Goal: Task Accomplishment & Management: Use online tool/utility

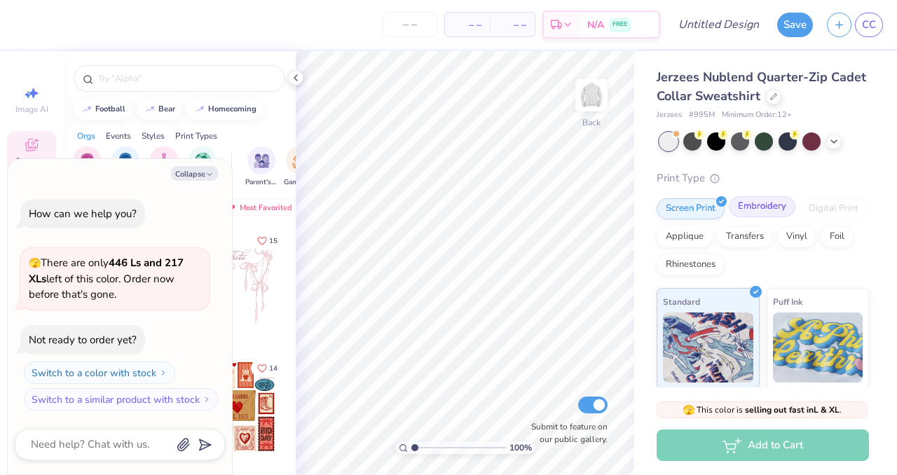
click at [762, 212] on div "Embroidery" at bounding box center [762, 206] width 67 height 21
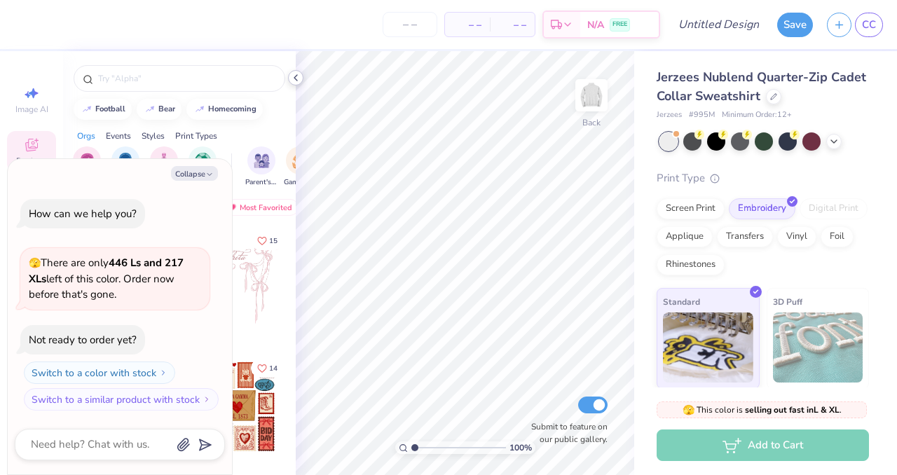
click at [298, 78] on icon at bounding box center [295, 77] width 11 height 11
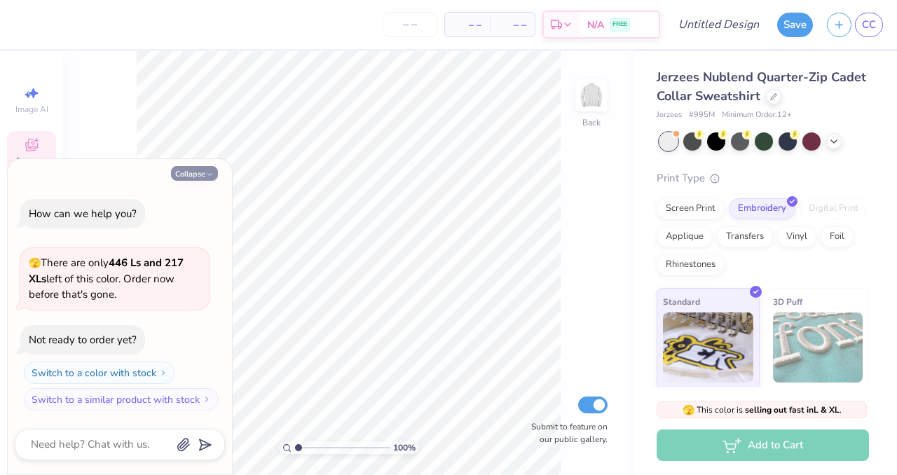
click at [207, 175] on icon "button" at bounding box center [209, 174] width 8 height 8
type textarea "x"
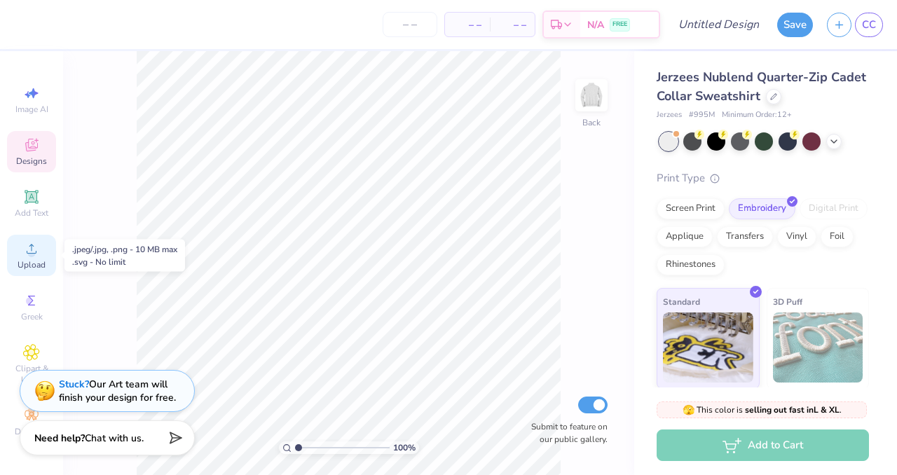
click at [18, 248] on div "Upload" at bounding box center [31, 255] width 49 height 41
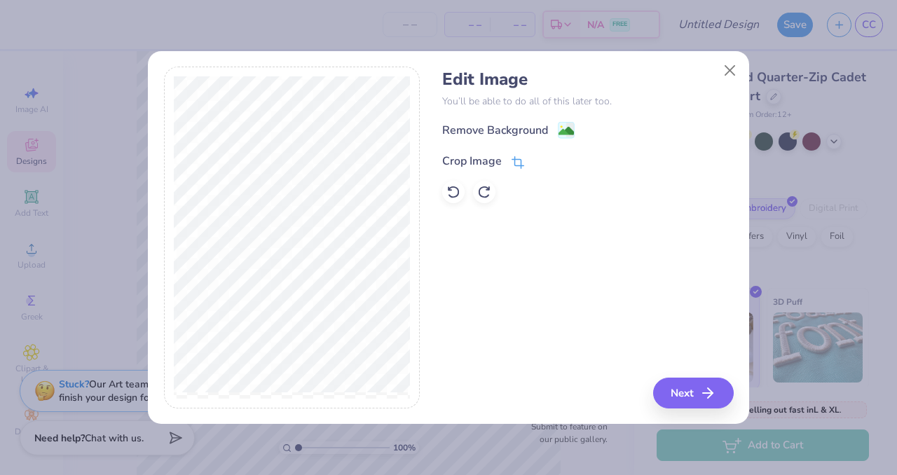
click at [521, 166] on icon at bounding box center [516, 163] width 9 height 9
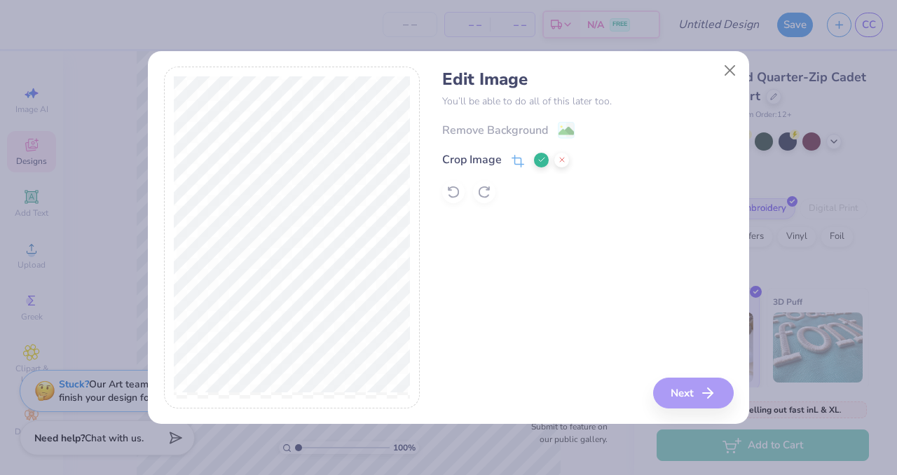
click at [707, 391] on div "Edit Image You’ll be able to do all of this later too. Remove Background Crop I…" at bounding box center [587, 238] width 291 height 342
click at [544, 155] on button at bounding box center [541, 160] width 15 height 15
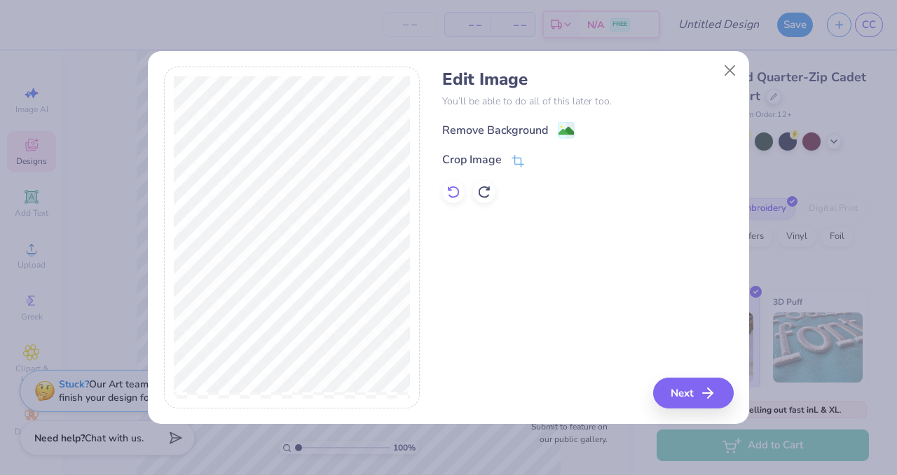
click at [455, 194] on icon at bounding box center [453, 192] width 14 height 14
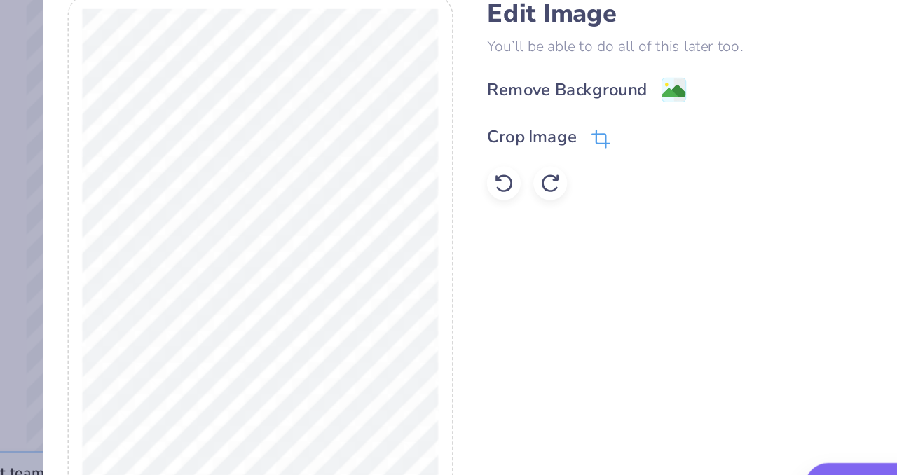
click at [517, 167] on span at bounding box center [518, 161] width 13 height 17
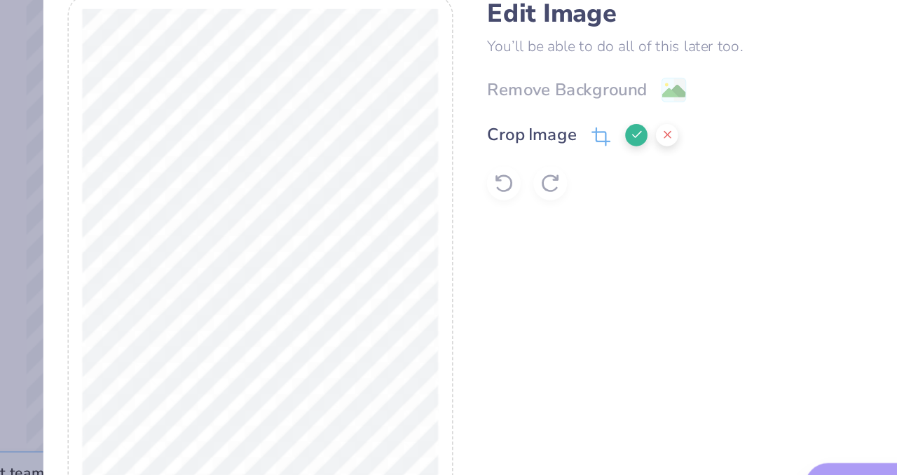
click at [165, 235] on div at bounding box center [292, 238] width 256 height 342
click at [169, 235] on div at bounding box center [292, 238] width 256 height 342
click at [544, 160] on icon at bounding box center [541, 160] width 8 height 8
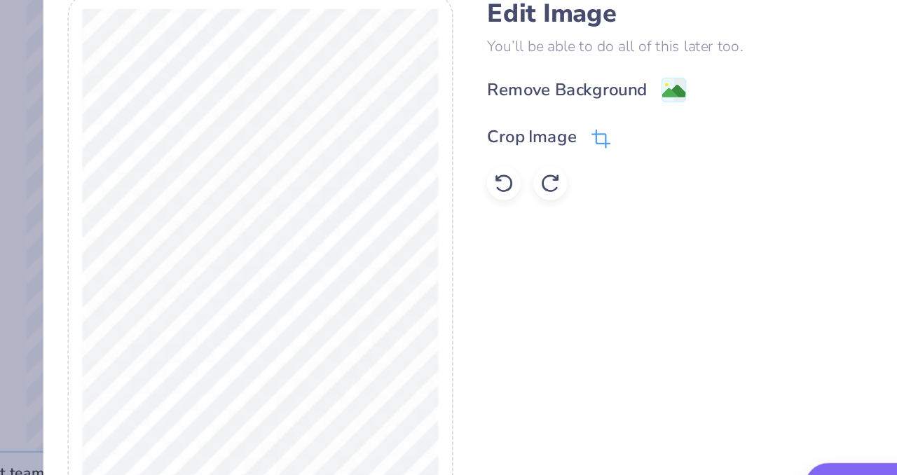
click at [518, 163] on icon at bounding box center [518, 162] width 13 height 13
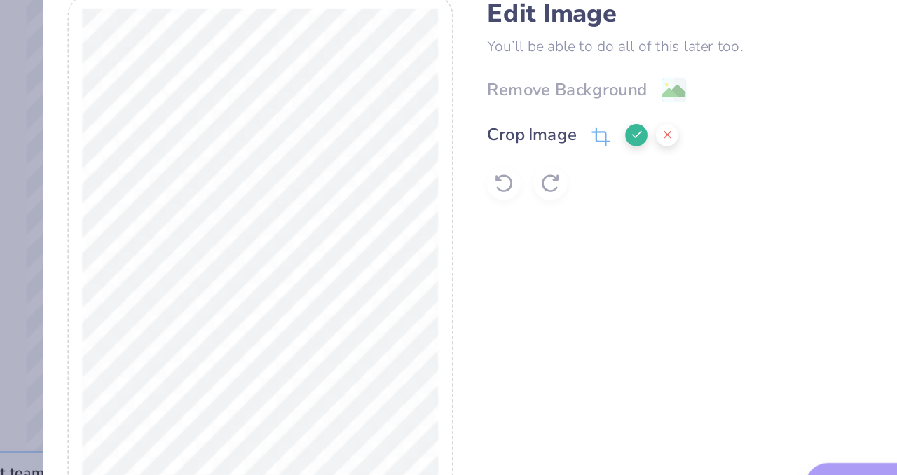
click at [158, 228] on div "Edit Image You’ll be able to do all of this later too. Remove Background Crop I…" at bounding box center [448, 245] width 601 height 357
click at [416, 238] on div at bounding box center [292, 238] width 256 height 342
click at [542, 163] on icon at bounding box center [541, 160] width 8 height 8
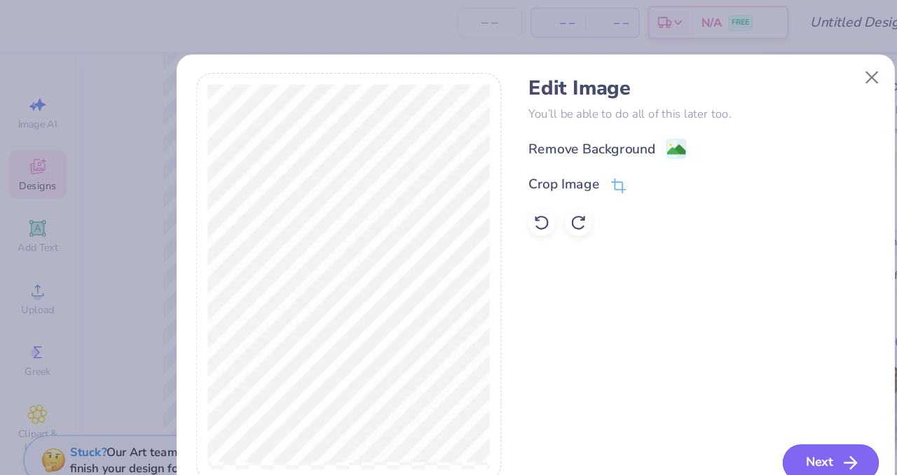
click at [687, 393] on button "Next" at bounding box center [695, 393] width 81 height 31
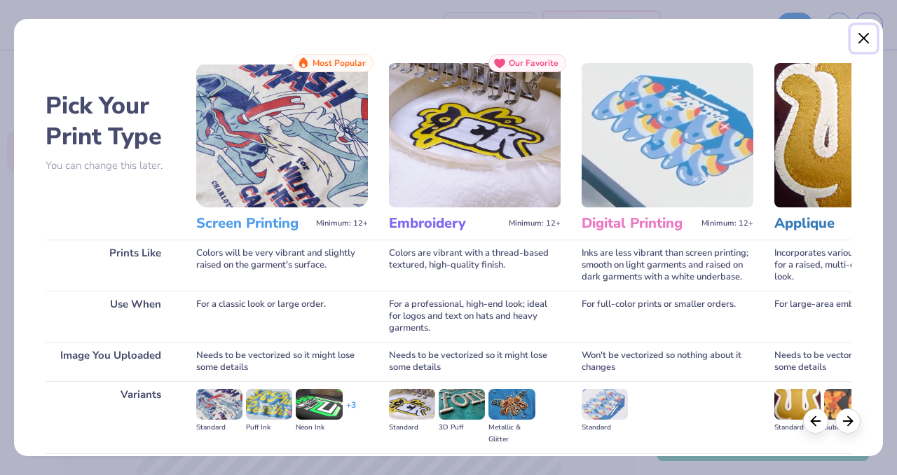
click at [856, 41] on button "Close" at bounding box center [864, 38] width 27 height 27
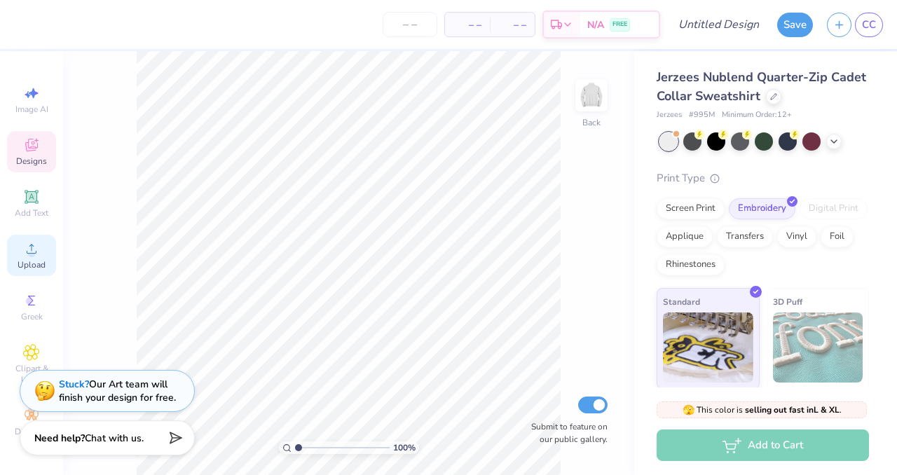
click at [35, 245] on icon at bounding box center [31, 248] width 17 height 17
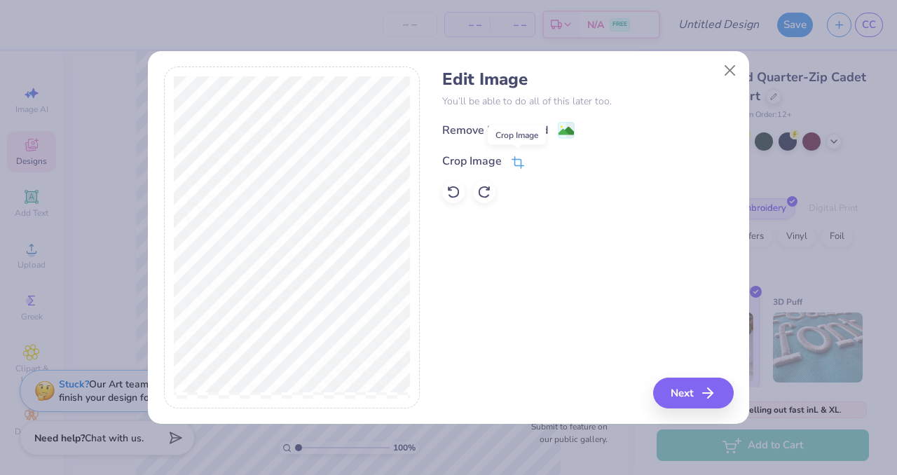
click at [516, 163] on icon at bounding box center [518, 162] width 13 height 13
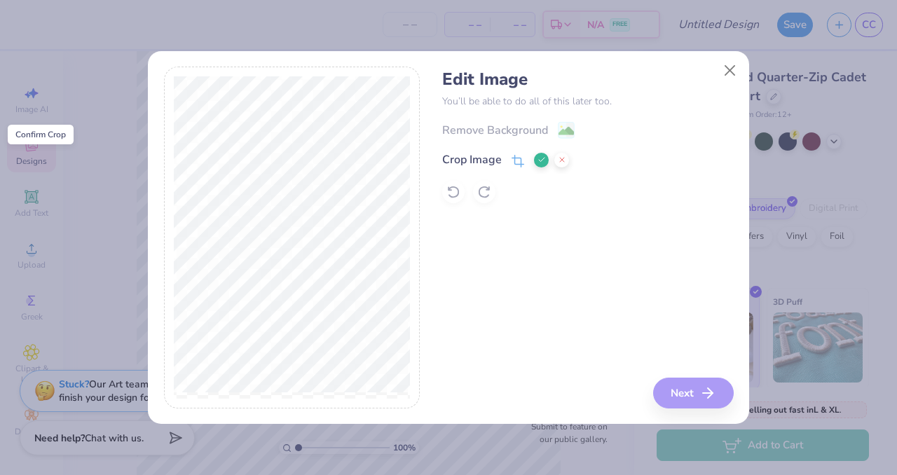
click at [536, 160] on button at bounding box center [541, 160] width 15 height 15
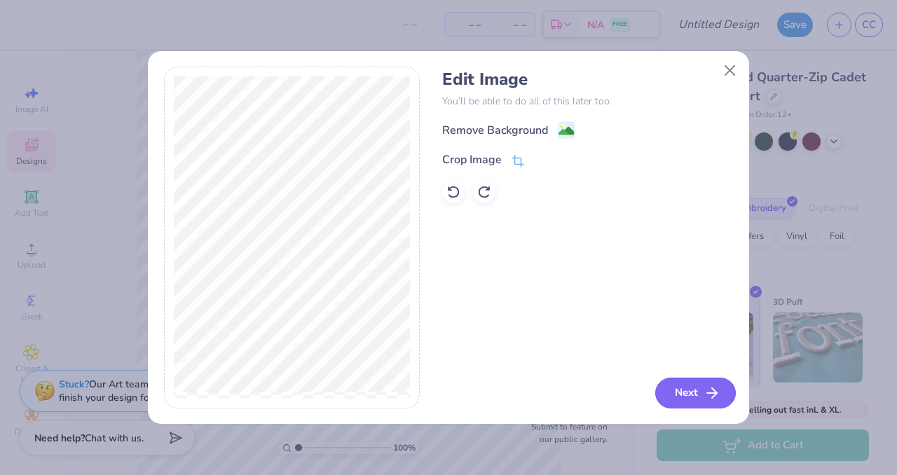
click at [678, 378] on button "Next" at bounding box center [695, 393] width 81 height 31
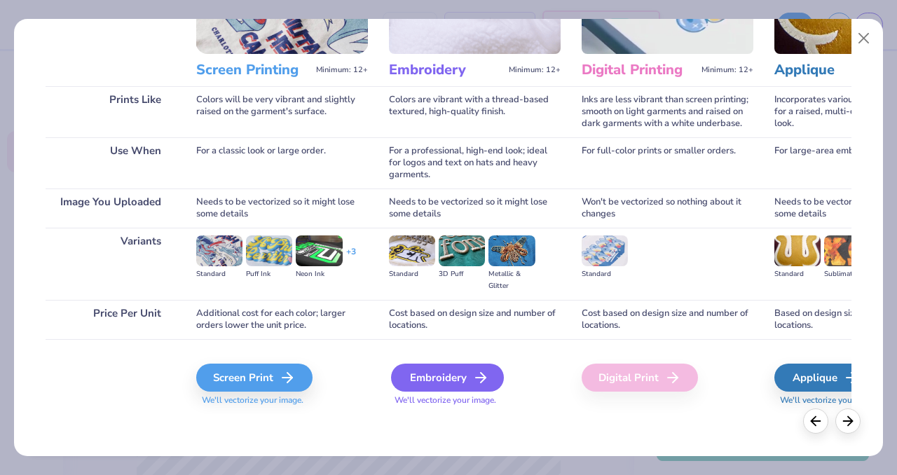
click at [408, 387] on div "Embroidery" at bounding box center [447, 378] width 113 height 28
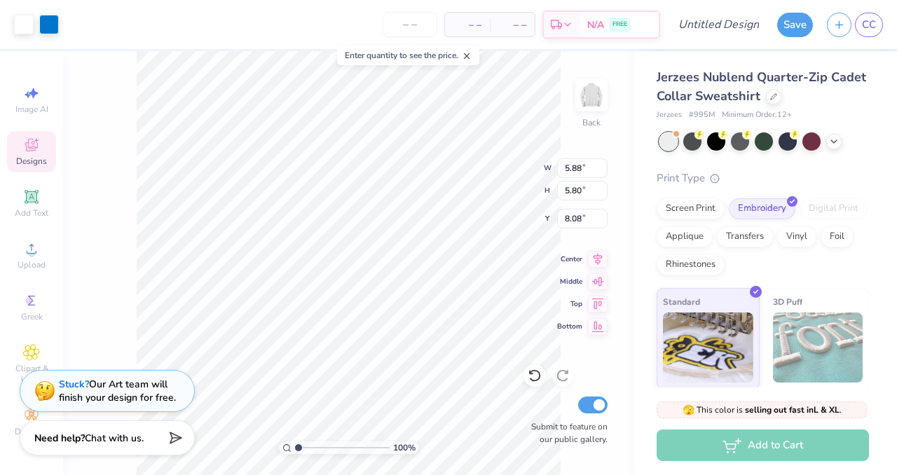
type input "5.88"
type input "5.80"
type input "1.59"
type input "4.05"
type input "4.00"
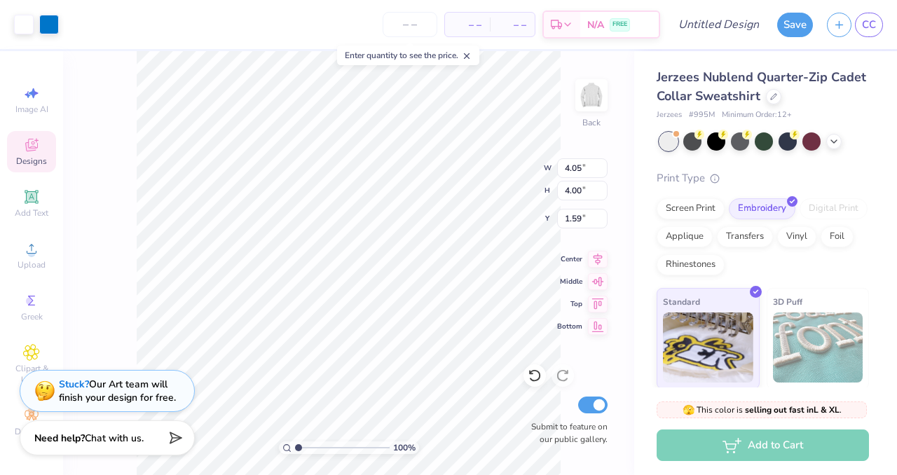
type input "3.09"
type input "3.05"
type input "3.00"
click at [36, 256] on icon at bounding box center [31, 248] width 17 height 17
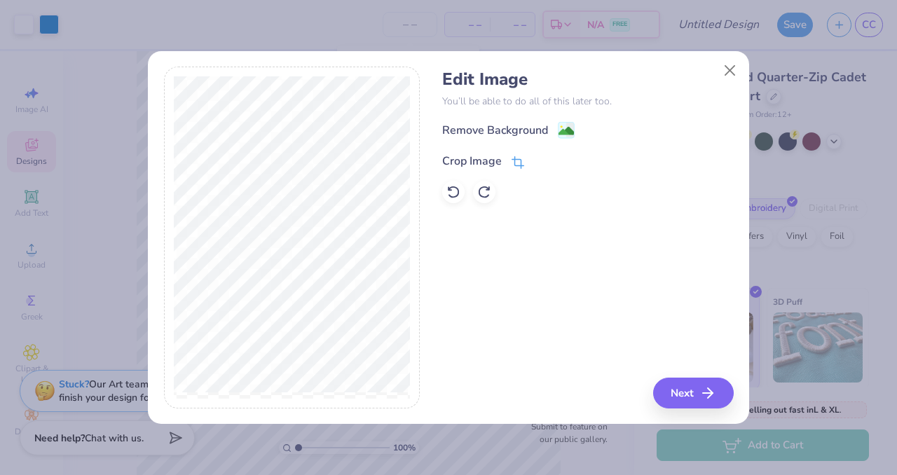
click at [515, 165] on icon at bounding box center [518, 162] width 13 height 13
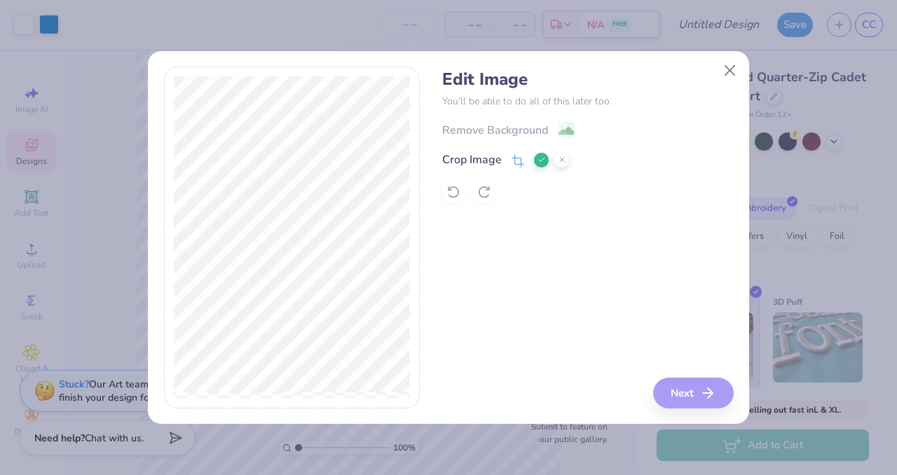
click at [542, 163] on icon at bounding box center [541, 160] width 8 height 8
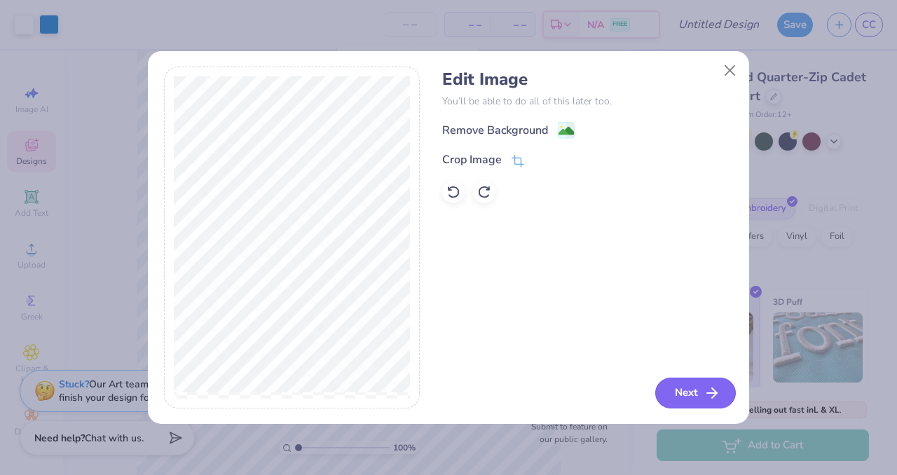
click at [683, 390] on button "Next" at bounding box center [695, 393] width 81 height 31
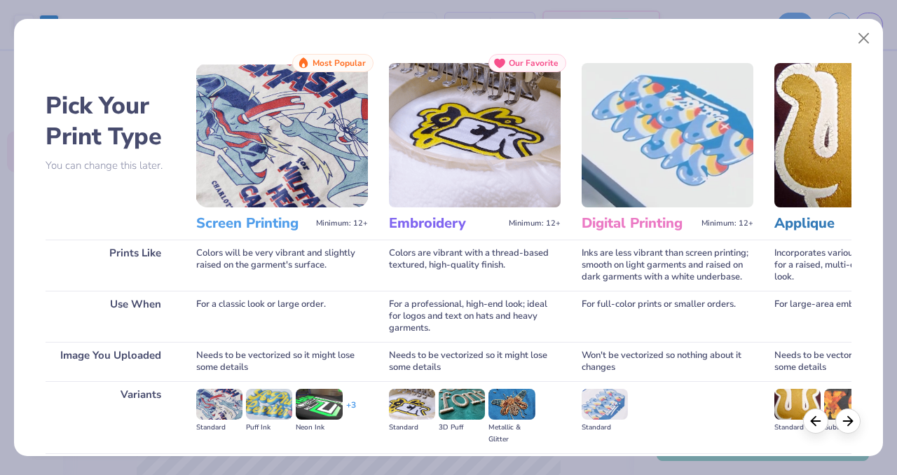
scroll to position [153, 0]
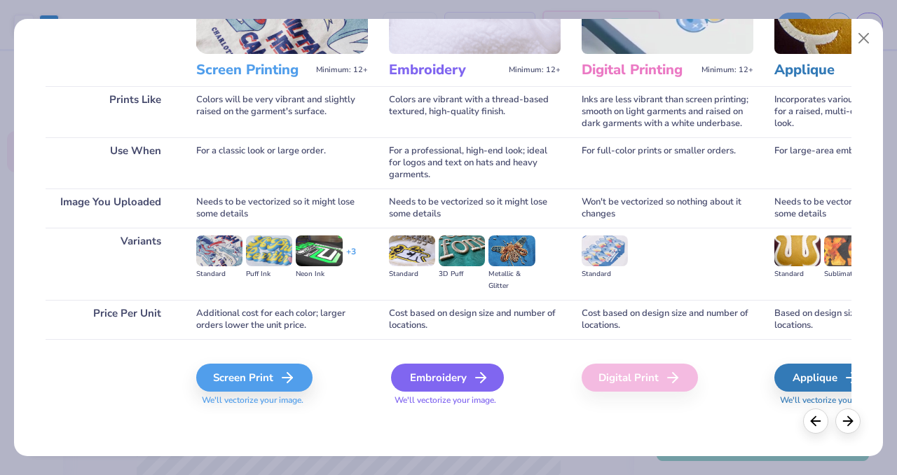
click at [468, 373] on div "Embroidery" at bounding box center [447, 378] width 113 height 28
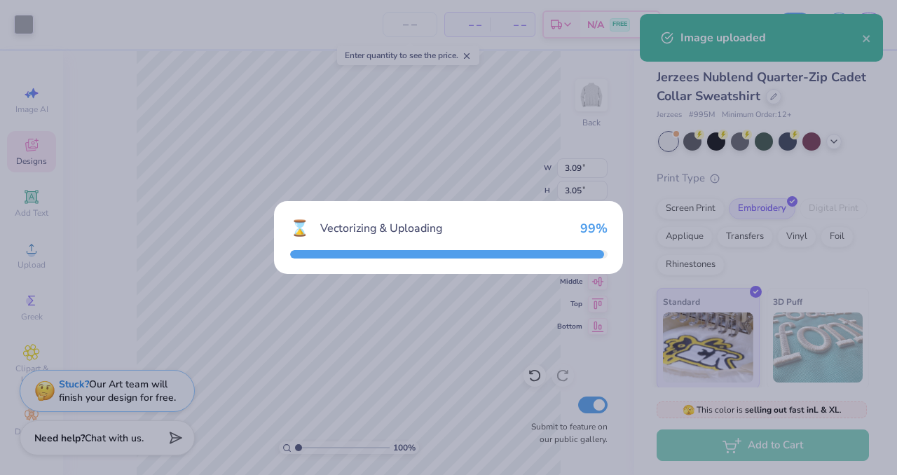
type input "7.38"
type input "0.44"
type input "11.78"
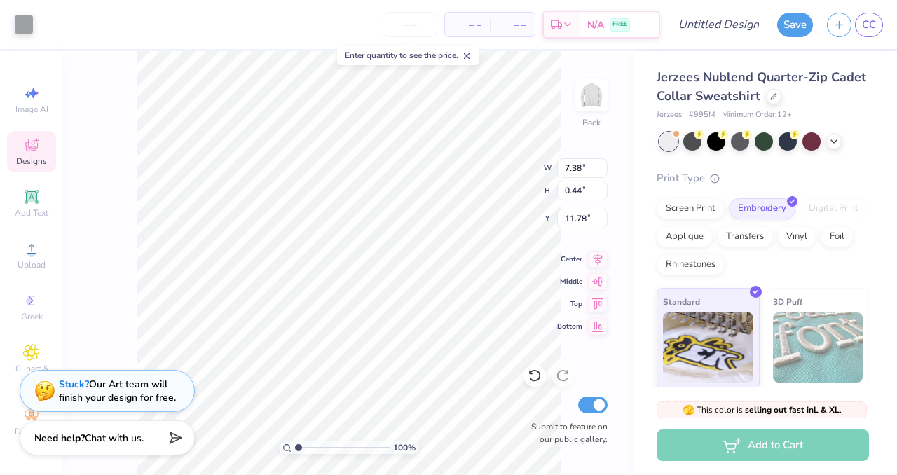
type input "6.03"
type input "0.36"
type input "6.95"
click at [691, 149] on div at bounding box center [692, 140] width 18 height 18
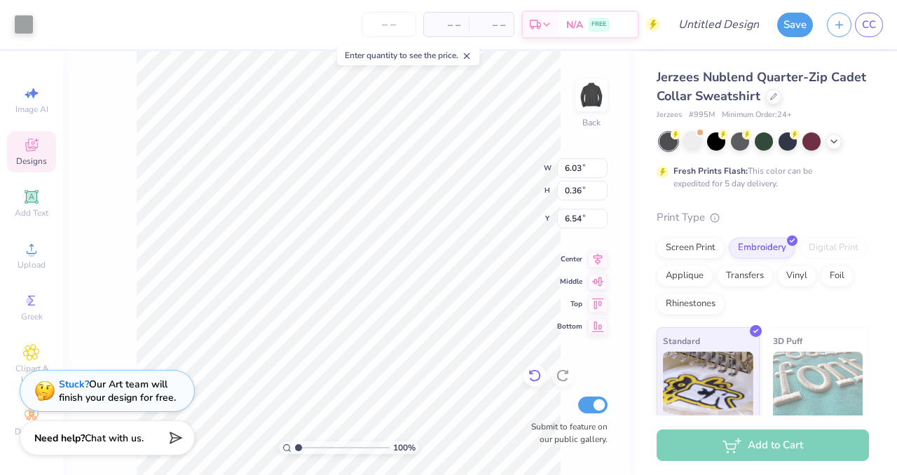
click at [537, 382] on icon at bounding box center [535, 376] width 14 height 14
click at [532, 381] on icon at bounding box center [535, 376] width 14 height 14
type input "11.86"
click at [694, 139] on div at bounding box center [692, 140] width 18 height 18
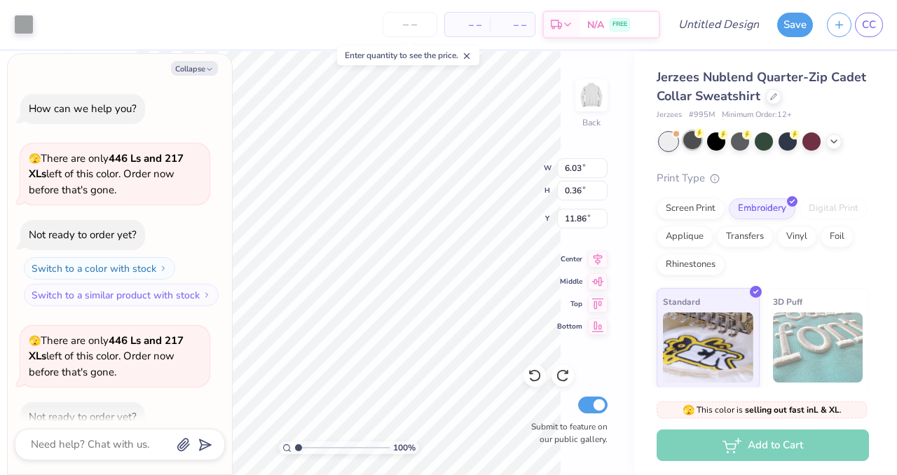
scroll to position [77, 0]
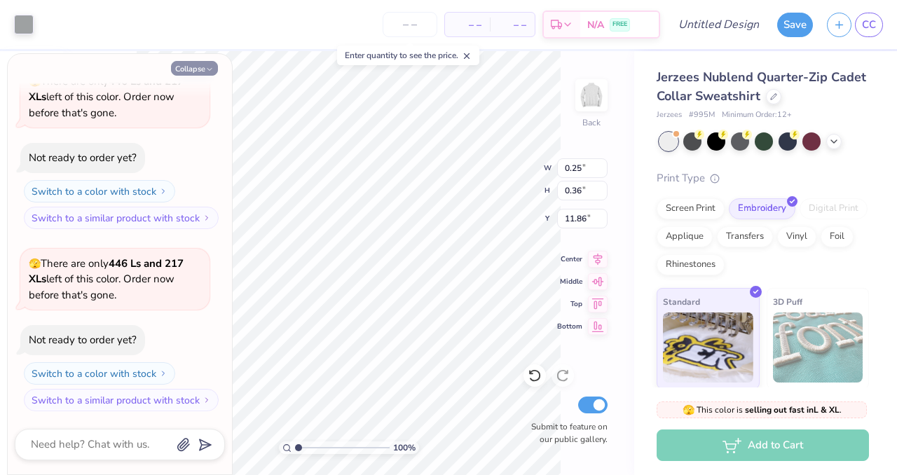
click at [217, 71] on button "Collapse" at bounding box center [194, 68] width 47 height 15
type textarea "x"
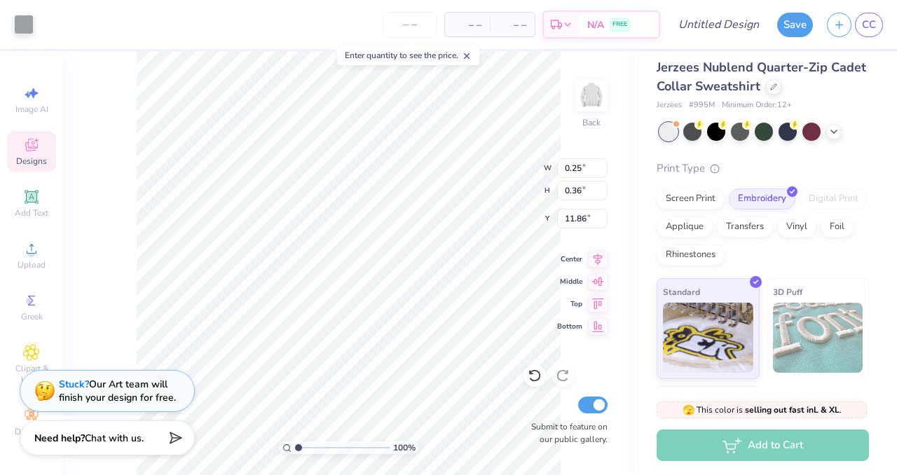
scroll to position [0, 0]
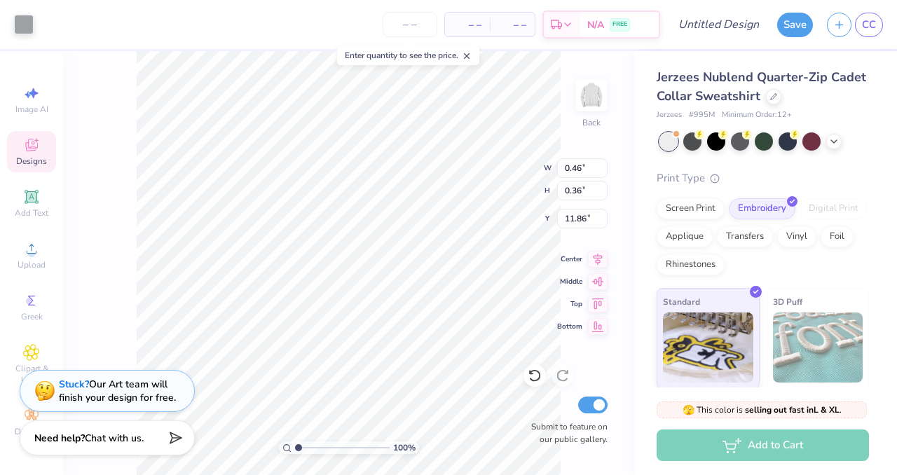
type input "3.09"
type input "3.05"
type input "3.74"
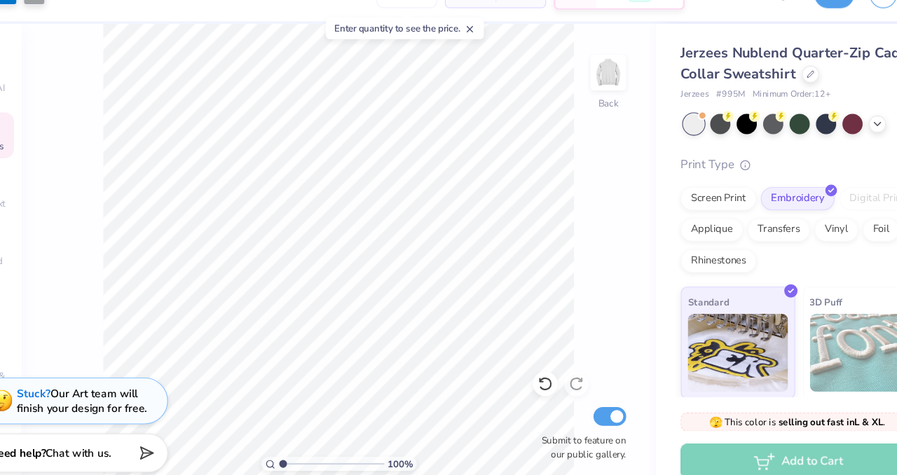
type input "1.44"
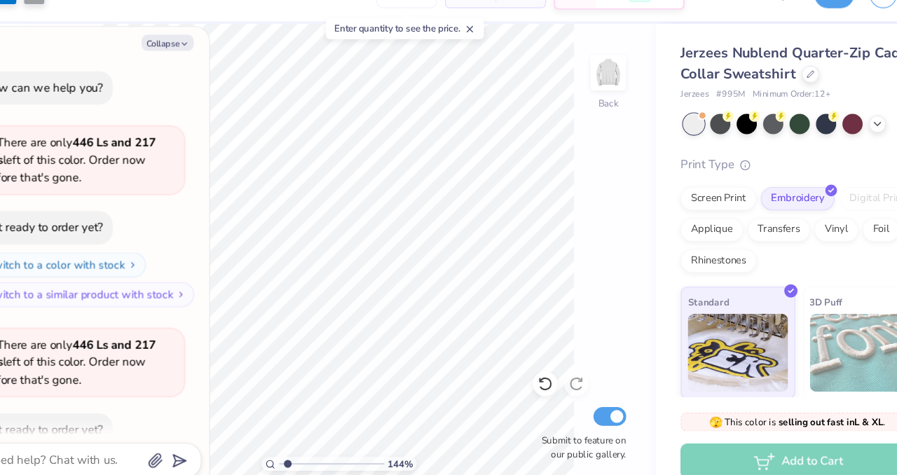
type textarea "x"
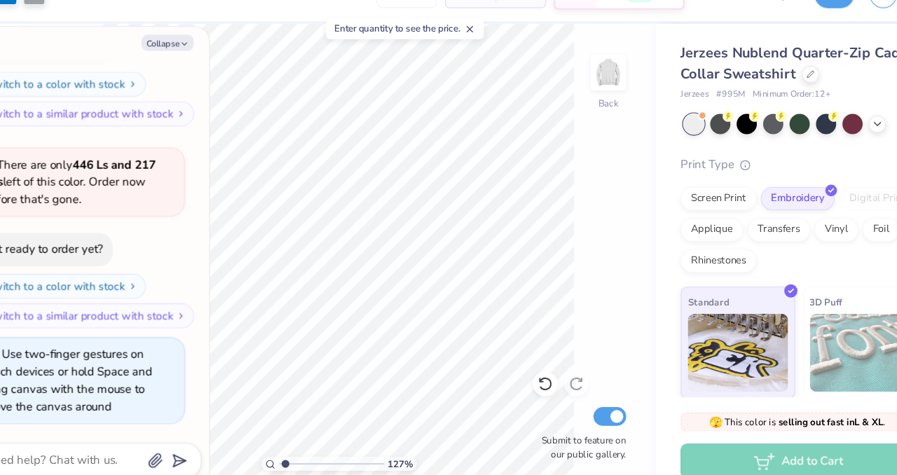
drag, startPoint x: 302, startPoint y: 450, endPoint x: 301, endPoint y: 439, distance: 10.6
type input "1.27"
click at [301, 441] on input "range" at bounding box center [342, 447] width 95 height 13
click at [210, 69] on polyline "button" at bounding box center [209, 70] width 4 height 2
type textarea "x"
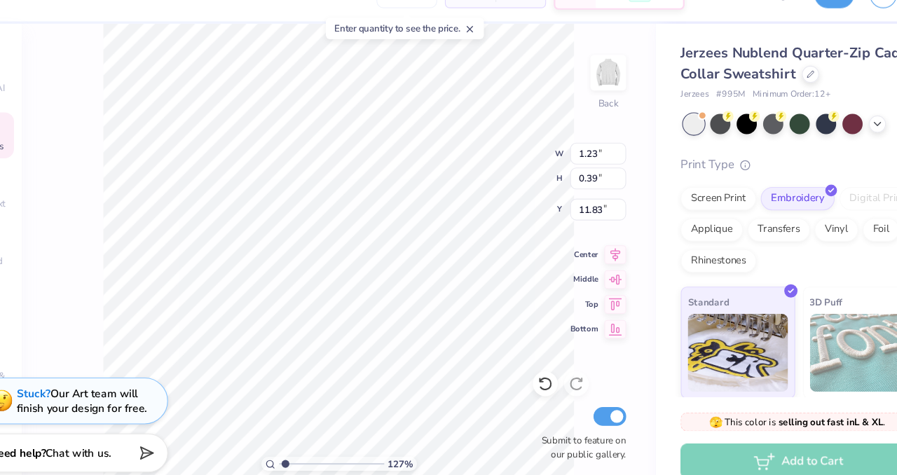
type input "0.22"
type input "0.35"
type input "9.36"
click at [530, 367] on div at bounding box center [534, 375] width 22 height 22
click at [533, 375] on icon at bounding box center [535, 376] width 14 height 14
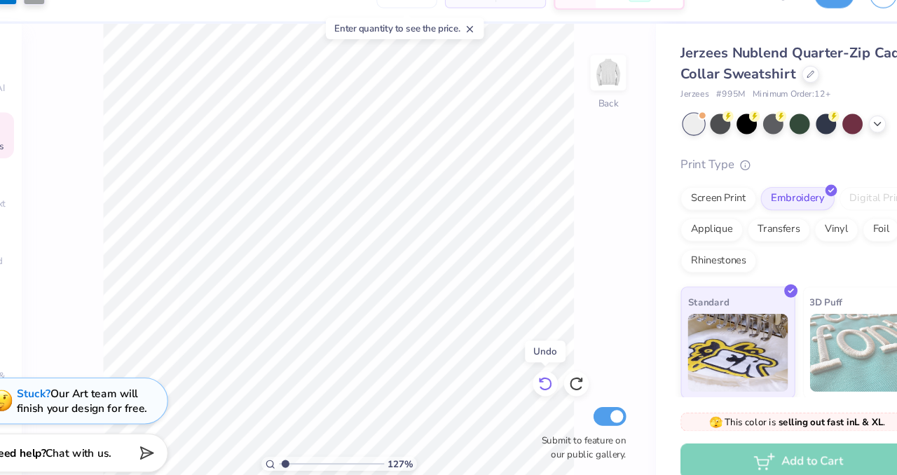
click at [533, 376] on icon at bounding box center [535, 376] width 14 height 14
click at [536, 381] on icon at bounding box center [535, 376] width 14 height 14
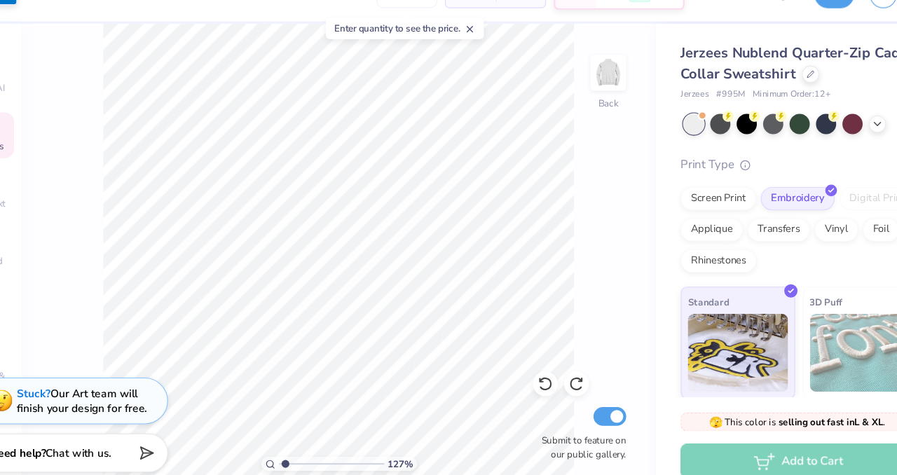
click at [576, 256] on div "127 % Back Submit to feature on our public gallery." at bounding box center [348, 263] width 571 height 424
drag, startPoint x: 306, startPoint y: 448, endPoint x: 285, endPoint y: 446, distance: 20.4
type input "1"
click at [295, 446] on input "range" at bounding box center [342, 447] width 95 height 13
type input "3.88"
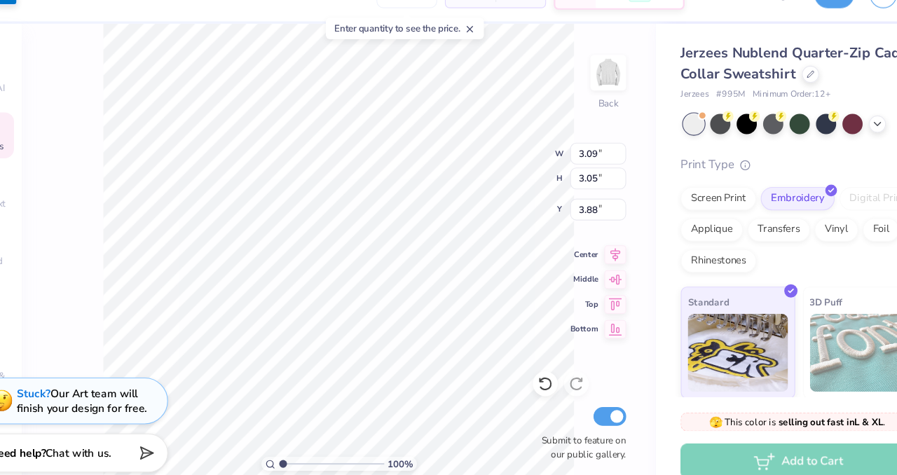
type input "3.70"
type input "3.65"
type input "3.47"
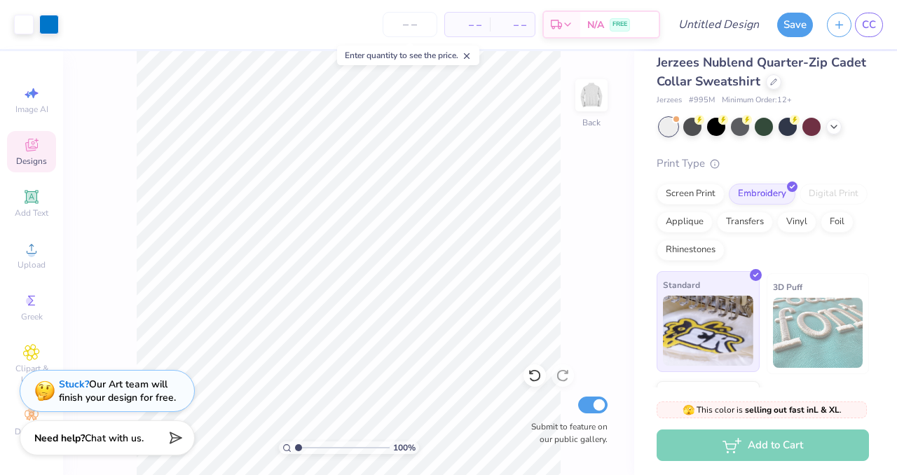
scroll to position [6, 0]
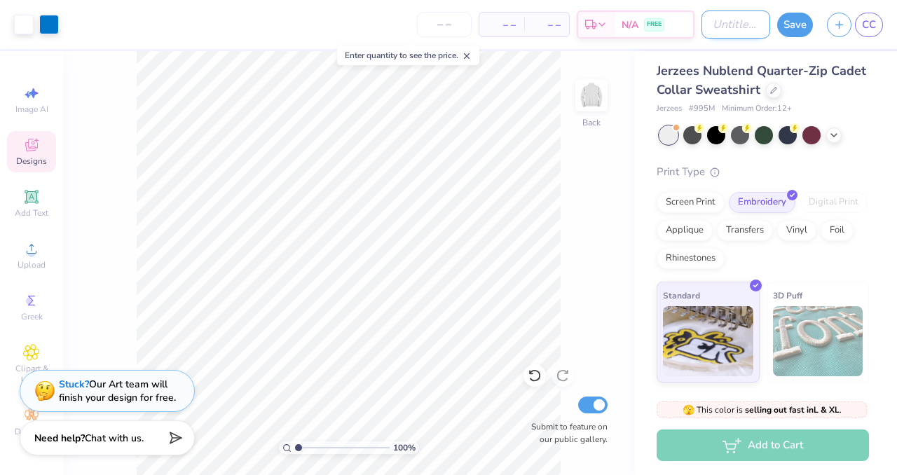
click at [712, 23] on input "Design Title" at bounding box center [735, 25] width 69 height 28
type input "1/4 Zip"
click at [789, 26] on button "Save" at bounding box center [795, 23] width 36 height 25
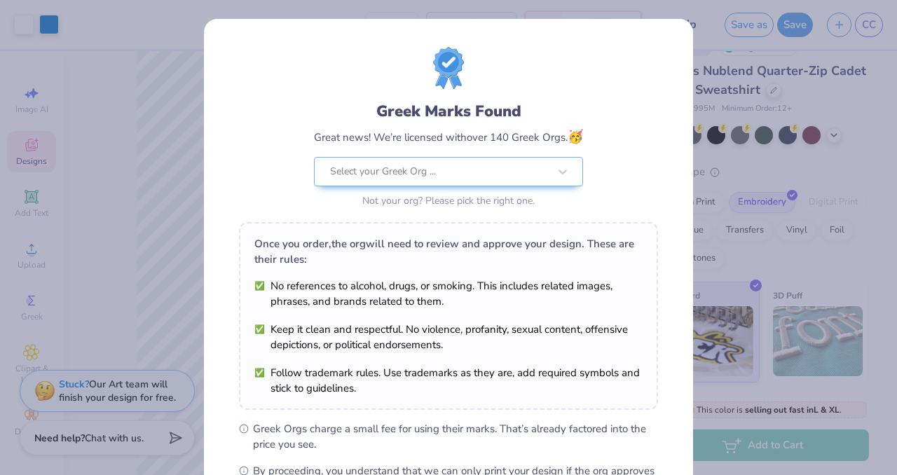
scroll to position [181, 0]
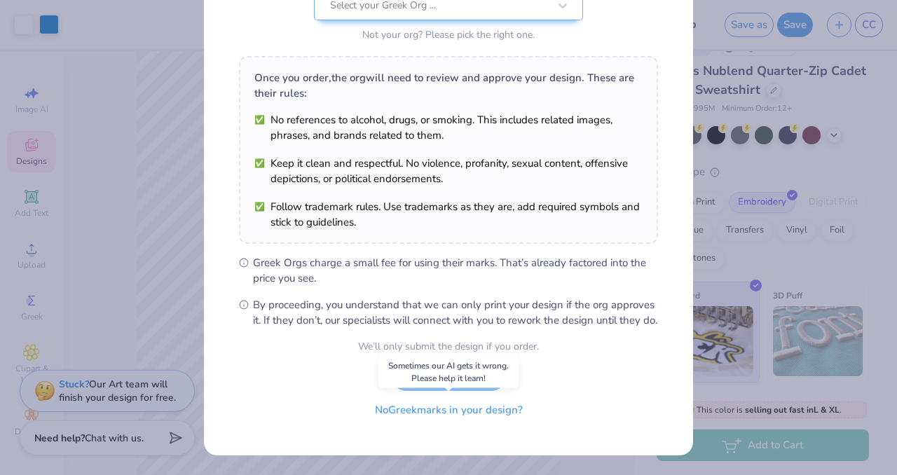
click at [454, 418] on button "No Greek marks in your design?" at bounding box center [449, 410] width 172 height 29
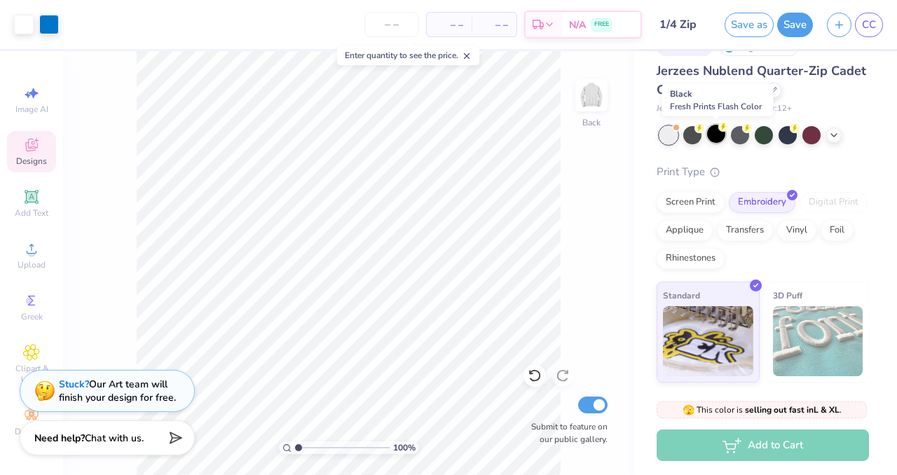
scroll to position [0, 0]
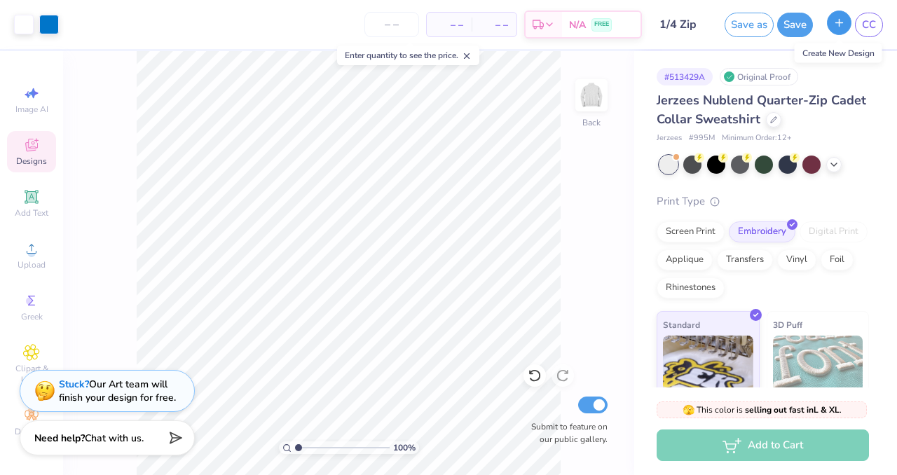
click at [843, 28] on button "button" at bounding box center [839, 23] width 25 height 25
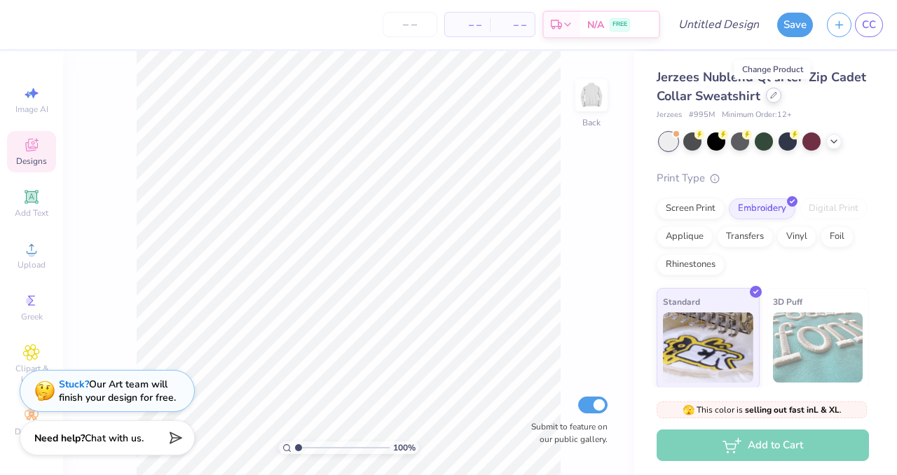
click at [770, 95] on icon at bounding box center [773, 95] width 7 height 7
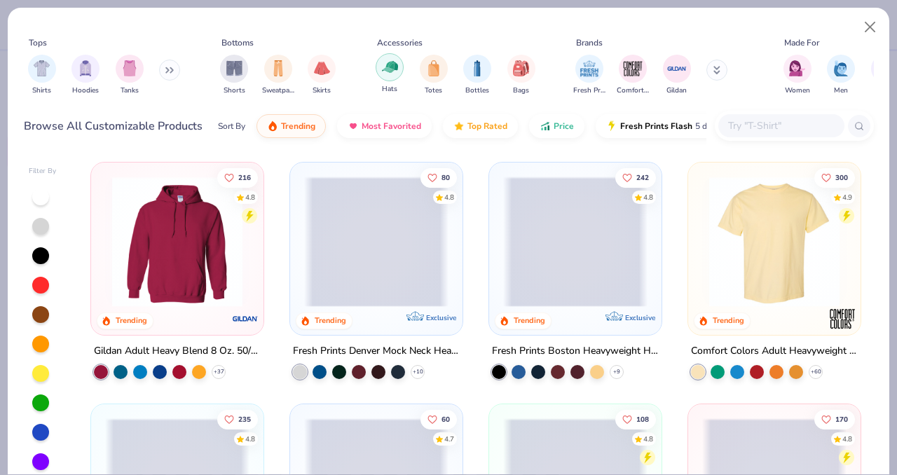
click at [395, 72] on img "filter for Hats" at bounding box center [390, 67] width 16 height 16
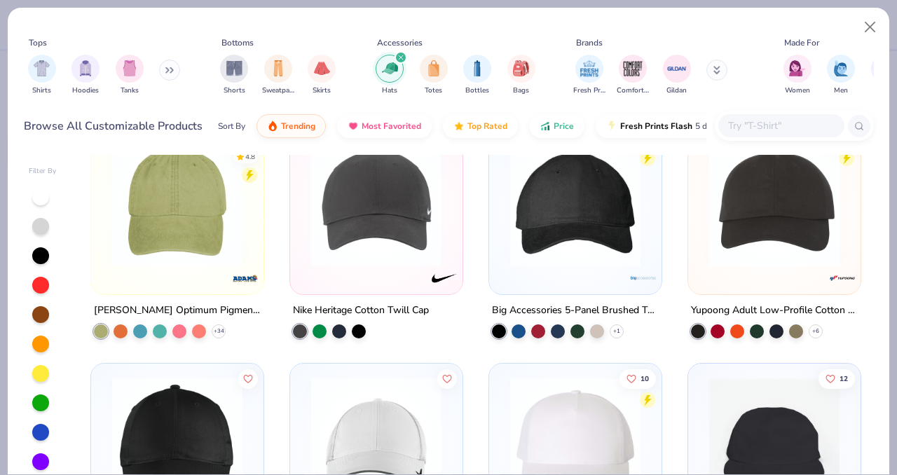
scroll to position [284, 0]
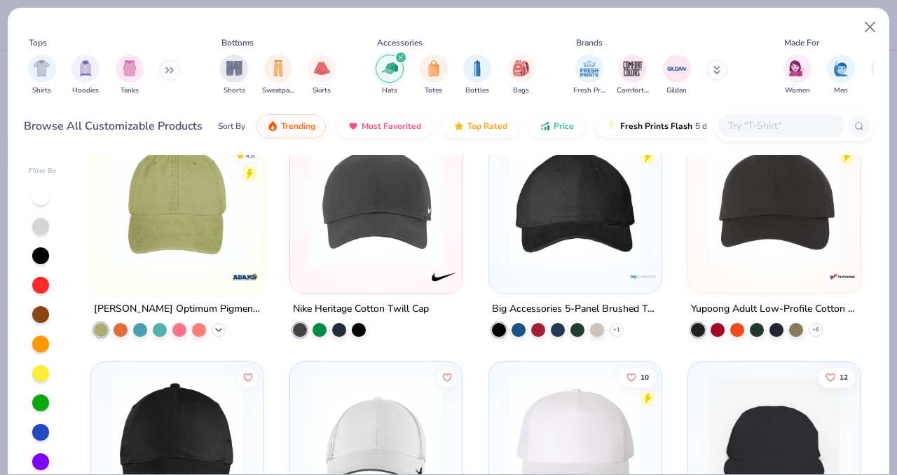
click at [219, 329] on polyline at bounding box center [219, 329] width 6 height 3
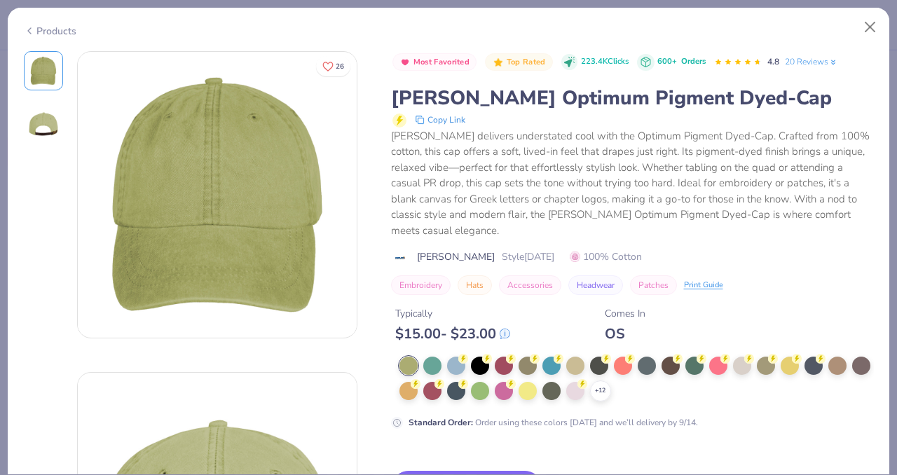
scroll to position [62, 0]
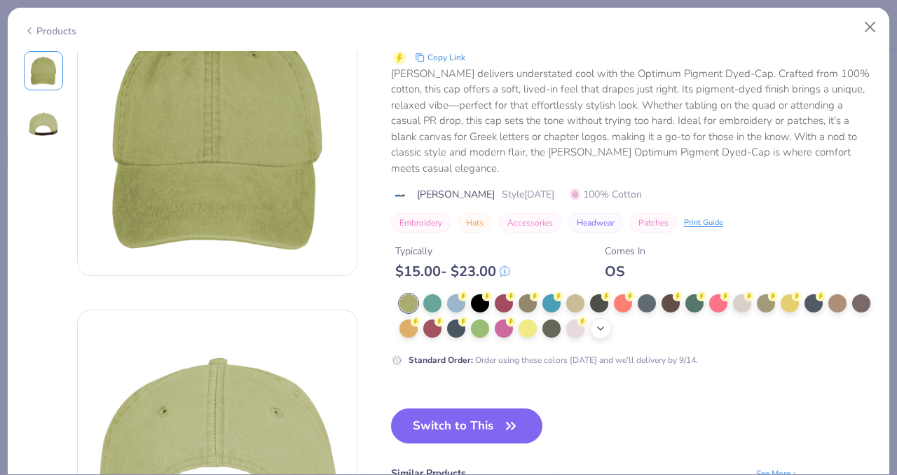
click at [604, 323] on icon at bounding box center [600, 328] width 11 height 11
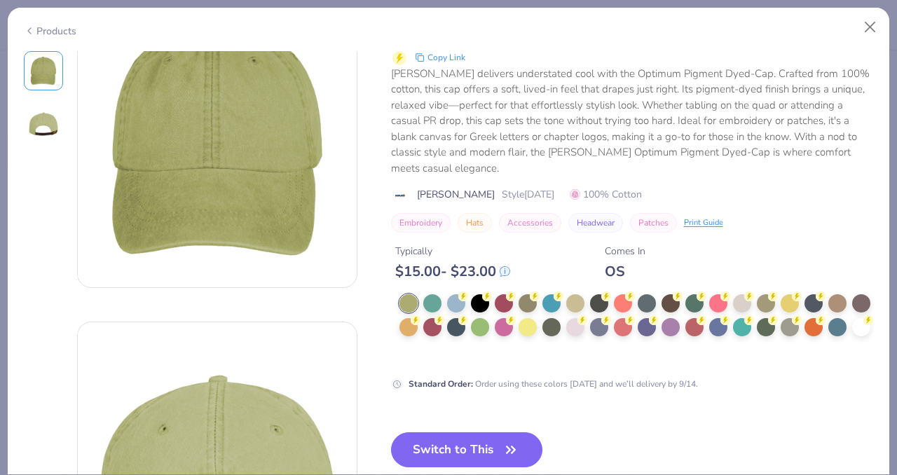
scroll to position [68, 0]
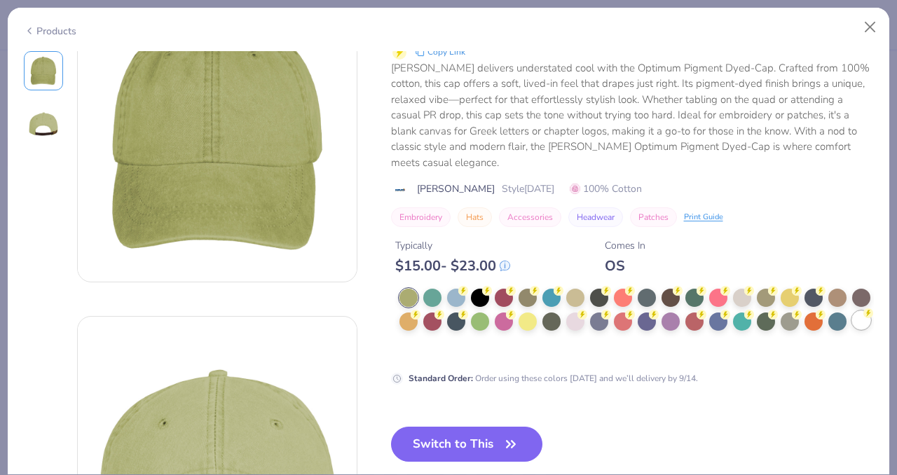
click at [866, 311] on div at bounding box center [861, 320] width 18 height 18
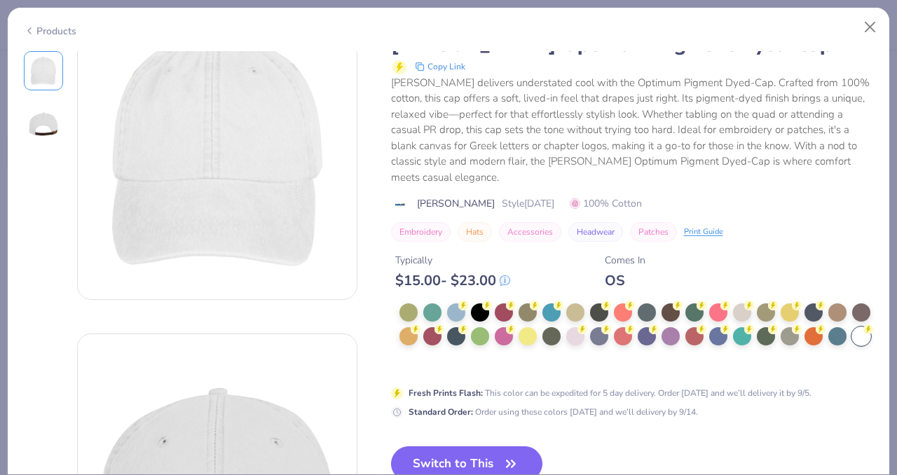
scroll to position [44, 0]
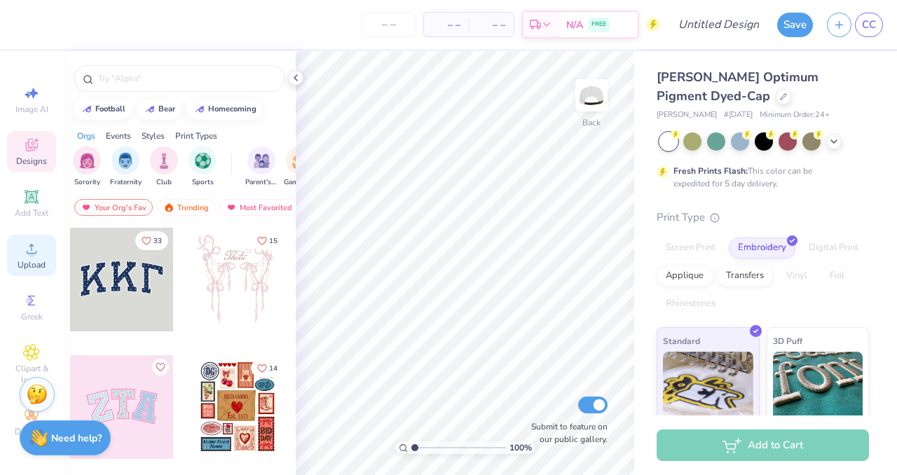
click at [22, 260] on span "Upload" at bounding box center [32, 264] width 28 height 11
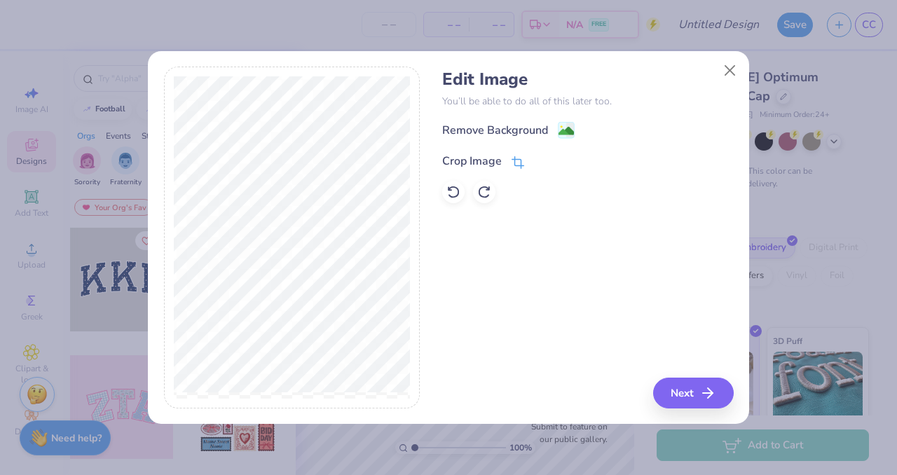
click at [521, 157] on icon at bounding box center [518, 162] width 13 height 13
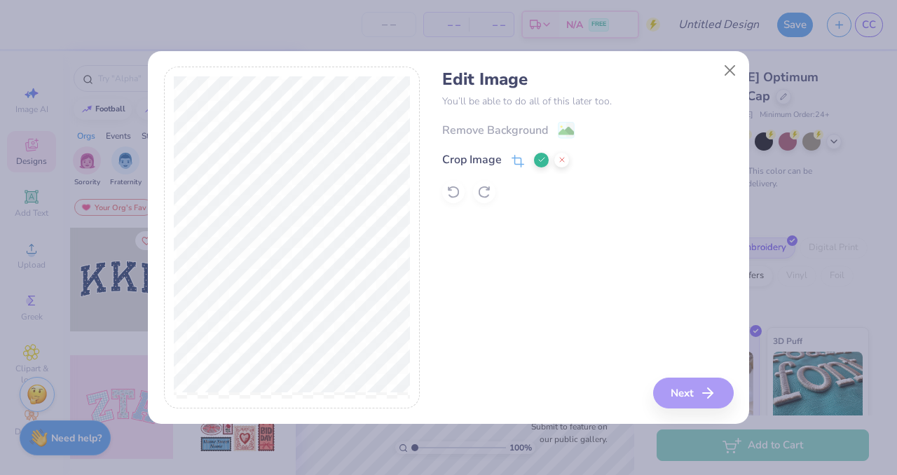
click at [544, 165] on button at bounding box center [541, 160] width 15 height 15
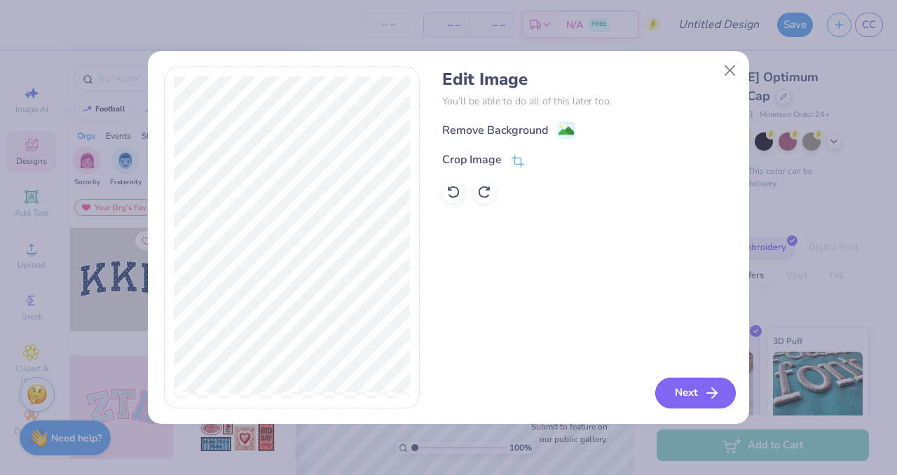
click at [697, 387] on button "Next" at bounding box center [695, 393] width 81 height 31
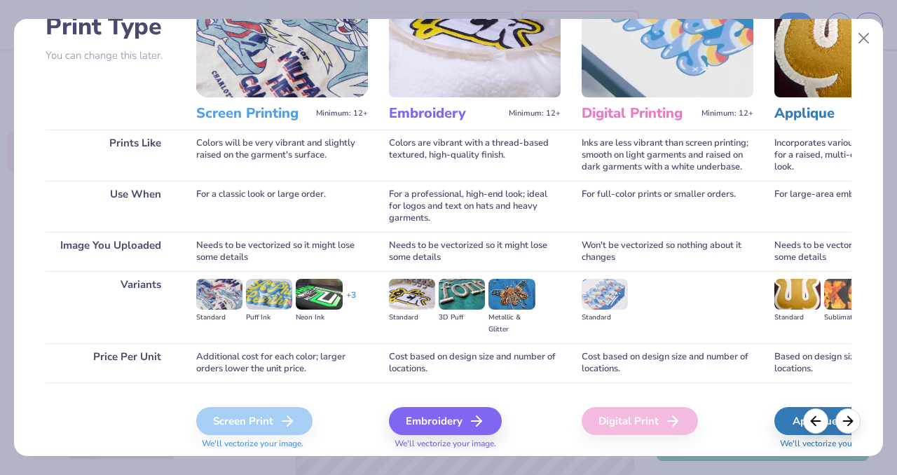
scroll to position [153, 0]
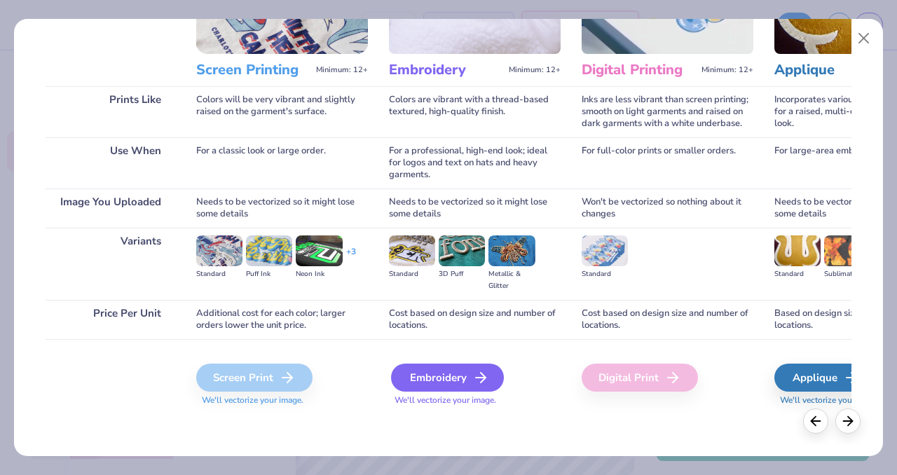
click at [443, 383] on div "Embroidery" at bounding box center [447, 378] width 113 height 28
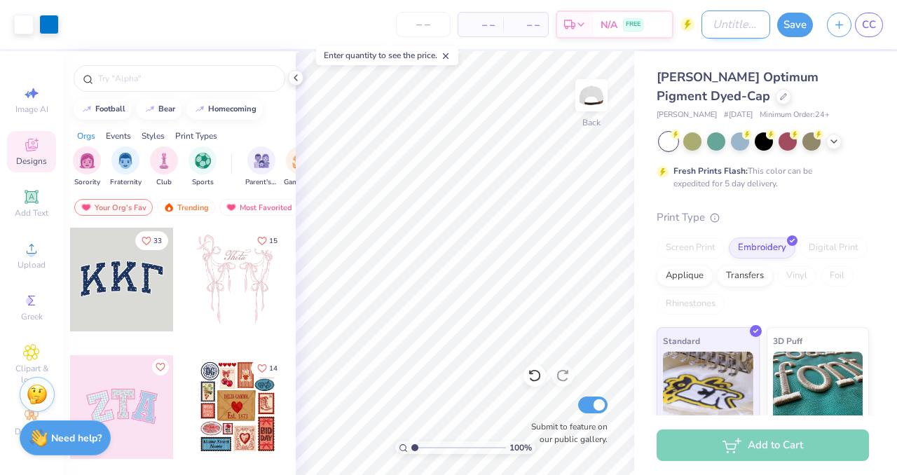
click at [704, 29] on input "Design Title" at bounding box center [735, 25] width 69 height 28
type input "YLD Hat"
click at [794, 26] on button "Save" at bounding box center [795, 23] width 36 height 25
click at [696, 95] on span "[PERSON_NAME] Optimum Pigment Dyed-Cap" at bounding box center [738, 87] width 162 height 36
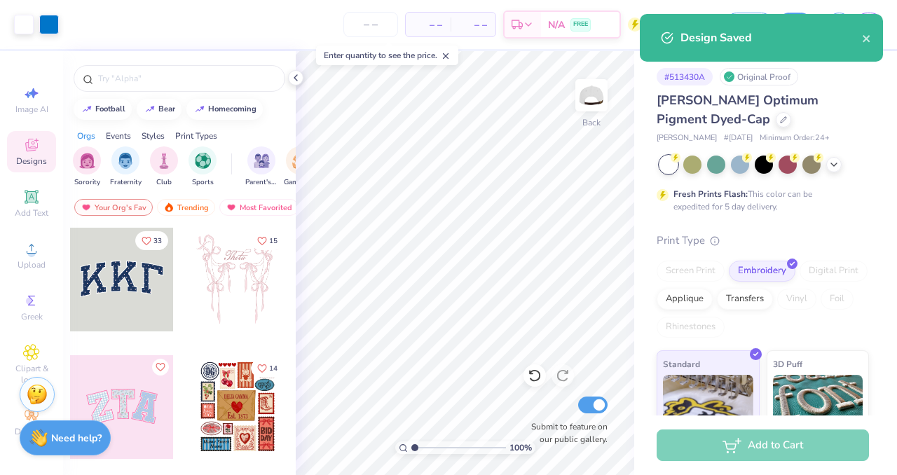
click at [823, 112] on div "[PERSON_NAME] Optimum Pigment Dyed-Cap" at bounding box center [763, 110] width 212 height 38
click at [862, 43] on icon "close" at bounding box center [867, 38] width 10 height 11
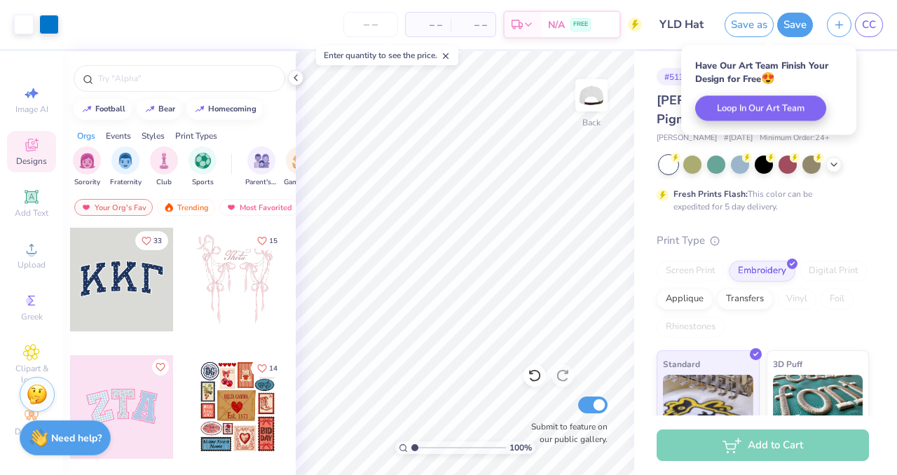
click at [833, 27] on icon "button" at bounding box center [839, 25] width 12 height 12
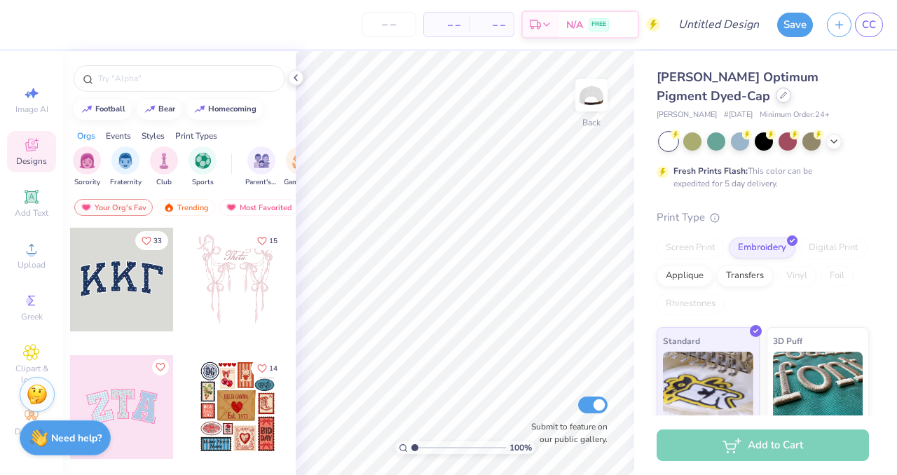
click at [696, 102] on div "[PERSON_NAME] Optimum Pigment Dyed-Cap" at bounding box center [763, 87] width 212 height 38
click at [694, 102] on div "[PERSON_NAME] Optimum Pigment Dyed-Cap" at bounding box center [763, 87] width 212 height 38
click at [780, 92] on icon at bounding box center [783, 95] width 7 height 7
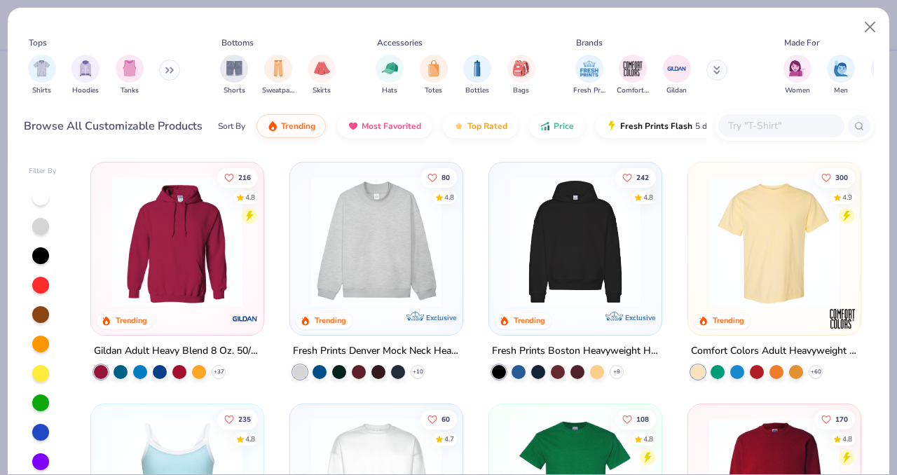
click at [764, 126] on input "text" at bounding box center [781, 126] width 108 height 16
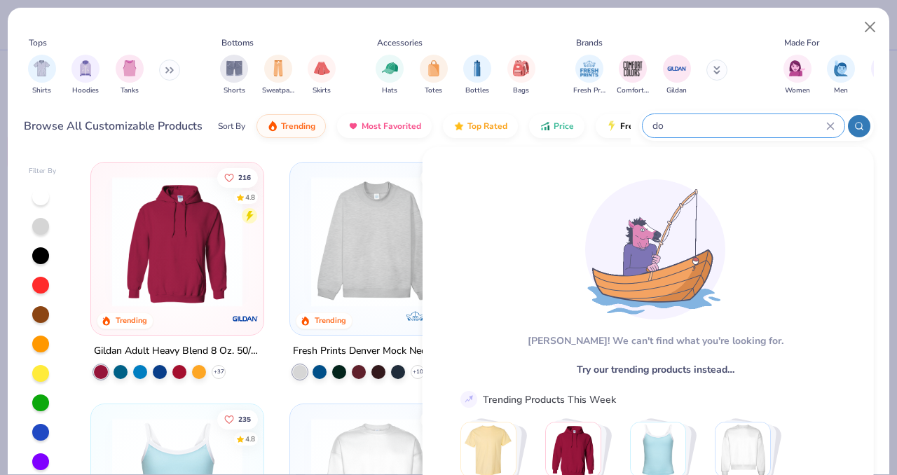
type input "d"
type input "bandana"
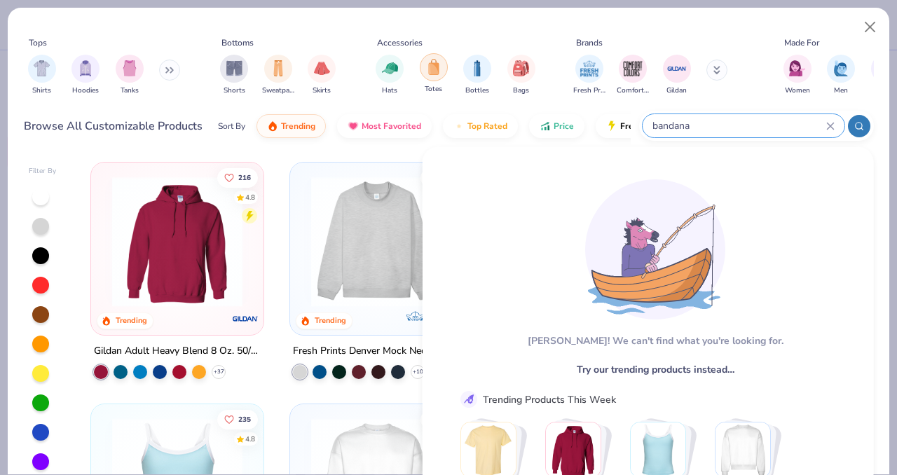
click at [427, 79] on div "filter for Totes" at bounding box center [434, 67] width 28 height 28
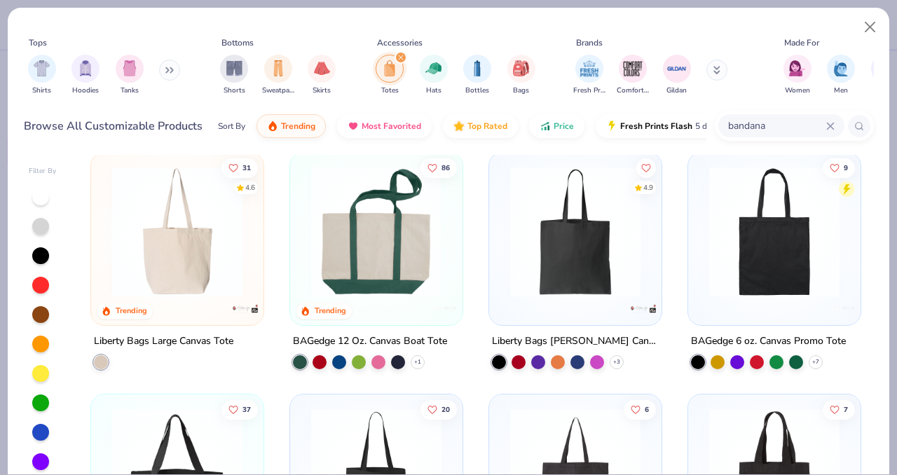
scroll to position [11, 0]
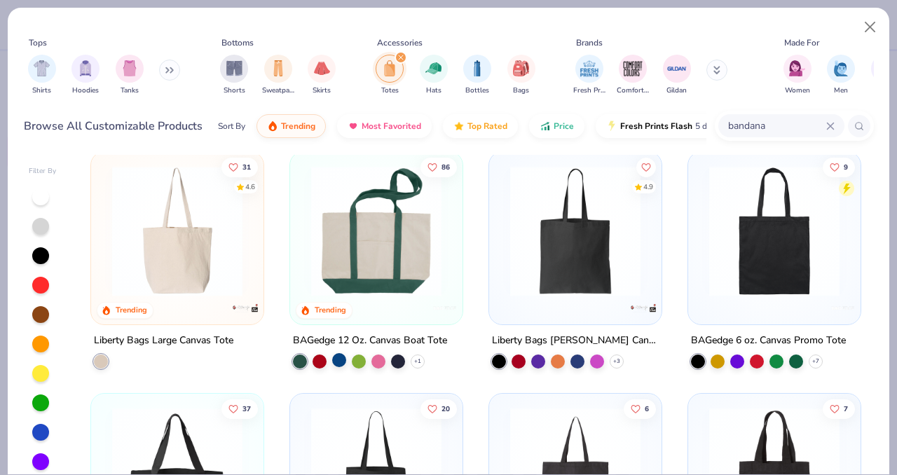
click at [338, 358] on div at bounding box center [339, 360] width 14 height 14
click at [387, 296] on div at bounding box center [376, 234] width 158 height 151
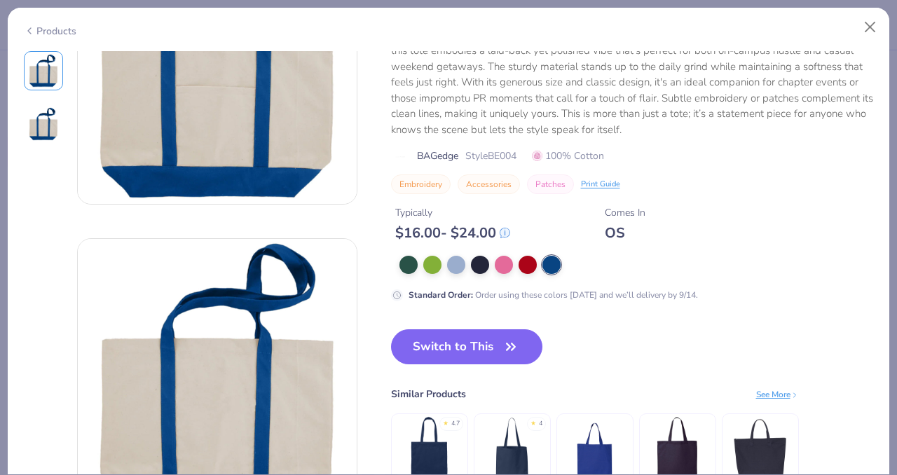
scroll to position [29, 0]
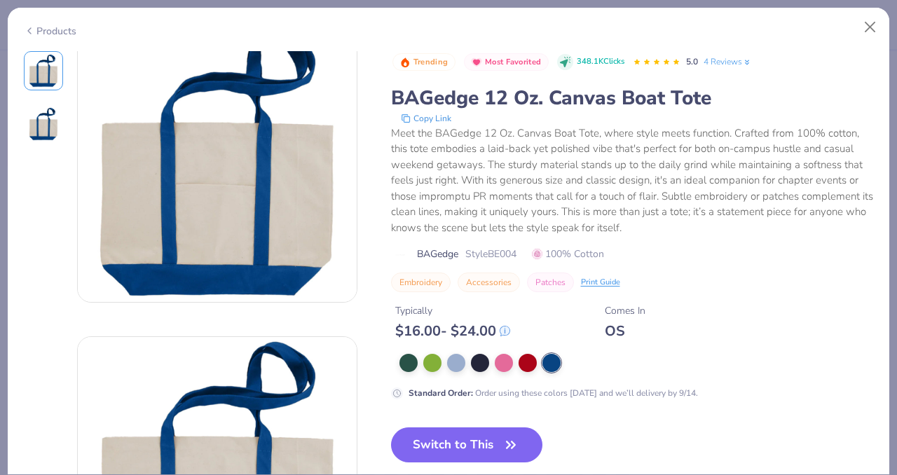
click at [36, 29] on div "Products" at bounding box center [50, 31] width 53 height 15
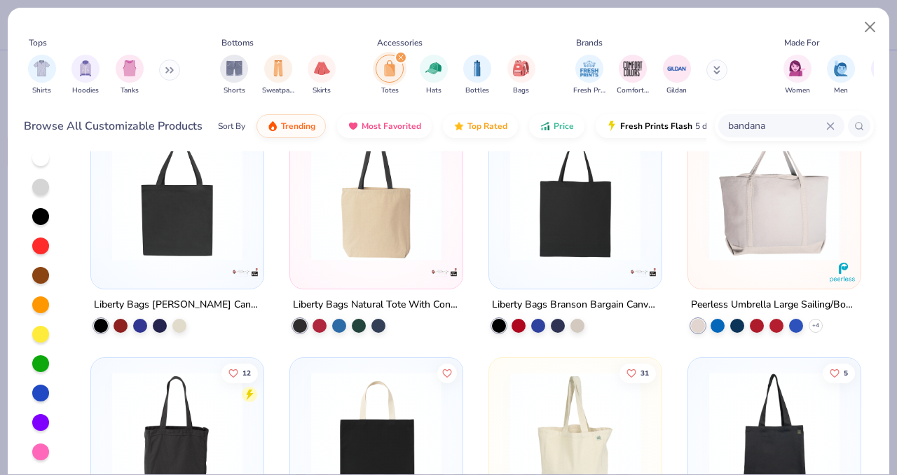
scroll to position [965, 0]
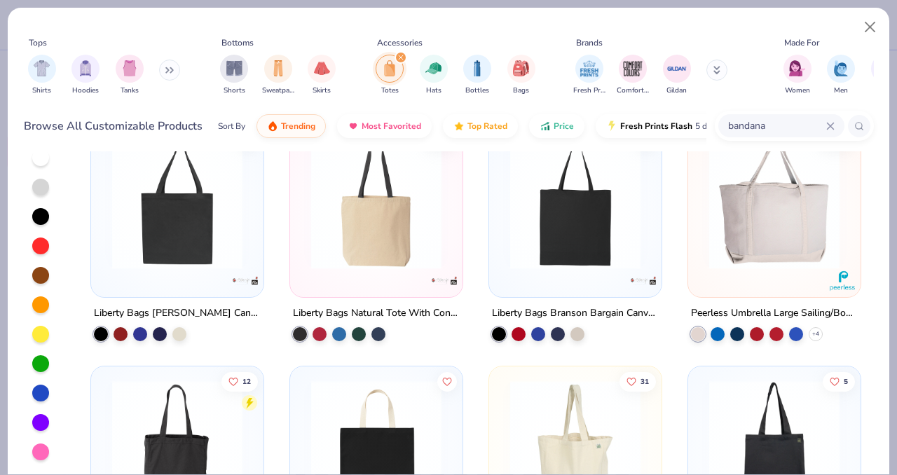
click at [806, 330] on div "+ 4" at bounding box center [757, 334] width 132 height 14
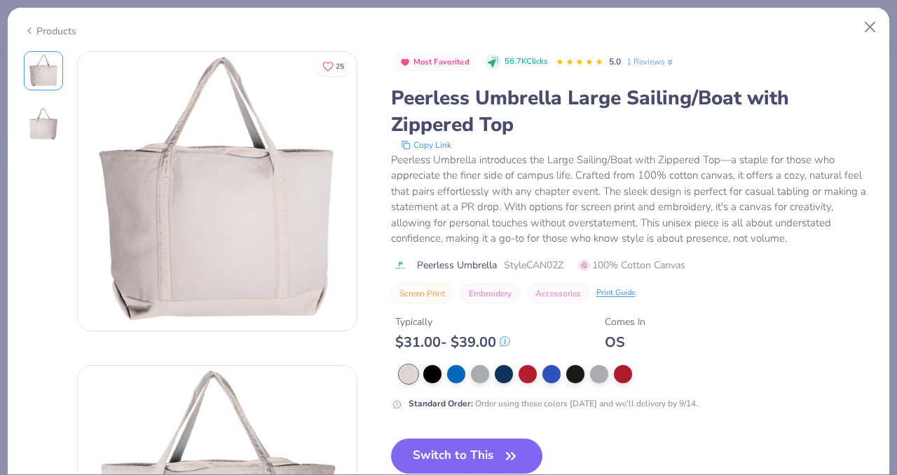
click at [42, 27] on div "Products" at bounding box center [50, 31] width 53 height 15
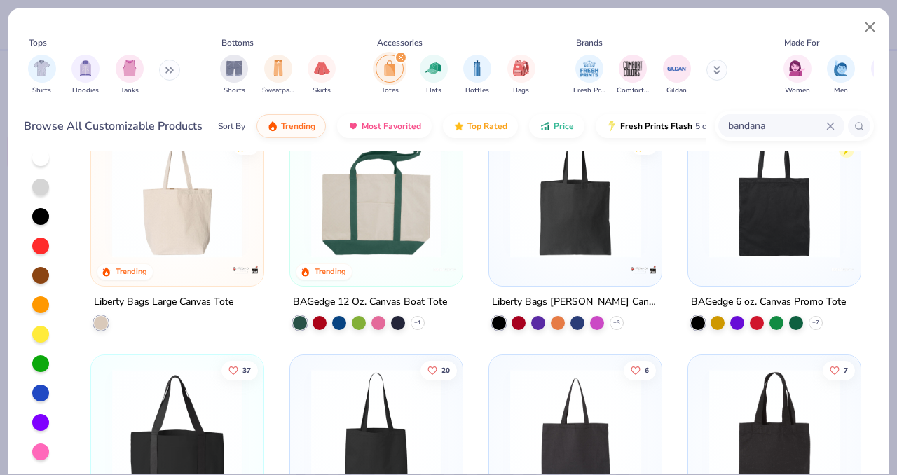
scroll to position [6, 0]
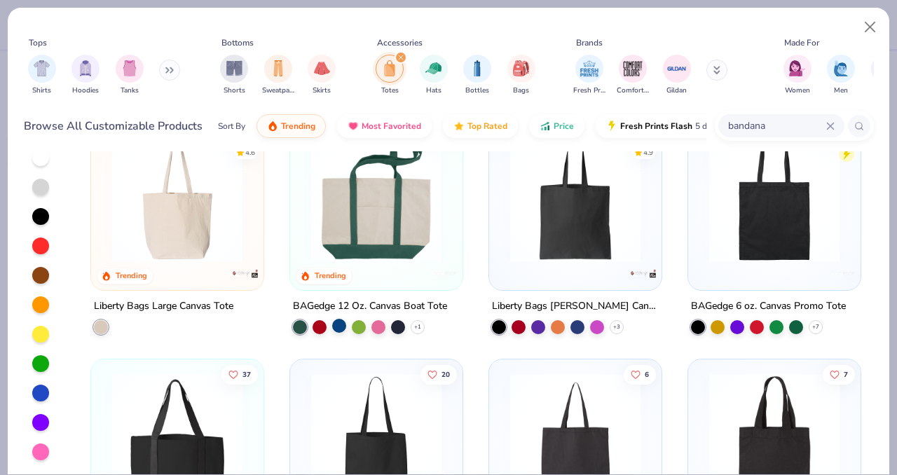
click at [344, 329] on div at bounding box center [339, 326] width 14 height 14
click at [418, 200] on img at bounding box center [376, 197] width 144 height 130
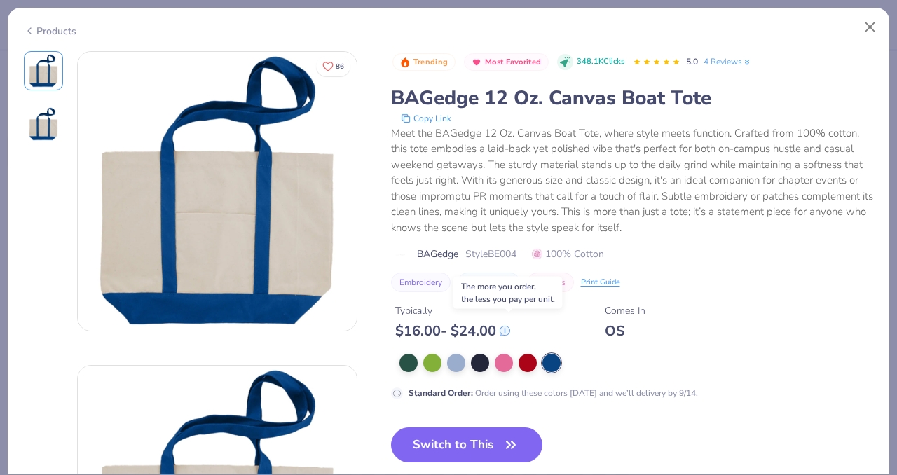
scroll to position [122, 0]
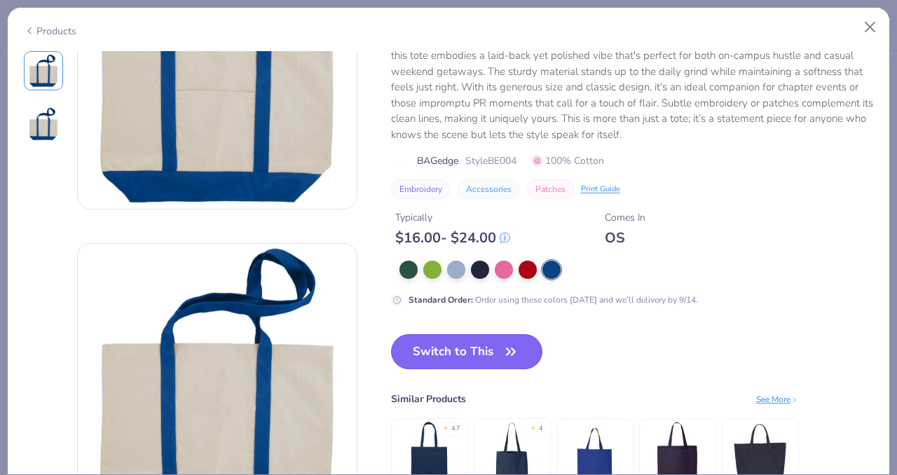
click at [486, 357] on button "Switch to This" at bounding box center [467, 351] width 152 height 35
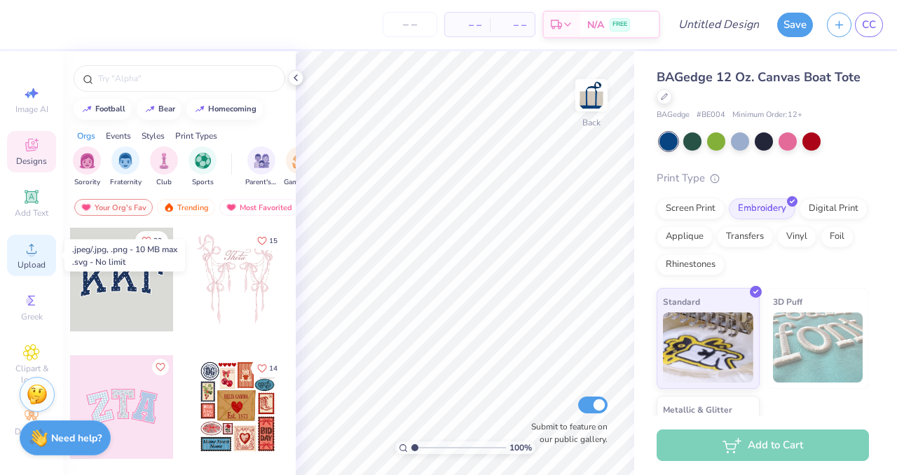
click at [37, 261] on span "Upload" at bounding box center [32, 264] width 28 height 11
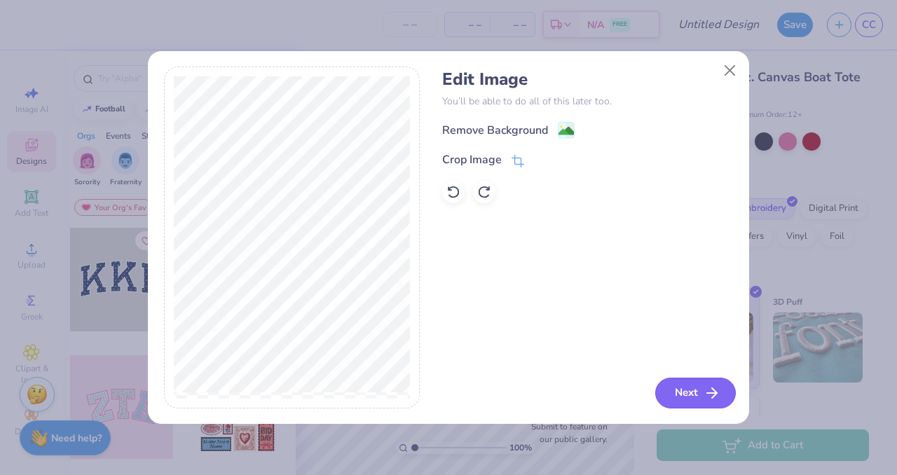
click at [686, 399] on button "Next" at bounding box center [695, 393] width 81 height 31
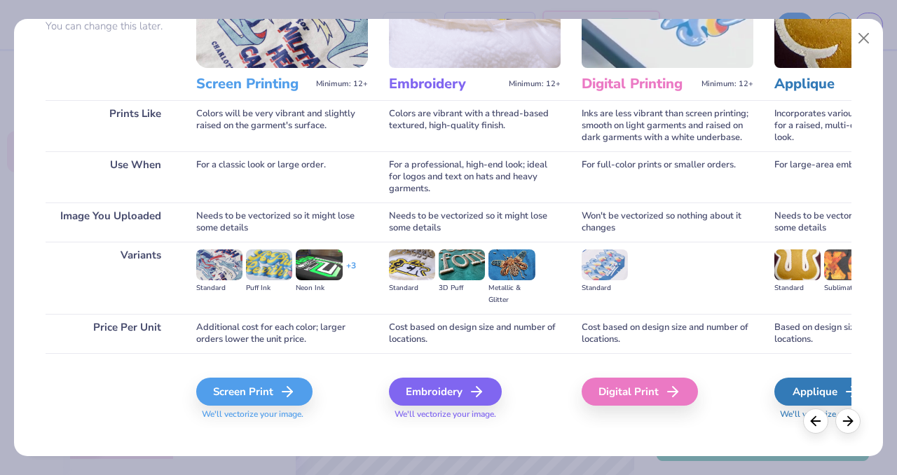
scroll to position [151, 0]
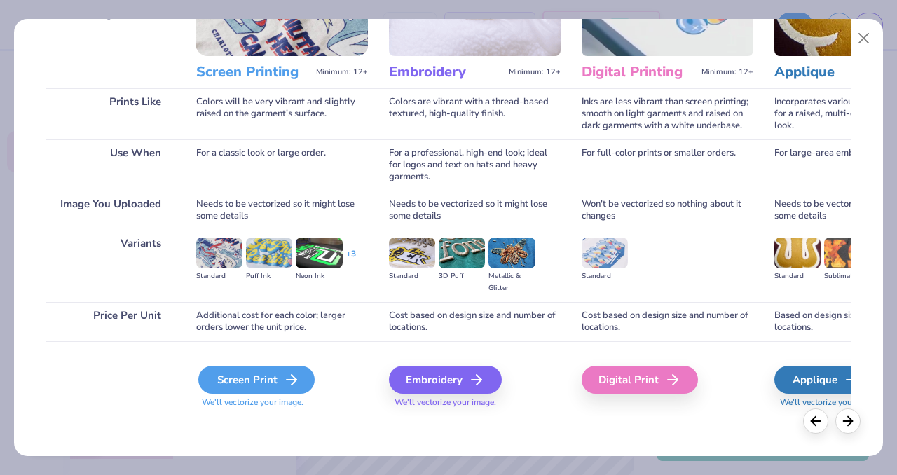
click at [259, 388] on div "Screen Print" at bounding box center [256, 380] width 116 height 28
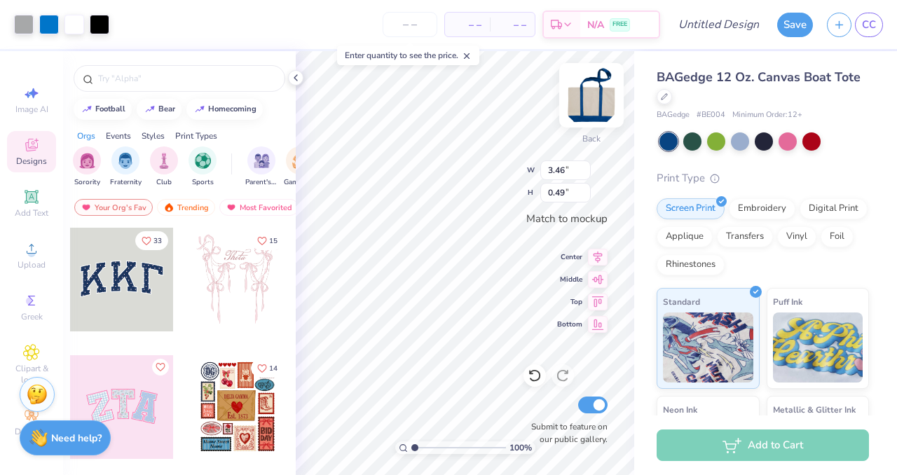
click at [598, 122] on img at bounding box center [591, 95] width 56 height 56
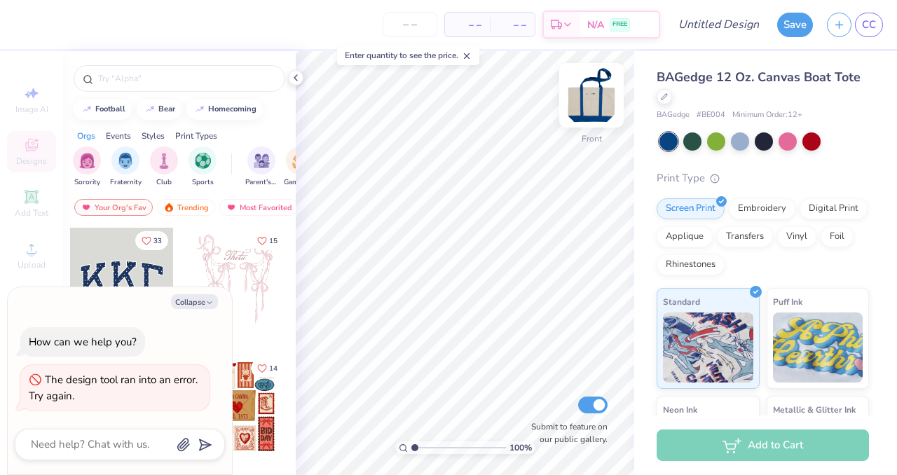
click at [594, 106] on img at bounding box center [591, 95] width 56 height 56
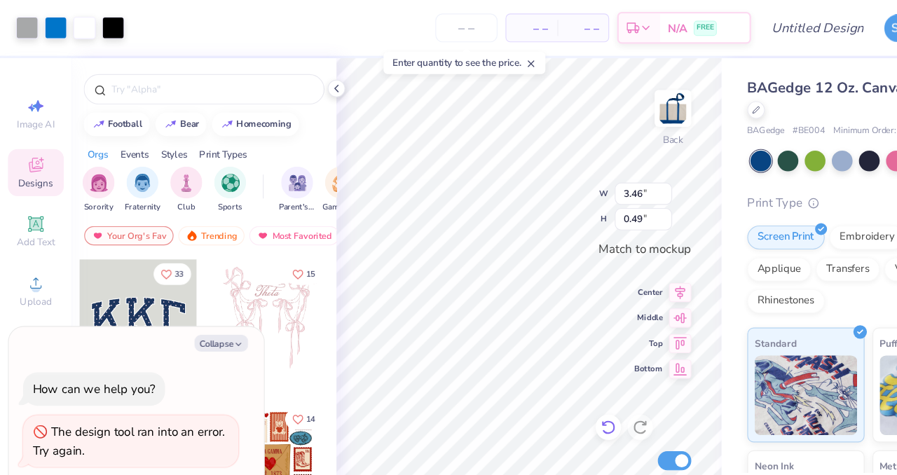
click at [538, 373] on icon at bounding box center [534, 376] width 12 height 13
drag, startPoint x: 538, startPoint y: 373, endPoint x: 538, endPoint y: 385, distance: 11.2
click at [538, 385] on div at bounding box center [534, 375] width 22 height 22
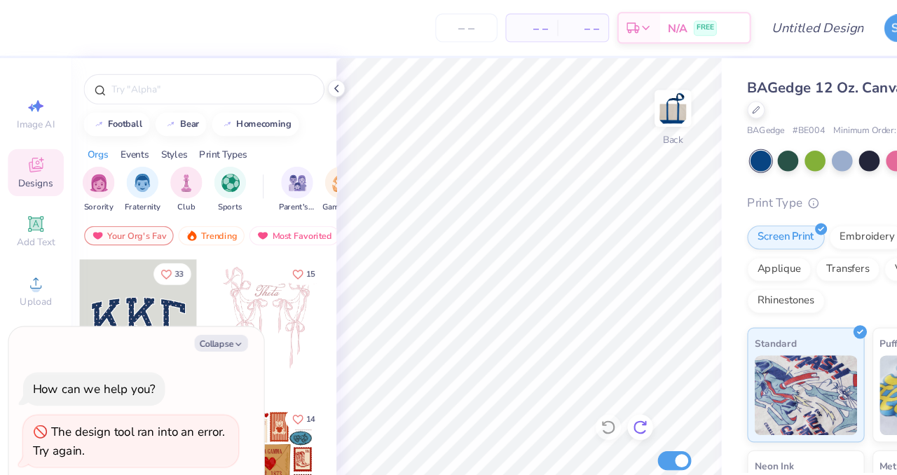
click at [568, 369] on icon at bounding box center [563, 376] width 14 height 14
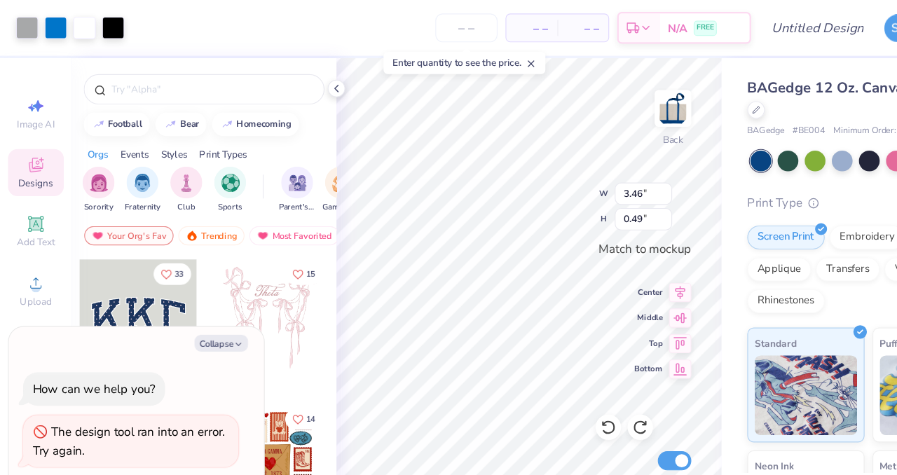
type textarea "x"
type input "0.54"
type input "3.45"
click at [736, 207] on div "Embroidery" at bounding box center [762, 206] width 67 height 21
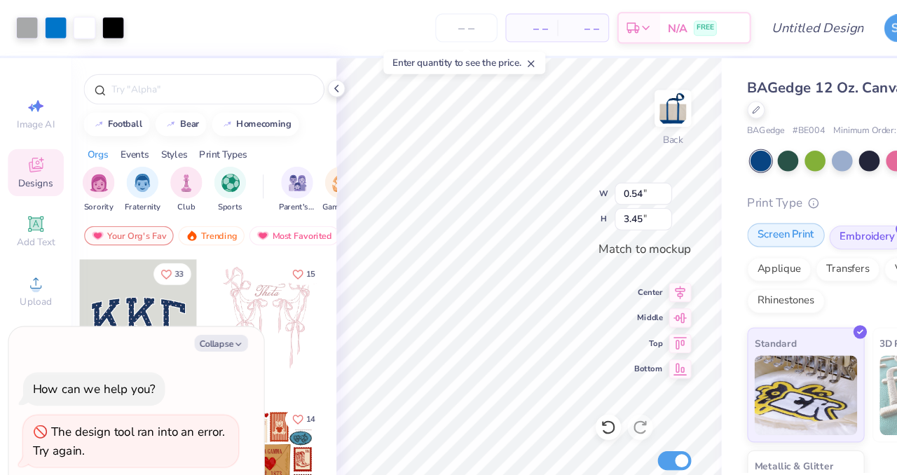
click at [687, 206] on div "Screen Print" at bounding box center [691, 206] width 68 height 21
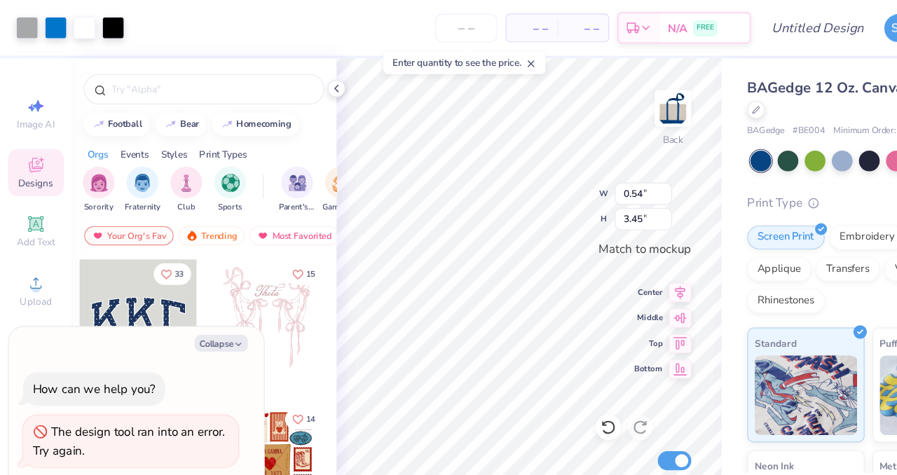
type textarea "x"
type input "0.25"
type input "1.62"
type textarea "x"
type input "0.54"
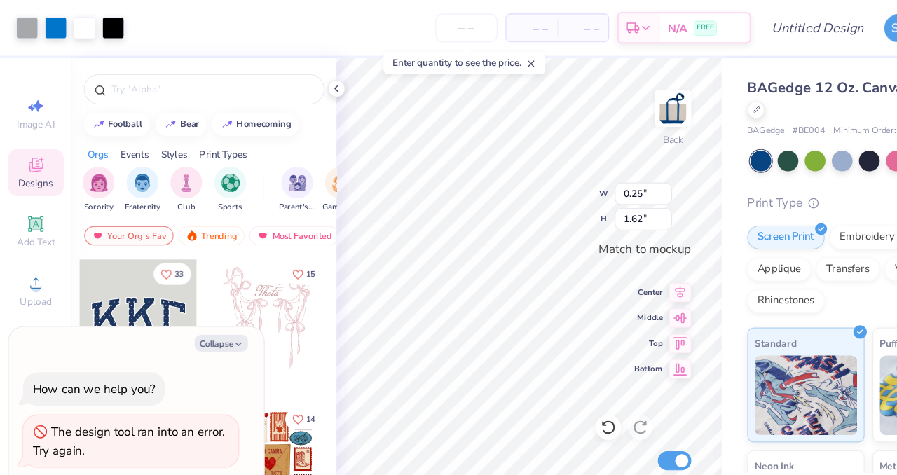
type input "3.47"
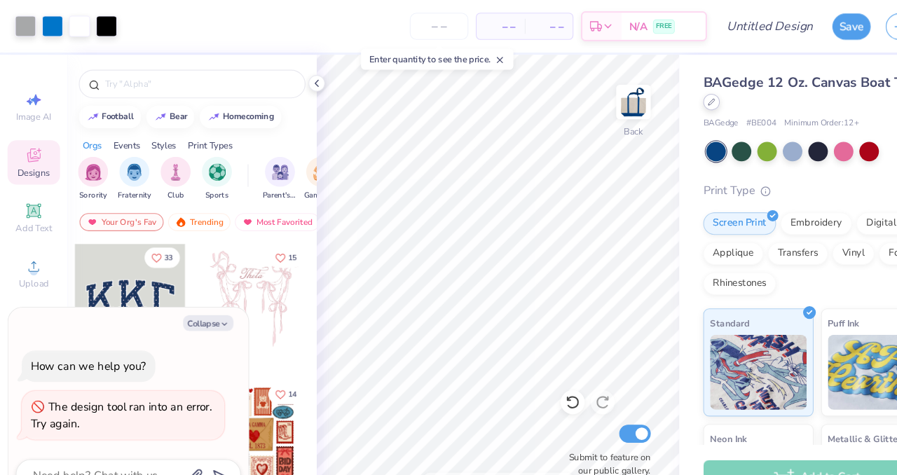
click at [668, 97] on div at bounding box center [664, 95] width 15 height 15
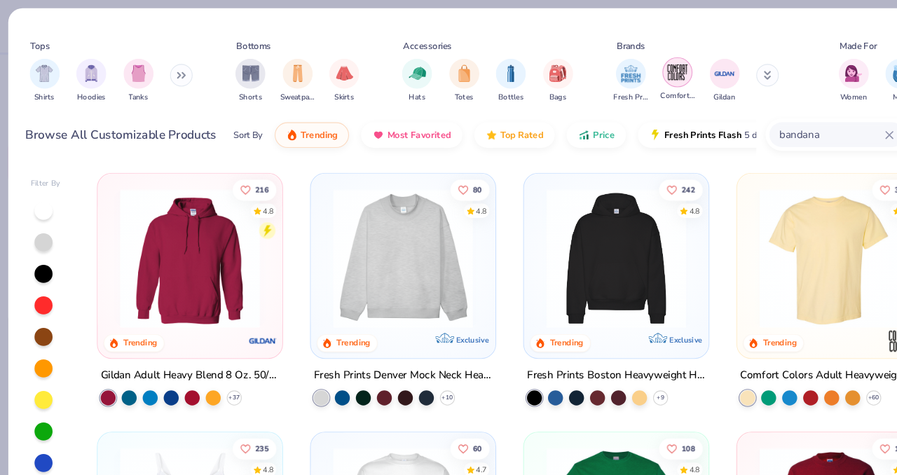
scroll to position [69, 0]
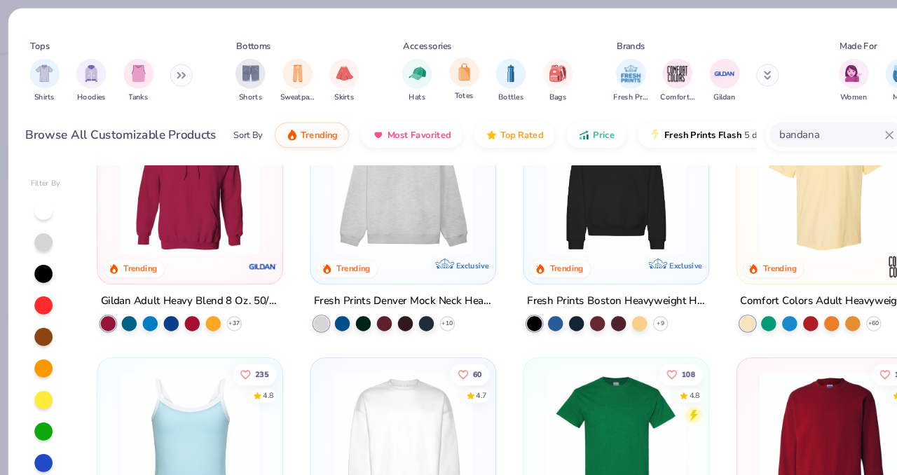
click at [444, 80] on div "Totes" at bounding box center [434, 73] width 28 height 41
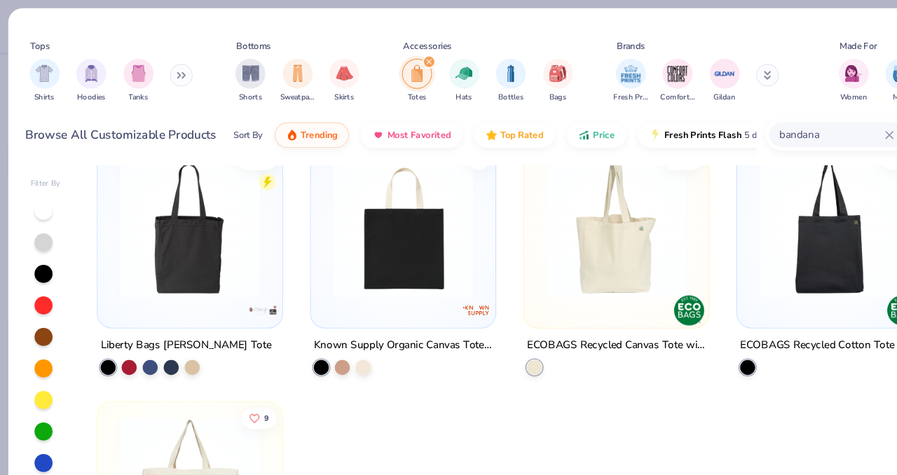
scroll to position [1242, 0]
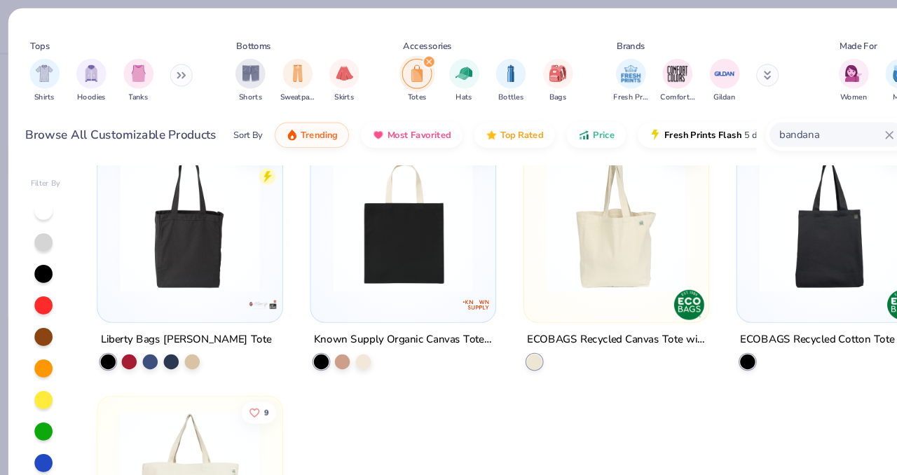
click at [532, 247] on img at bounding box center [575, 208] width 144 height 130
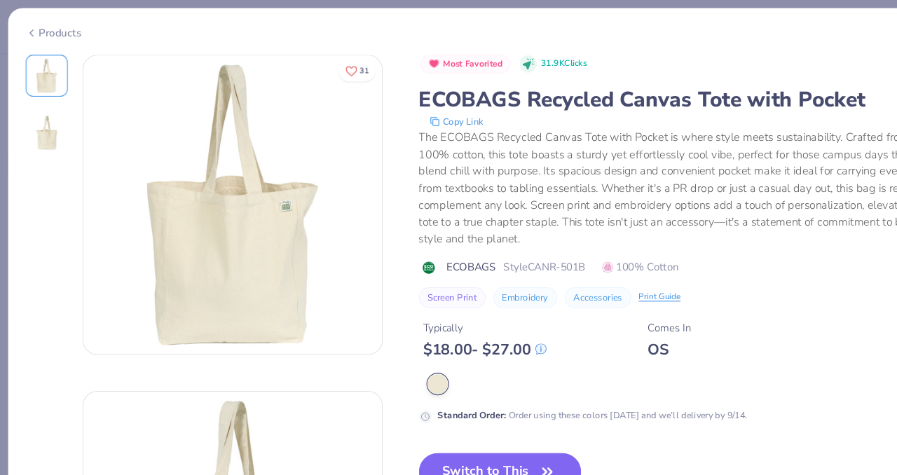
scroll to position [70, 0]
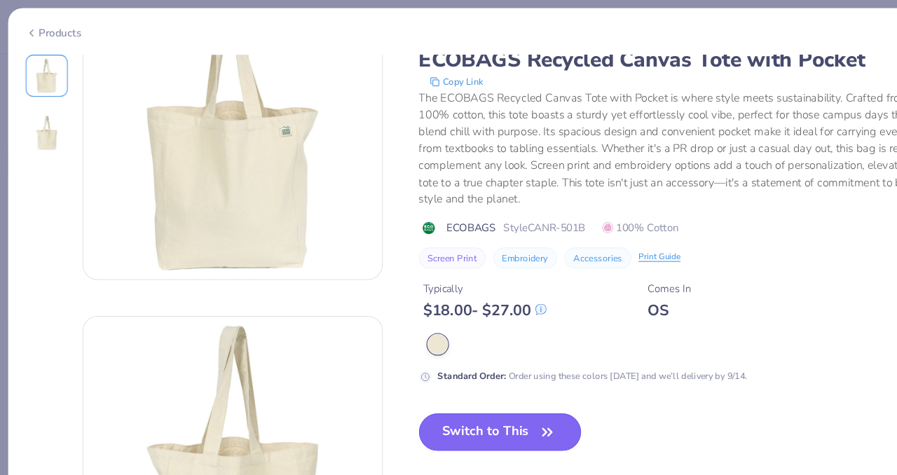
click at [519, 402] on icon "button" at bounding box center [511, 404] width 20 height 20
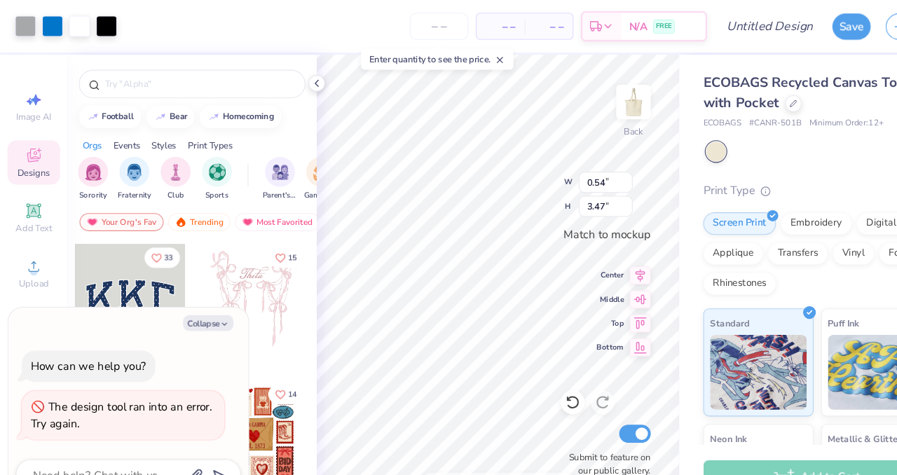
type textarea "x"
type input "0.97"
type input "6.24"
type textarea "x"
type input "6.25"
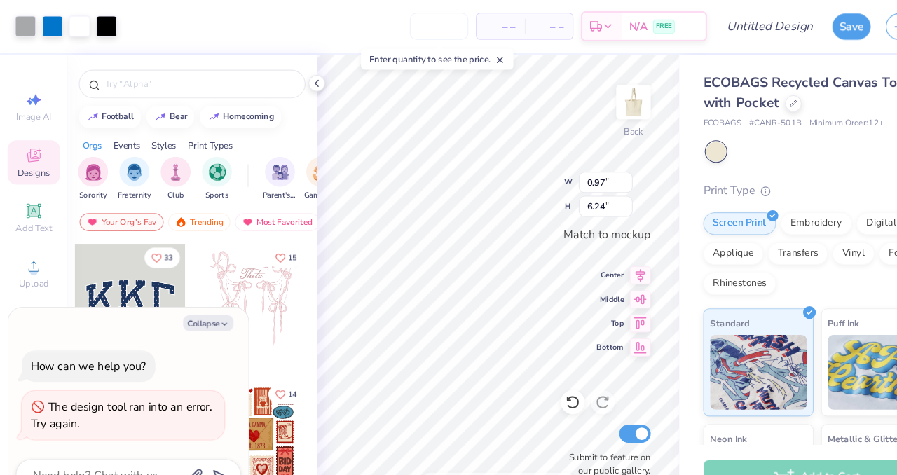
type input "0.89"
type textarea "x"
type input "0.89"
type input "6.26"
type textarea "x"
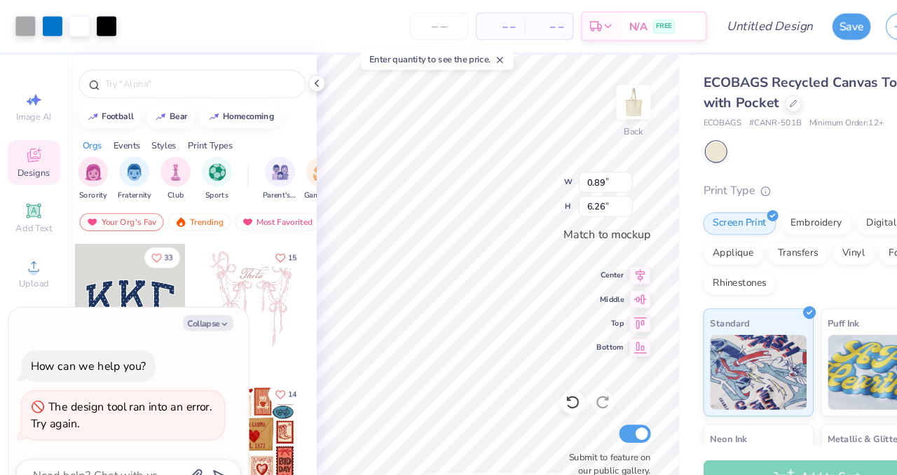
type input "1.19"
type input "8.41"
type textarea "x"
type input "0.30"
type textarea "x"
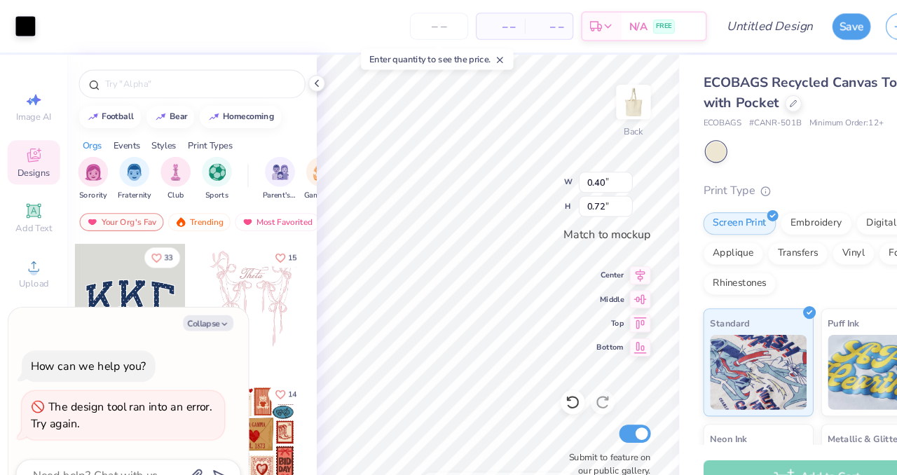
type input "0.30"
type textarea "x"
type input "0.16"
type textarea "x"
type input "0.38"
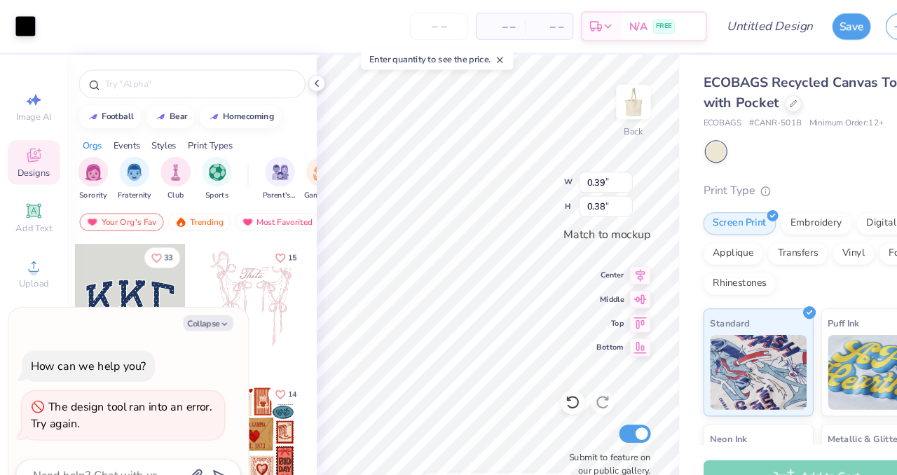
type textarea "x"
type input "0.45"
type input "1.09"
click at [471, 390] on div "100 % Back W 0.40 0.40 " H 0.30 0.30 " Match to mockup Center Middle Top Bottom…" at bounding box center [465, 263] width 338 height 424
type textarea "x"
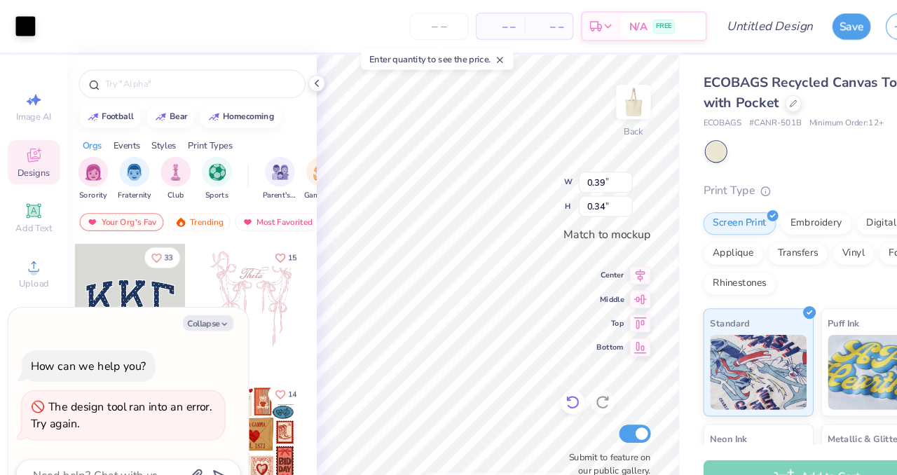
type input "0.40"
type input "0.43"
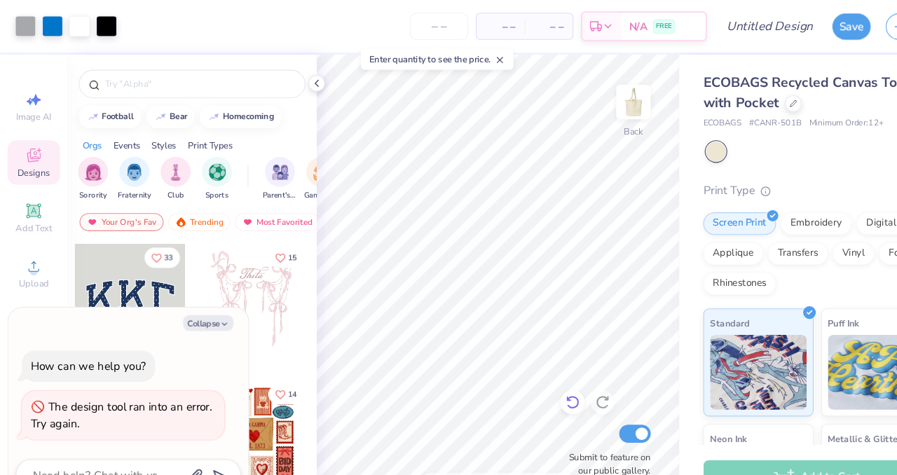
click at [533, 378] on icon at bounding box center [535, 376] width 14 height 14
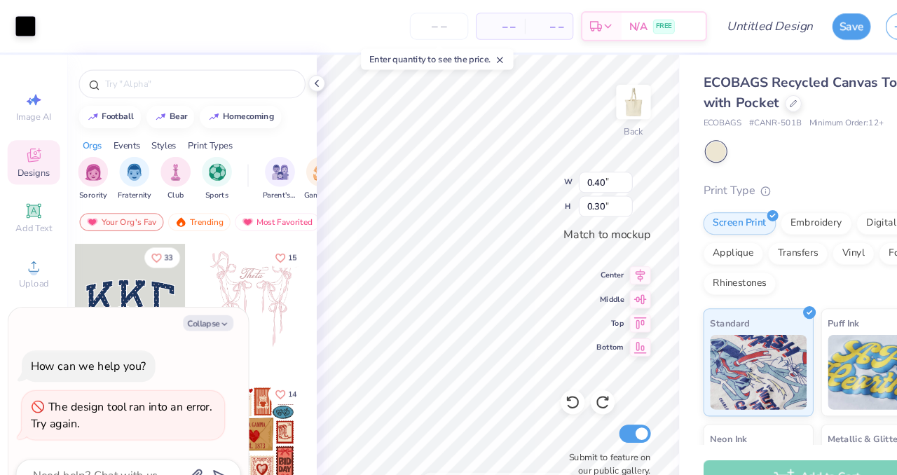
type textarea "x"
type input "0.45"
type input "1.09"
type textarea "x"
type input "0.27"
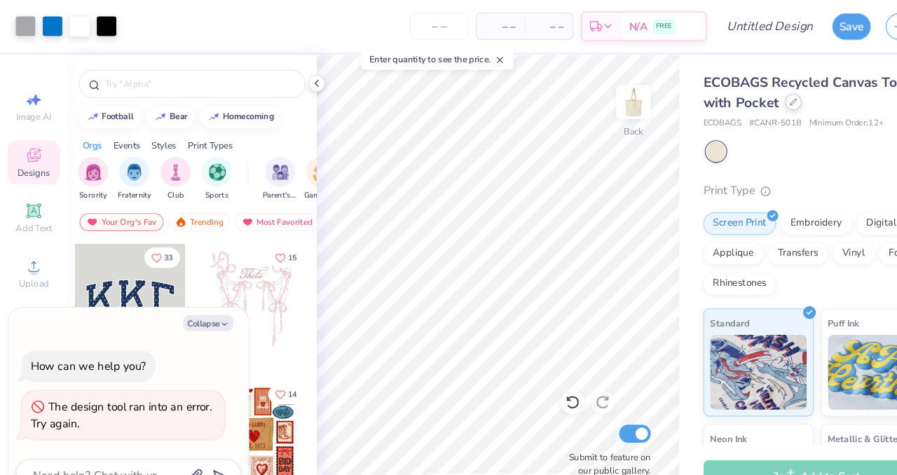
click at [746, 96] on div at bounding box center [740, 95] width 15 height 15
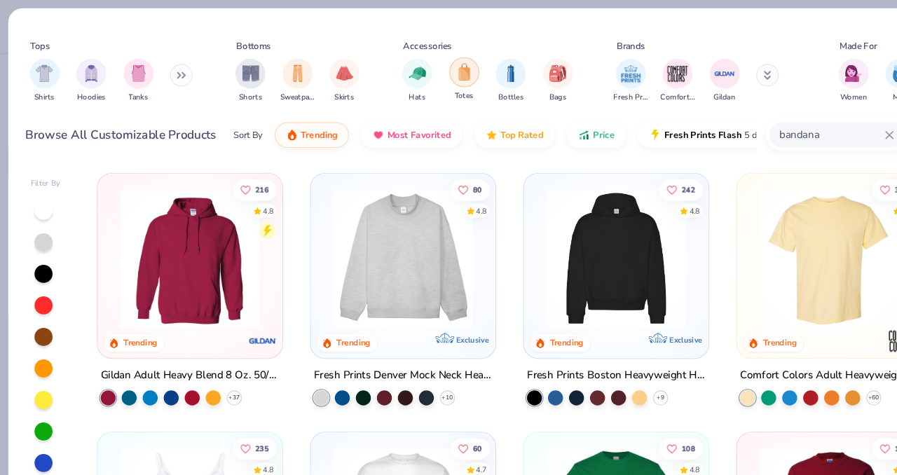
click at [426, 67] on img "filter for Totes" at bounding box center [433, 67] width 15 height 16
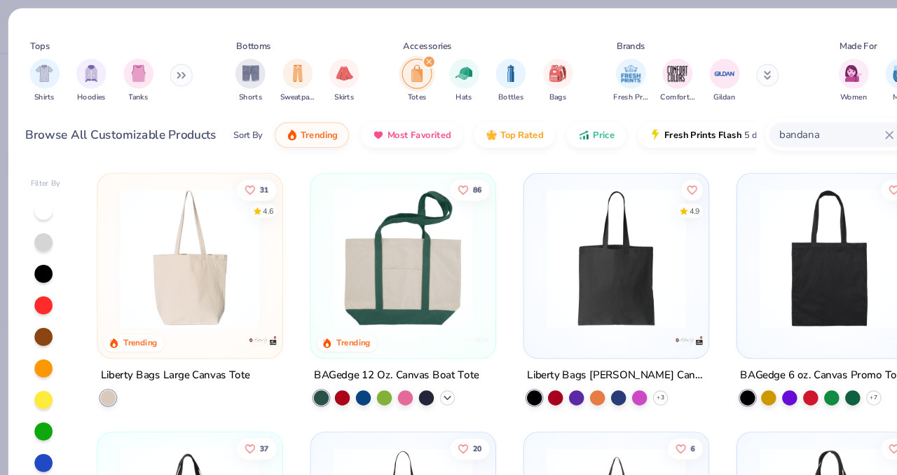
click at [413, 368] on icon at bounding box center [417, 371] width 11 height 11
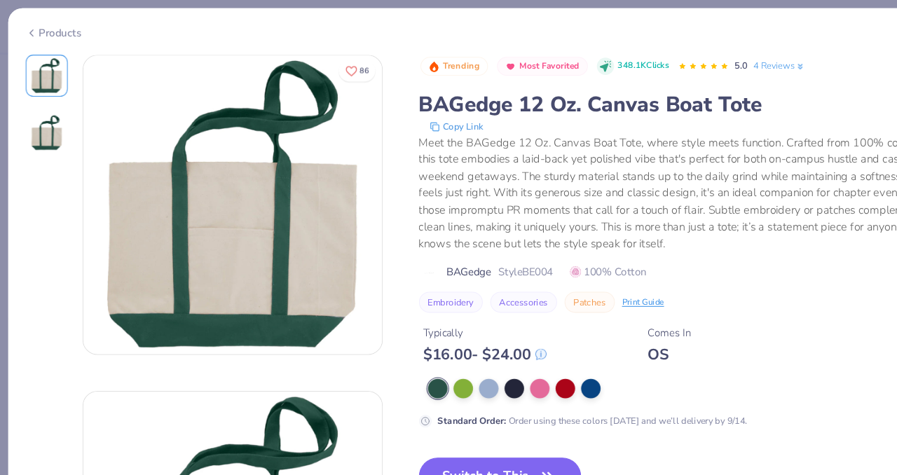
scroll to position [58, 0]
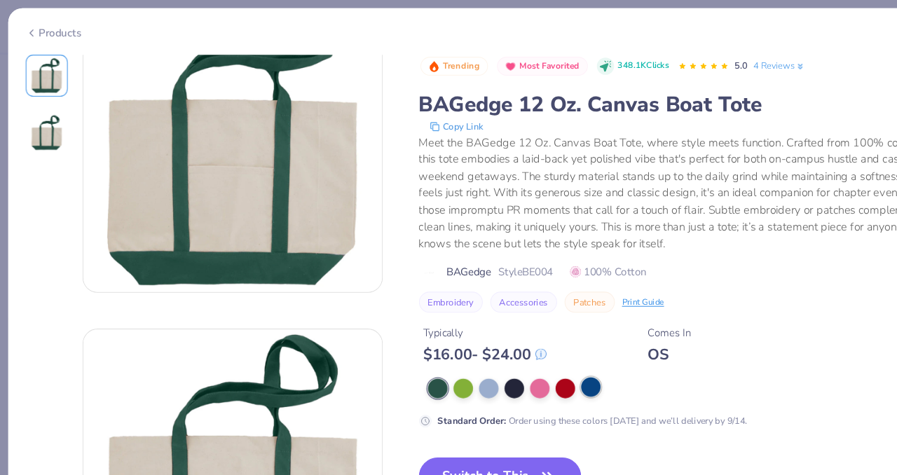
click at [556, 369] on div at bounding box center [551, 361] width 18 height 18
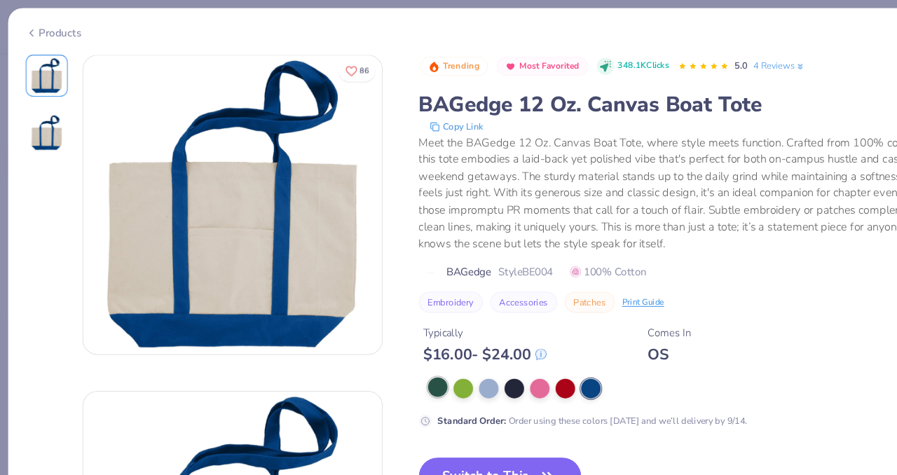
click at [411, 363] on div at bounding box center [408, 361] width 18 height 18
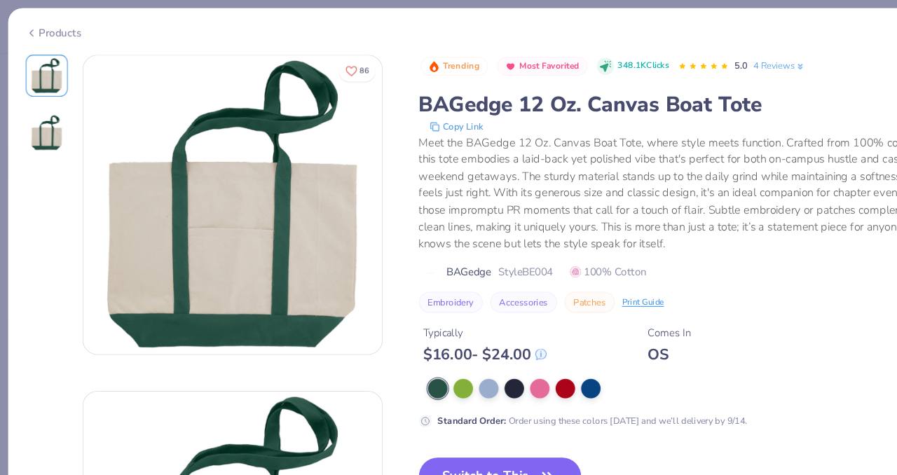
click at [870, 27] on button "Close" at bounding box center [870, 27] width 27 height 27
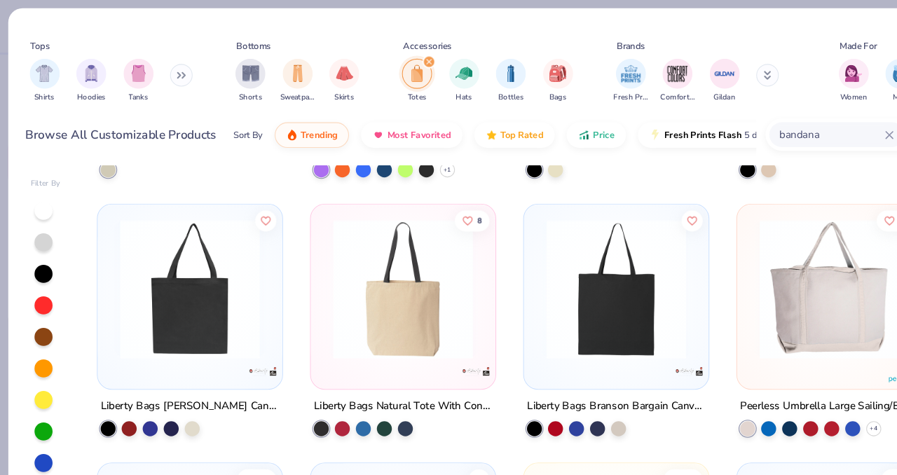
scroll to position [1228, 0]
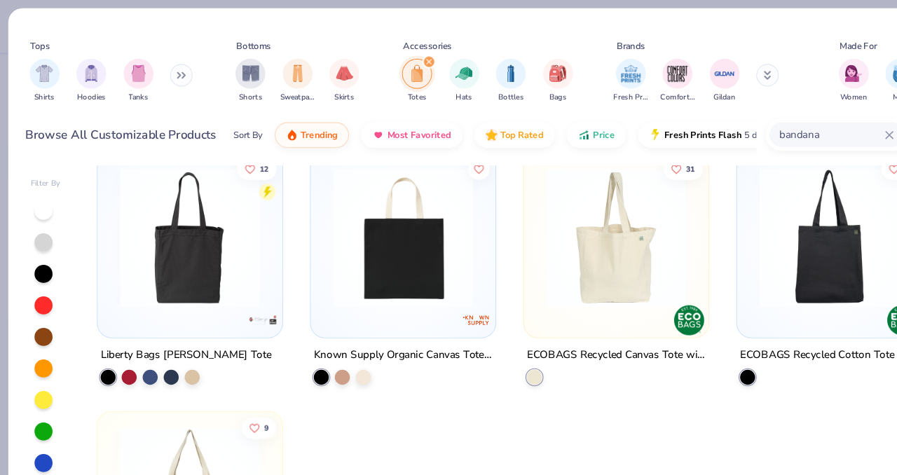
click at [558, 282] on img at bounding box center [575, 222] width 144 height 130
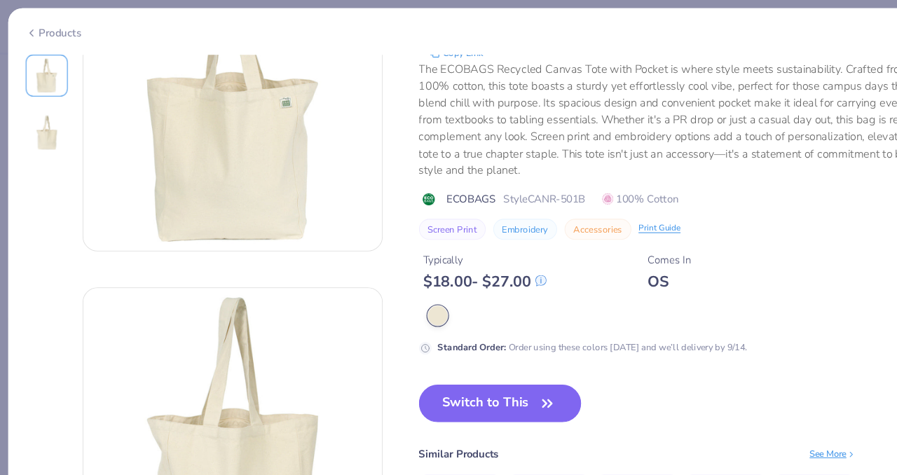
scroll to position [204, 0]
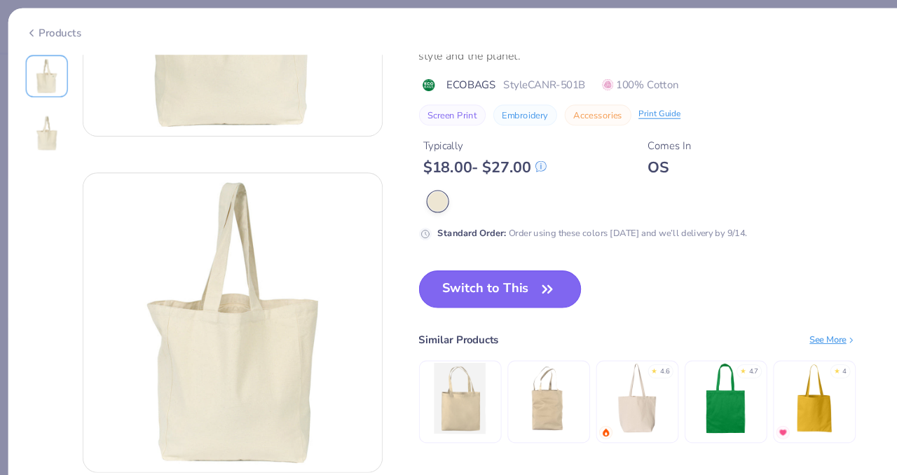
click at [486, 281] on button "Switch to This" at bounding box center [467, 269] width 152 height 35
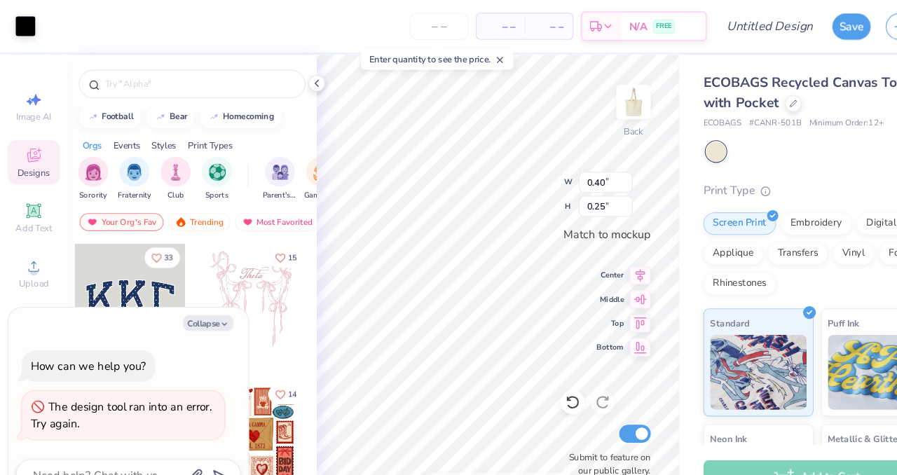
type textarea "x"
type input "0.30"
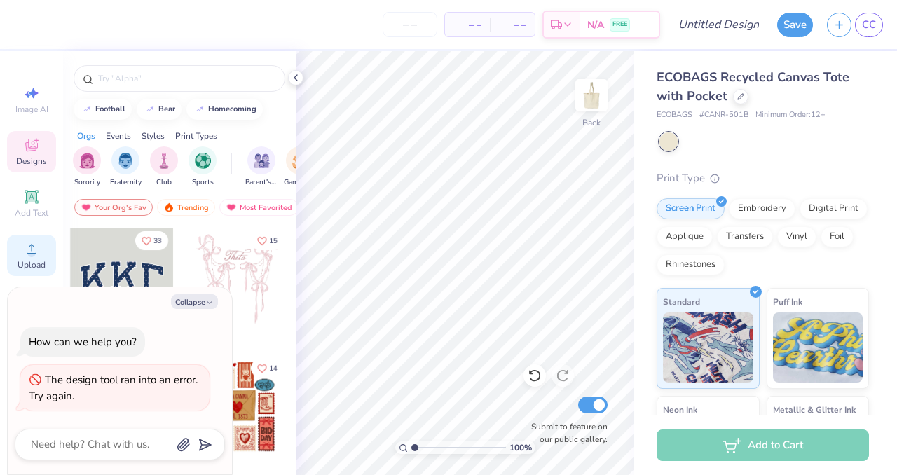
click at [20, 252] on div "Upload" at bounding box center [31, 255] width 49 height 41
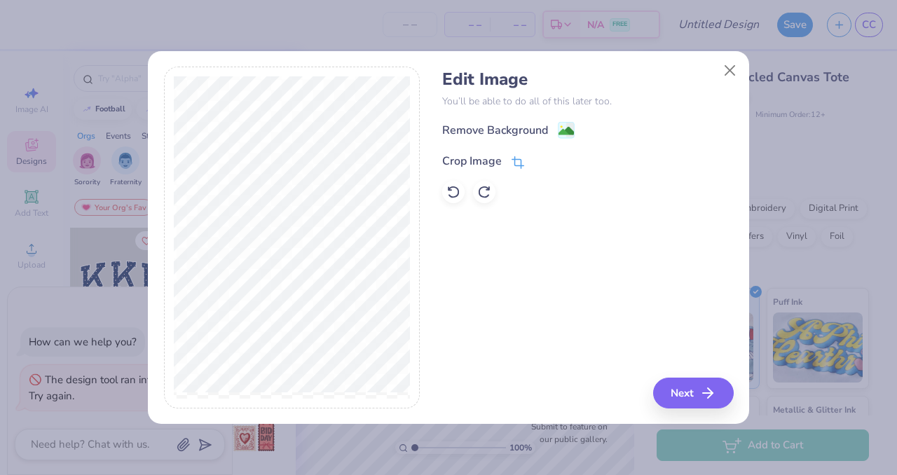
click at [519, 160] on icon at bounding box center [518, 162] width 13 height 13
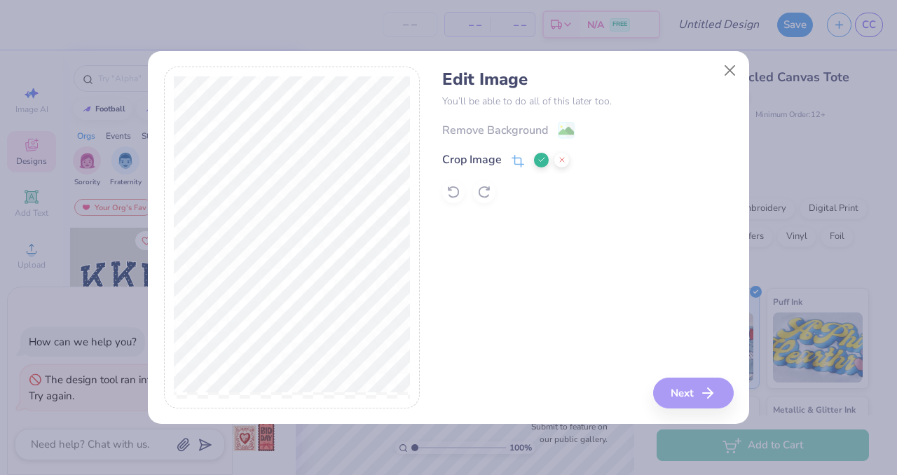
click at [535, 160] on button at bounding box center [541, 160] width 15 height 15
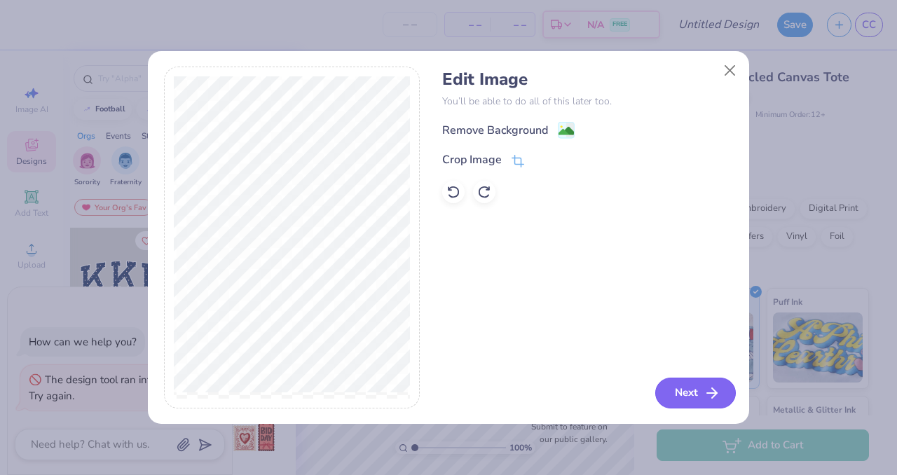
click at [687, 387] on button "Next" at bounding box center [695, 393] width 81 height 31
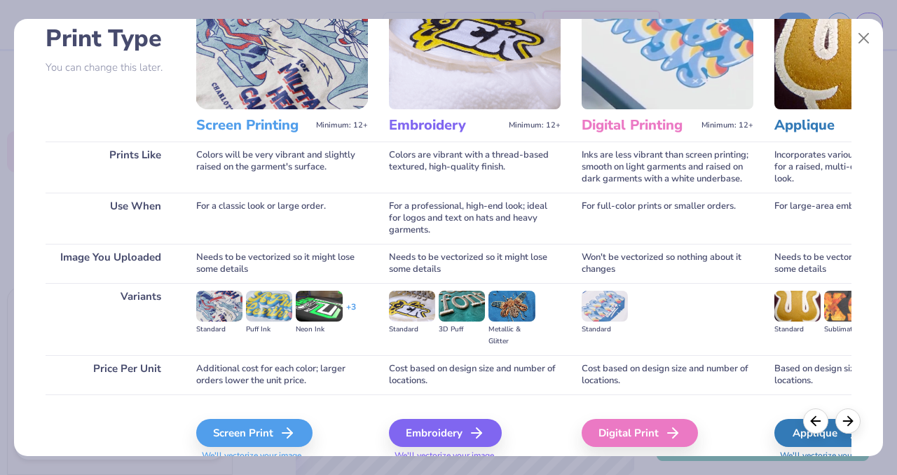
scroll to position [153, 0]
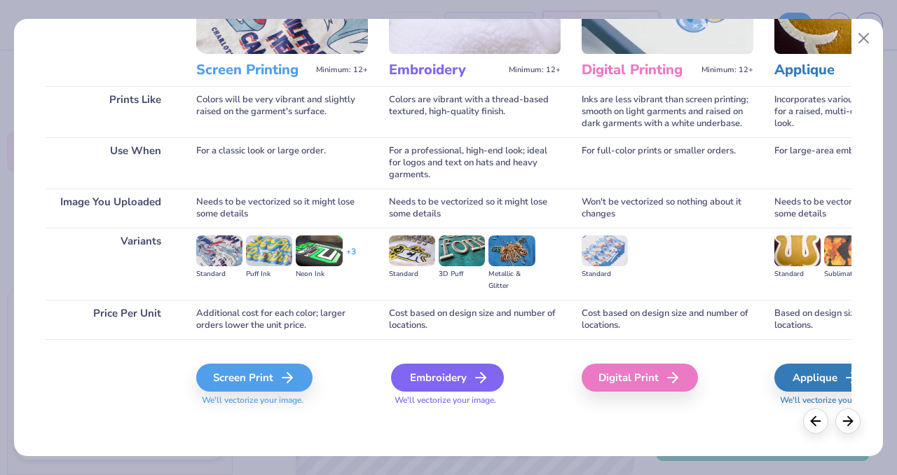
click at [443, 378] on div "Embroidery" at bounding box center [447, 378] width 113 height 28
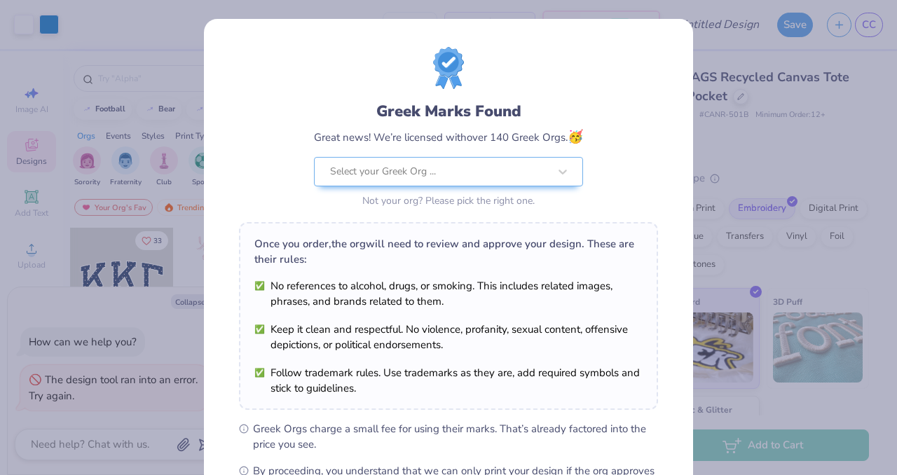
scroll to position [181, 0]
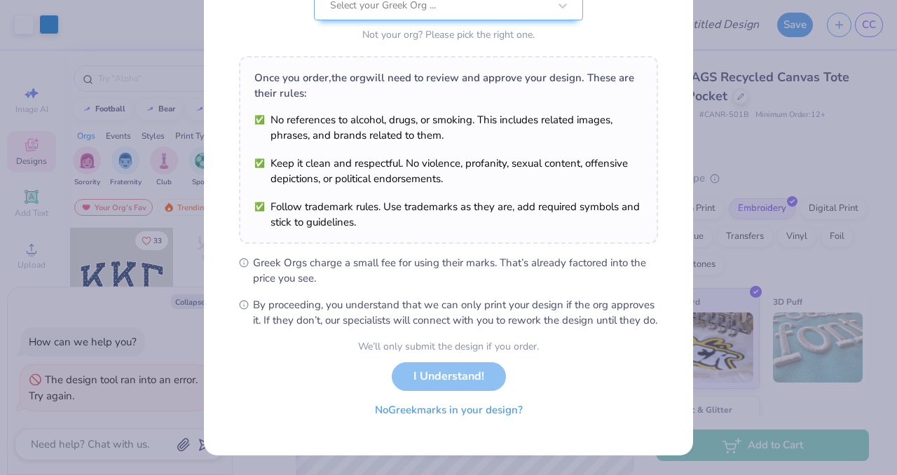
click at [443, 411] on button "No Greek marks in your design?" at bounding box center [449, 410] width 172 height 29
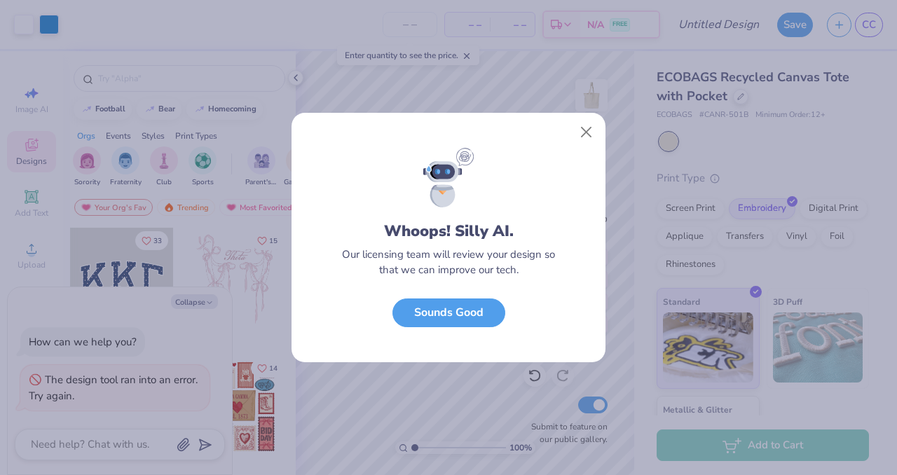
scroll to position [0, 0]
click at [473, 322] on button "Sounds Good" at bounding box center [448, 309] width 113 height 29
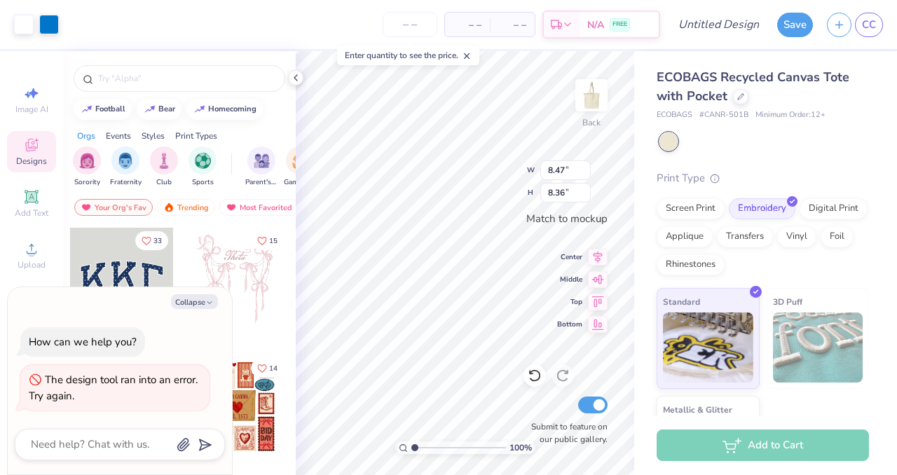
type textarea "x"
type input "7.60"
type input "7.50"
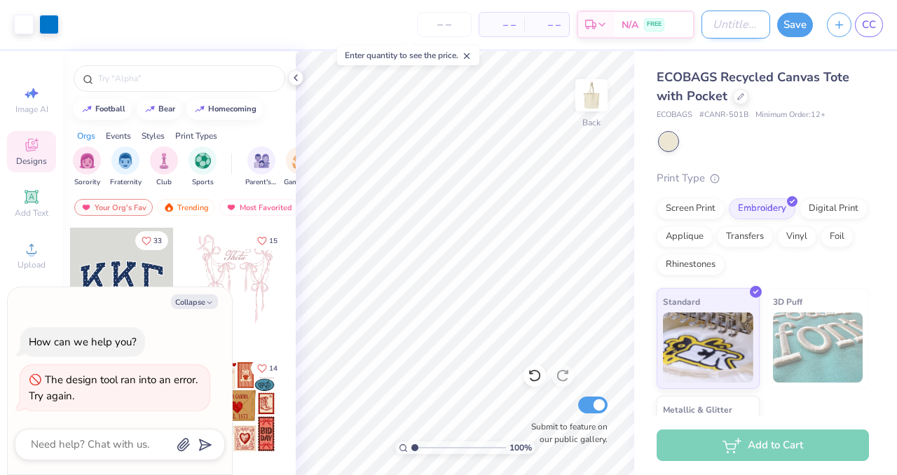
click at [711, 34] on input "Design Title" at bounding box center [735, 25] width 69 height 28
click at [51, 262] on div "Upload" at bounding box center [31, 255] width 49 height 41
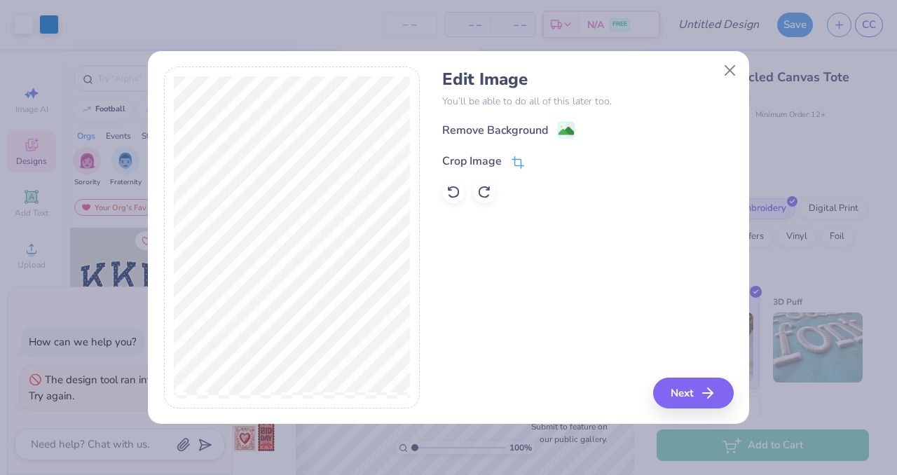
click at [521, 158] on icon at bounding box center [518, 162] width 13 height 13
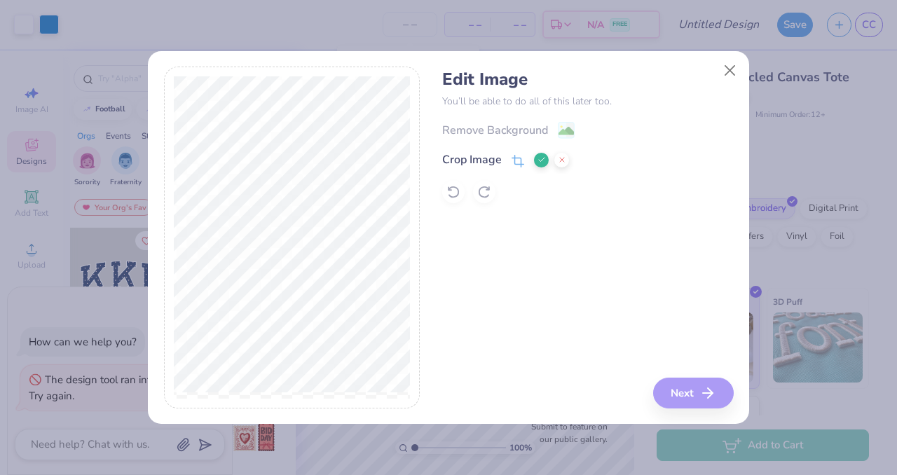
click at [544, 165] on button at bounding box center [541, 160] width 15 height 15
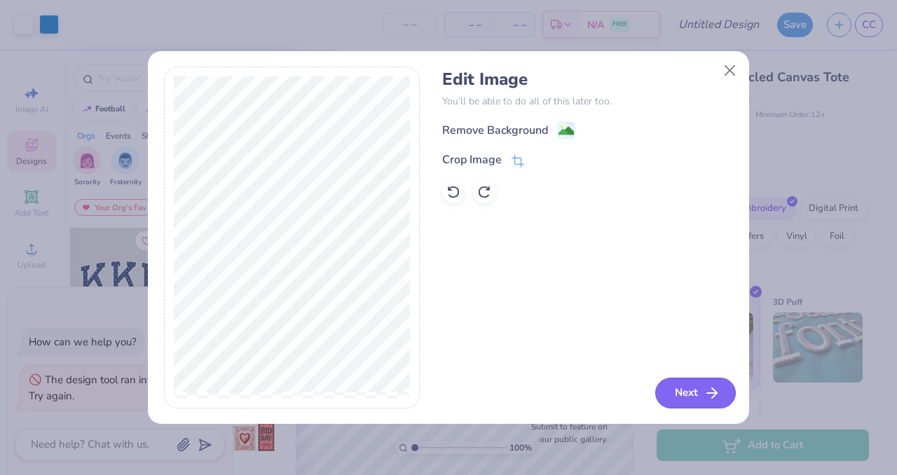
click at [684, 382] on button "Next" at bounding box center [695, 393] width 81 height 31
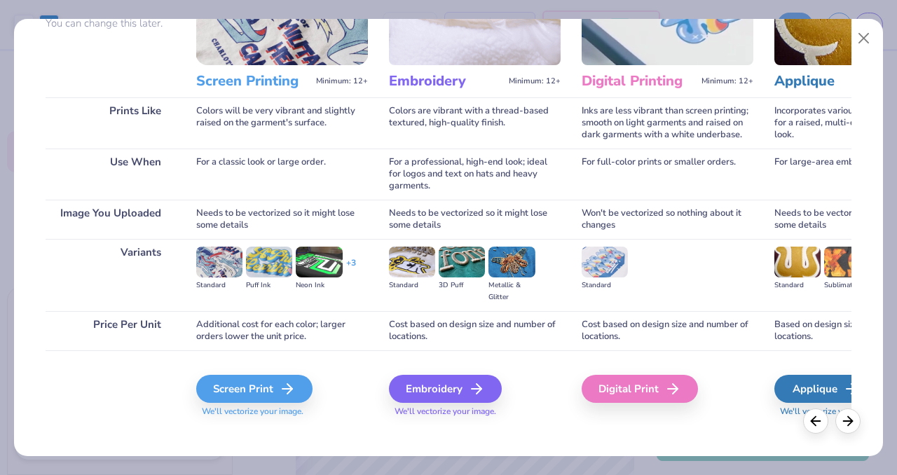
scroll to position [150, 0]
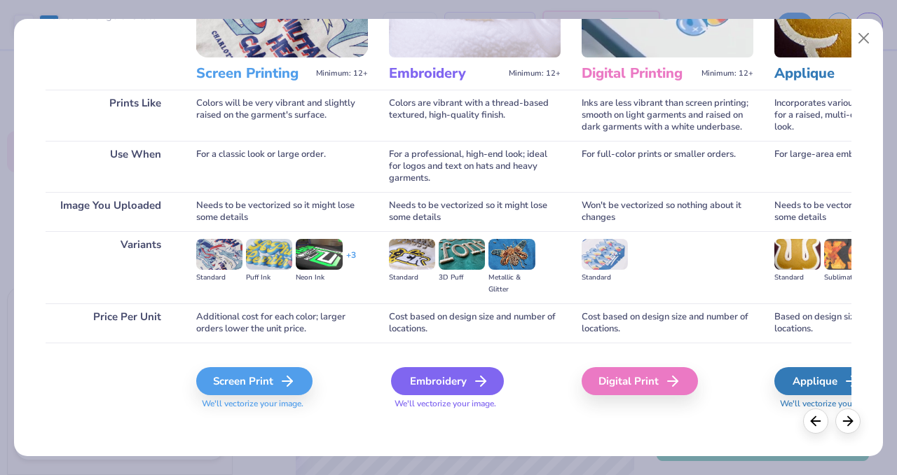
click at [449, 382] on div "Embroidery" at bounding box center [447, 381] width 113 height 28
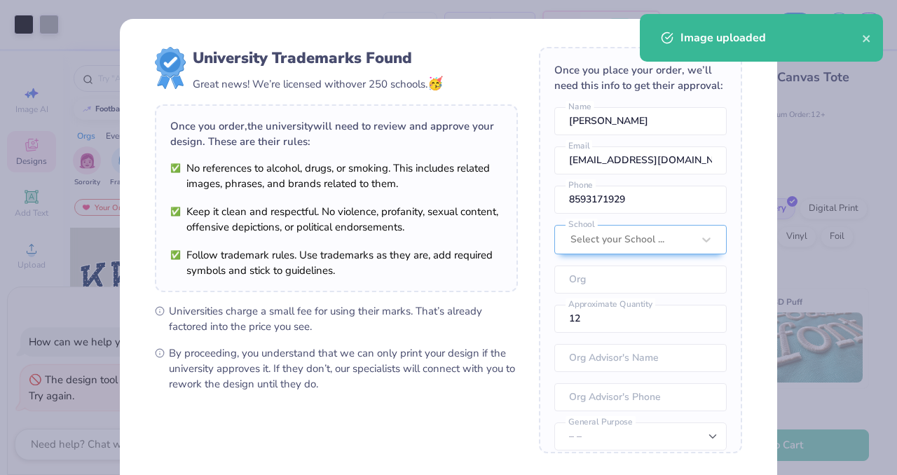
click at [474, 408] on body "Art colors – – Per Item – – Total Est. Delivery N/A FREE Design Title Save CC I…" at bounding box center [448, 237] width 897 height 475
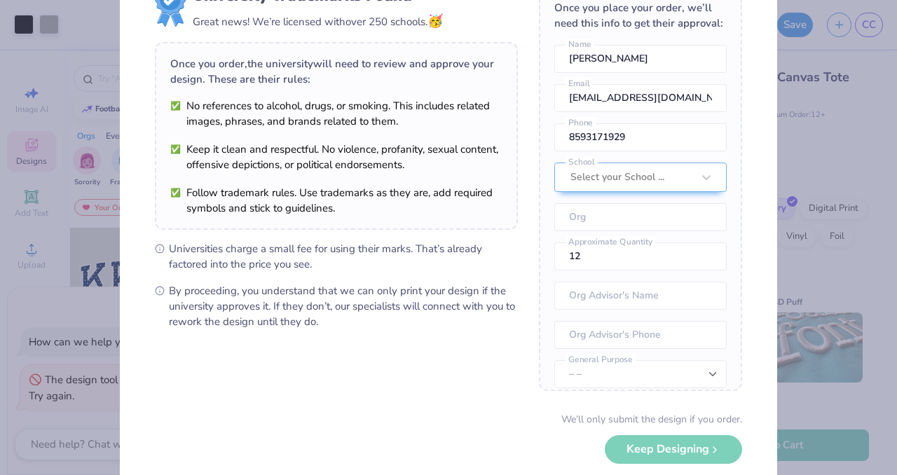
scroll to position [135, 0]
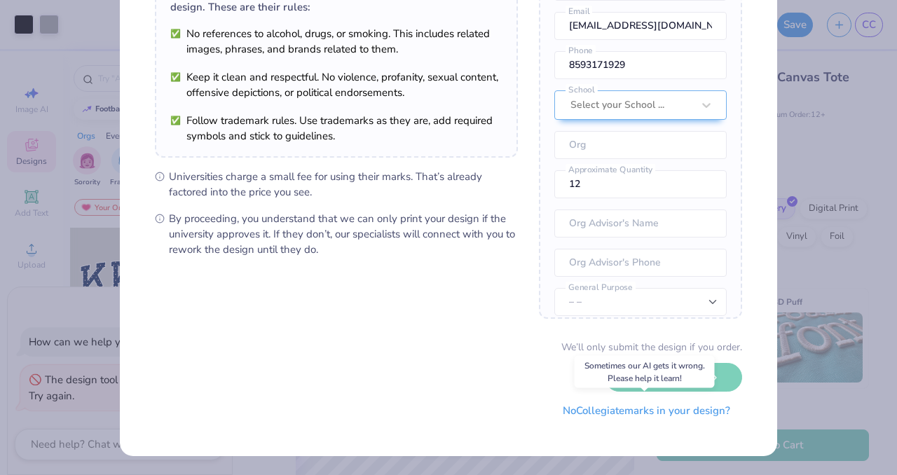
click at [645, 416] on button "No Collegiate marks in your design?" at bounding box center [646, 411] width 191 height 29
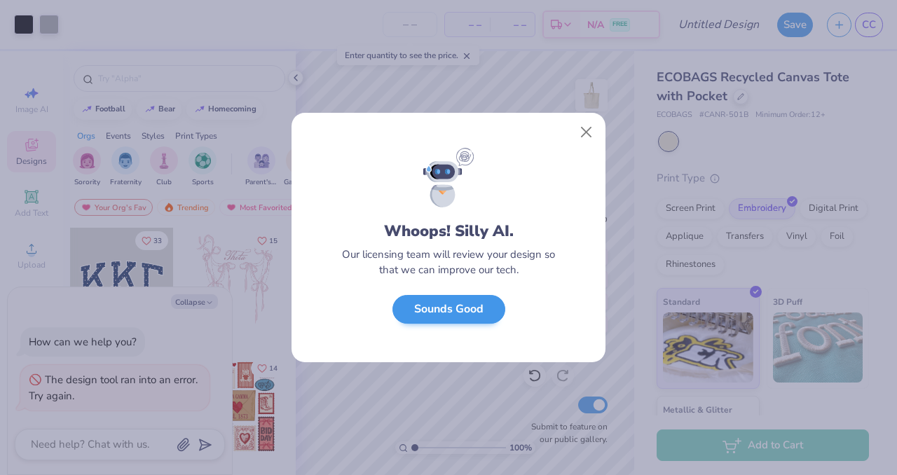
scroll to position [0, 0]
click at [433, 309] on button "Sounds Good" at bounding box center [448, 309] width 113 height 29
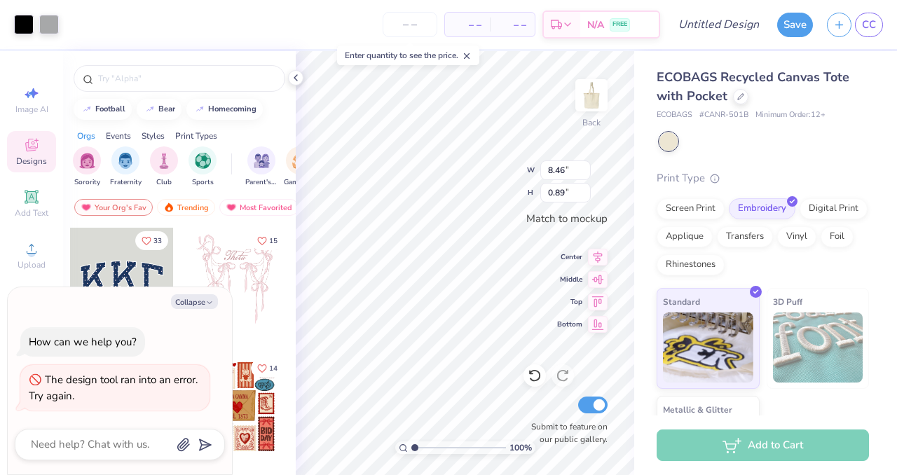
type textarea "x"
type input "7.60"
type input "7.50"
type textarea "x"
type input "7.60"
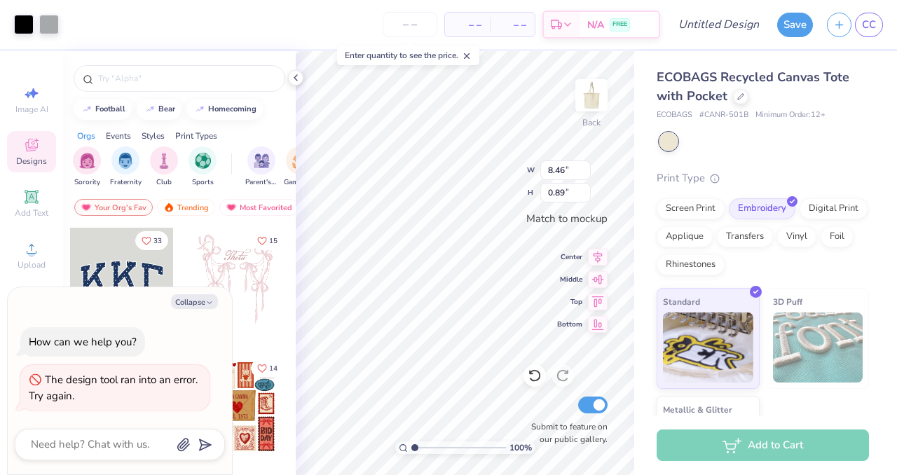
type input "7.50"
type textarea "x"
type input "7.60"
type input "7.50"
type textarea "x"
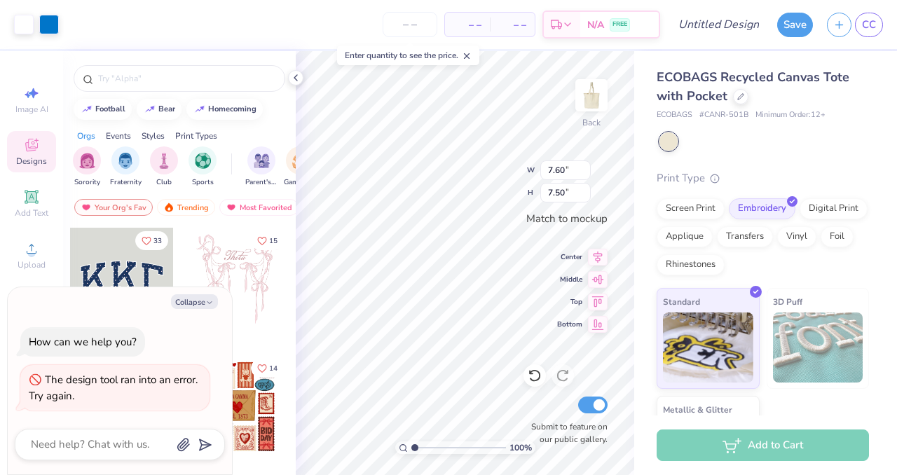
type input "6.76"
type input "6.68"
click at [595, 254] on icon at bounding box center [598, 255] width 9 height 12
type textarea "x"
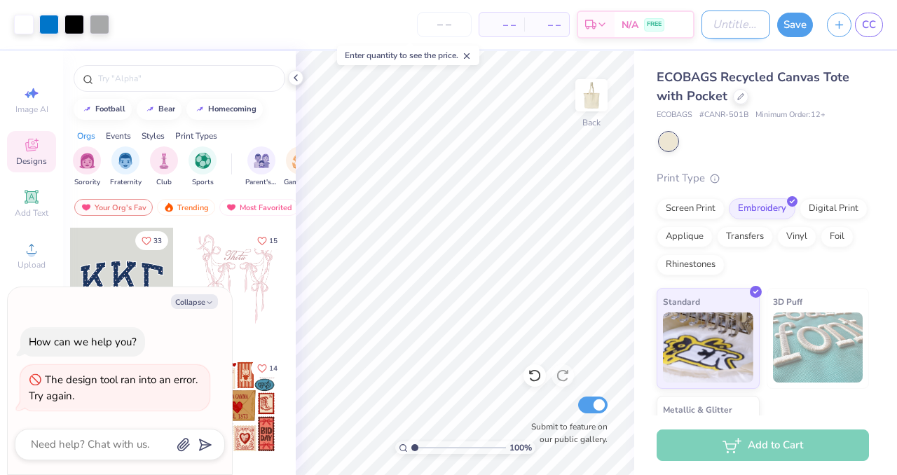
click at [708, 30] on input "Design Title" at bounding box center [735, 25] width 69 height 28
type input "Y"
type textarea "x"
type input "YL"
type textarea "x"
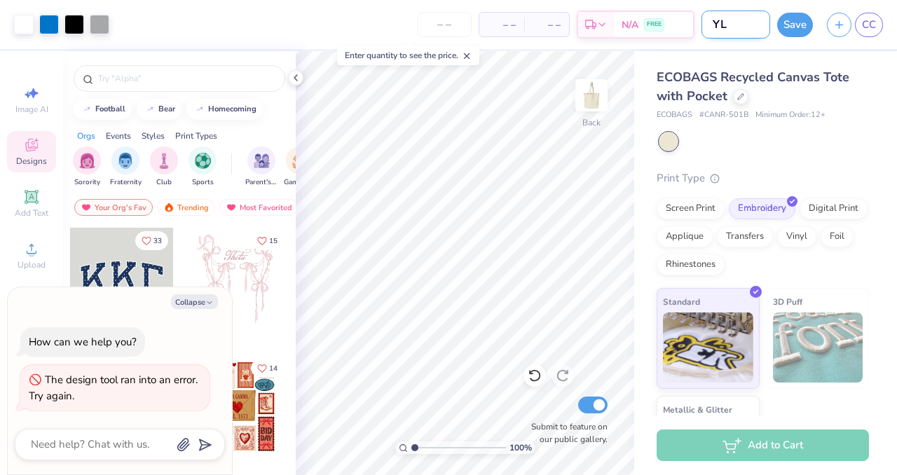
type input "YLD"
type textarea "x"
type input "YLD"
type textarea "x"
type input "YLD T"
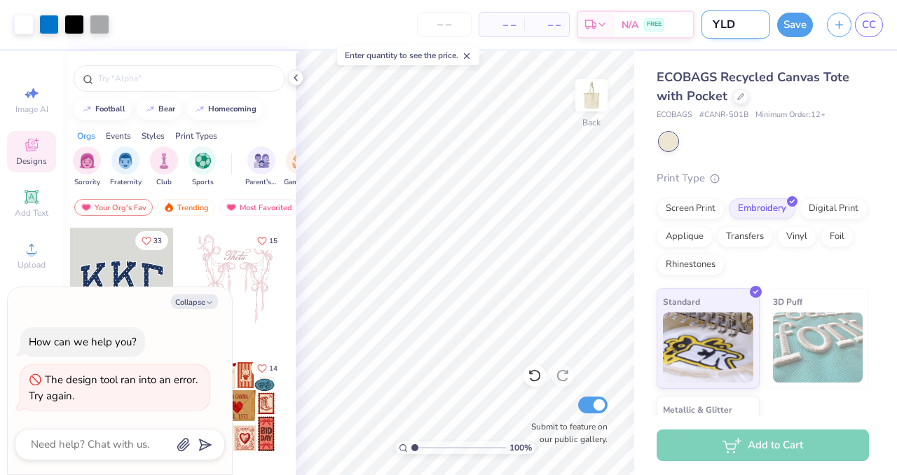
type textarea "x"
type input "YLD To"
type textarea "x"
type input "YLD Tot"
type textarea "x"
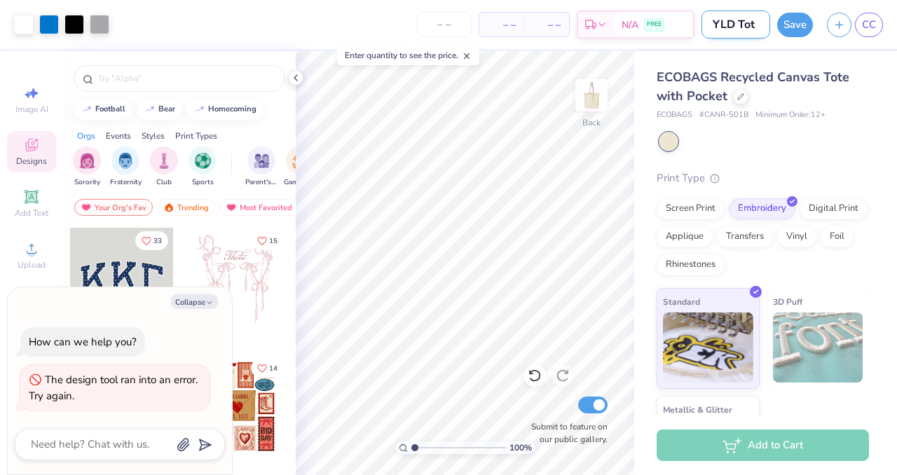
type input "YLD Tote"
type textarea "x"
type input "YLD Tote"
click at [788, 23] on button "Save" at bounding box center [795, 23] width 36 height 25
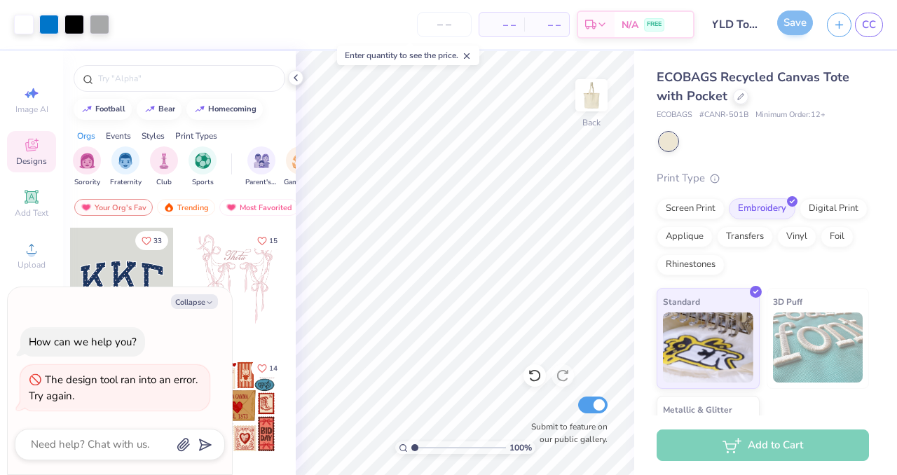
scroll to position [0, 0]
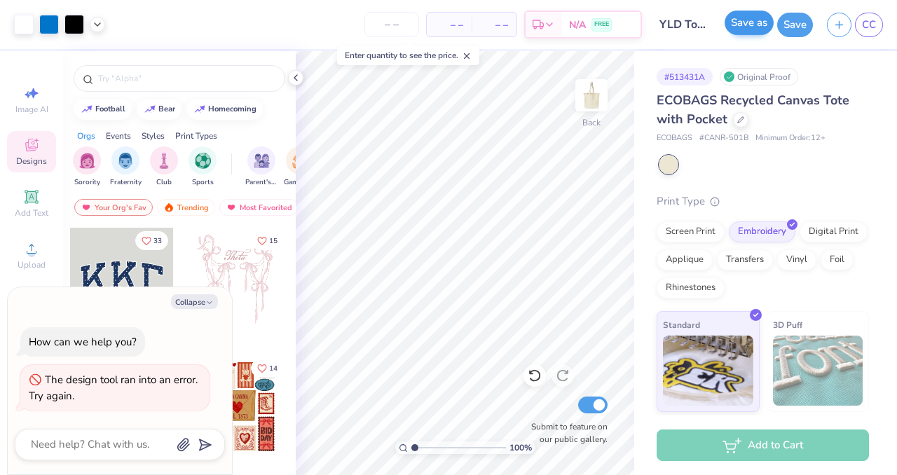
type textarea "x"
click at [839, 24] on line "button" at bounding box center [839, 22] width 0 height 7
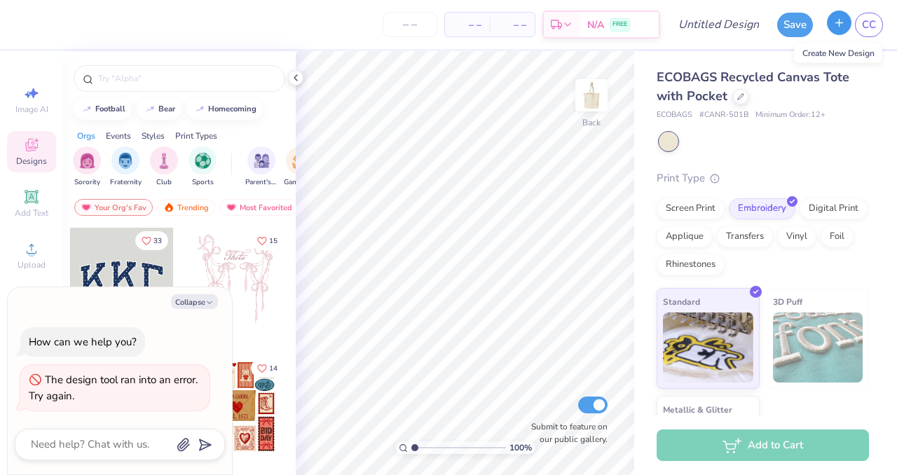
click at [837, 25] on icon "button" at bounding box center [839, 23] width 12 height 12
click at [832, 20] on button "button" at bounding box center [839, 23] width 25 height 25
click at [739, 100] on div at bounding box center [740, 95] width 15 height 15
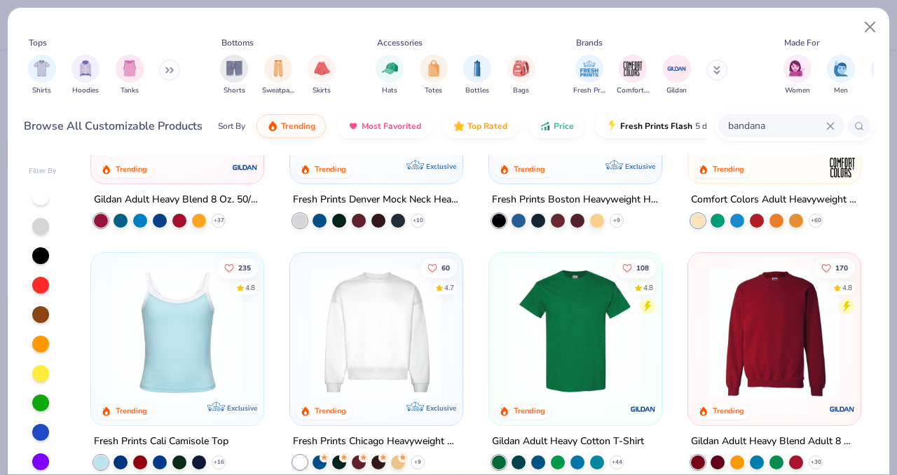
scroll to position [260, 0]
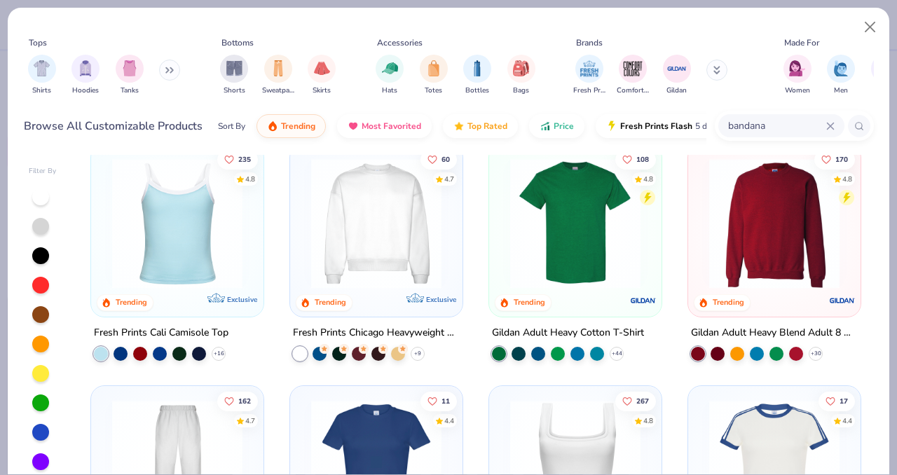
click at [399, 302] on div "60 4.7 Trending Exclusive" at bounding box center [376, 230] width 172 height 172
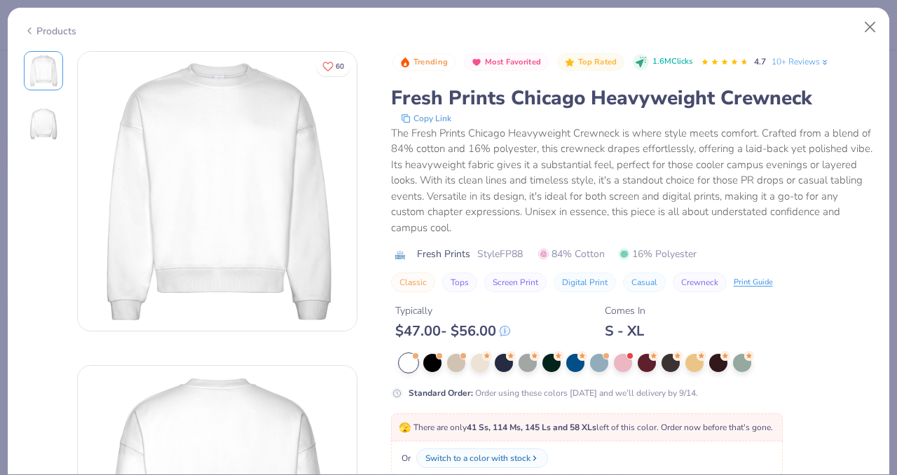
click at [39, 37] on div "Products" at bounding box center [449, 26] width 882 height 36
click at [54, 34] on div "Products" at bounding box center [449, 26] width 882 height 36
click at [39, 27] on div "Products" at bounding box center [50, 31] width 53 height 15
type textarea "x"
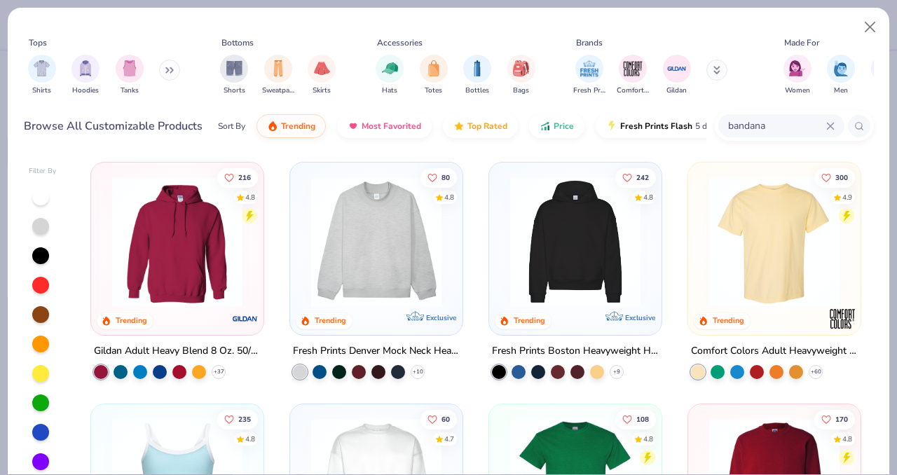
click at [834, 127] on div "bandana" at bounding box center [781, 125] width 126 height 23
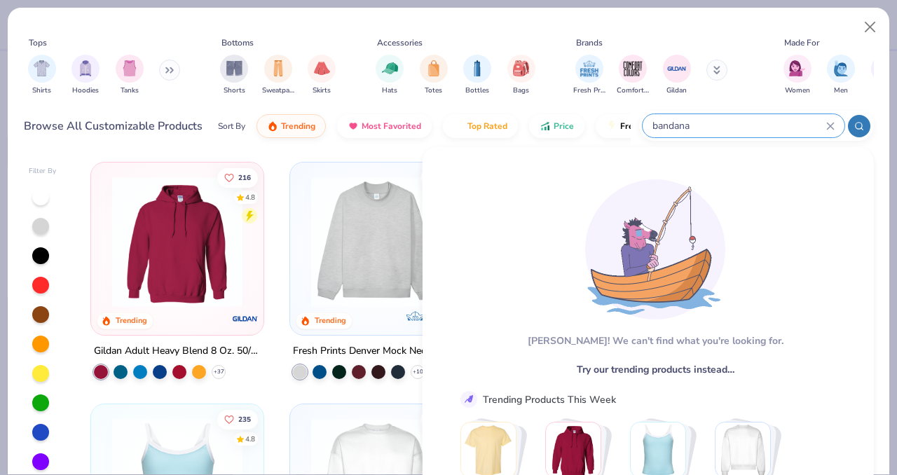
click at [170, 68] on icon at bounding box center [169, 70] width 8 height 7
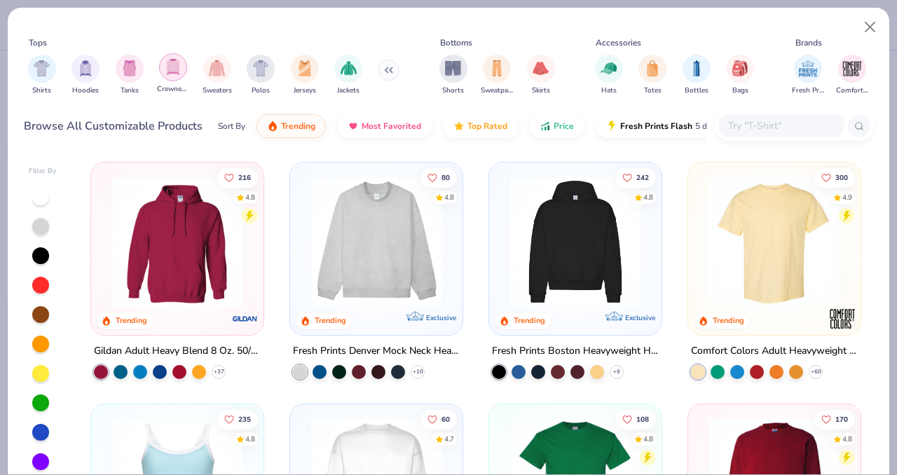
click at [167, 70] on img "filter for Crewnecks" at bounding box center [172, 67] width 15 height 16
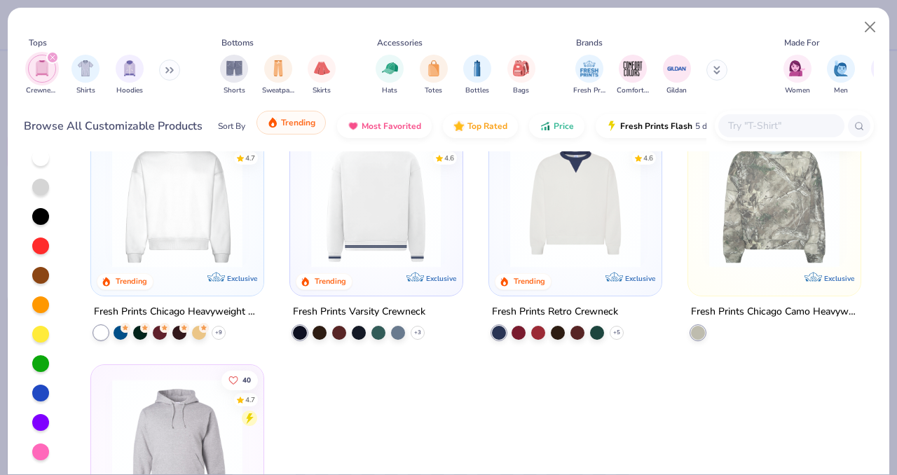
click at [311, 125] on span "Trending" at bounding box center [298, 122] width 34 height 11
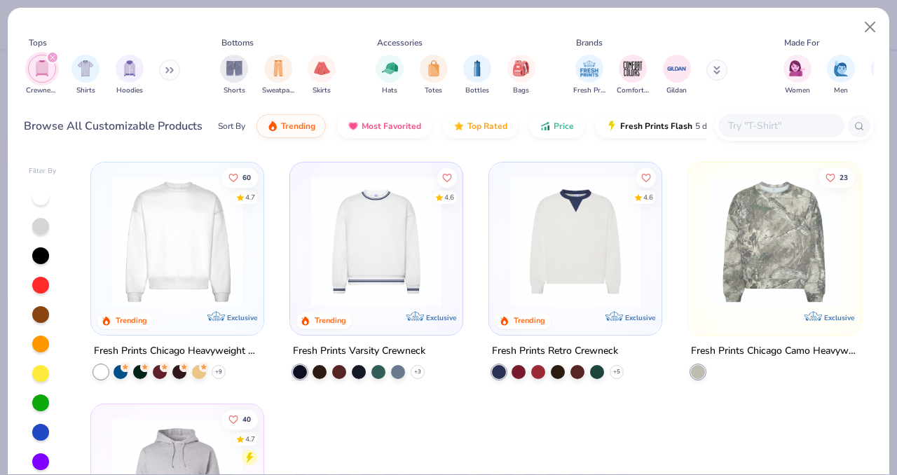
click at [727, 69] on button at bounding box center [716, 70] width 21 height 21
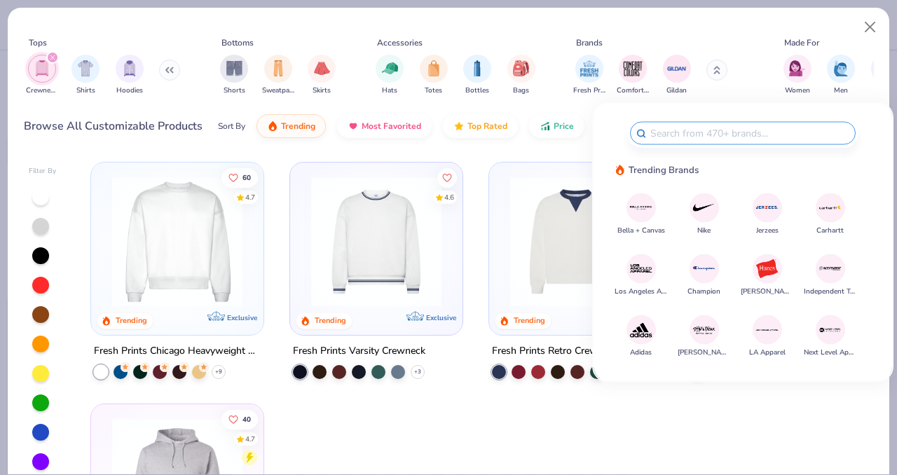
click at [710, 263] on img at bounding box center [704, 268] width 25 height 25
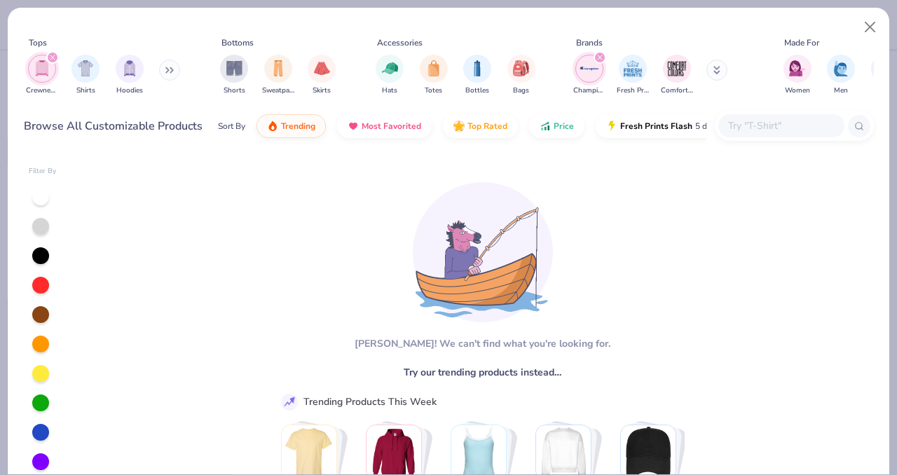
scroll to position [18, 0]
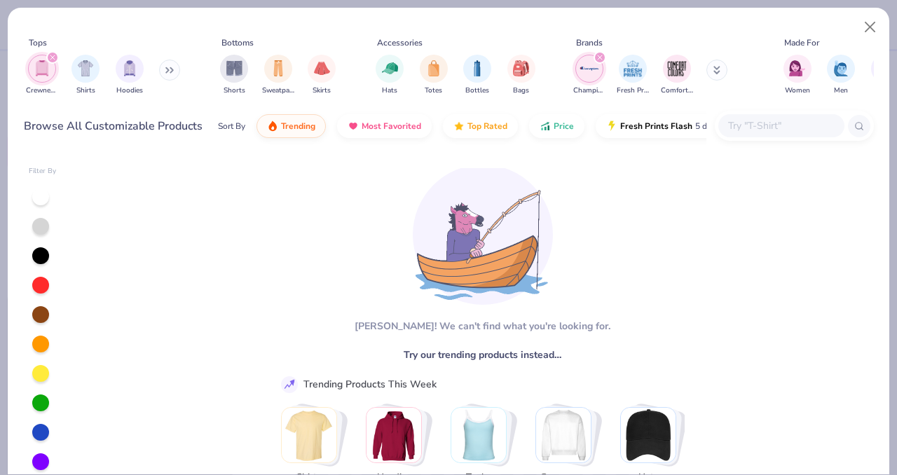
click at [711, 74] on button at bounding box center [716, 70] width 21 height 21
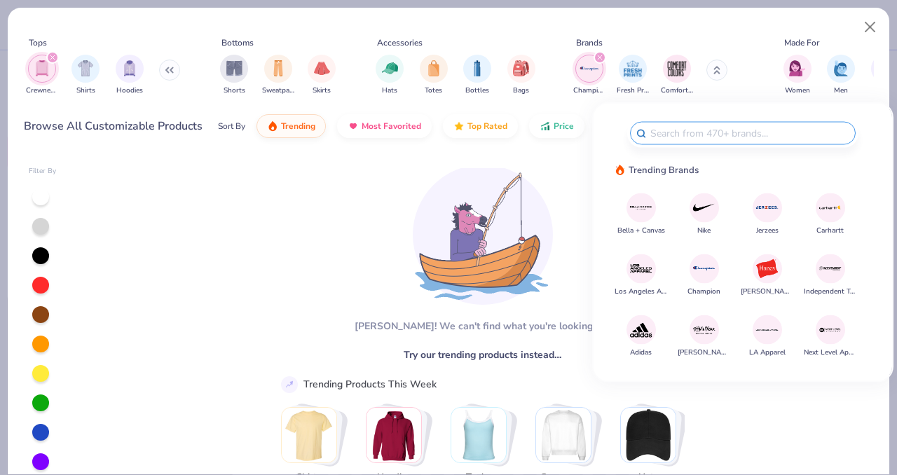
click at [759, 275] on img at bounding box center [767, 268] width 25 height 25
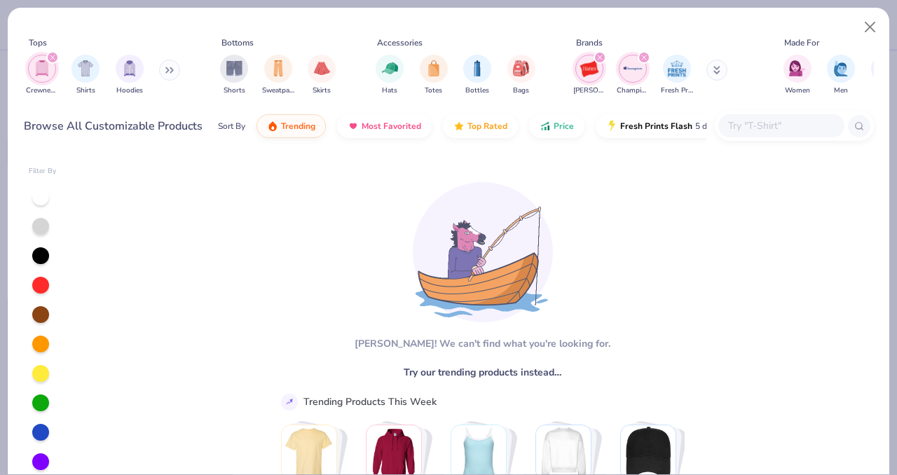
click at [715, 73] on icon at bounding box center [716, 70] width 7 height 8
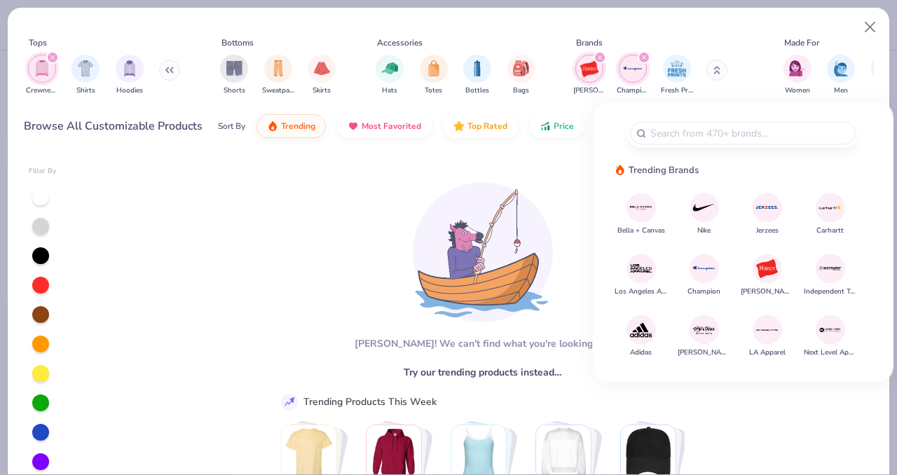
click at [765, 210] on img at bounding box center [767, 208] width 25 height 25
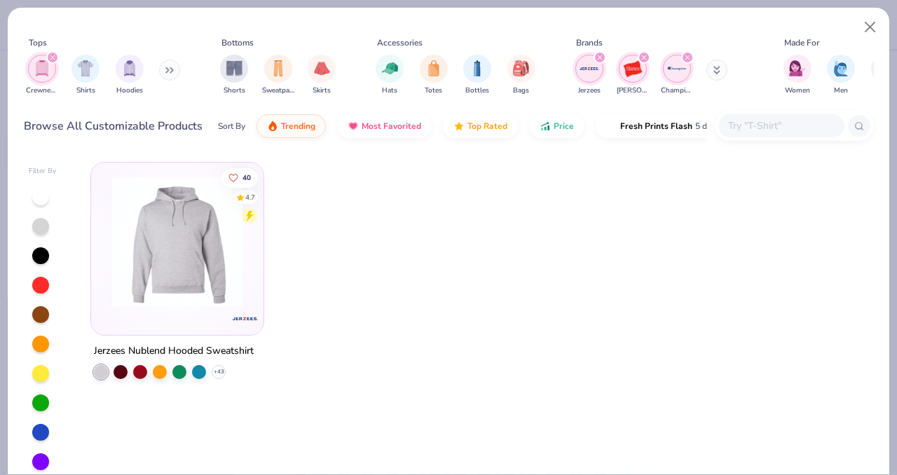
click at [713, 74] on icon at bounding box center [716, 70] width 7 height 8
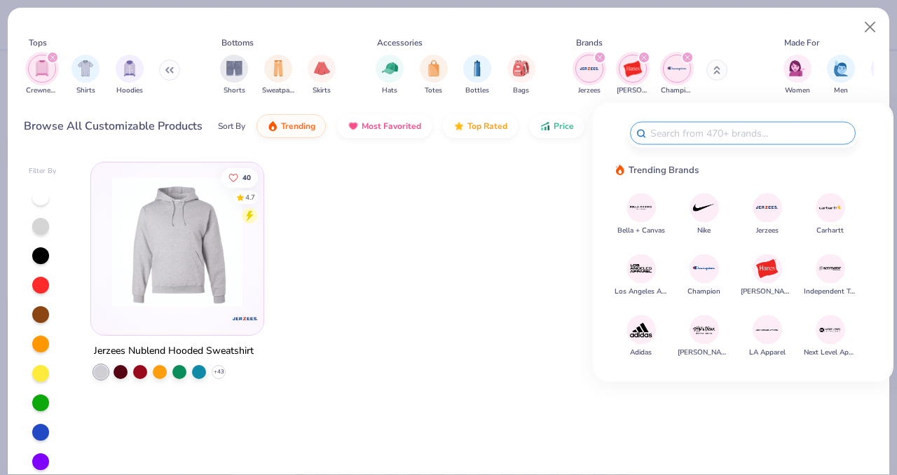
click at [57, 55] on div "filter for Crewnecks" at bounding box center [52, 57] width 13 height 13
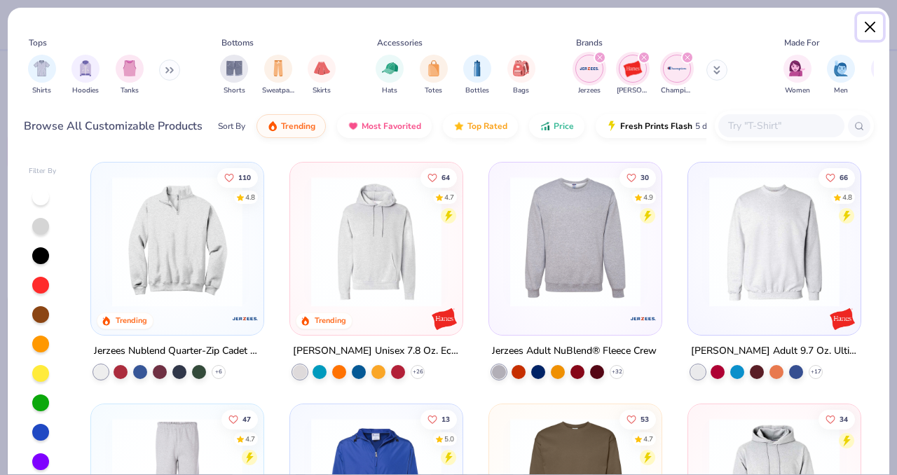
click at [868, 32] on button "Close" at bounding box center [870, 27] width 27 height 27
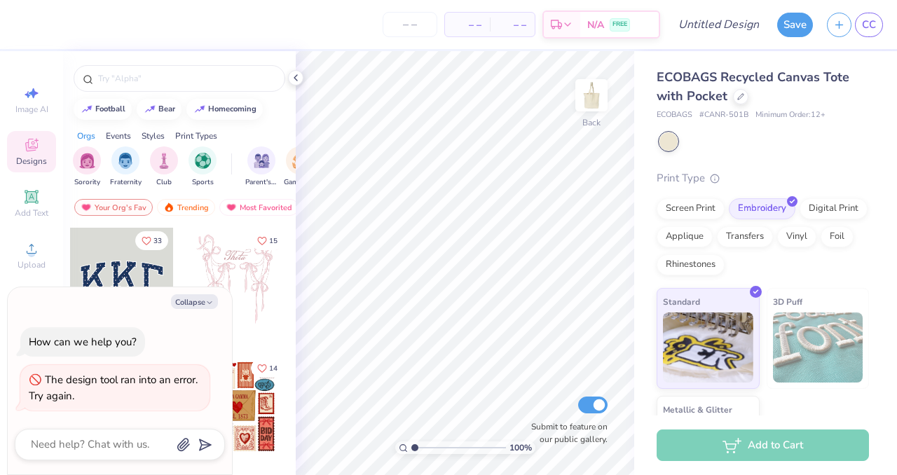
click at [753, 73] on div "Change Product" at bounding box center [739, 71] width 76 height 20
click at [739, 102] on div at bounding box center [740, 95] width 15 height 15
type textarea "x"
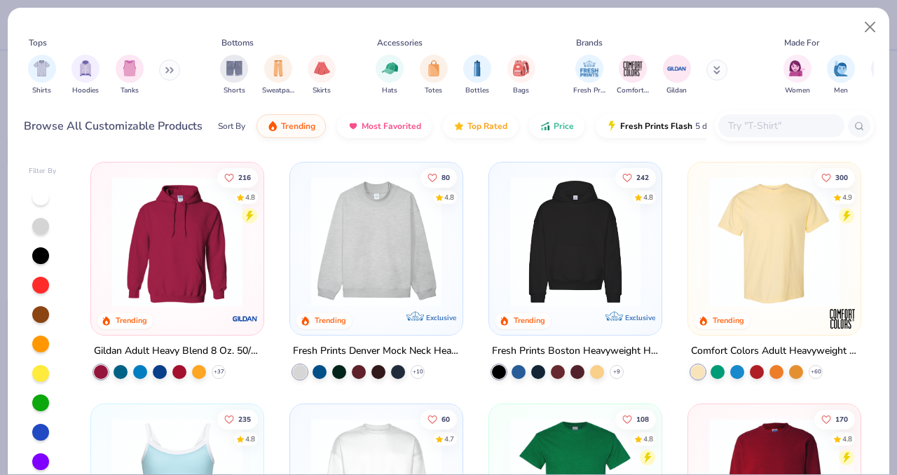
click at [746, 119] on input "text" at bounding box center [781, 126] width 108 height 16
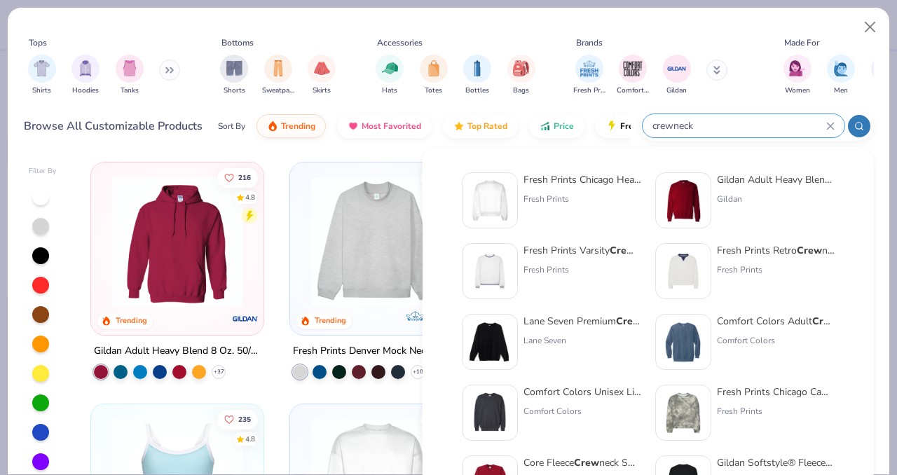
type input "crewneck"
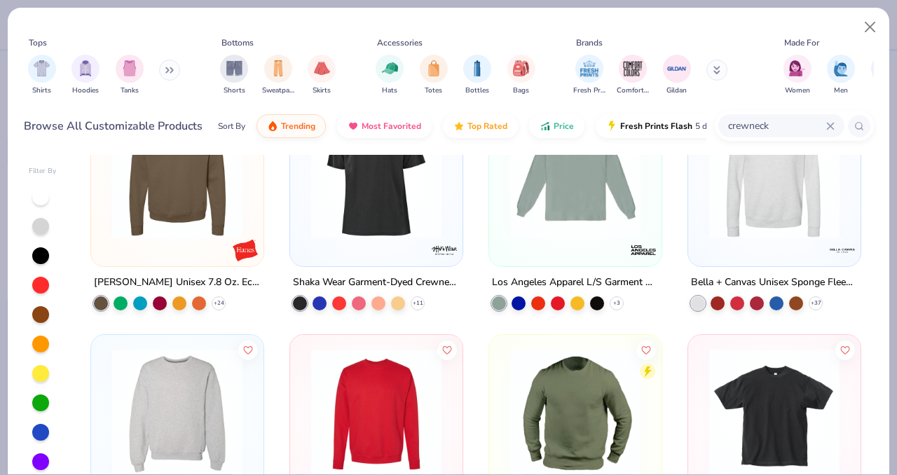
scroll to position [678, 0]
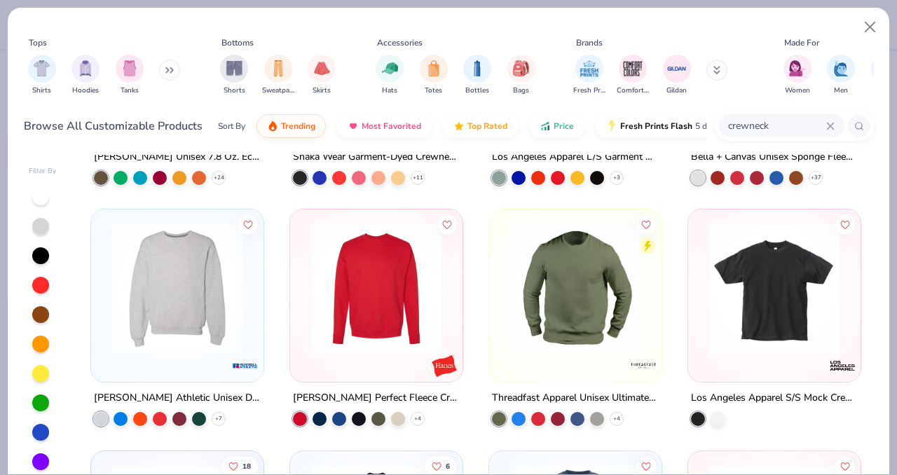
click at [196, 308] on img at bounding box center [177, 289] width 144 height 130
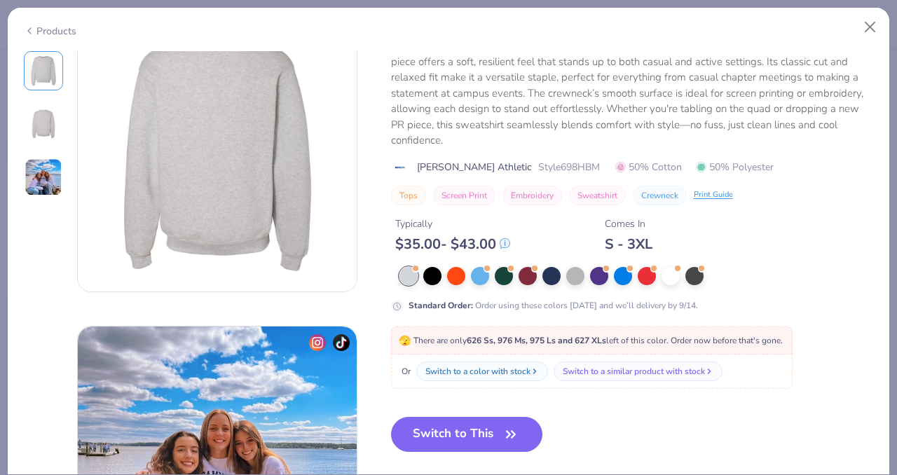
scroll to position [374, 0]
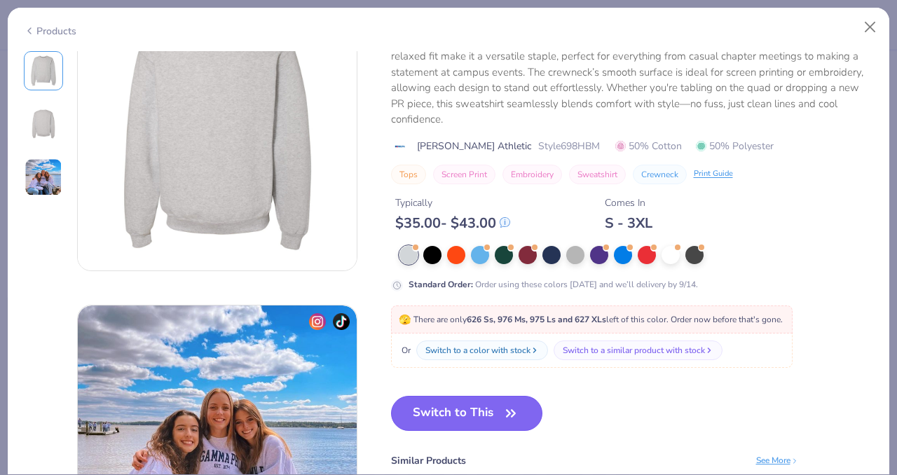
click at [505, 414] on icon "button" at bounding box center [511, 414] width 20 height 20
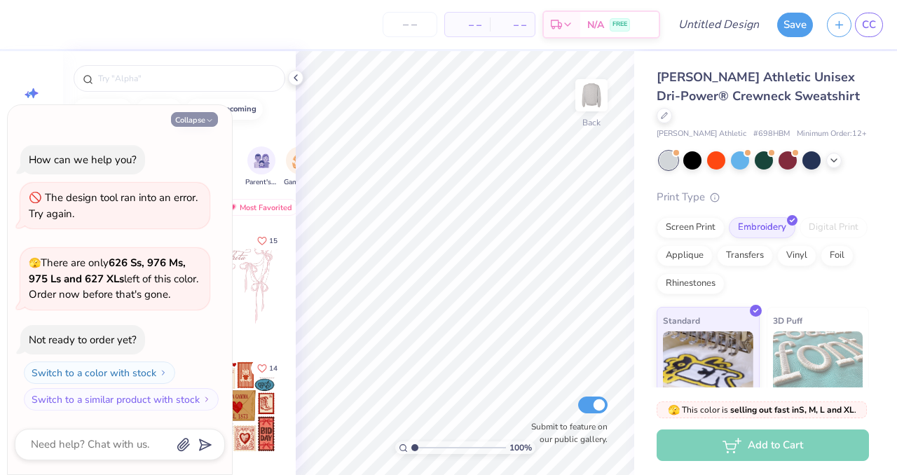
click at [197, 124] on button "Collapse" at bounding box center [194, 119] width 47 height 15
type textarea "x"
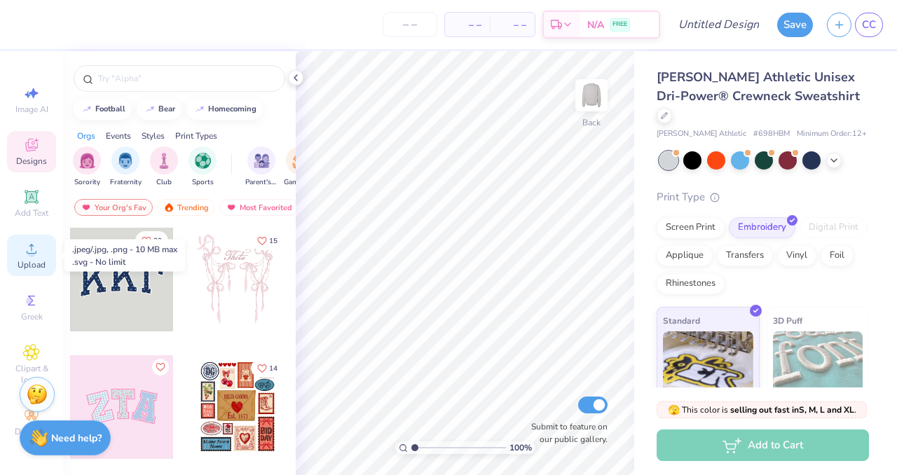
click at [28, 263] on span "Upload" at bounding box center [32, 264] width 28 height 11
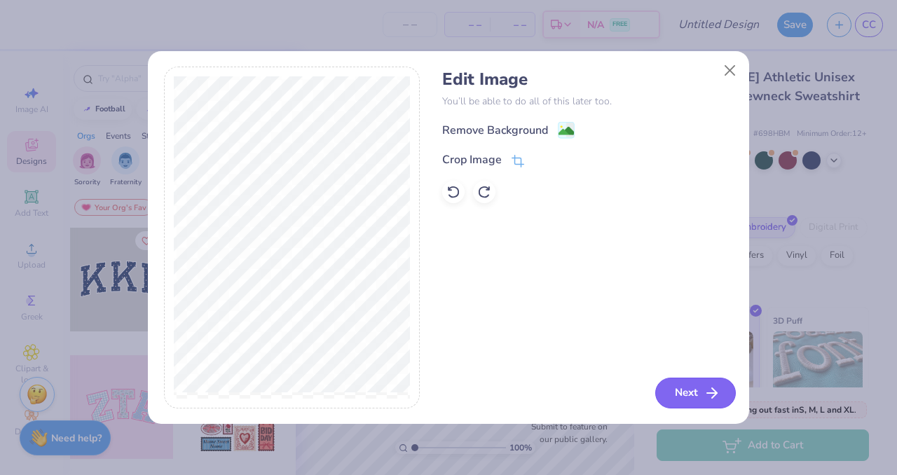
click at [671, 383] on button "Next" at bounding box center [695, 393] width 81 height 31
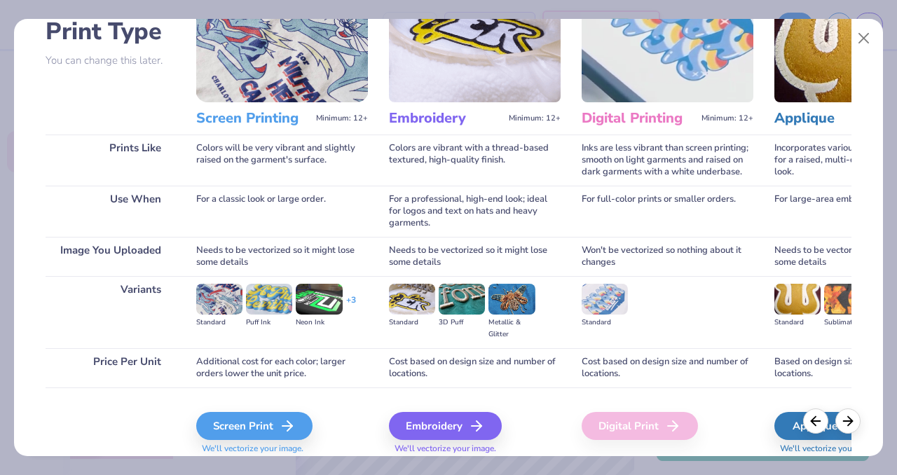
scroll to position [126, 0]
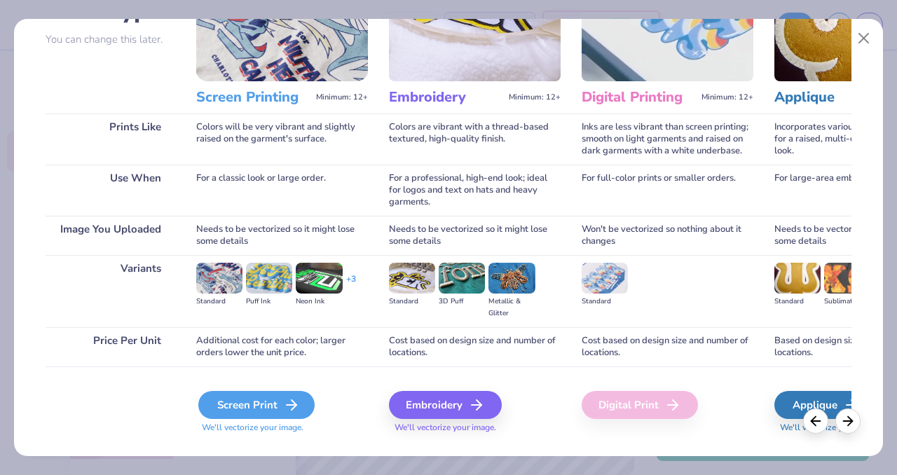
click at [263, 400] on div "Screen Print" at bounding box center [256, 405] width 116 height 28
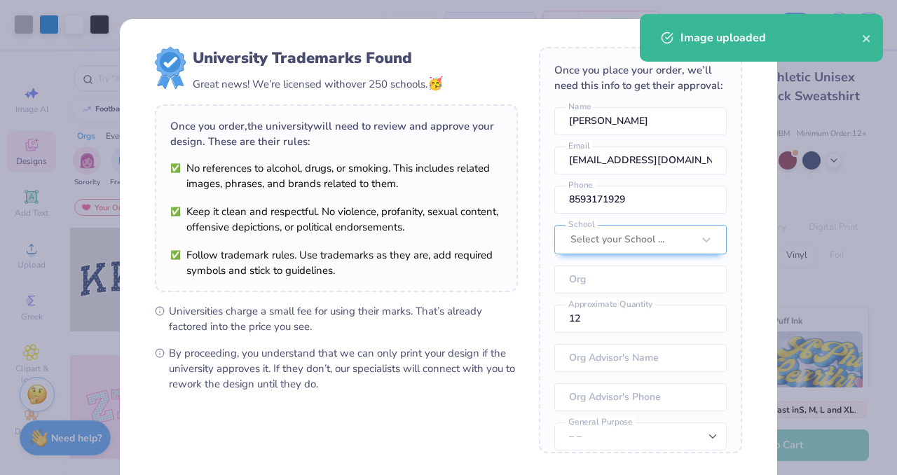
click at [504, 174] on body "Art colors – – Per Item – – Total Est. Delivery N/A FREE Design Title Save CC I…" at bounding box center [448, 237] width 897 height 475
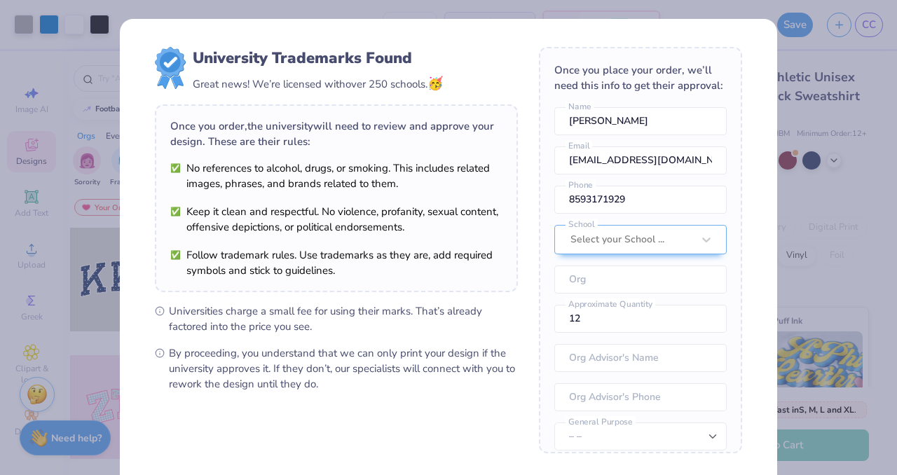
scroll to position [135, 0]
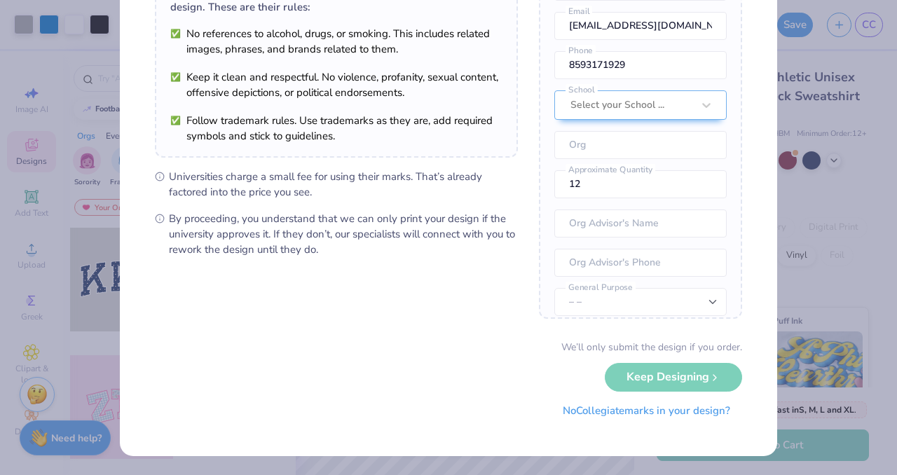
click at [640, 415] on button "No Collegiate marks in your design?" at bounding box center [646, 411] width 191 height 29
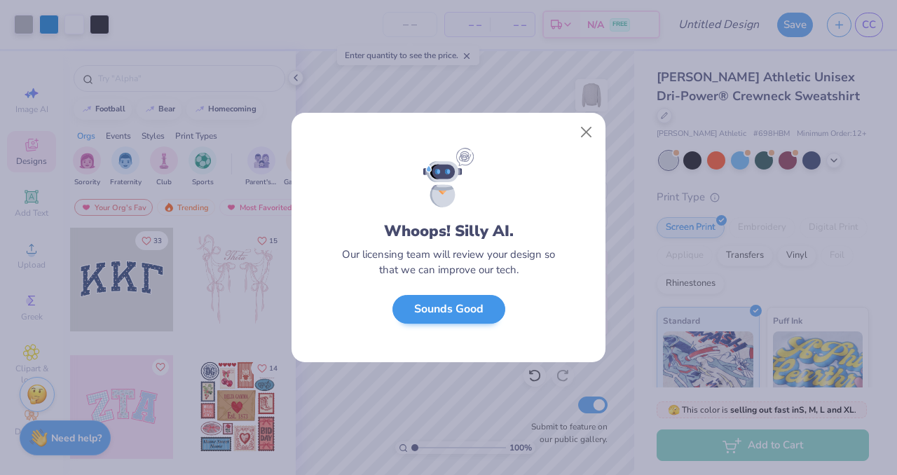
scroll to position [0, 0]
click at [451, 315] on button "Sounds Good" at bounding box center [448, 309] width 113 height 29
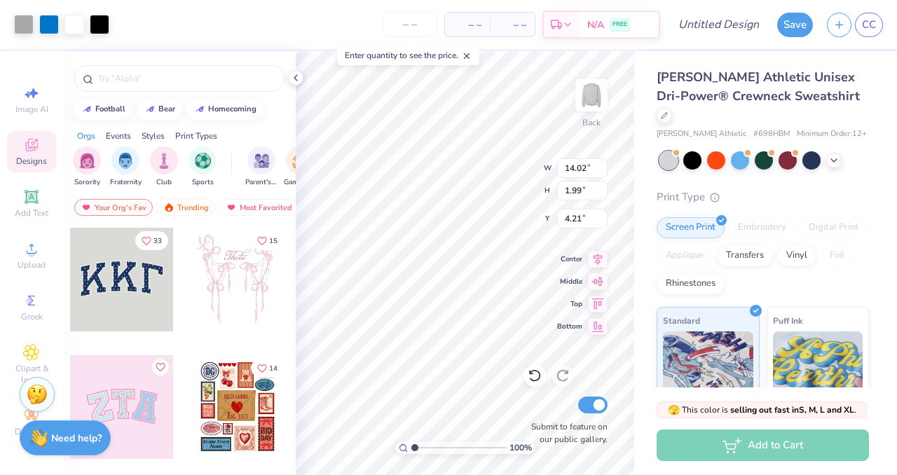
type input "4.21"
type input "3.96"
click at [32, 261] on span "Upload" at bounding box center [32, 264] width 28 height 11
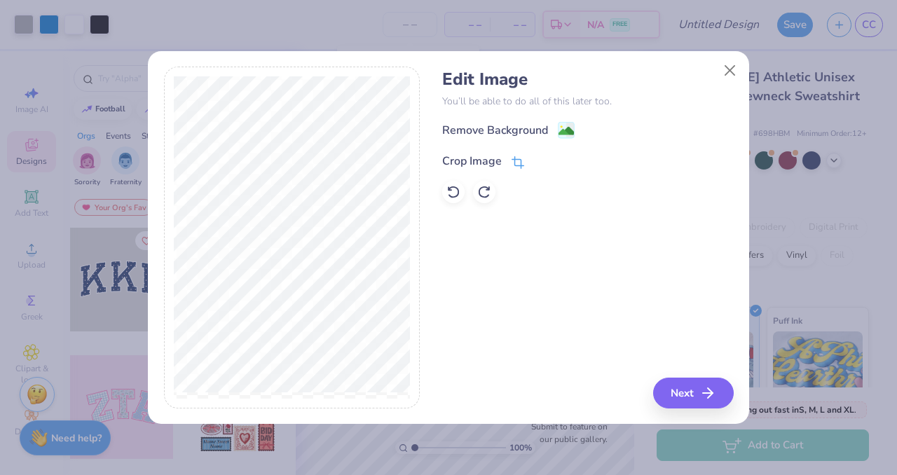
click at [510, 161] on div "Crop Image" at bounding box center [483, 161] width 82 height 17
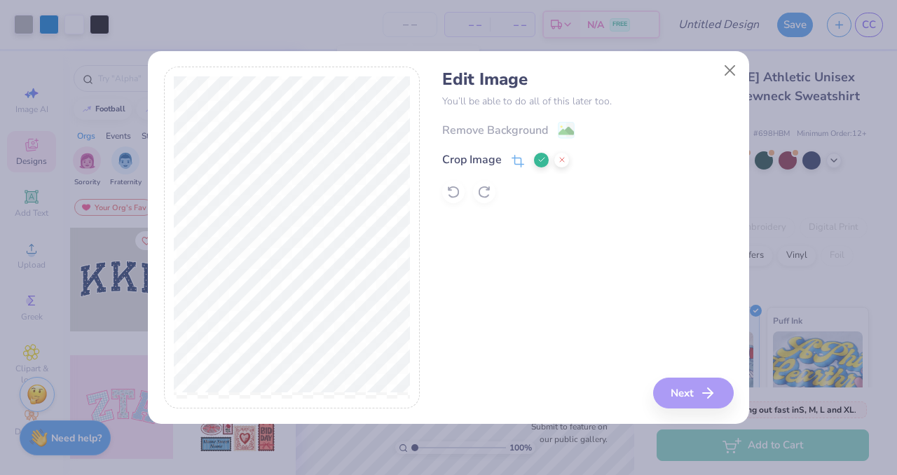
click at [547, 156] on button at bounding box center [541, 160] width 15 height 15
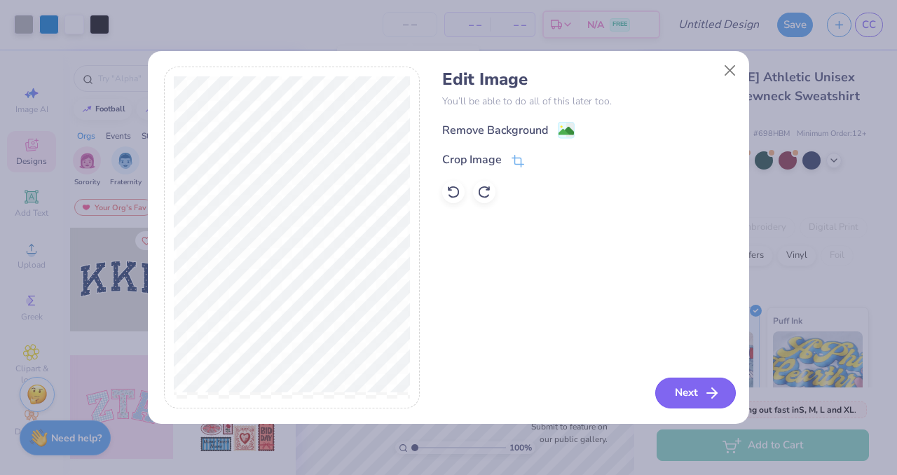
click at [694, 383] on button "Next" at bounding box center [695, 393] width 81 height 31
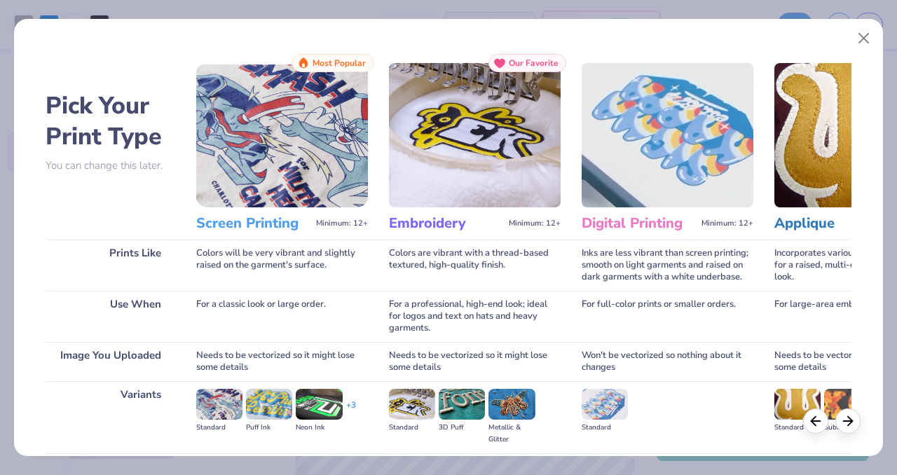
click at [303, 189] on img at bounding box center [282, 135] width 172 height 144
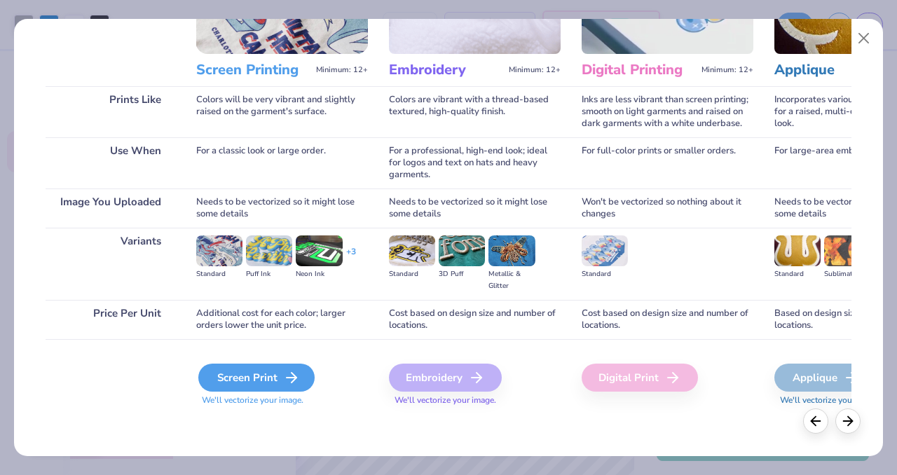
click at [259, 378] on div "Screen Print" at bounding box center [256, 378] width 116 height 28
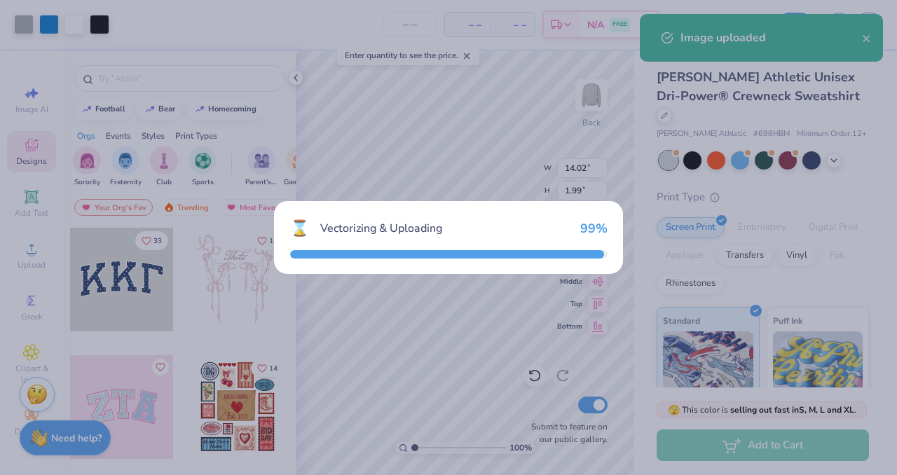
type input "1.48"
type input "10.51"
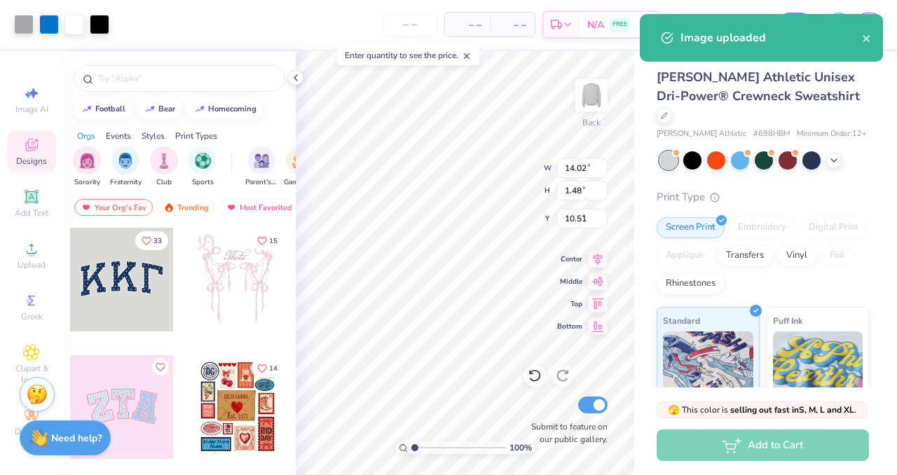
type input "1.99"
type input "3.97"
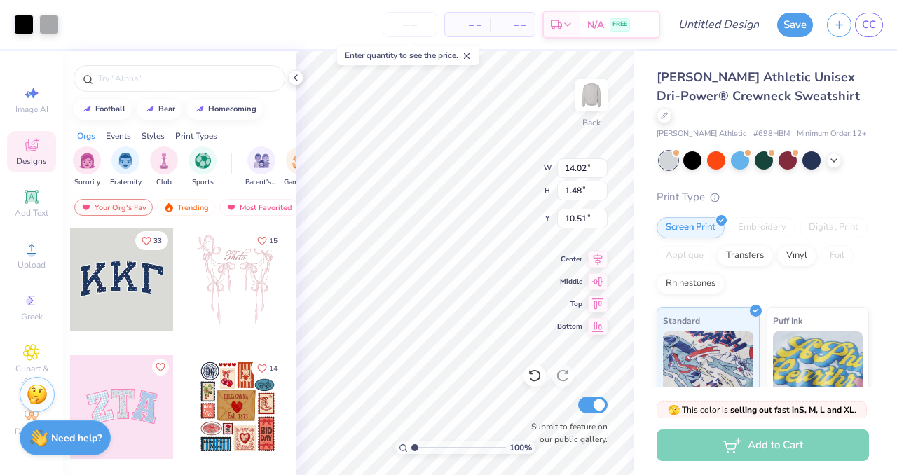
type input "2.10"
click at [672, 107] on div at bounding box center [664, 114] width 15 height 15
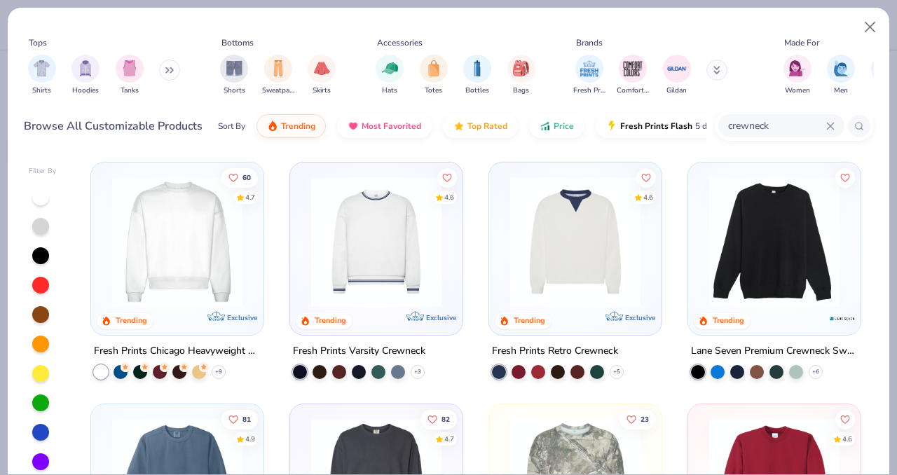
click at [204, 242] on img at bounding box center [177, 242] width 144 height 130
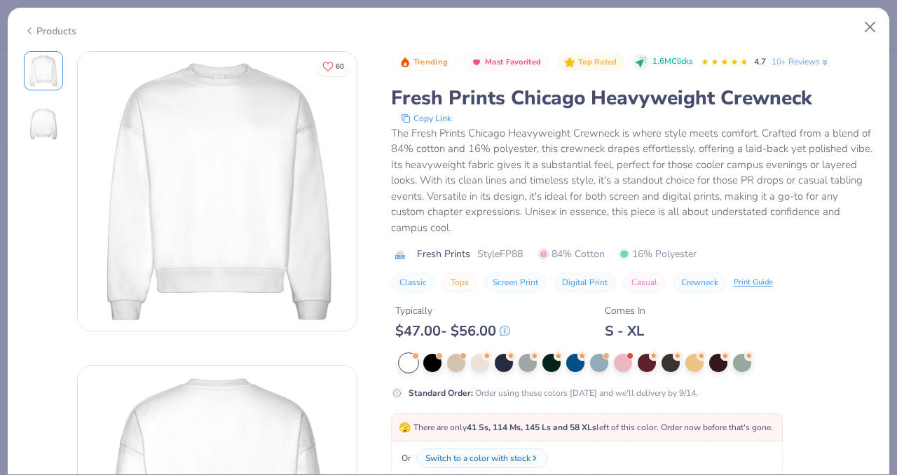
scroll to position [97, 0]
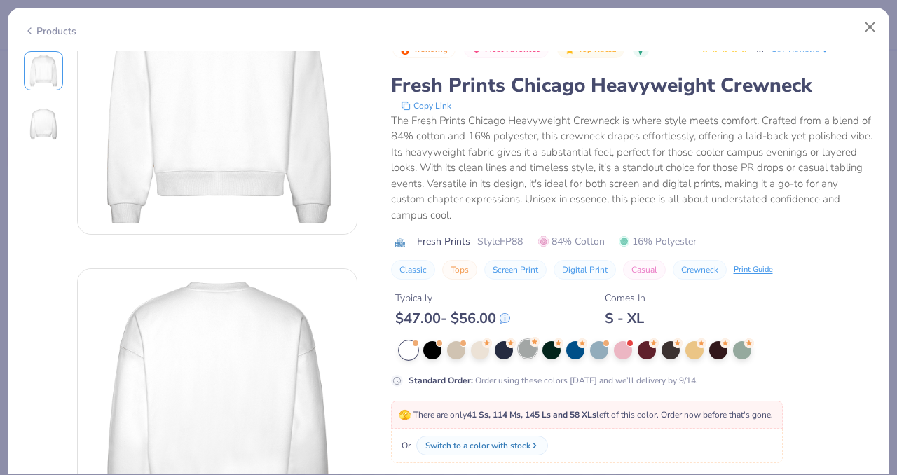
click at [530, 354] on div at bounding box center [528, 349] width 18 height 18
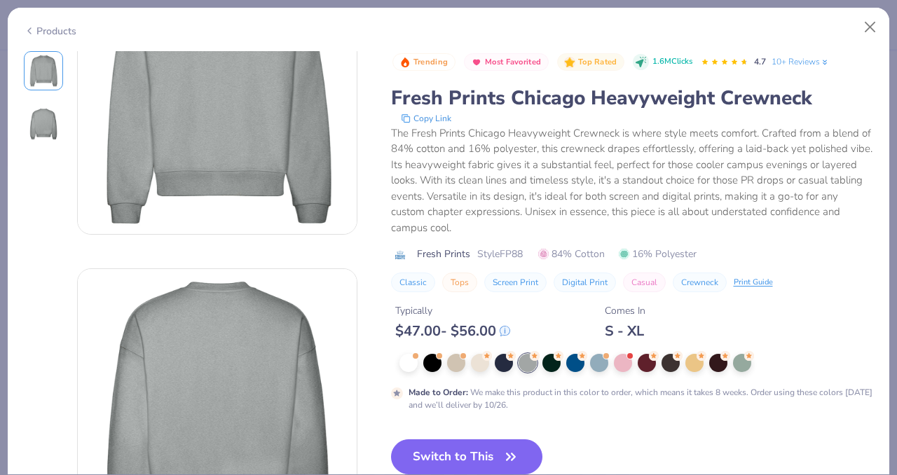
scroll to position [51, 0]
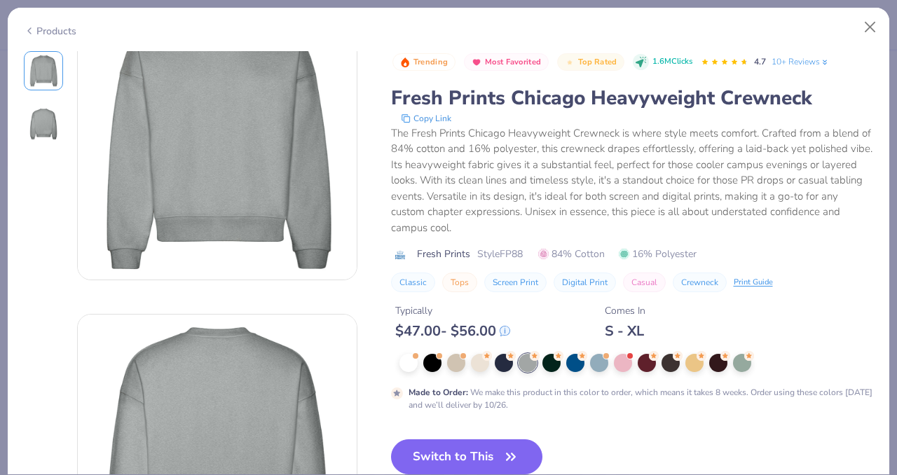
click at [46, 36] on div "Products" at bounding box center [449, 26] width 882 height 36
click at [34, 34] on icon at bounding box center [29, 30] width 11 height 17
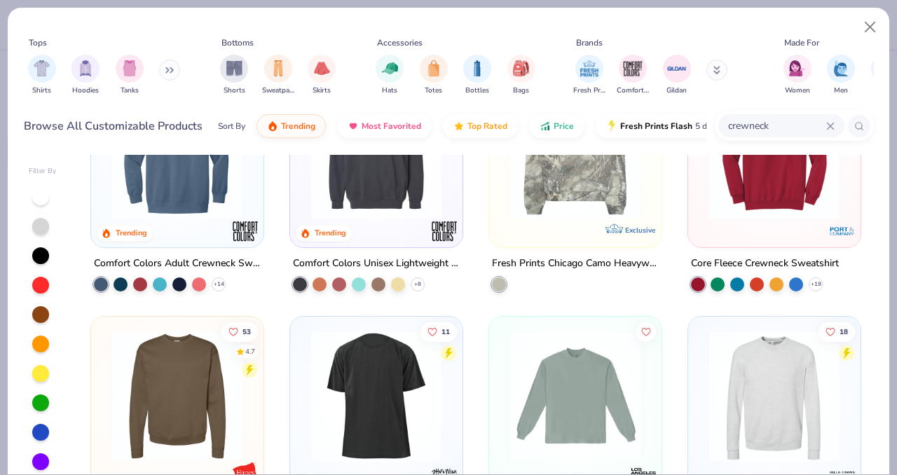
scroll to position [269, 0]
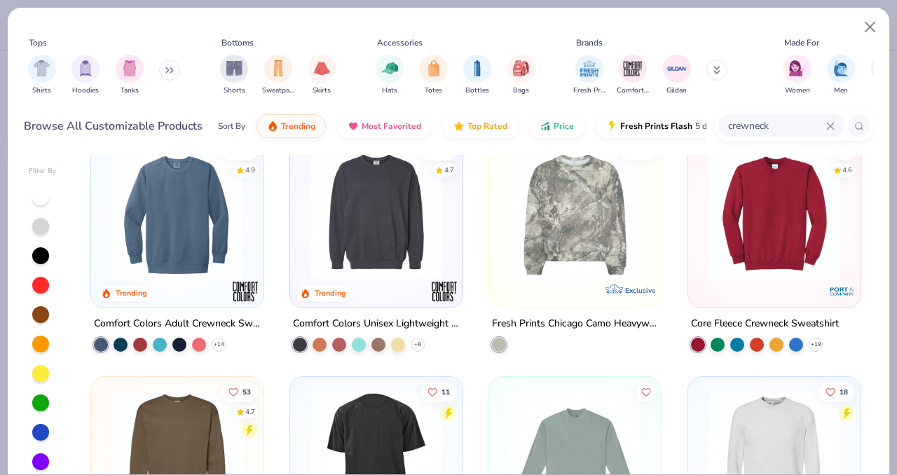
click at [811, 296] on div "4.6" at bounding box center [774, 221] width 172 height 172
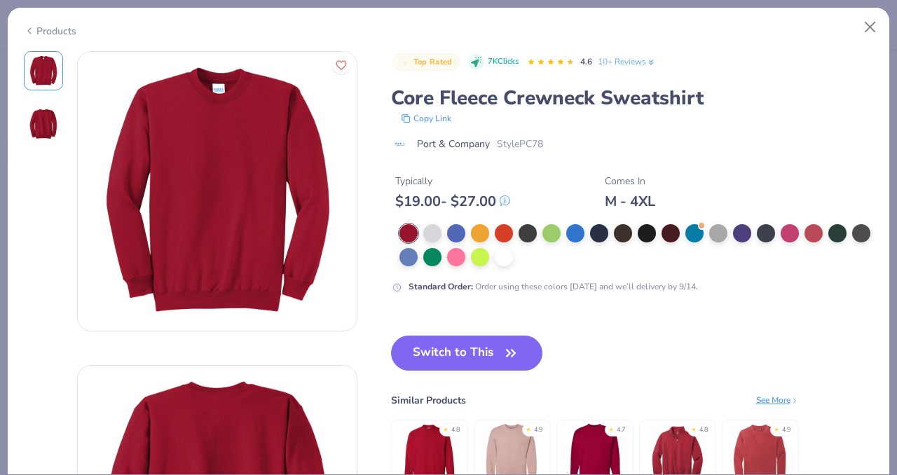
click at [445, 238] on div at bounding box center [636, 245] width 474 height 42
click at [433, 238] on div at bounding box center [432, 232] width 18 height 18
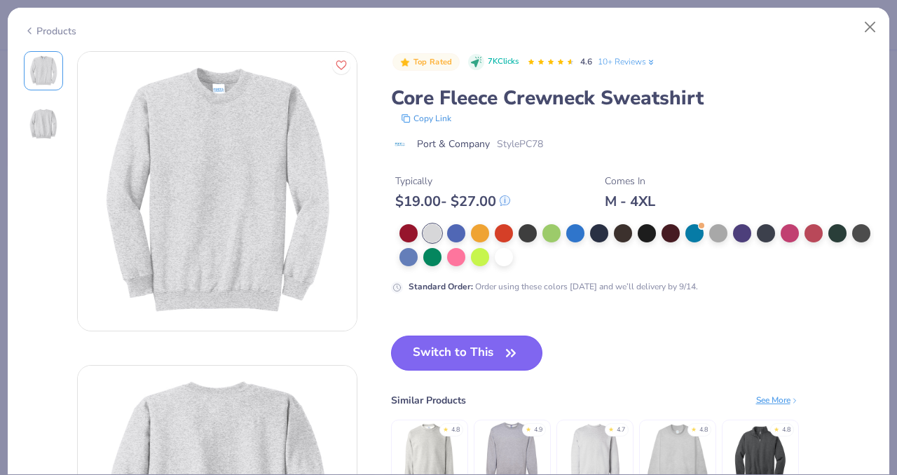
click at [497, 347] on button "Switch to This" at bounding box center [467, 353] width 152 height 35
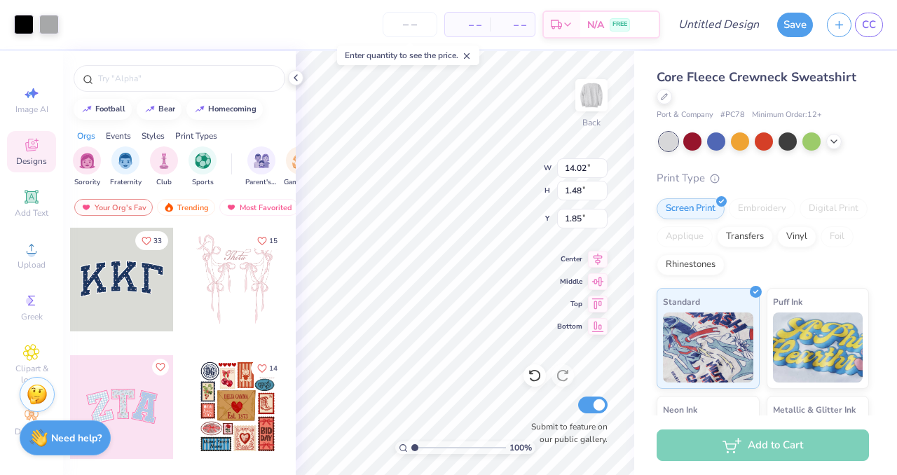
type input "1.85"
type input "2.26"
click at [736, 142] on div at bounding box center [740, 140] width 18 height 18
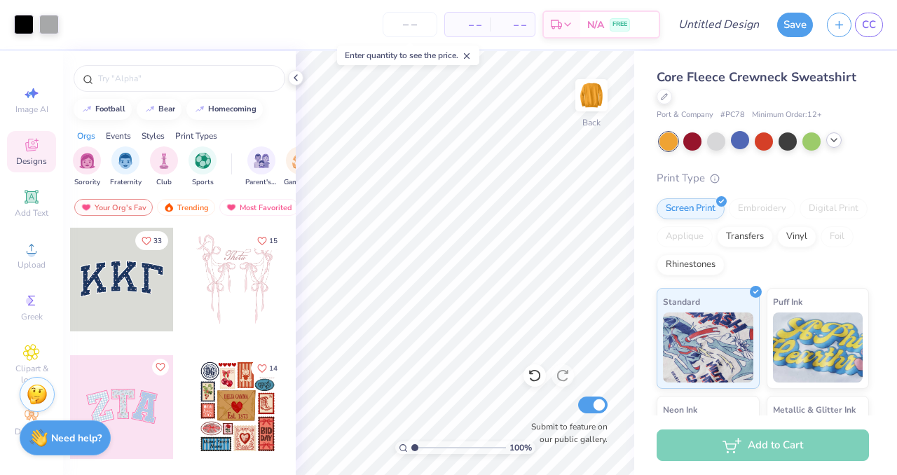
click at [832, 146] on div at bounding box center [833, 139] width 15 height 15
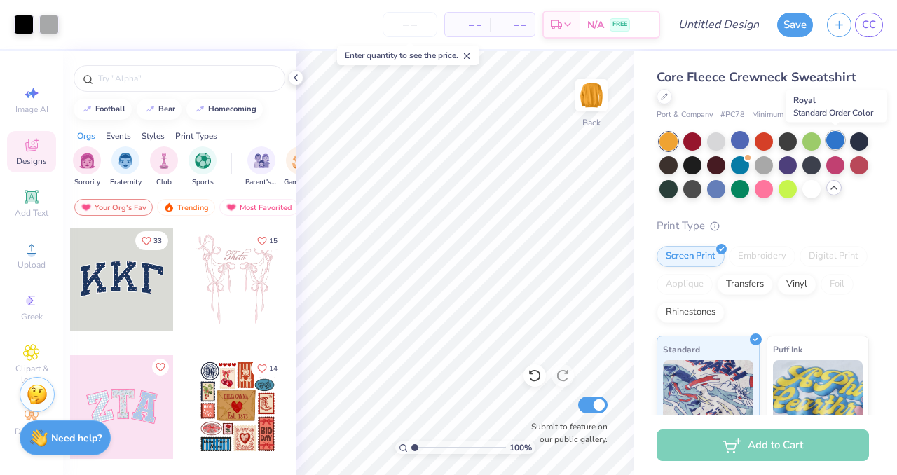
click at [836, 142] on div at bounding box center [835, 140] width 18 height 18
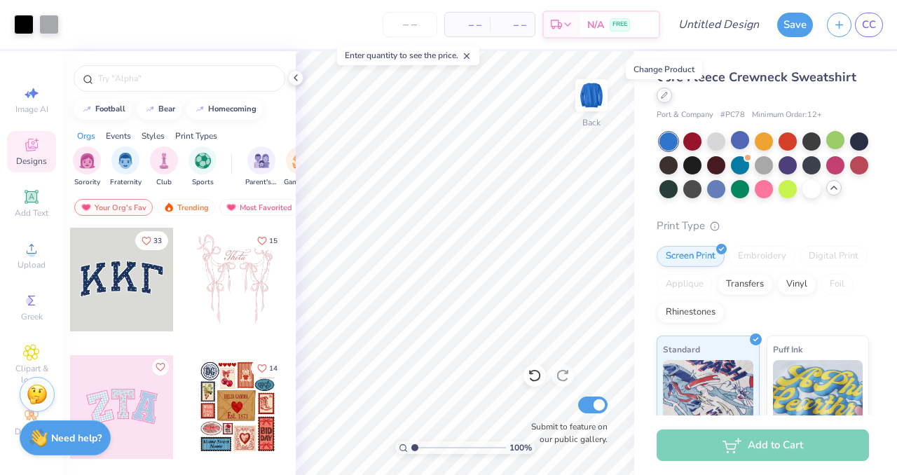
click at [662, 97] on icon at bounding box center [664, 95] width 7 height 7
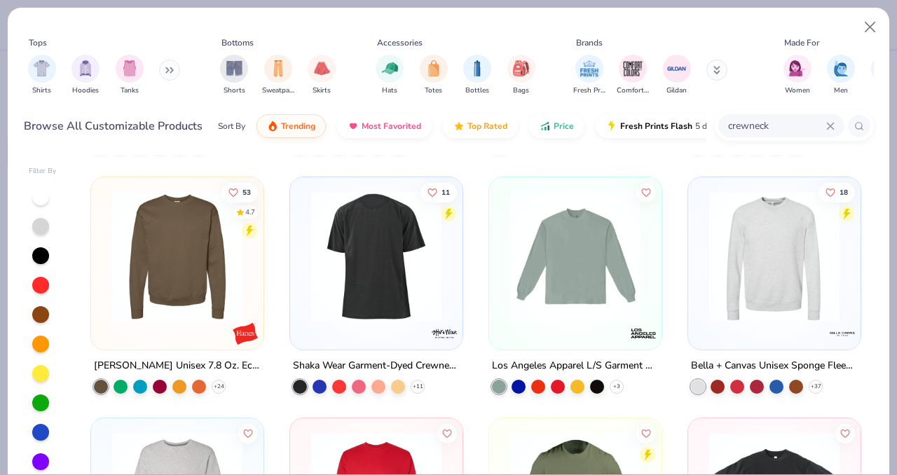
scroll to position [496, 0]
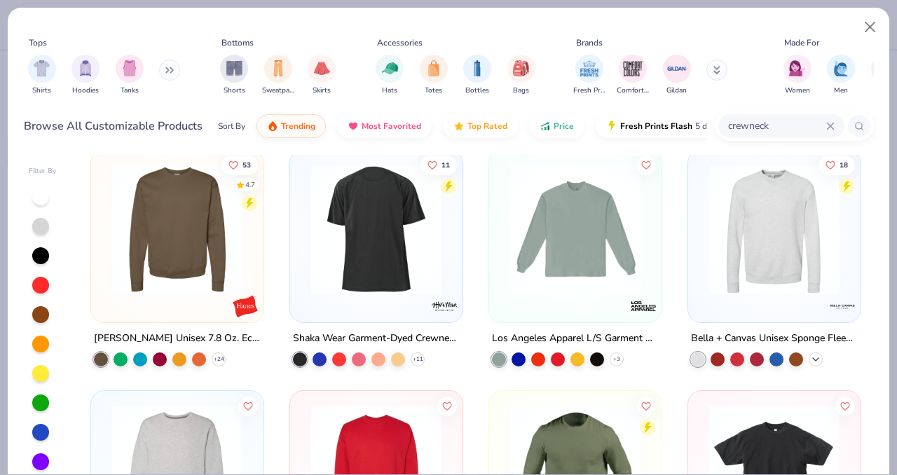
click at [814, 355] on icon at bounding box center [815, 358] width 11 height 11
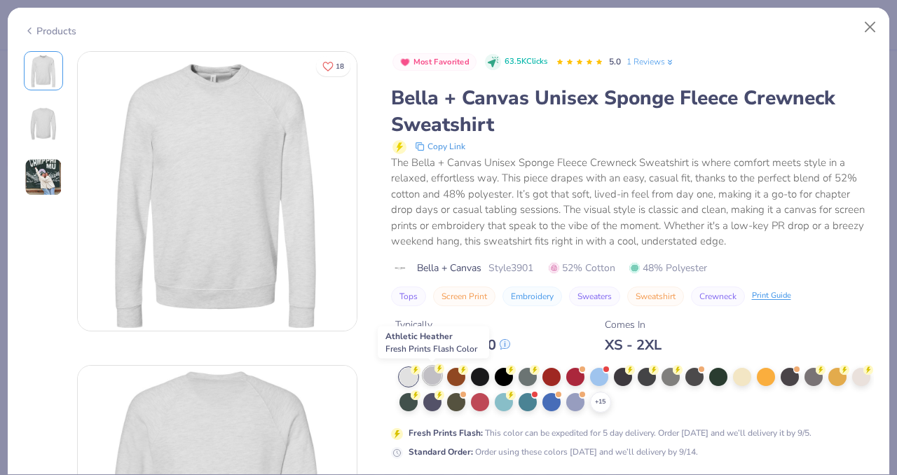
click at [434, 372] on icon at bounding box center [439, 369] width 10 height 10
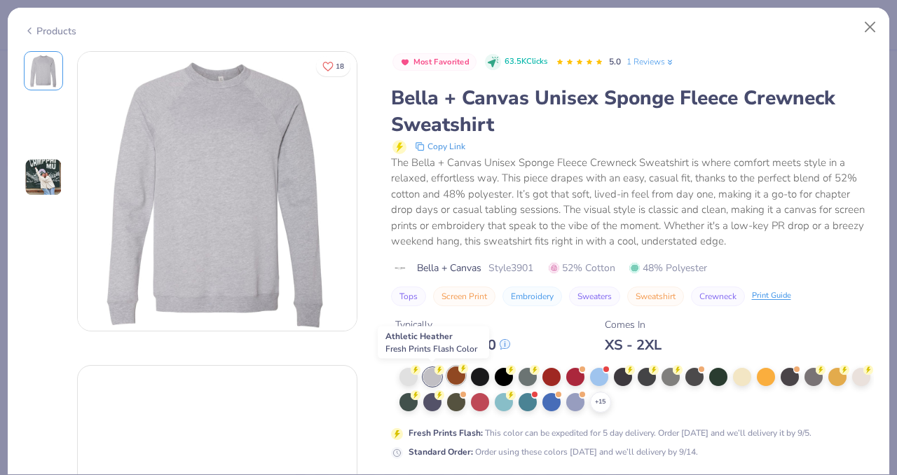
click at [455, 378] on div at bounding box center [456, 375] width 18 height 18
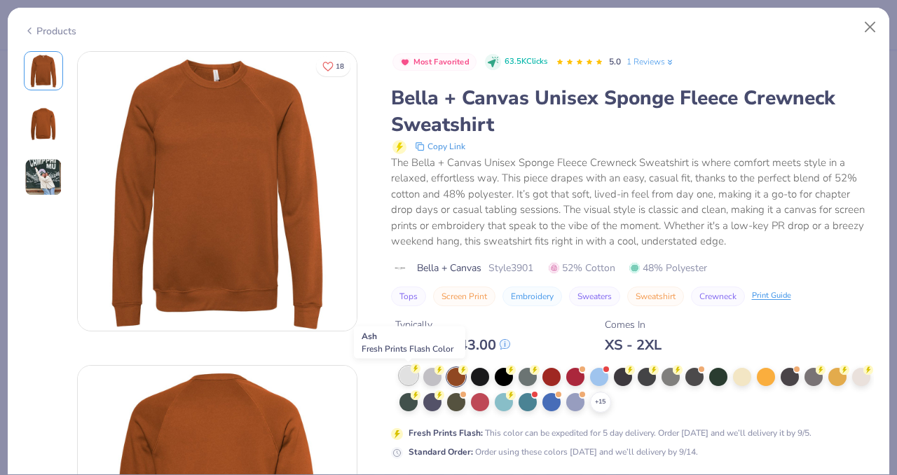
click at [413, 369] on icon at bounding box center [415, 368] width 5 height 7
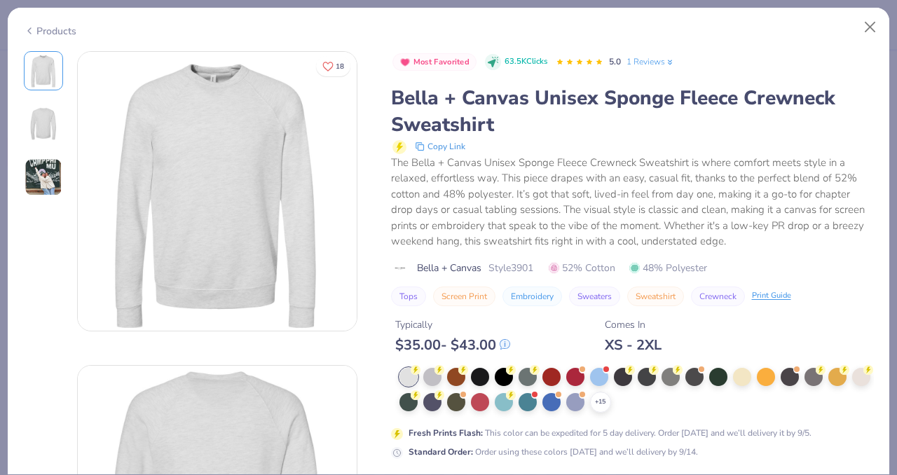
click at [53, 181] on img at bounding box center [44, 177] width 38 height 38
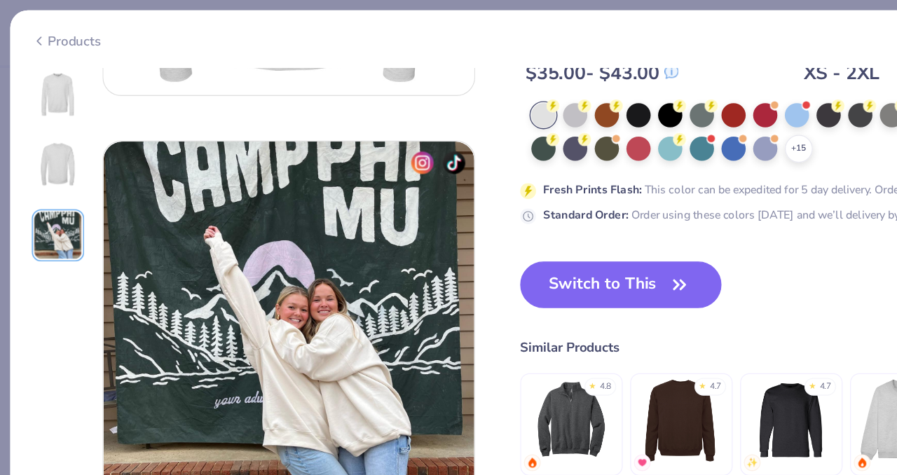
scroll to position [514, 0]
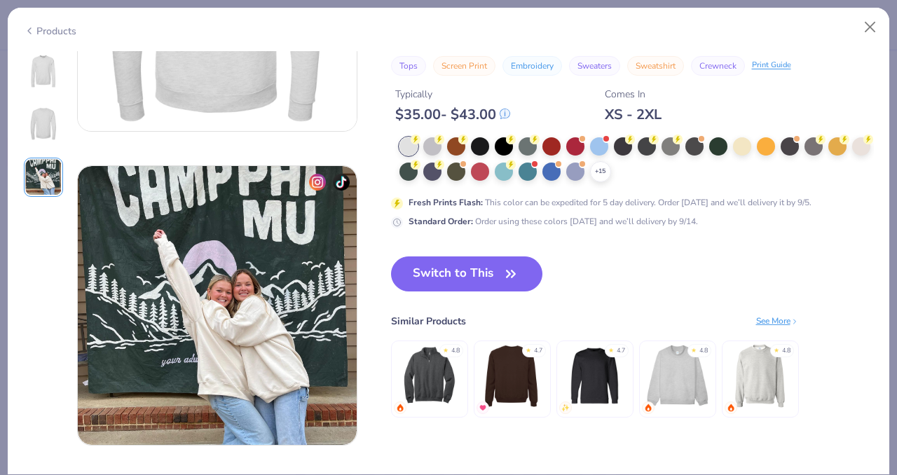
click at [57, 36] on div "Products" at bounding box center [449, 26] width 882 height 36
click at [49, 27] on div "Products" at bounding box center [50, 31] width 53 height 15
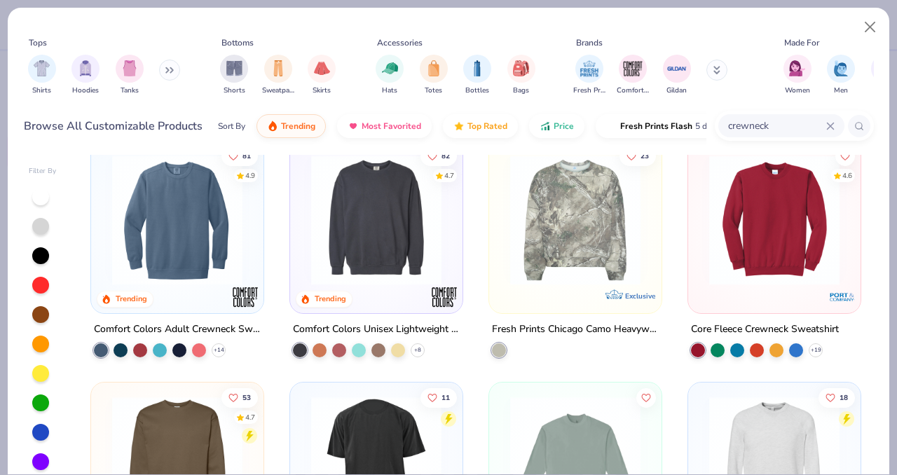
scroll to position [263, 0]
click at [797, 299] on div "4.6" at bounding box center [774, 228] width 172 height 172
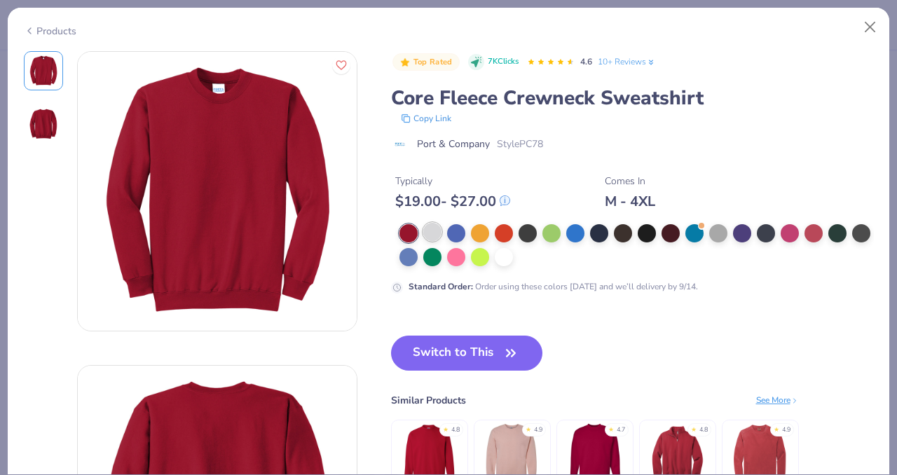
click at [432, 237] on div at bounding box center [432, 232] width 18 height 18
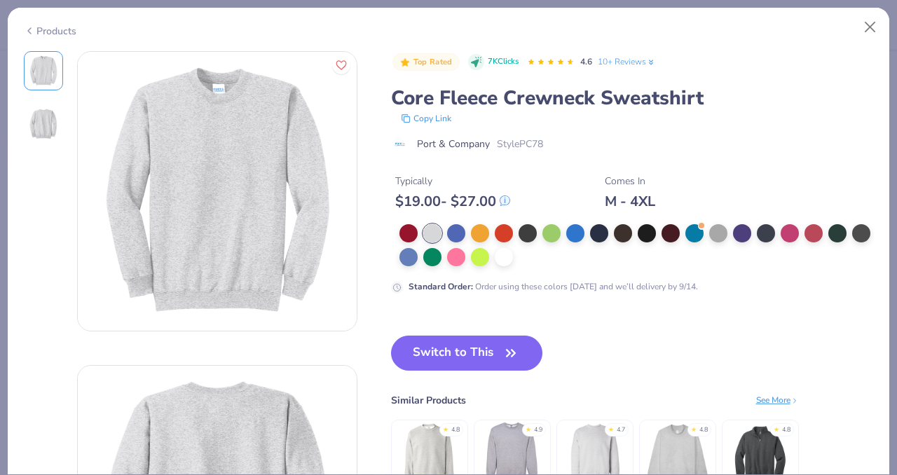
click at [446, 352] on button "Switch to This" at bounding box center [467, 353] width 152 height 35
click at [438, 458] on img at bounding box center [429, 455] width 67 height 67
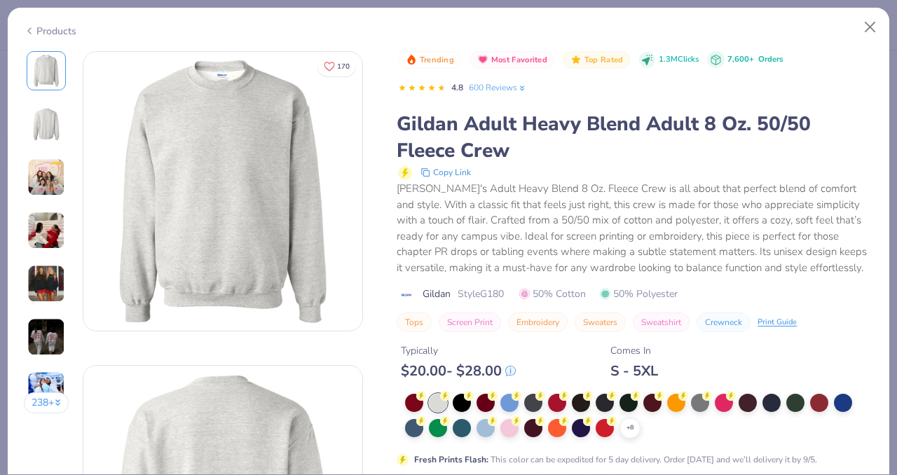
scroll to position [282, 0]
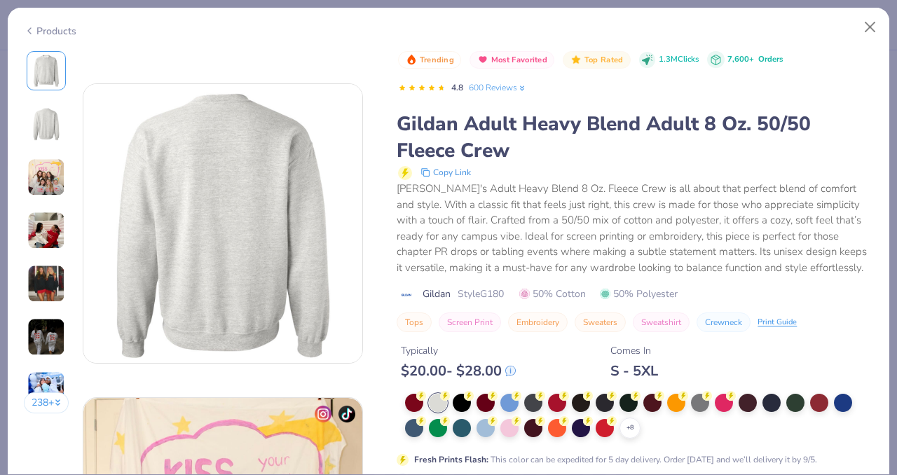
click at [816, 154] on div "Gildan Adult Heavy Blend Adult 8 Oz. 50/50 Fleece Crew" at bounding box center [635, 137] width 476 height 53
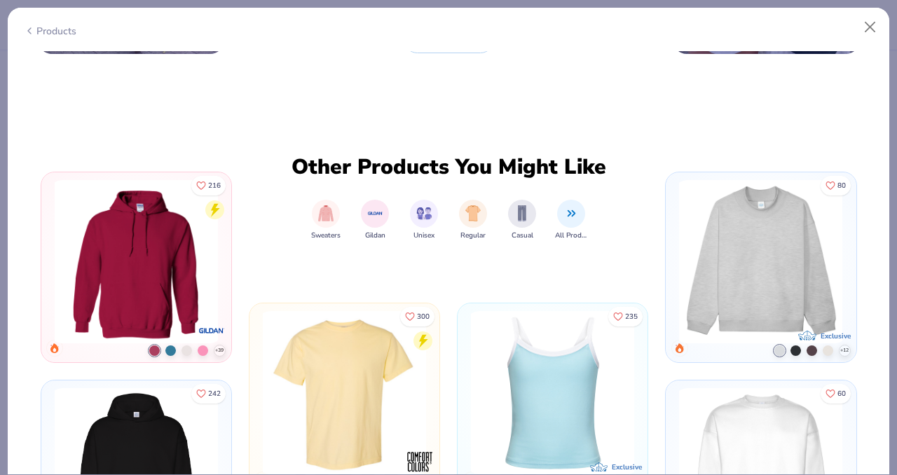
scroll to position [697, 0]
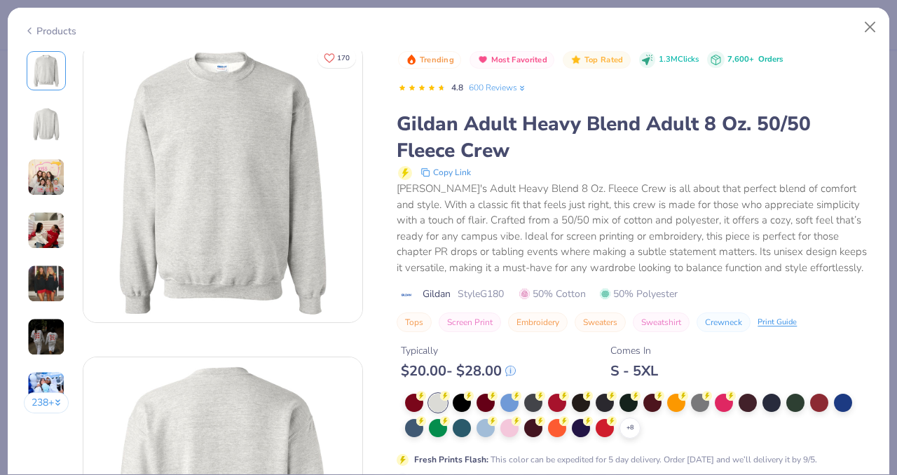
scroll to position [0, 0]
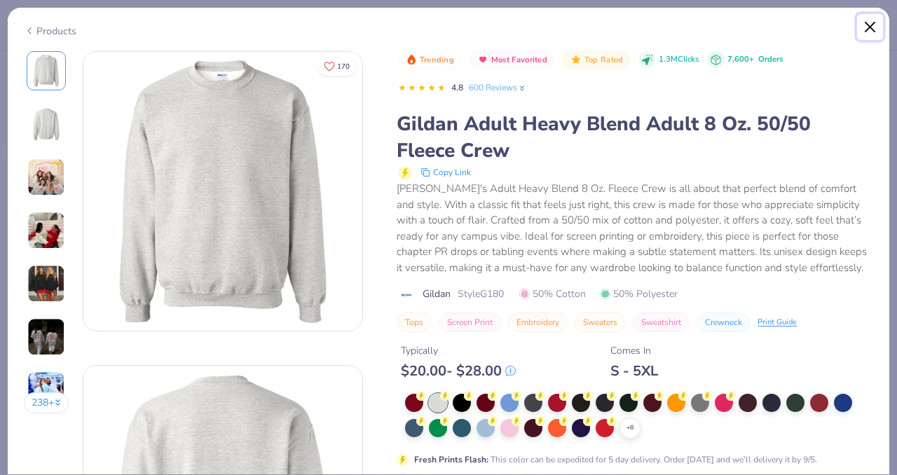
click at [870, 33] on button "Close" at bounding box center [870, 27] width 27 height 27
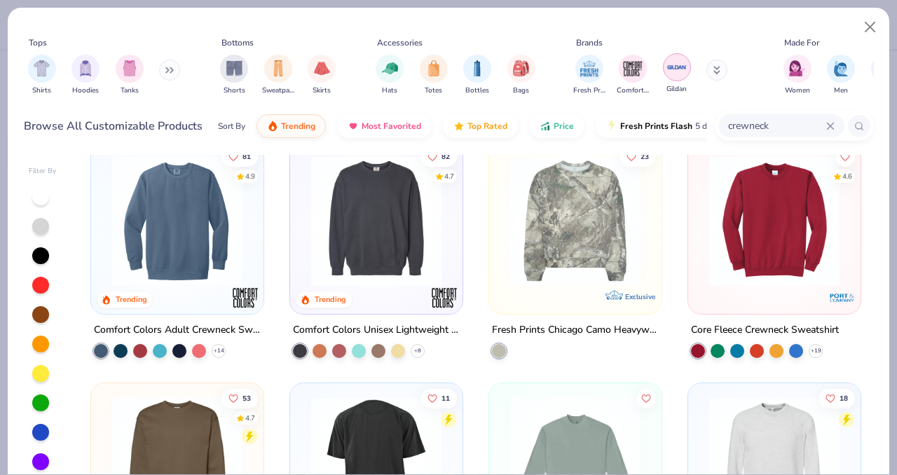
click at [683, 62] on img "filter for Gildan" at bounding box center [676, 67] width 21 height 21
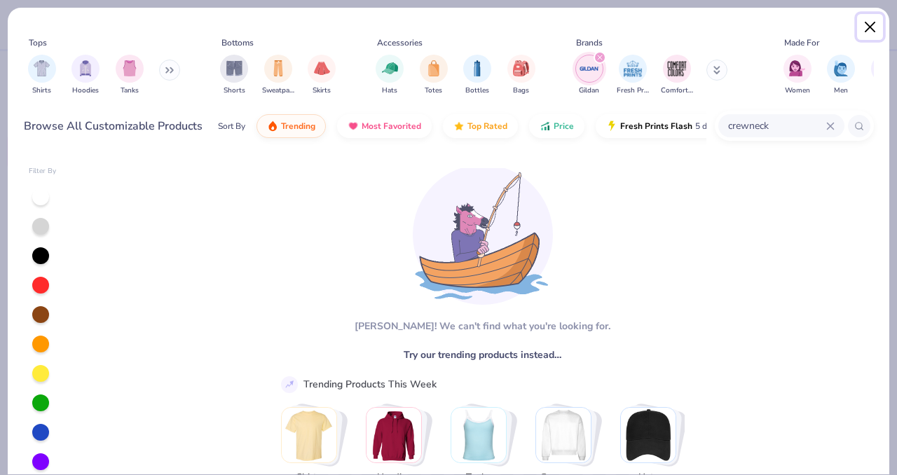
click at [865, 28] on button "Close" at bounding box center [870, 27] width 27 height 27
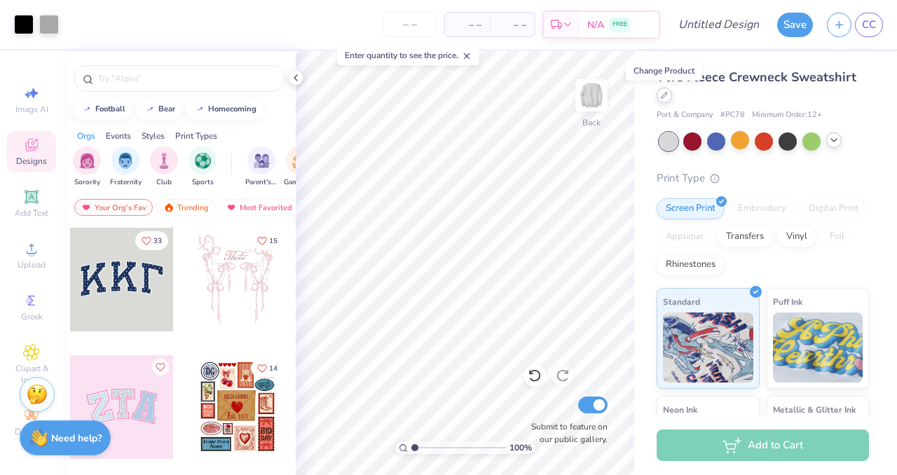
click at [667, 92] on icon at bounding box center [664, 95] width 7 height 7
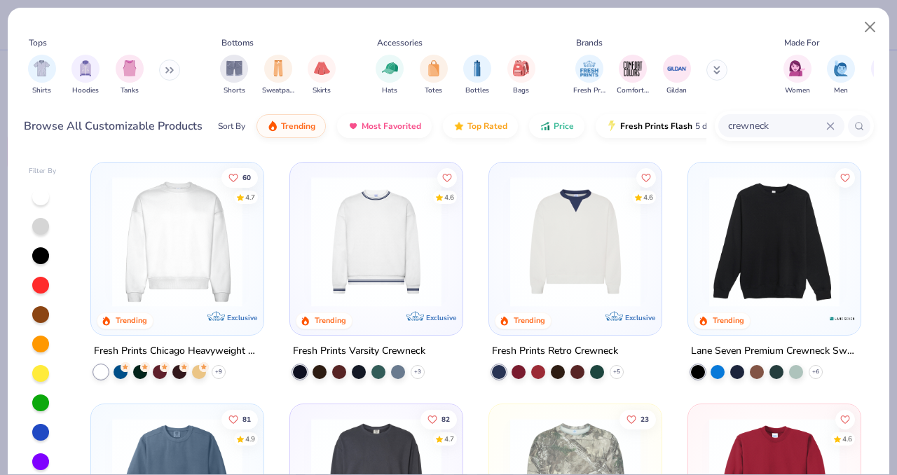
click at [786, 133] on input "crewneck" at bounding box center [777, 126] width 100 height 16
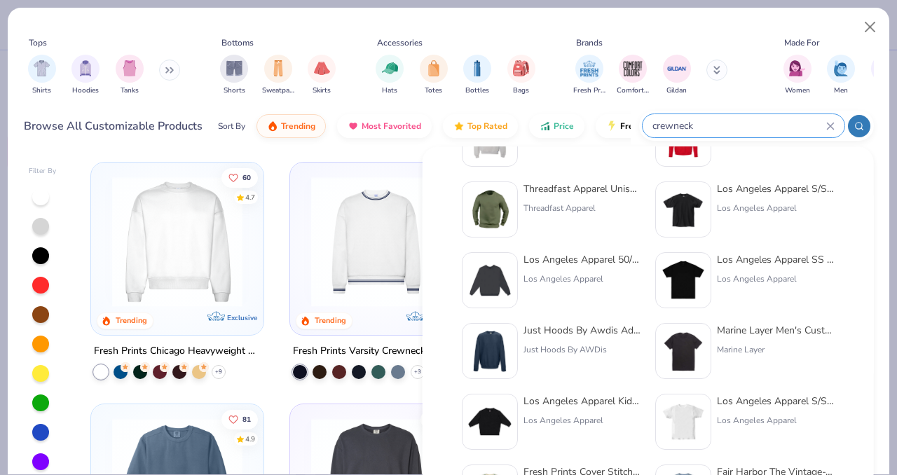
scroll to position [575, 0]
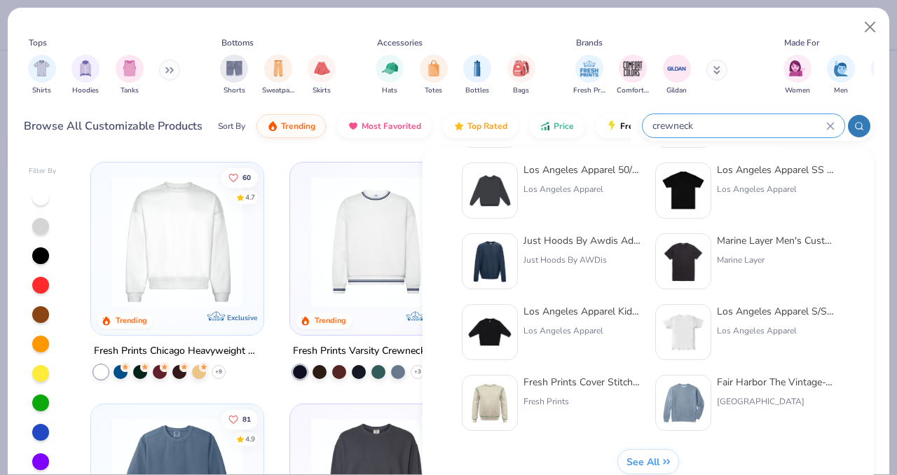
click at [660, 457] on div "See All" at bounding box center [648, 461] width 44 height 13
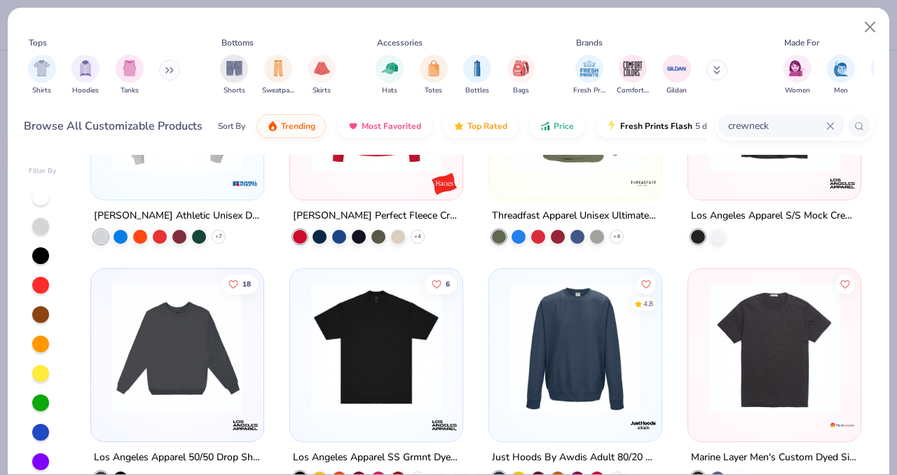
scroll to position [861, 0]
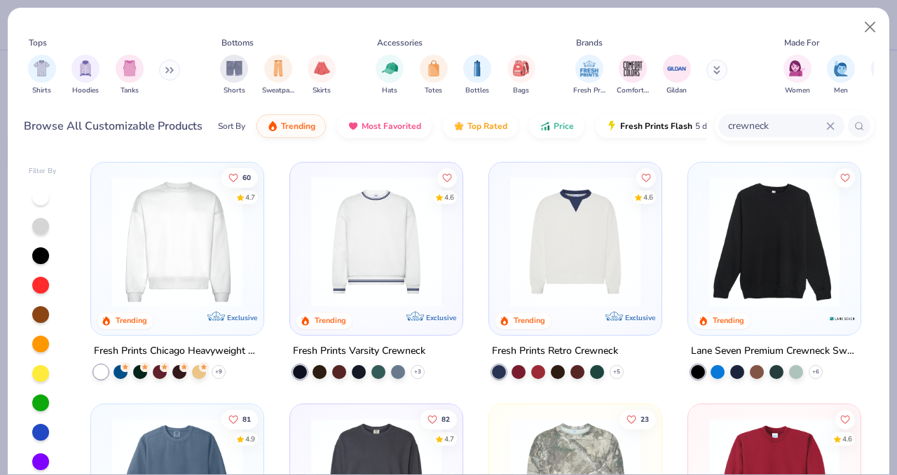
click at [728, 124] on input "crewneck" at bounding box center [777, 126] width 100 height 16
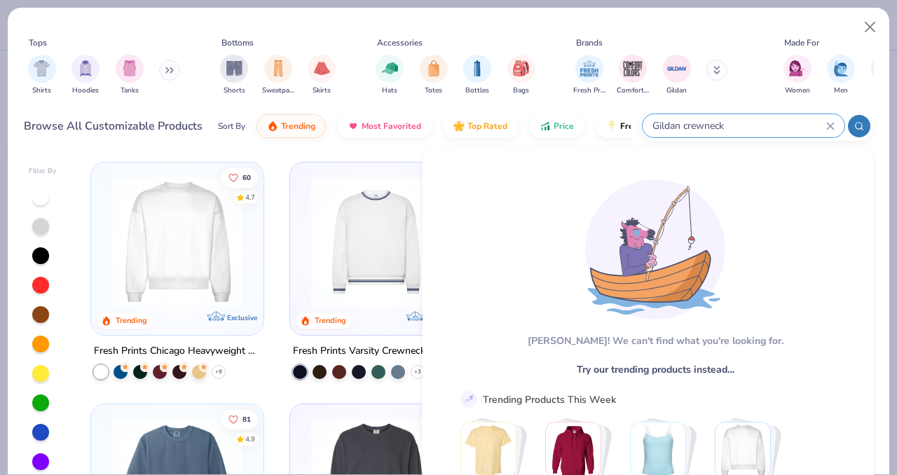
type input "Gildan crewneck"
click at [119, 128] on div "Browse All Customizable Products" at bounding box center [113, 126] width 179 height 17
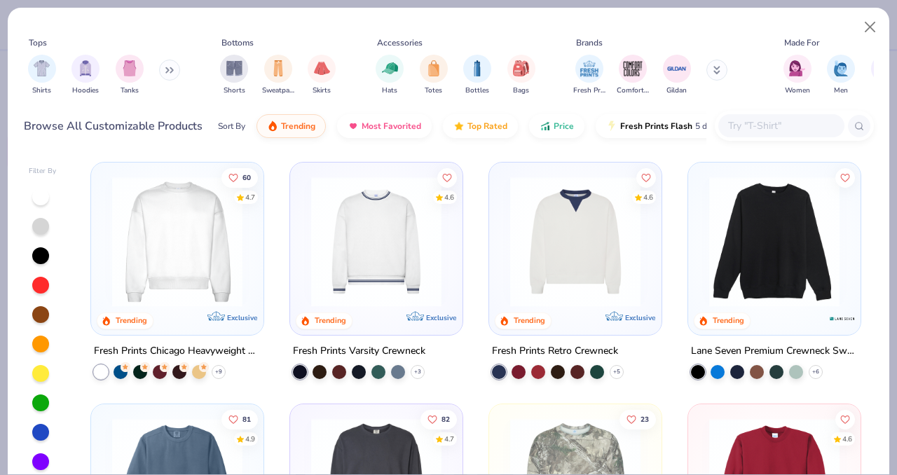
click at [111, 126] on div "Browse All Customizable Products" at bounding box center [113, 126] width 179 height 17
click at [97, 122] on div "Browse All Customizable Products" at bounding box center [113, 126] width 179 height 17
click at [879, 31] on button "Close" at bounding box center [870, 27] width 27 height 27
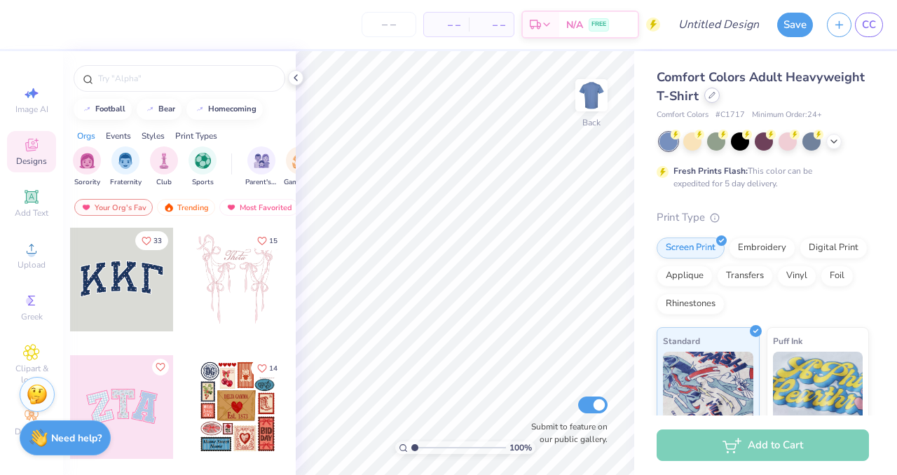
click at [709, 95] on icon at bounding box center [712, 95] width 6 height 6
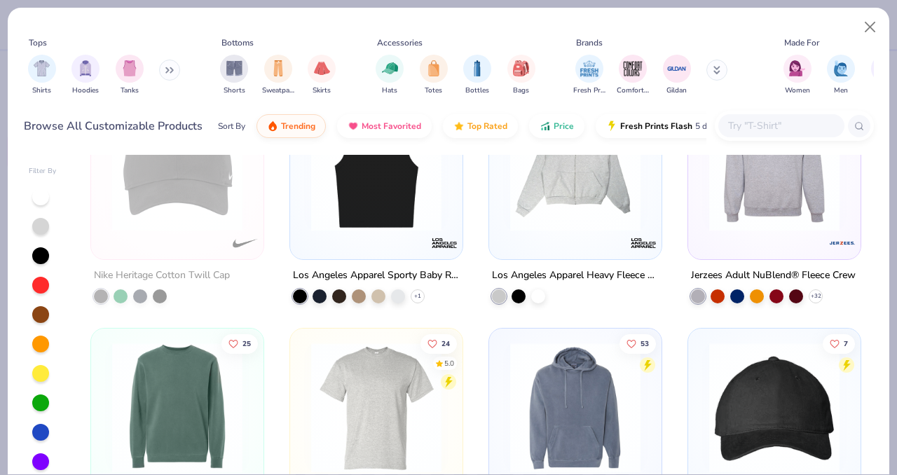
scroll to position [4581, 0]
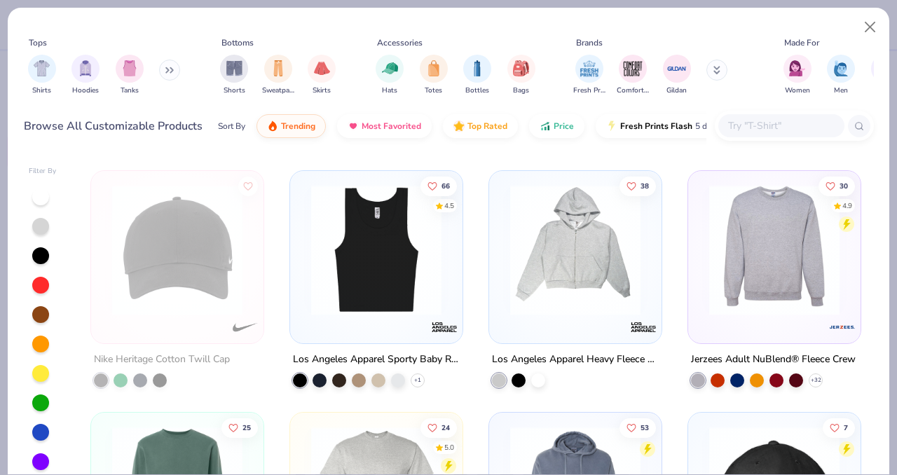
click at [764, 299] on img at bounding box center [774, 250] width 144 height 130
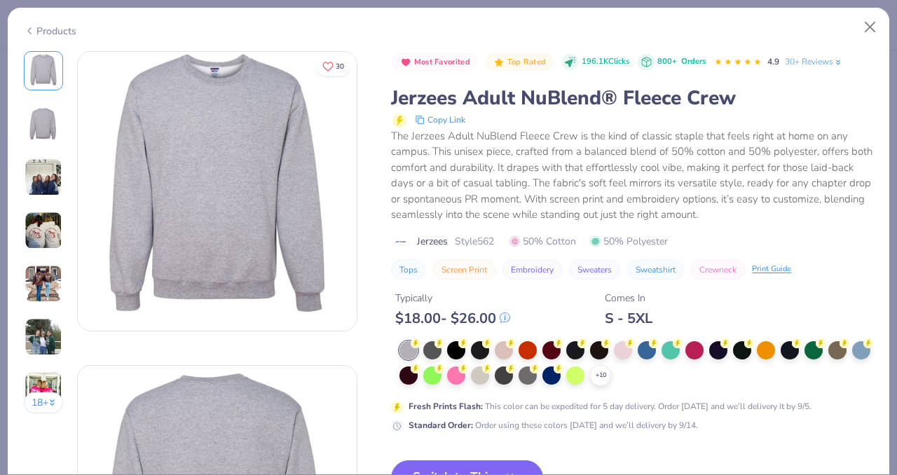
scroll to position [98, 0]
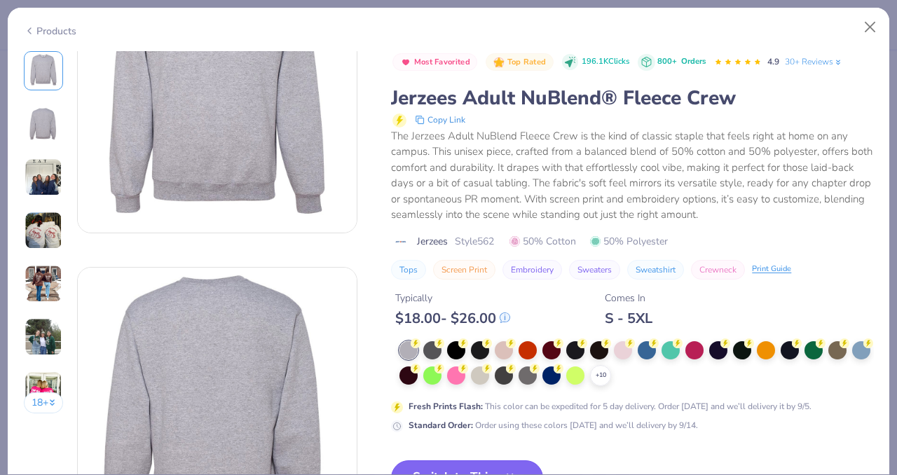
click at [470, 463] on button "Switch to This" at bounding box center [467, 477] width 152 height 35
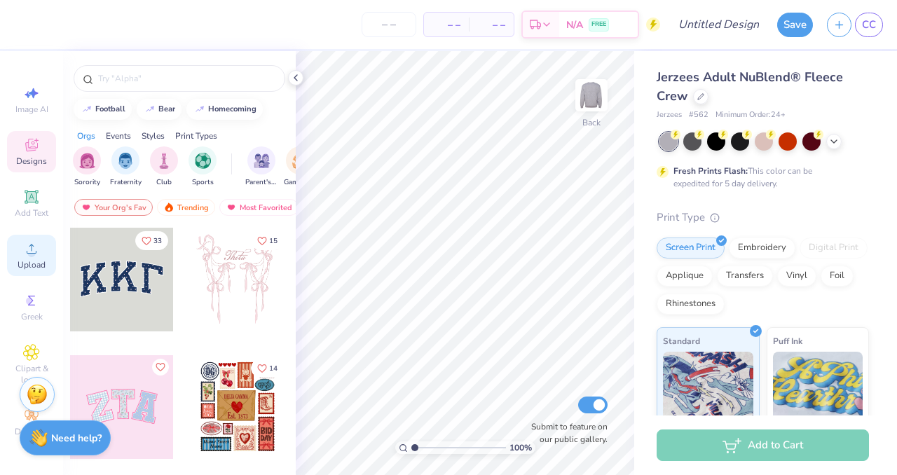
click at [42, 259] on span "Upload" at bounding box center [32, 264] width 28 height 11
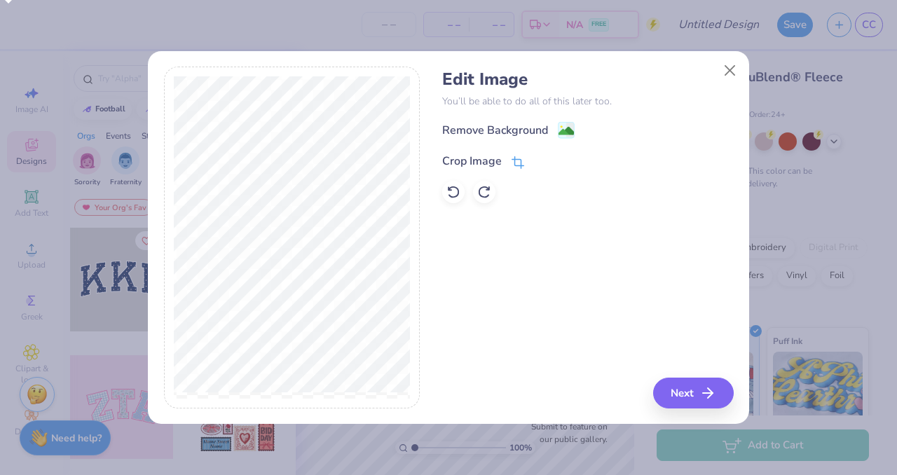
click at [515, 161] on icon at bounding box center [518, 162] width 13 height 13
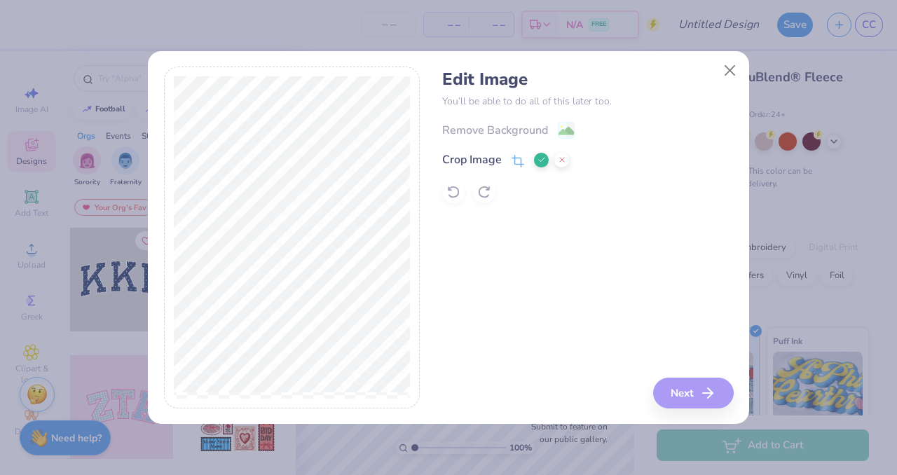
click at [537, 161] on icon at bounding box center [541, 160] width 8 height 8
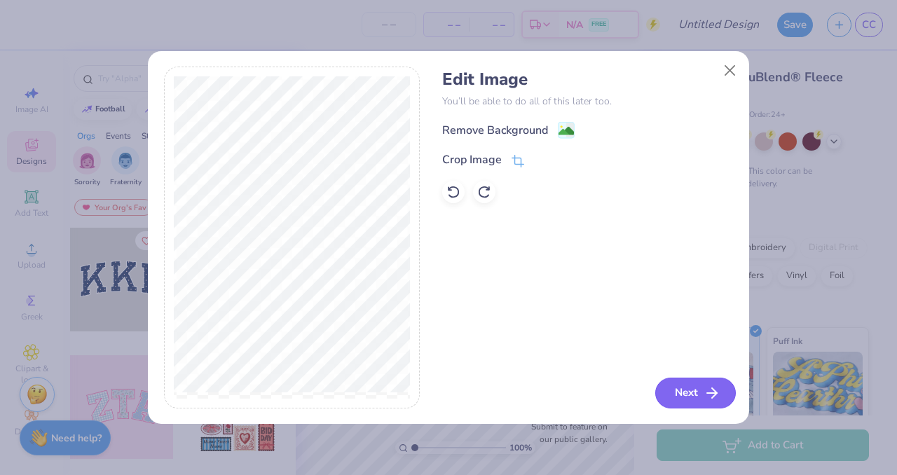
click at [692, 399] on button "Next" at bounding box center [695, 393] width 81 height 31
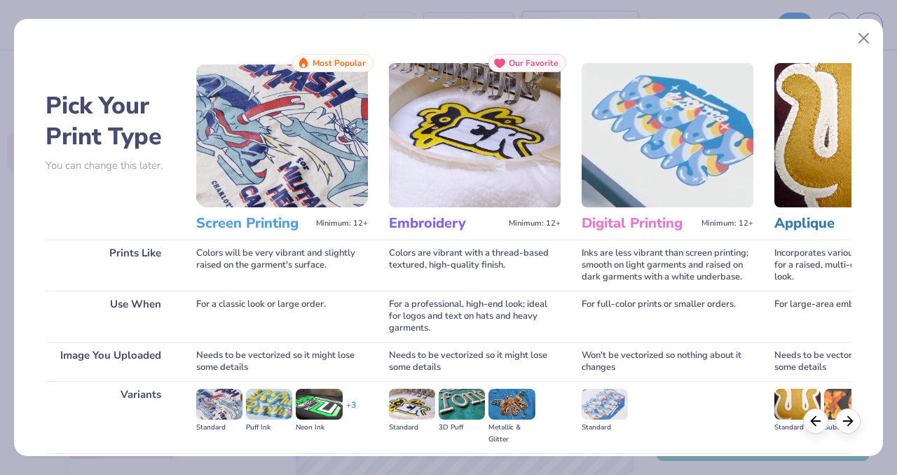
click at [294, 156] on img at bounding box center [282, 135] width 172 height 144
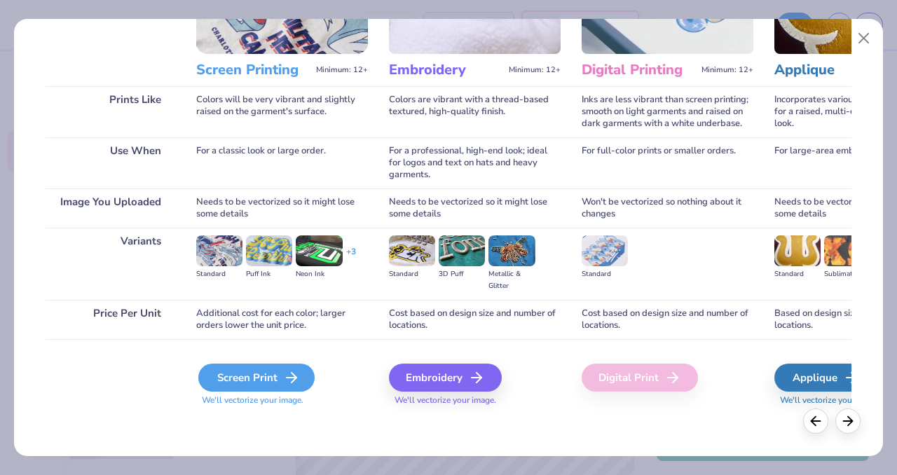
click at [252, 376] on div "Screen Print" at bounding box center [256, 378] width 116 height 28
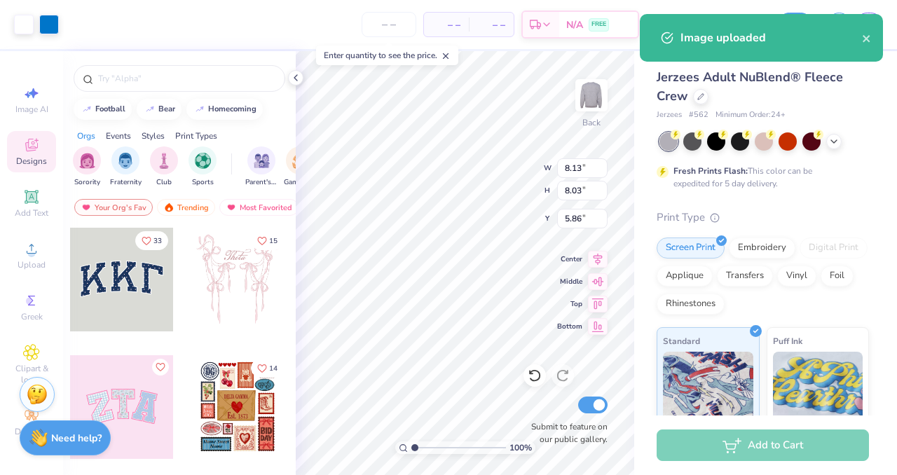
type input "8.13"
type input "8.03"
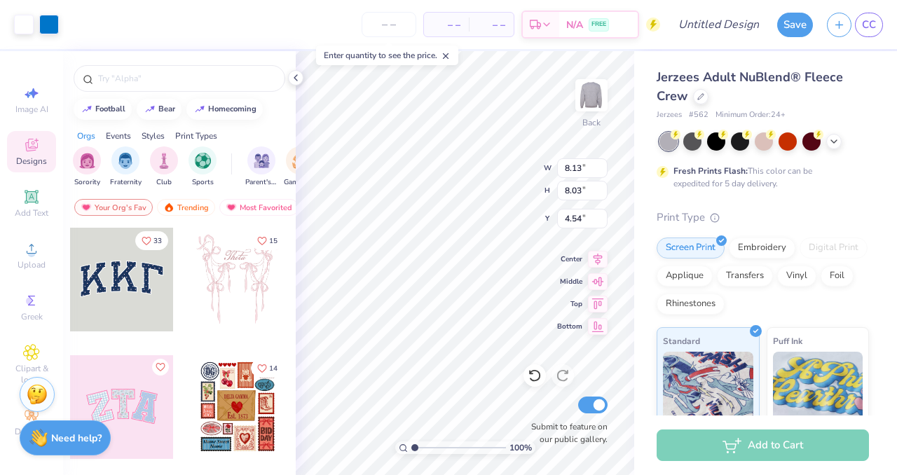
type input "4.54"
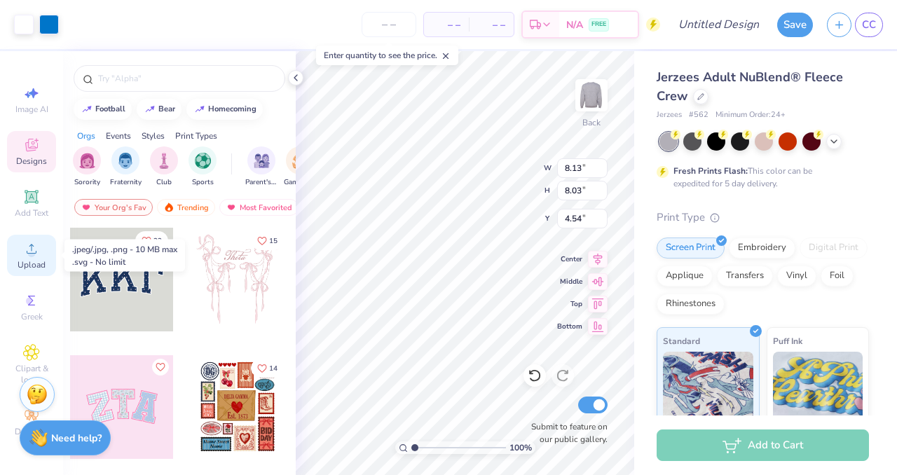
click at [31, 256] on circle at bounding box center [31, 253] width 8 height 8
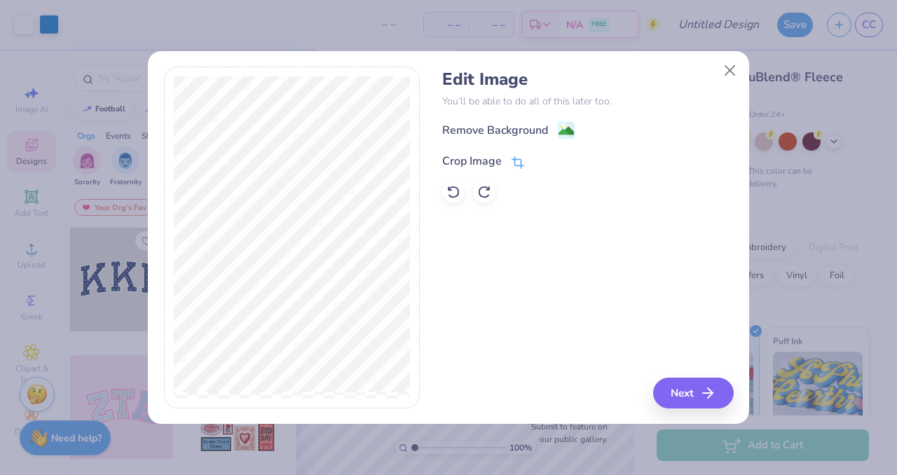
click at [521, 153] on span at bounding box center [518, 161] width 13 height 17
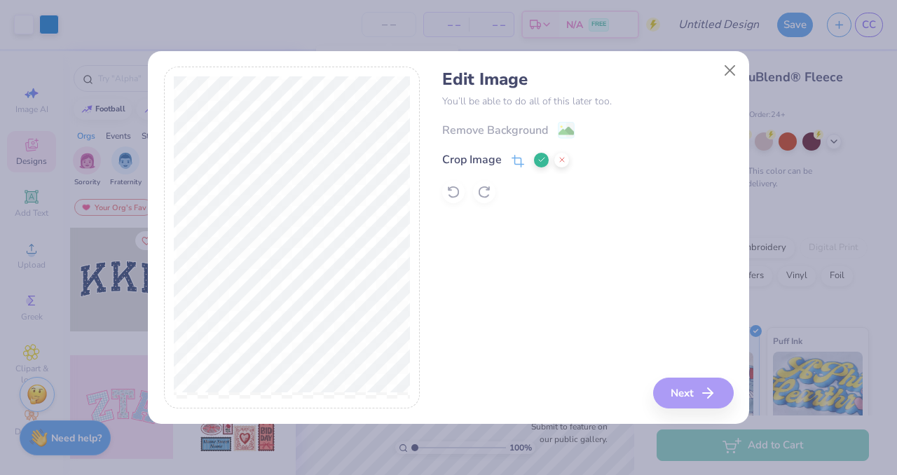
click at [537, 161] on icon at bounding box center [541, 160] width 8 height 8
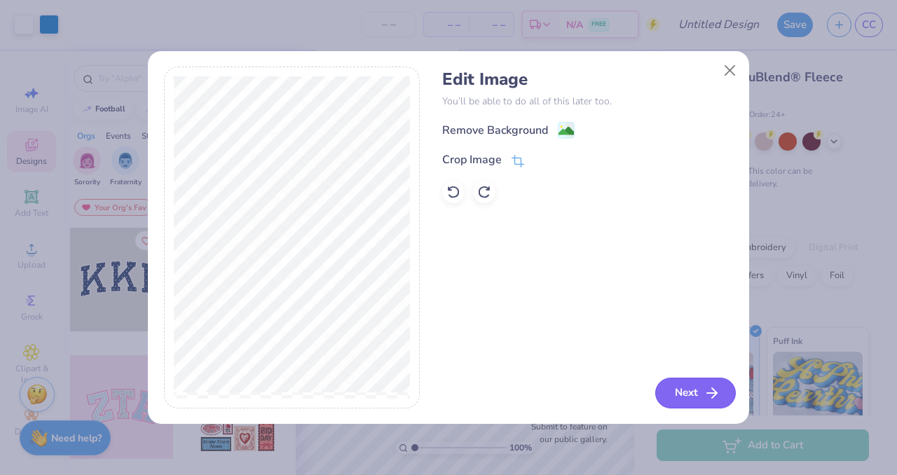
click at [713, 393] on line "button" at bounding box center [712, 393] width 10 height 0
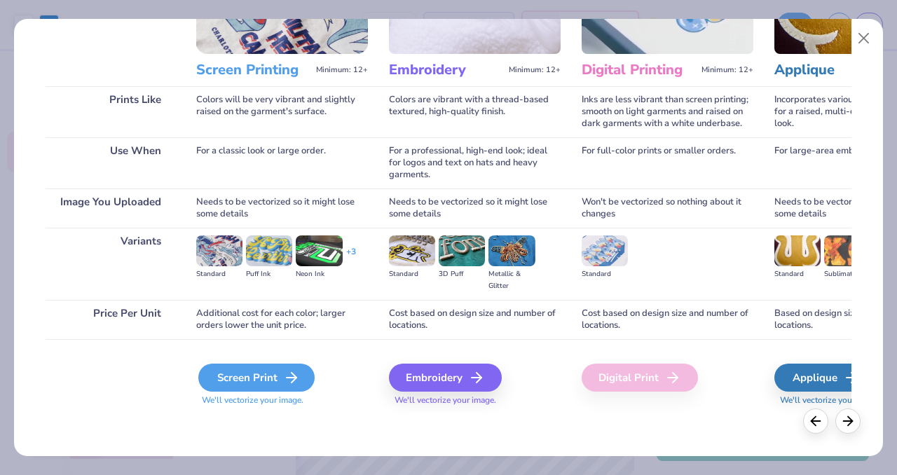
click at [266, 380] on div "Screen Print" at bounding box center [256, 378] width 116 height 28
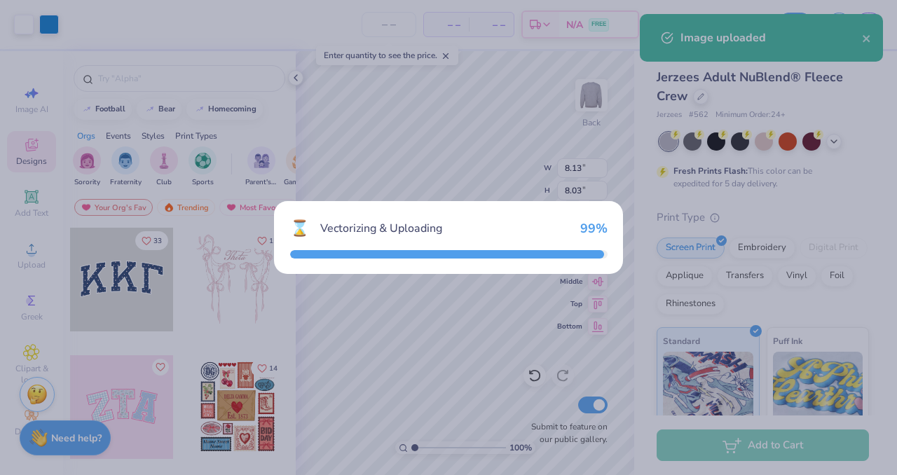
type input "14.52"
type input "0.81"
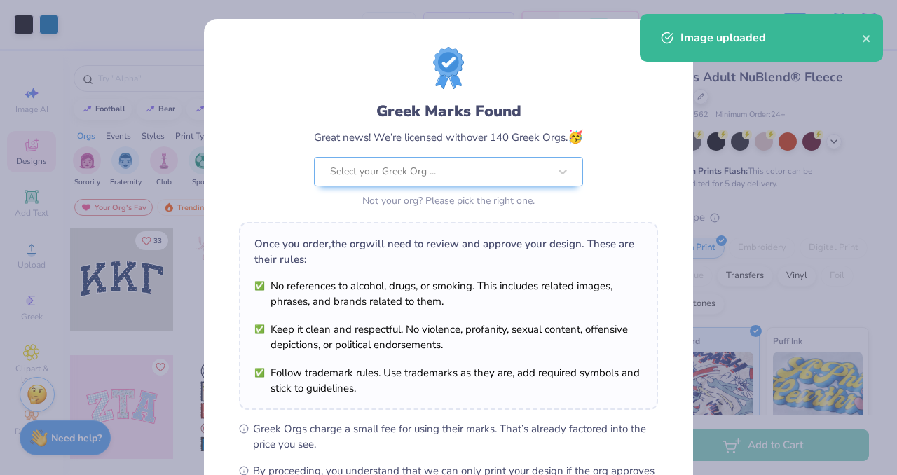
click at [500, 149] on body "Art colors – – Per Item – – Total Est. Delivery N/A FREE Design Title Save CC I…" at bounding box center [448, 237] width 897 height 475
click at [870, 41] on icon "close" at bounding box center [867, 38] width 10 height 11
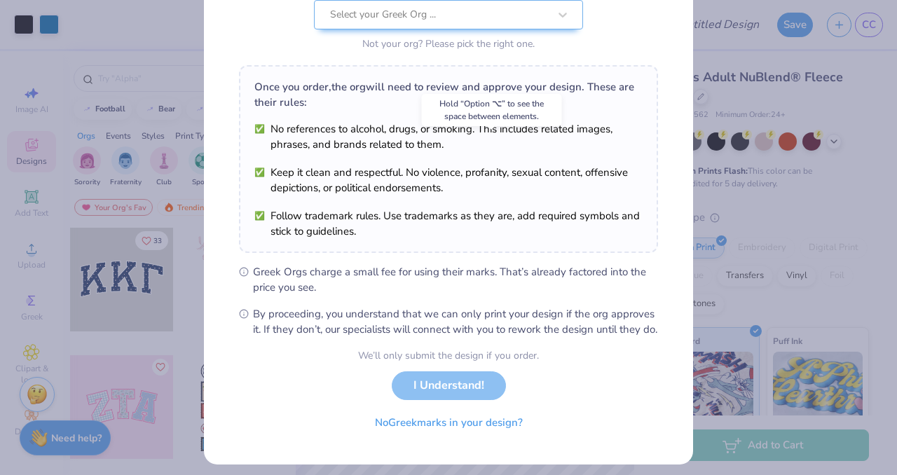
scroll to position [181, 0]
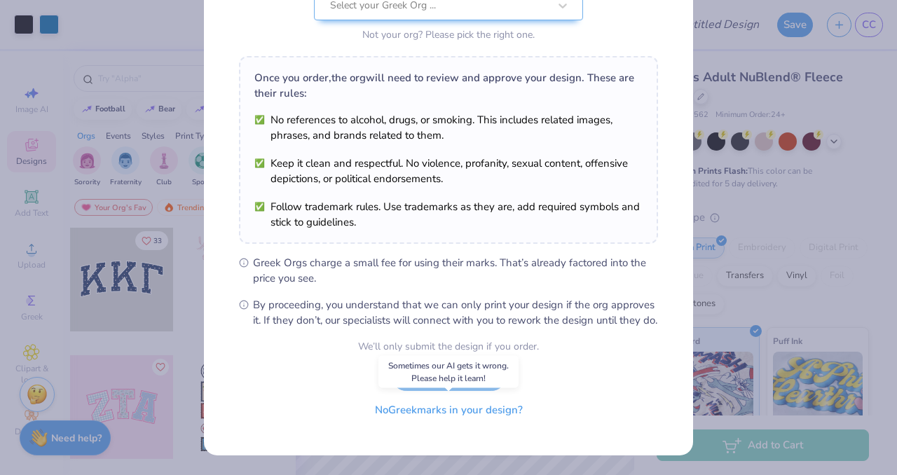
click at [450, 411] on button "No Greek marks in your design?" at bounding box center [449, 410] width 172 height 29
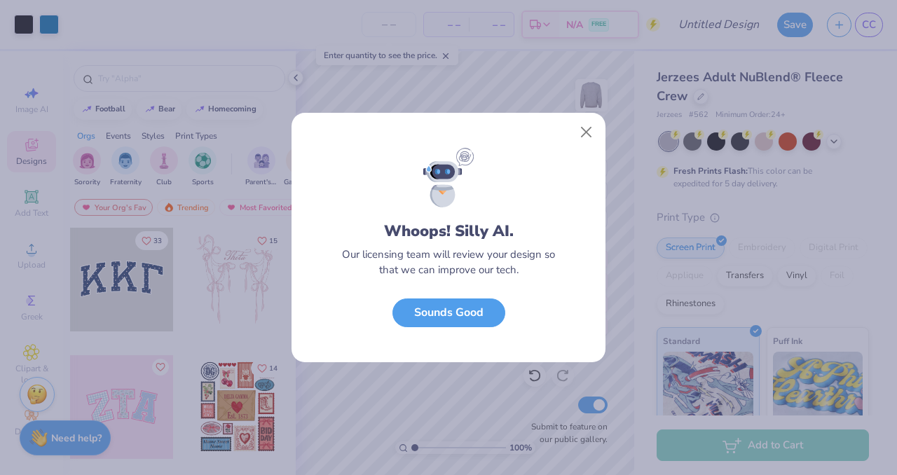
scroll to position [0, 0]
click at [473, 308] on button "Sounds Good" at bounding box center [448, 309] width 113 height 29
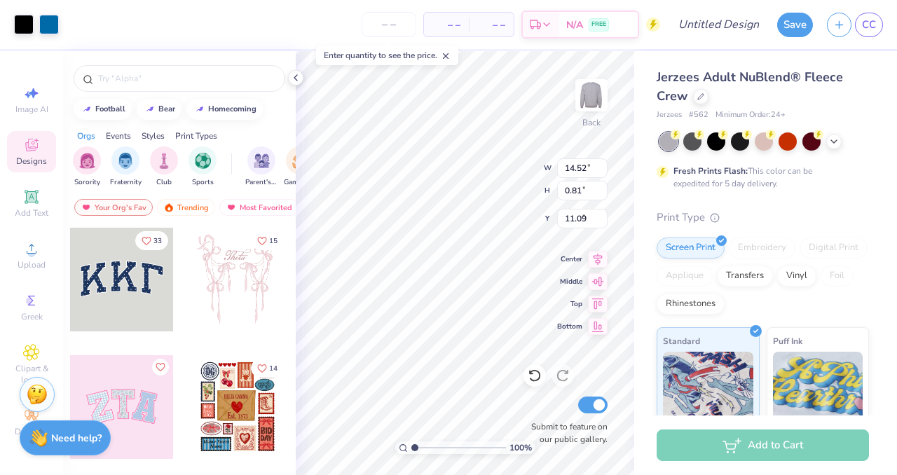
type input "1.90"
type input "3.00"
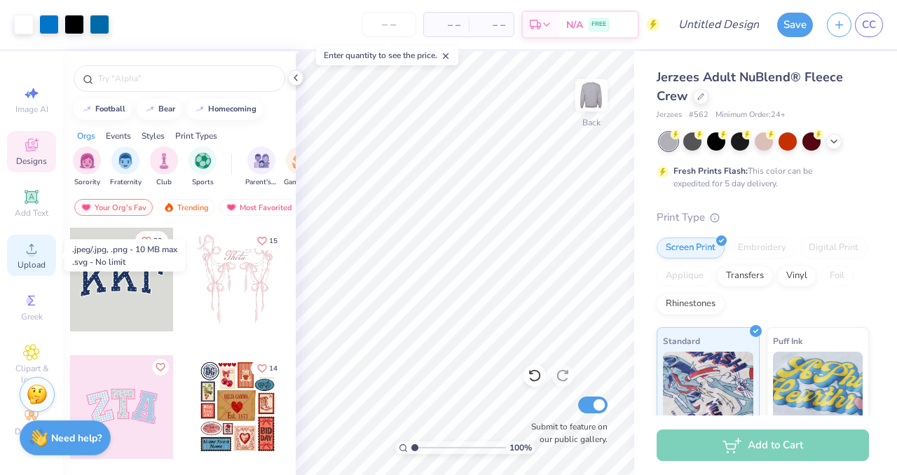
click at [33, 252] on circle at bounding box center [31, 253] width 8 height 8
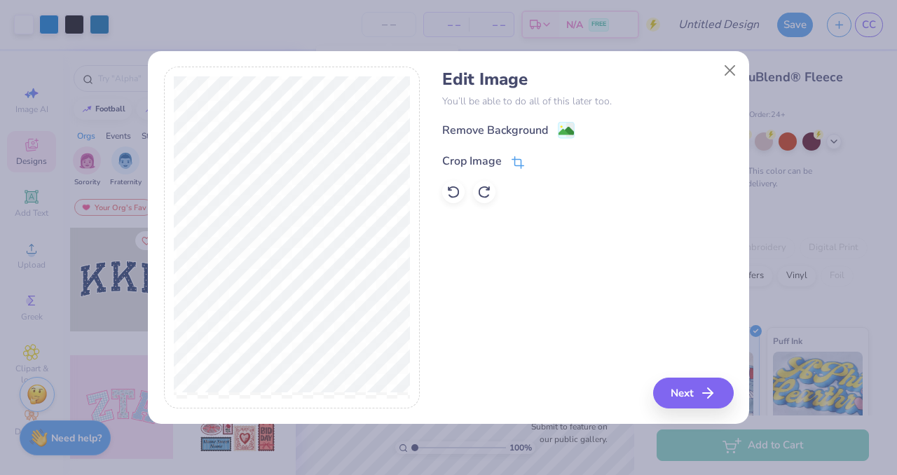
click at [517, 161] on icon at bounding box center [518, 162] width 13 height 13
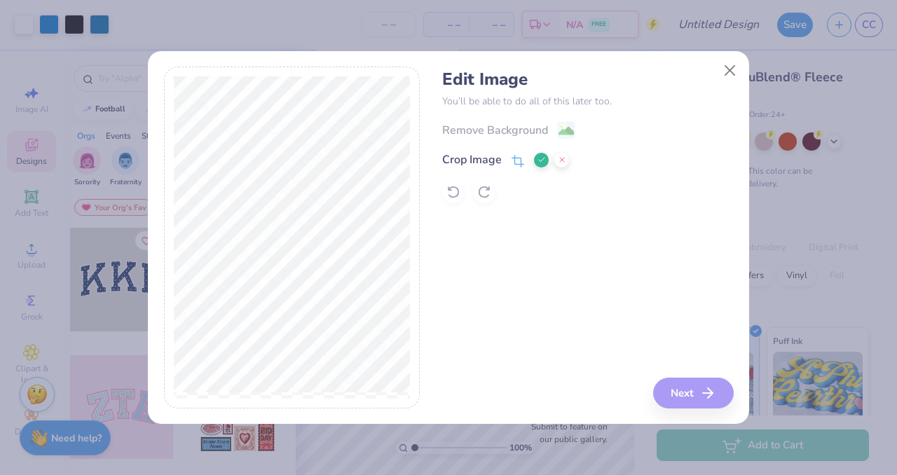
click at [544, 158] on icon at bounding box center [541, 160] width 8 height 8
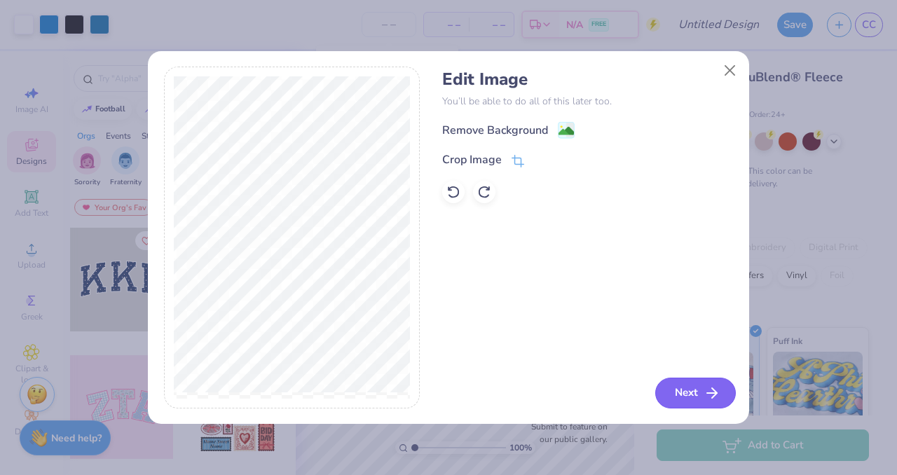
click at [708, 397] on icon "button" at bounding box center [712, 393] width 17 height 17
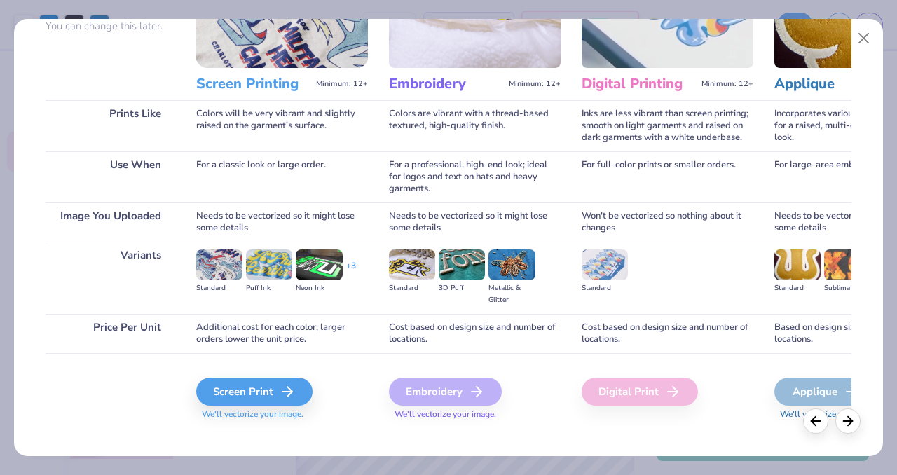
scroll to position [153, 0]
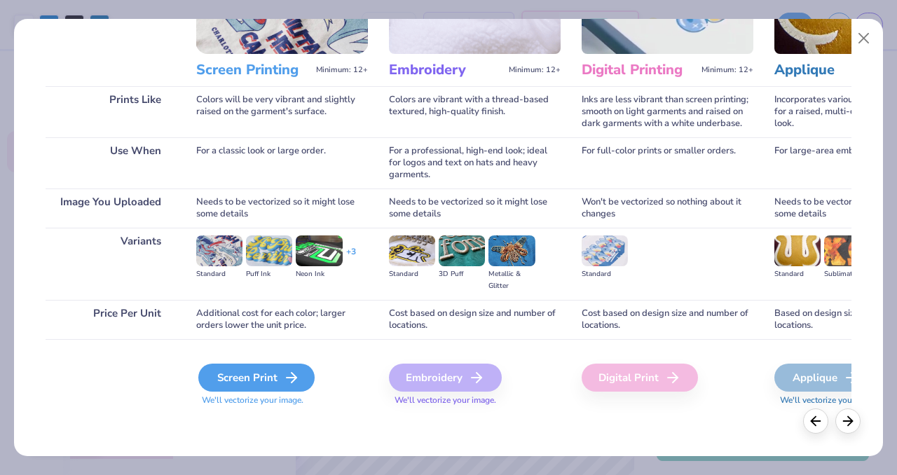
click at [266, 366] on div "Screen Print" at bounding box center [256, 378] width 116 height 28
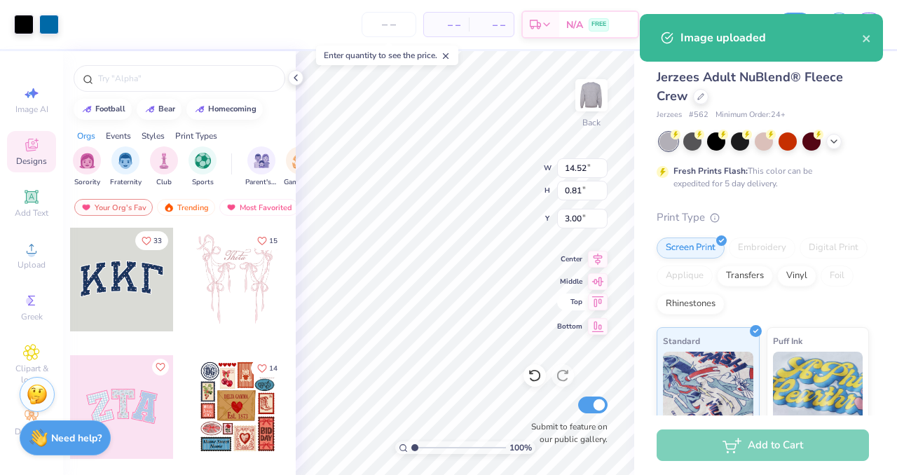
type input "0.81"
type input "3.00"
type input "0.86"
type input "11.07"
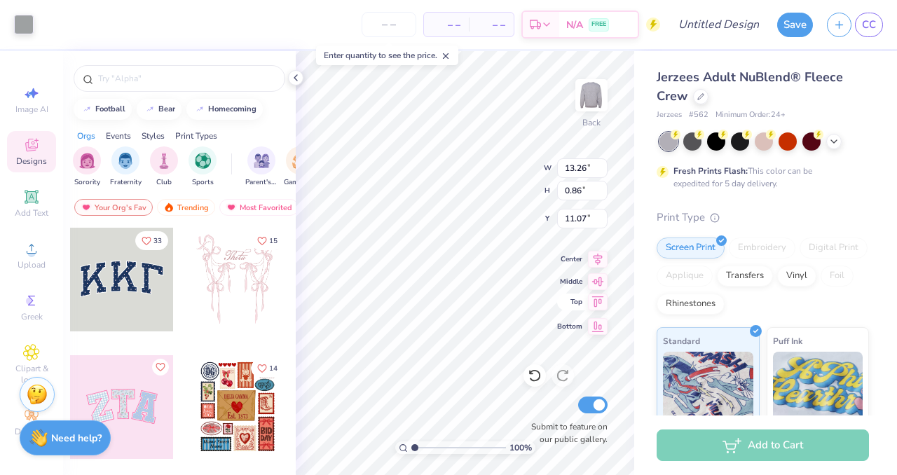
type input "13.26"
type input "0.79"
type input "13.18"
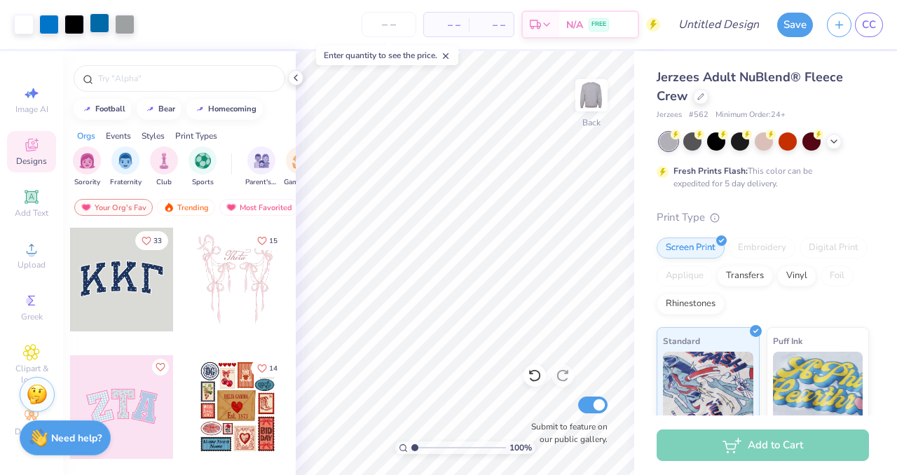
click at [95, 27] on div at bounding box center [100, 23] width 20 height 20
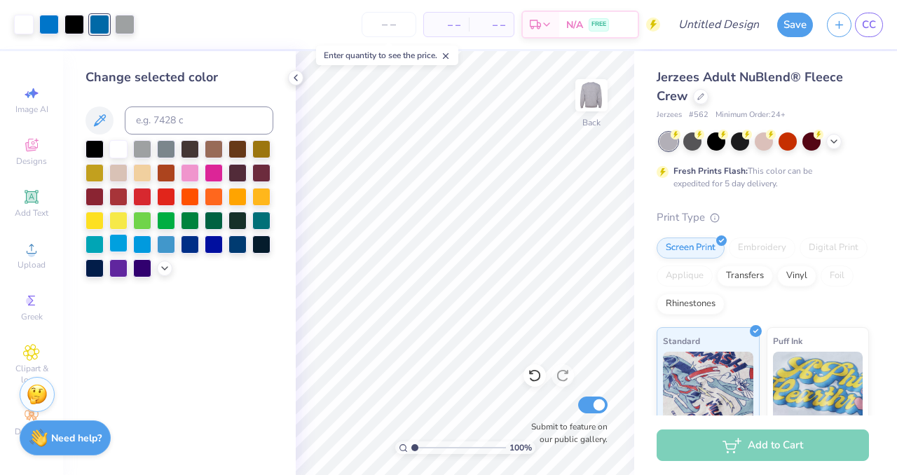
click at [122, 240] on div at bounding box center [118, 243] width 18 height 18
click at [297, 78] on icon at bounding box center [295, 77] width 11 height 11
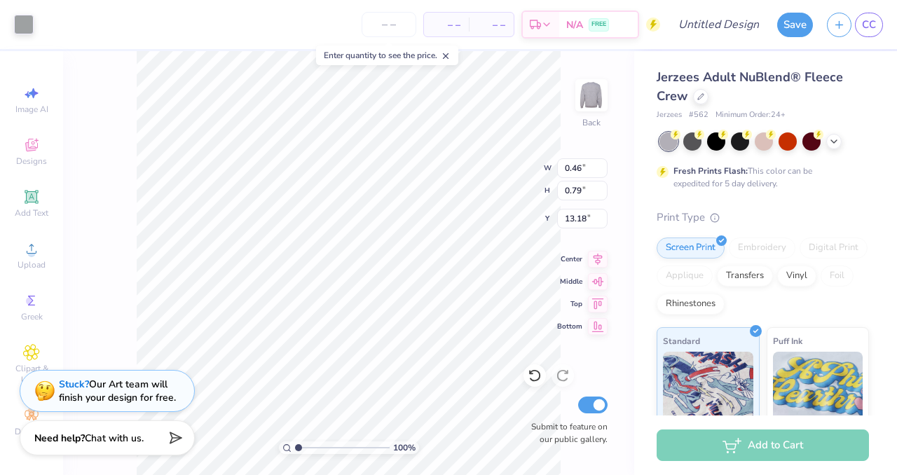
type input "0.48"
type input "0.76"
type input "13.19"
type input "0.51"
type input "13.20"
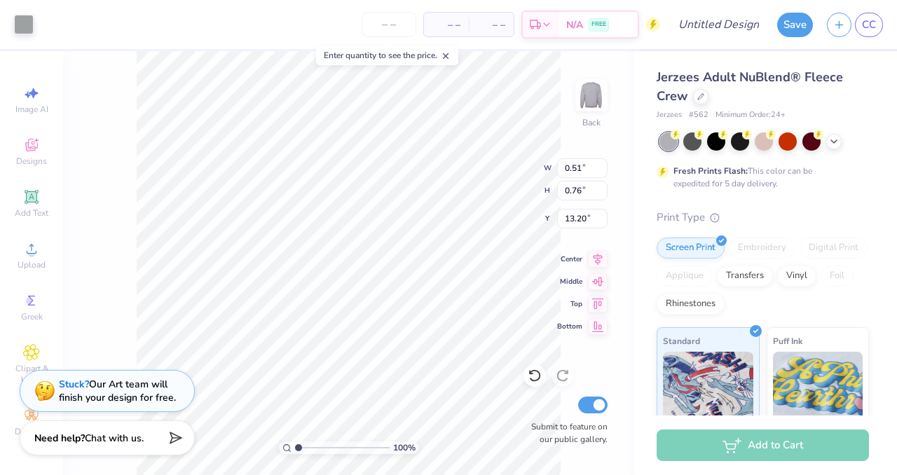
type input "0.59"
type input "13.19"
click at [21, 16] on div at bounding box center [24, 23] width 20 height 20
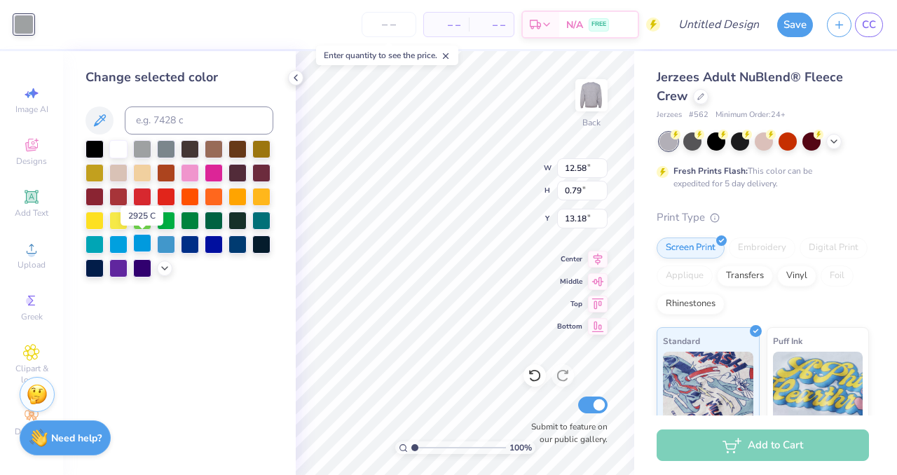
click at [149, 245] on div at bounding box center [142, 243] width 18 height 18
click at [102, 121] on icon at bounding box center [99, 120] width 17 height 17
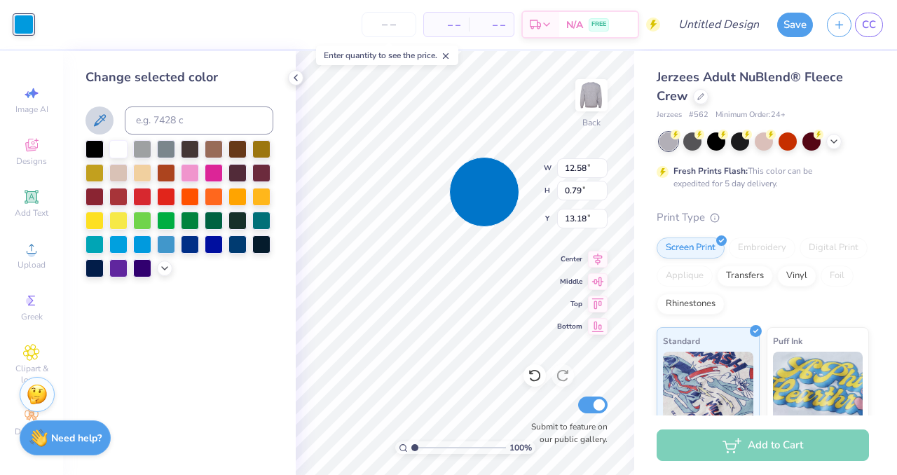
click at [484, 192] on div "100 % Back W 12.58 12.58 " H 0.79 0.79 " Y 13.18 13.18 " Center Middle Top Bott…" at bounding box center [465, 263] width 338 height 424
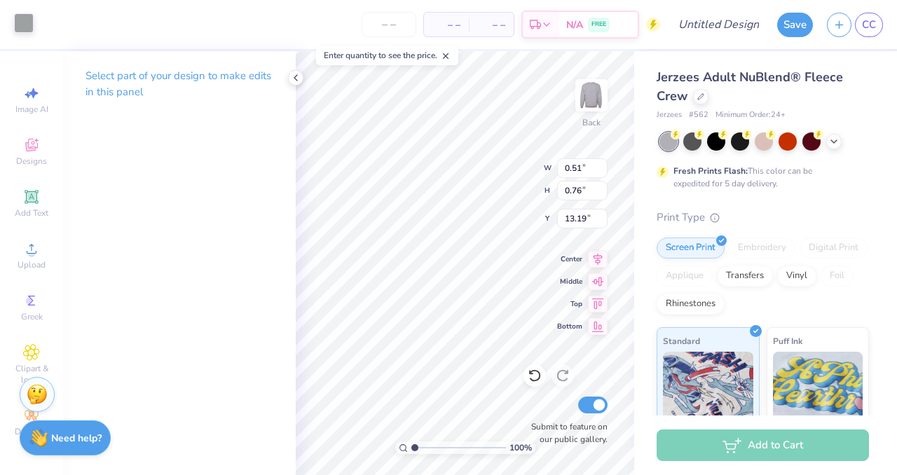
click at [15, 22] on div at bounding box center [24, 23] width 20 height 20
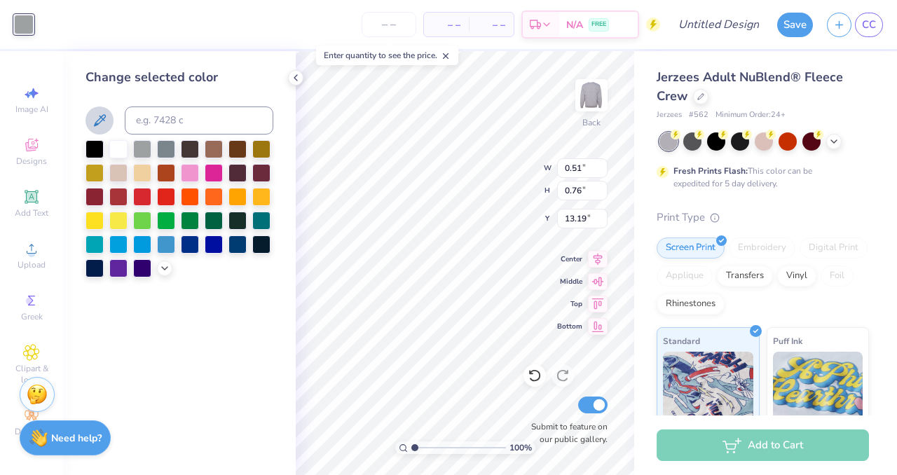
click at [101, 110] on button at bounding box center [99, 121] width 28 height 28
click at [184, 397] on div "Change selected color" at bounding box center [179, 263] width 233 height 424
click at [210, 344] on div "Change selected color" at bounding box center [179, 263] width 233 height 424
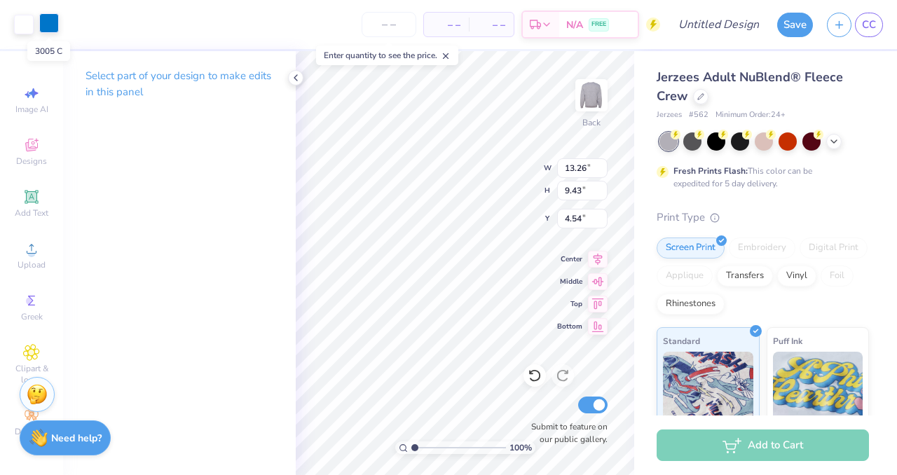
click at [55, 26] on div at bounding box center [49, 23] width 20 height 20
click at [30, 25] on div at bounding box center [24, 23] width 20 height 20
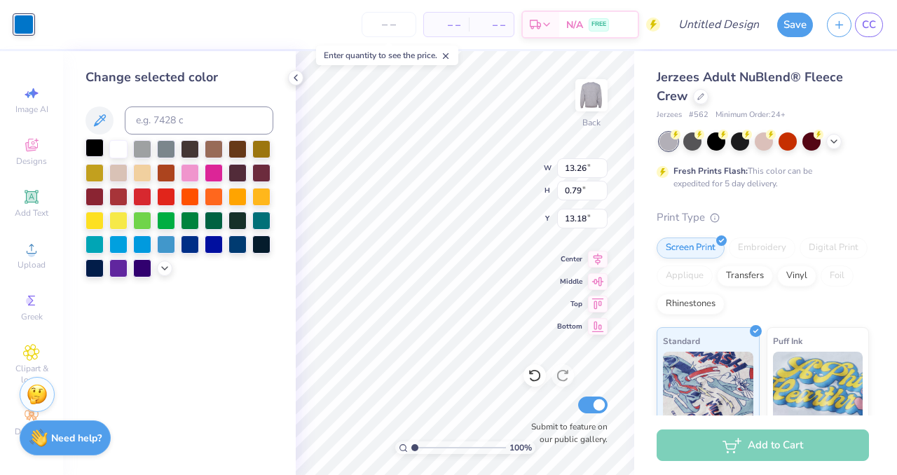
click at [102, 154] on div at bounding box center [94, 148] width 18 height 18
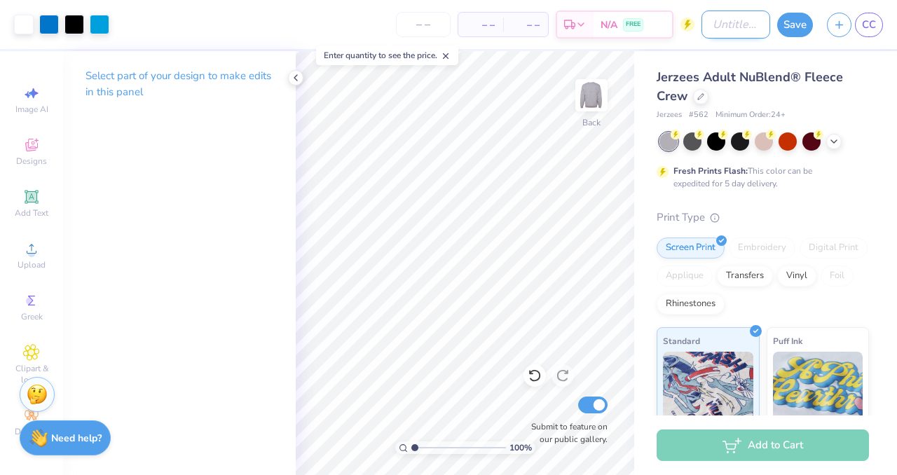
click at [714, 32] on input "Design Title" at bounding box center [735, 25] width 69 height 28
type input "YLD Crewneck - Simple"
click at [785, 27] on button "Save" at bounding box center [795, 23] width 36 height 25
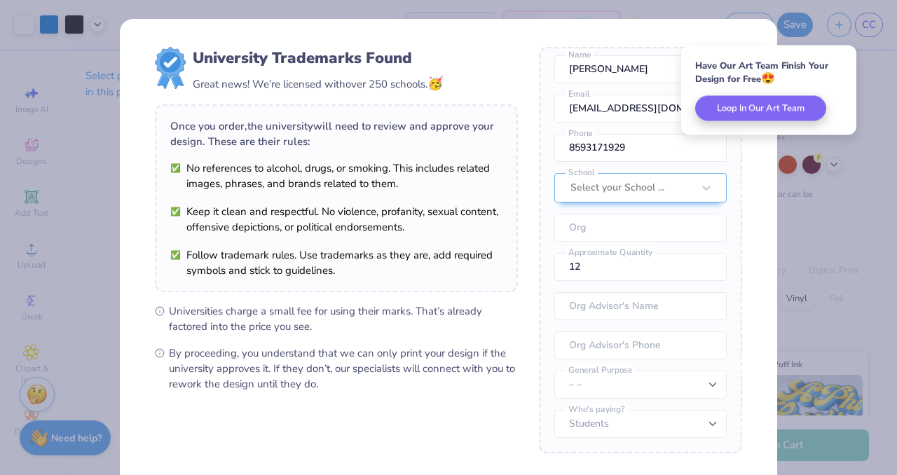
scroll to position [135, 0]
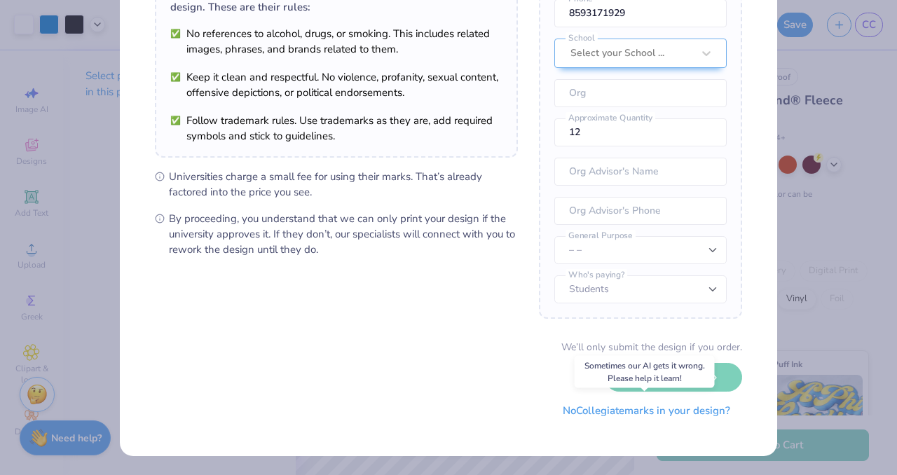
click at [652, 410] on button "No Collegiate marks in your design?" at bounding box center [646, 411] width 191 height 29
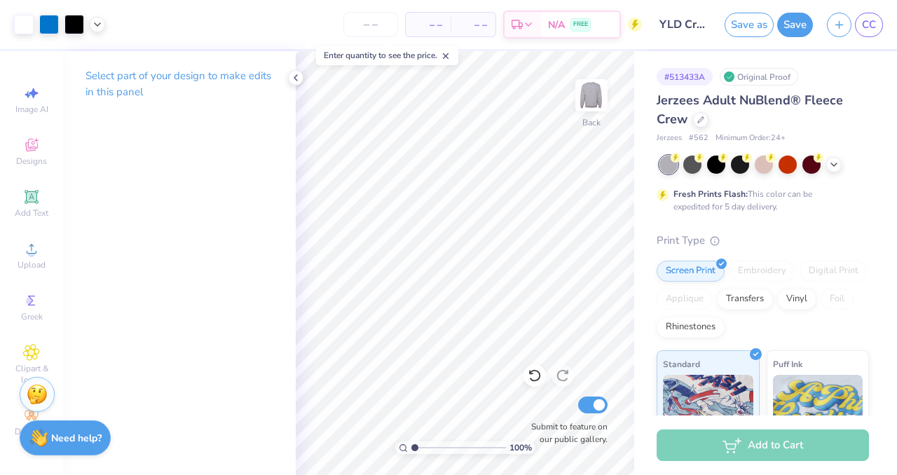
scroll to position [0, 0]
click at [699, 121] on icon at bounding box center [701, 119] width 6 height 6
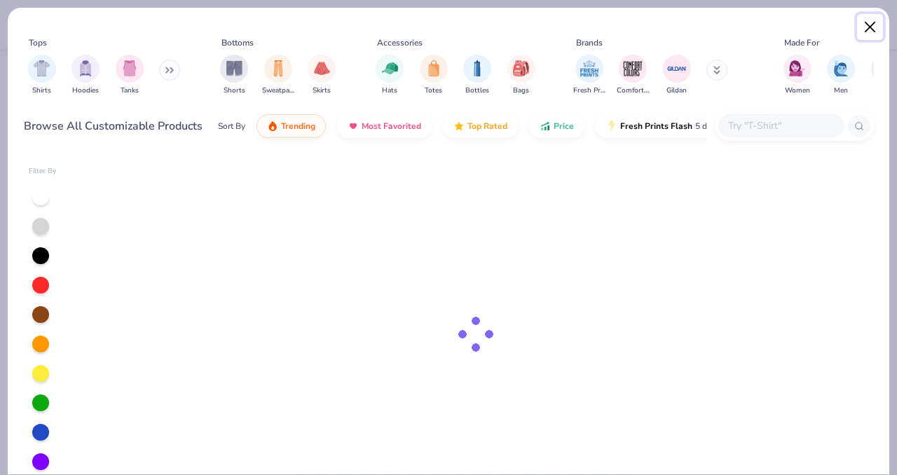
click at [866, 30] on button "Close" at bounding box center [870, 27] width 27 height 27
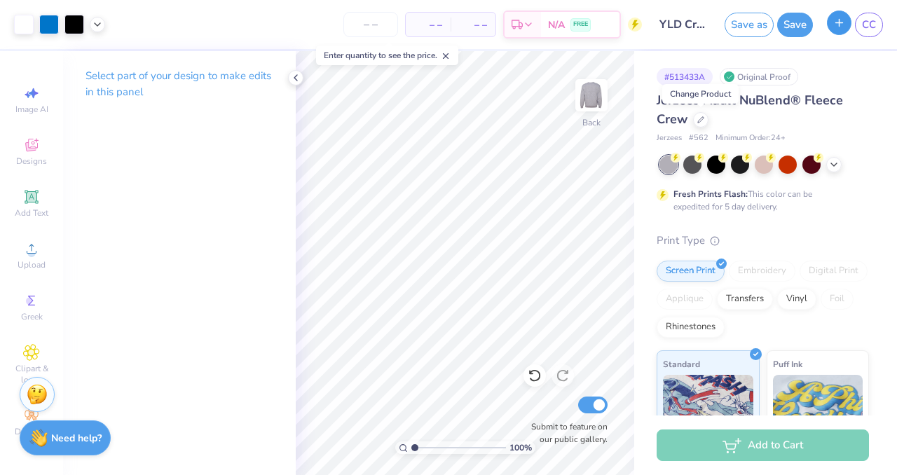
click at [839, 30] on button "button" at bounding box center [839, 23] width 25 height 25
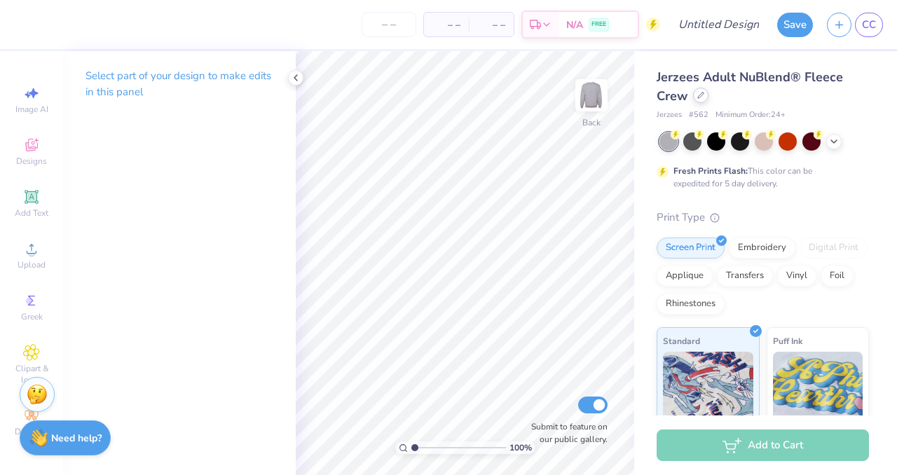
click at [703, 98] on icon at bounding box center [700, 95] width 7 height 7
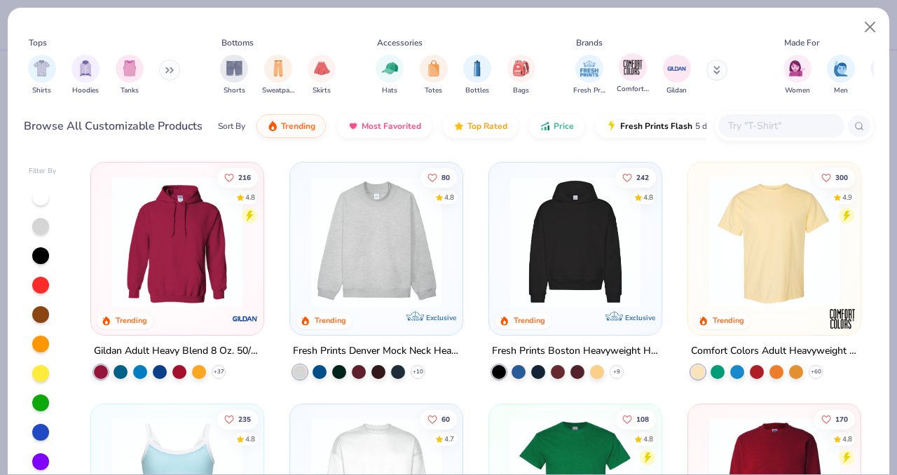
click at [623, 81] on div "Comfort Colors" at bounding box center [633, 73] width 32 height 41
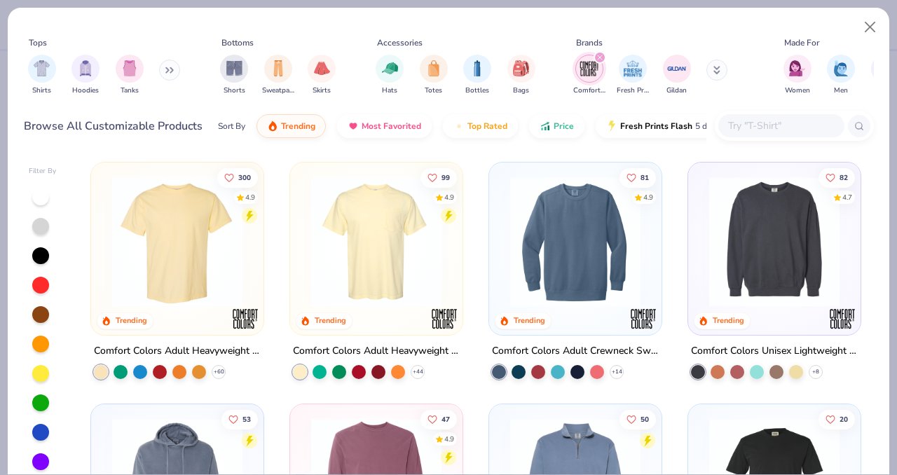
click at [149, 284] on img at bounding box center [177, 242] width 144 height 130
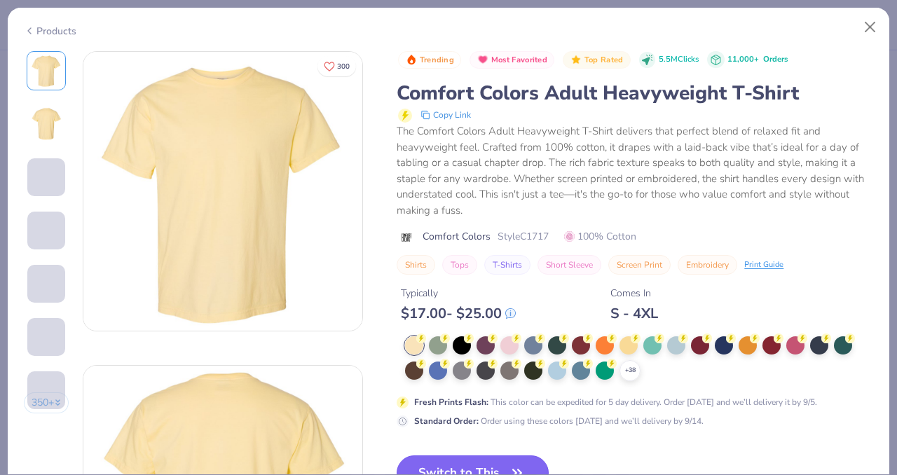
click at [441, 346] on div at bounding box center [438, 345] width 18 height 18
click at [443, 343] on div at bounding box center [438, 345] width 18 height 18
click at [484, 474] on button "Switch to This" at bounding box center [473, 472] width 152 height 35
click at [472, 469] on button "Switch to This" at bounding box center [473, 472] width 152 height 35
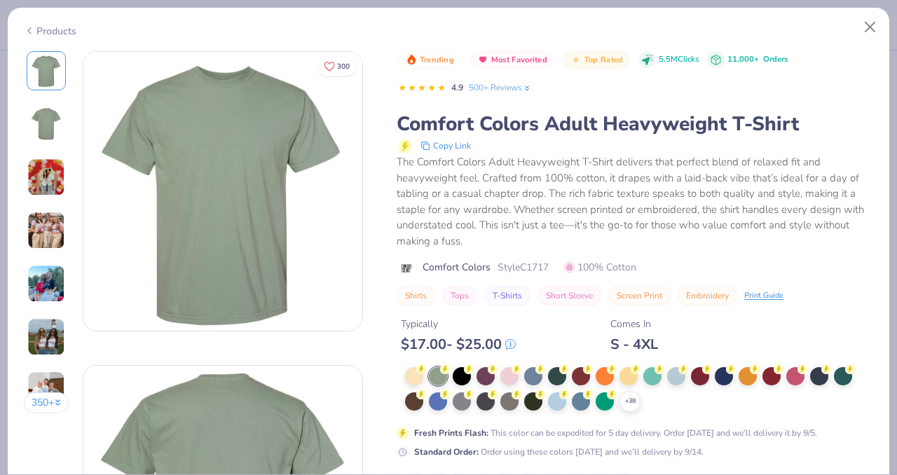
scroll to position [99, 0]
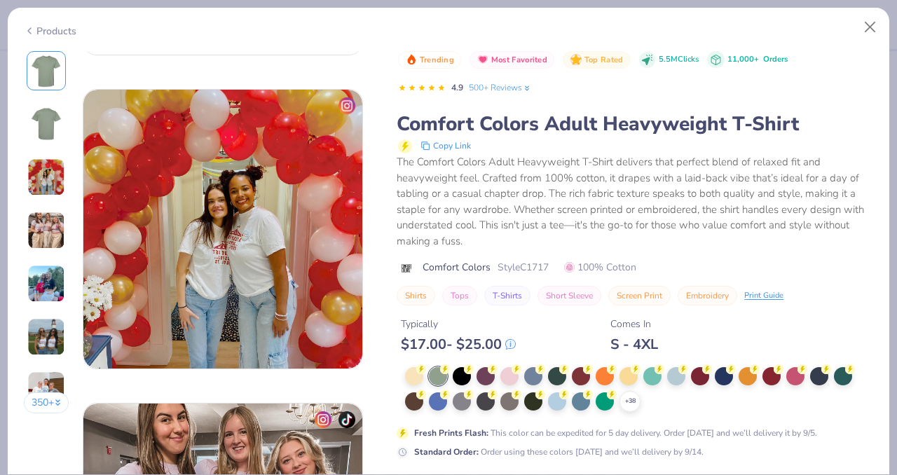
click at [744, 401] on div "+ 38" at bounding box center [639, 389] width 468 height 45
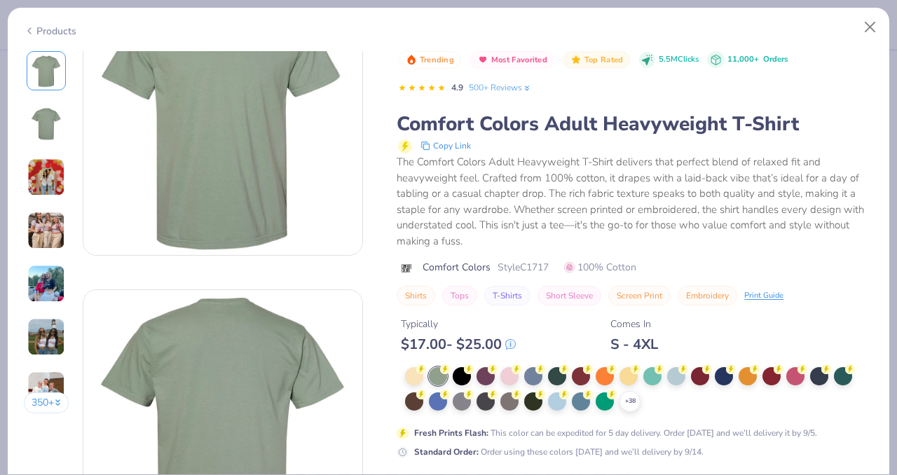
scroll to position [0, 0]
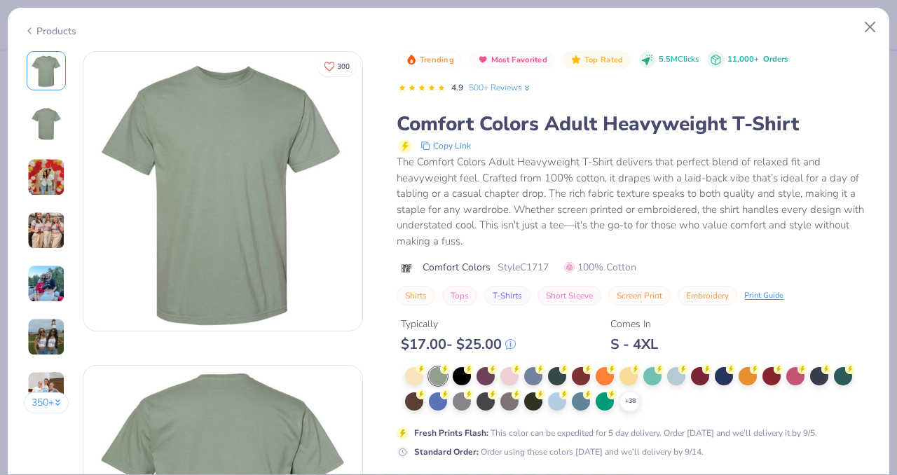
click at [277, 128] on img at bounding box center [222, 191] width 279 height 279
click at [671, 93] on div "Trending Most Favorited Top Rated 5.5M Clicks 11,000+ Orders 4.9 500+ Reviews" at bounding box center [635, 75] width 475 height 49
click at [671, 94] on div "Trending Most Favorited Top Rated 5.5M Clicks 11,000+ Orders 4.9 500+ Reviews" at bounding box center [635, 75] width 475 height 49
click at [469, 272] on span "Comfort Colors" at bounding box center [457, 267] width 68 height 15
click at [570, 345] on div "Typically $ 17.00 - $ 25.00 Comes In S - 4XL" at bounding box center [635, 330] width 476 height 48
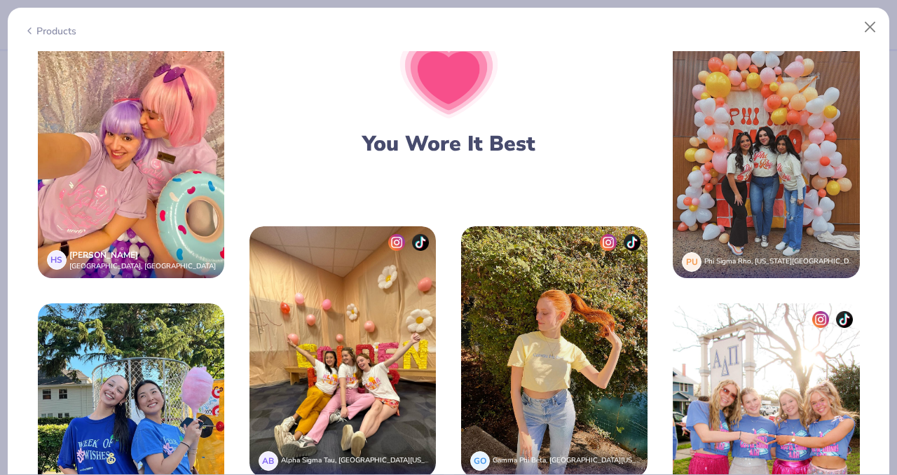
scroll to position [1038, 0]
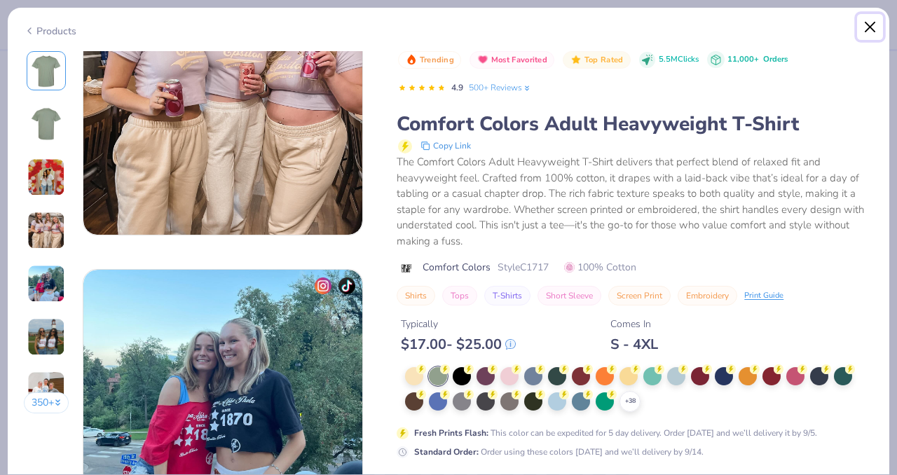
click at [872, 23] on button "Close" at bounding box center [870, 27] width 27 height 27
click at [872, 32] on button "Close" at bounding box center [870, 27] width 27 height 27
click at [874, 34] on button "Close" at bounding box center [870, 27] width 27 height 27
click at [865, 29] on button "Close" at bounding box center [870, 27] width 27 height 27
click at [48, 22] on div "Products" at bounding box center [449, 26] width 882 height 36
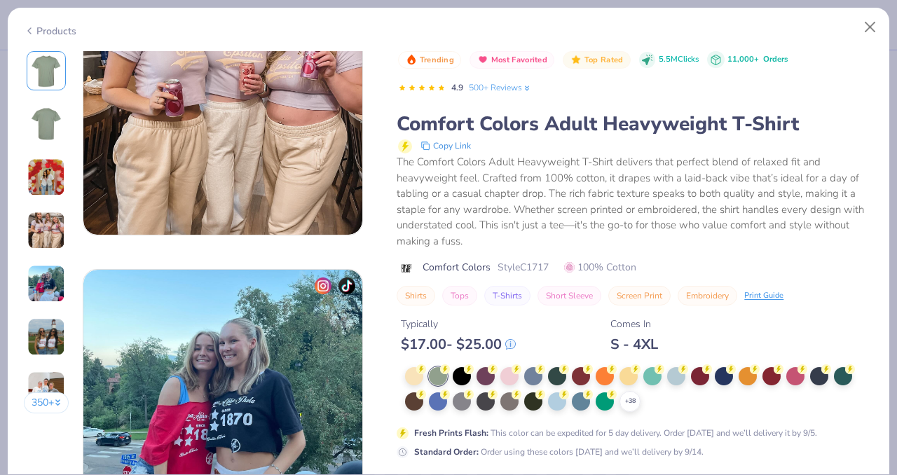
click at [45, 27] on div "Products" at bounding box center [50, 31] width 53 height 15
click at [34, 28] on div "Products" at bounding box center [50, 31] width 53 height 15
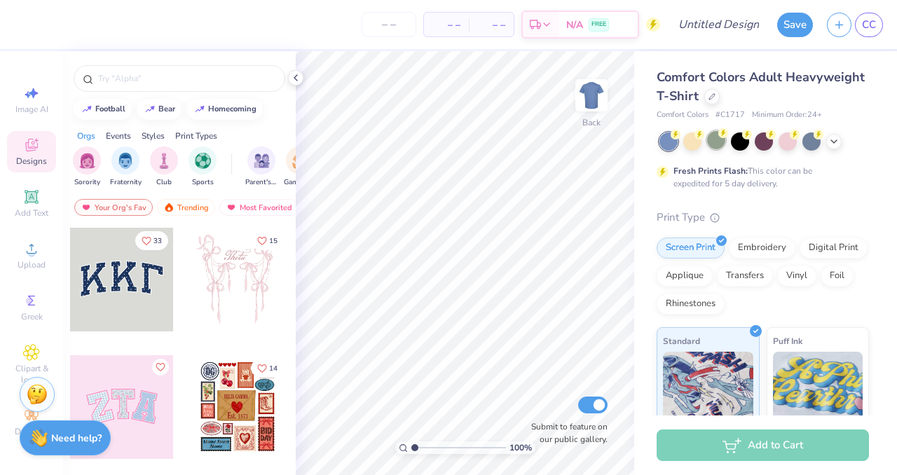
click at [718, 148] on div at bounding box center [716, 140] width 18 height 18
click at [138, 78] on input "text" at bounding box center [186, 78] width 179 height 14
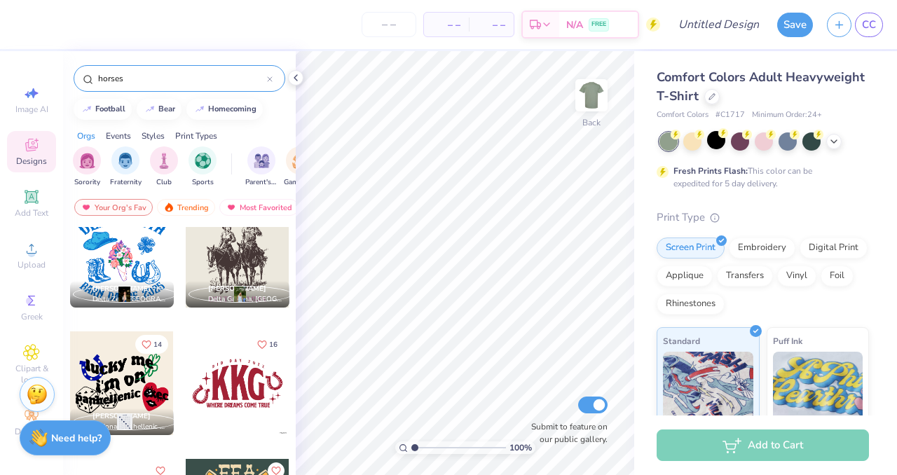
scroll to position [1157, 0]
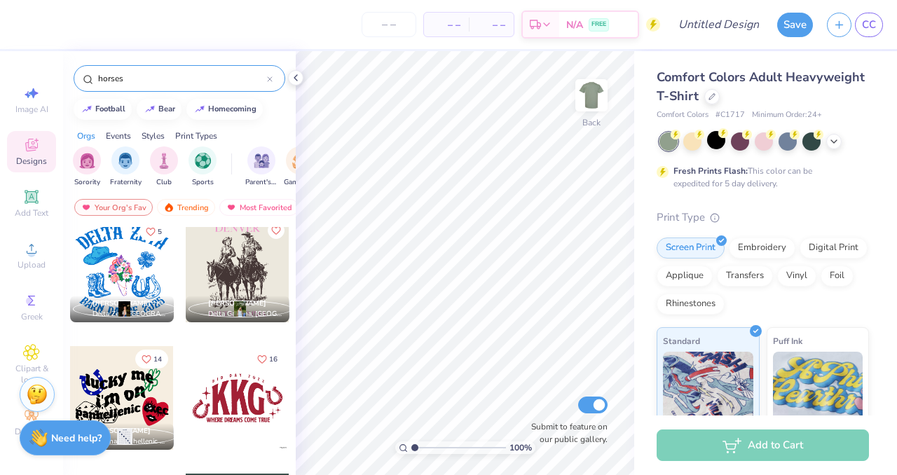
type input "horses"
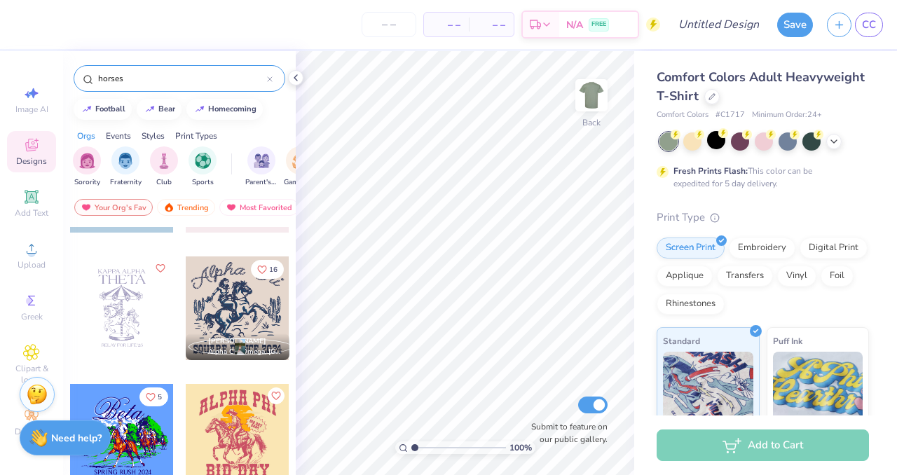
scroll to position [4801, 0]
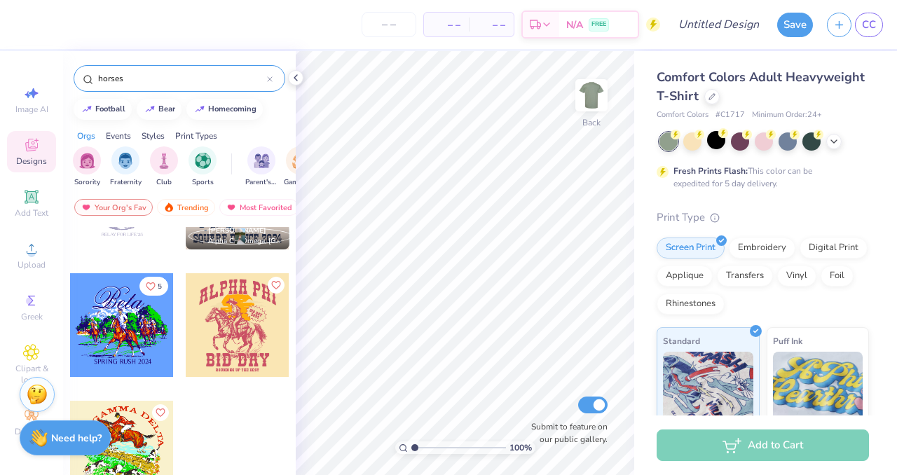
click at [273, 86] on div "horses" at bounding box center [180, 78] width 212 height 27
click at [272, 85] on div "horses" at bounding box center [180, 78] width 212 height 27
click at [272, 81] on icon at bounding box center [270, 79] width 6 height 6
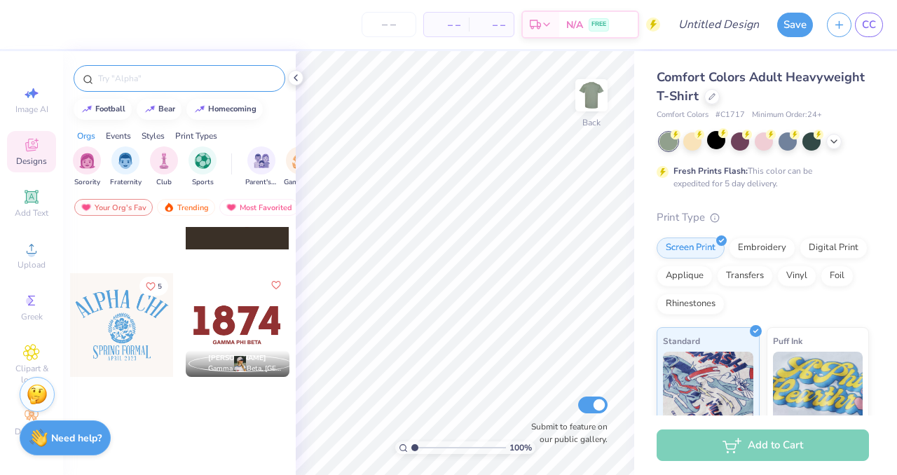
click at [120, 85] on div at bounding box center [180, 78] width 212 height 27
click at [118, 85] on div at bounding box center [180, 78] width 212 height 27
click at [118, 83] on input "text" at bounding box center [186, 78] width 179 height 14
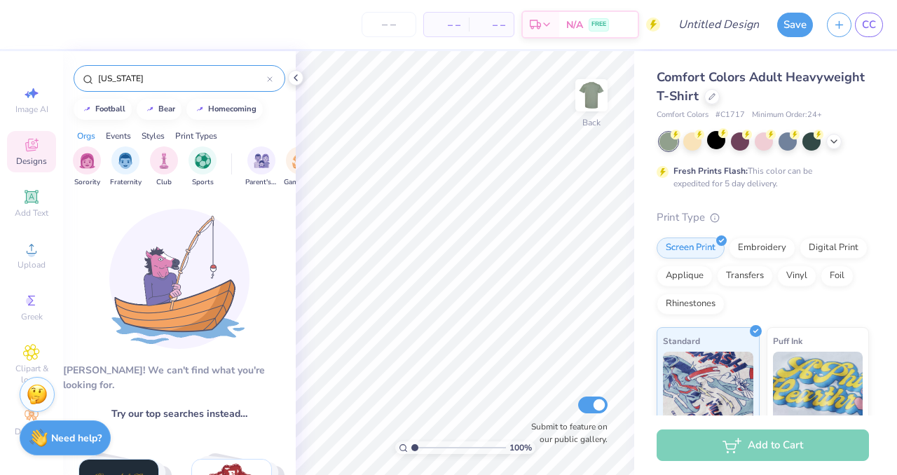
type input "[US_STATE]"
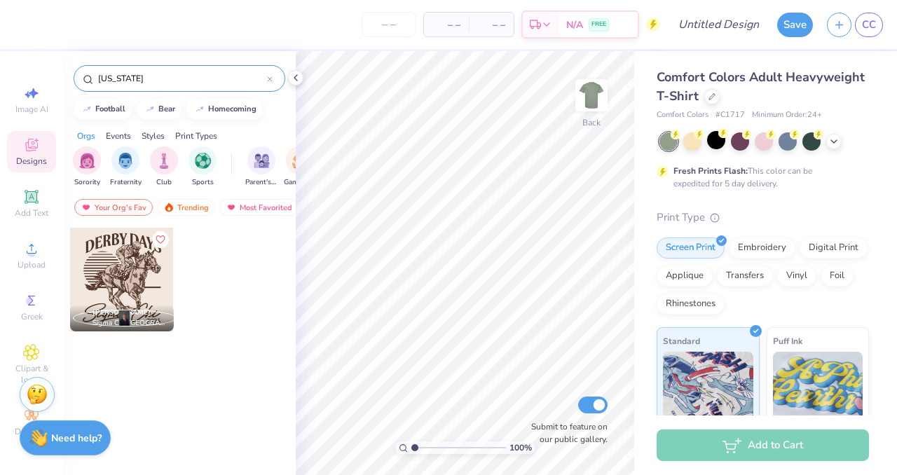
click at [131, 303] on div at bounding box center [122, 280] width 104 height 104
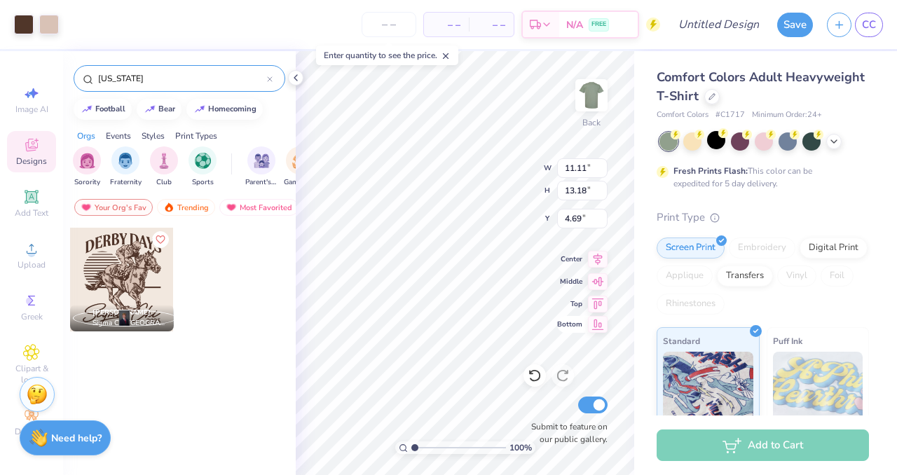
type input "4.69"
type input "5.34"
type input "6.34"
type input "11.53"
drag, startPoint x: 170, startPoint y: 80, endPoint x: 75, endPoint y: 74, distance: 95.5
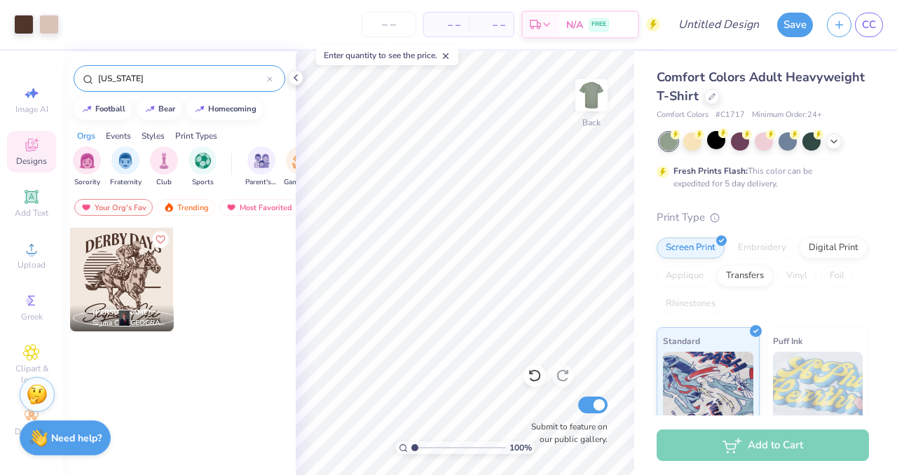
click at [76, 74] on div "[US_STATE]" at bounding box center [180, 78] width 212 height 27
type input "horse"
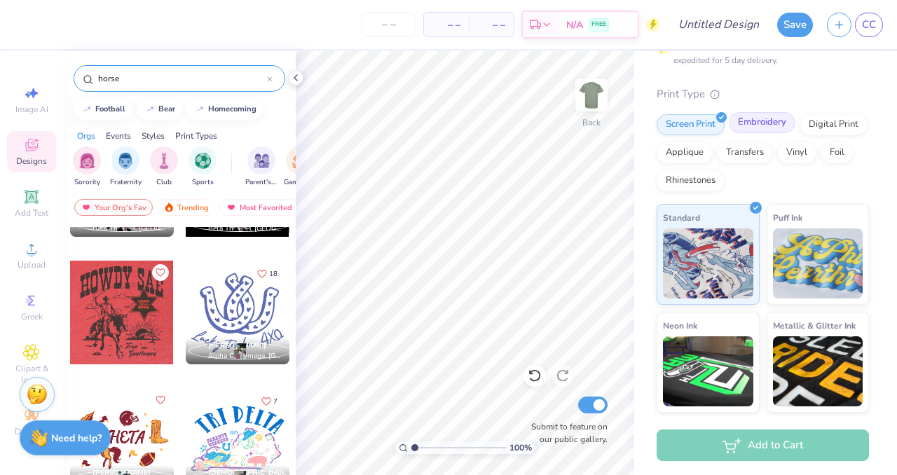
scroll to position [0, 0]
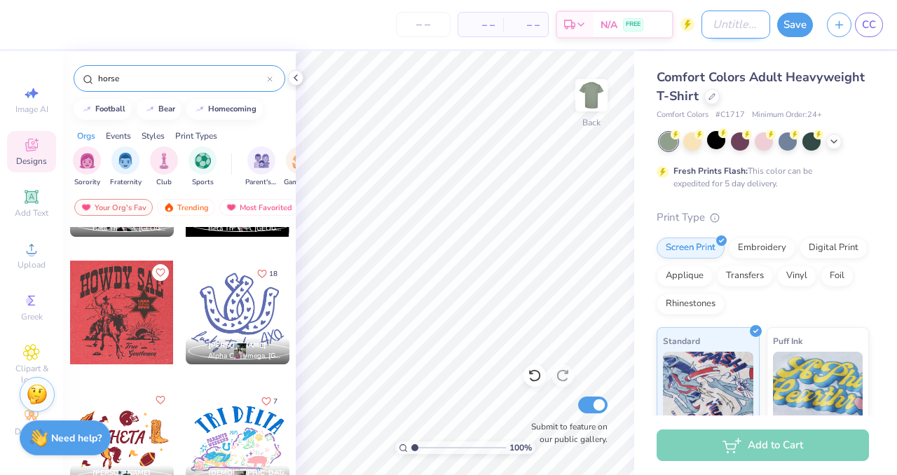
click at [761, 29] on input "Design Title" at bounding box center [735, 25] width 69 height 28
type input "Y"
type input "YLD Graphic T"
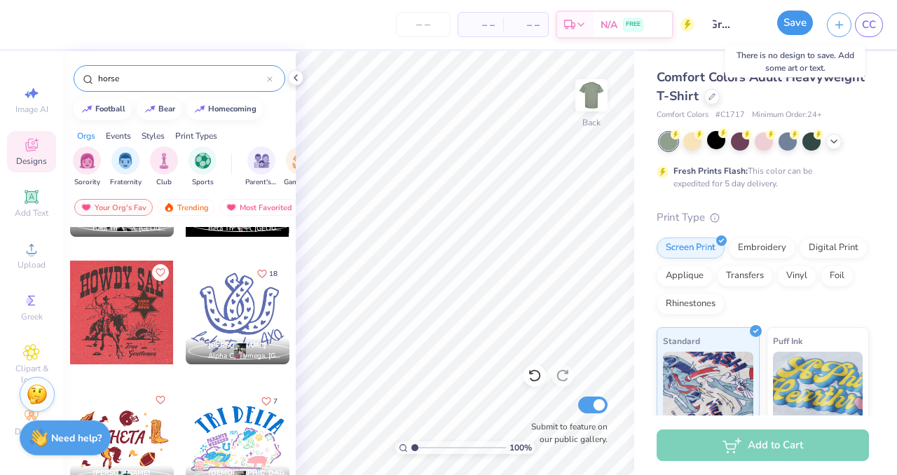
scroll to position [0, 0]
click at [788, 18] on button "Save" at bounding box center [795, 23] width 36 height 25
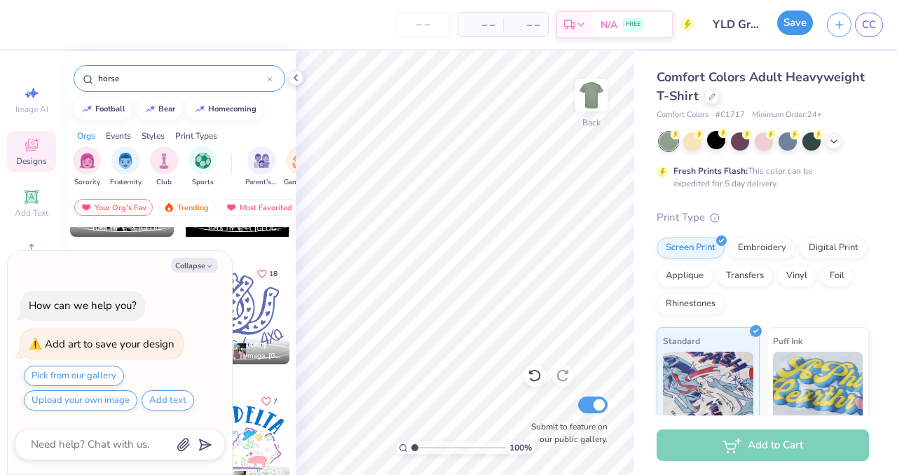
click at [784, 26] on button "Save" at bounding box center [795, 23] width 36 height 25
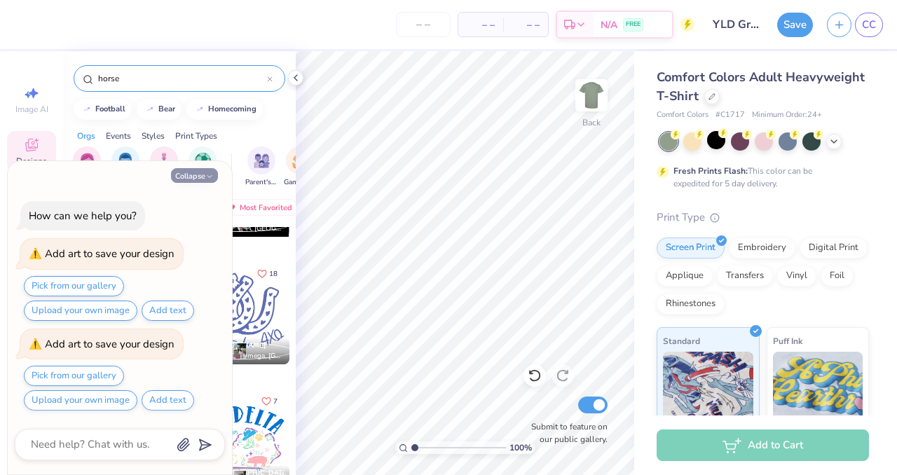
click at [208, 174] on icon "button" at bounding box center [209, 176] width 8 height 8
type textarea "x"
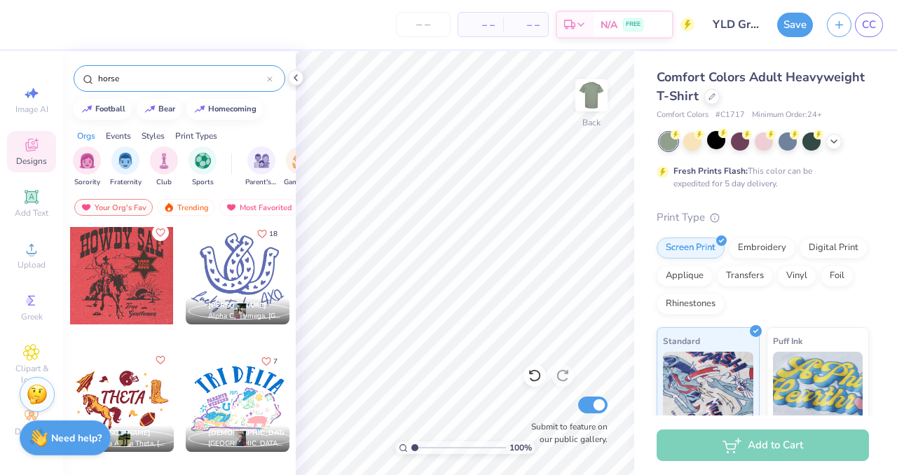
scroll to position [2812, 0]
click at [33, 116] on div "Image AI" at bounding box center [31, 99] width 49 height 41
select select "4"
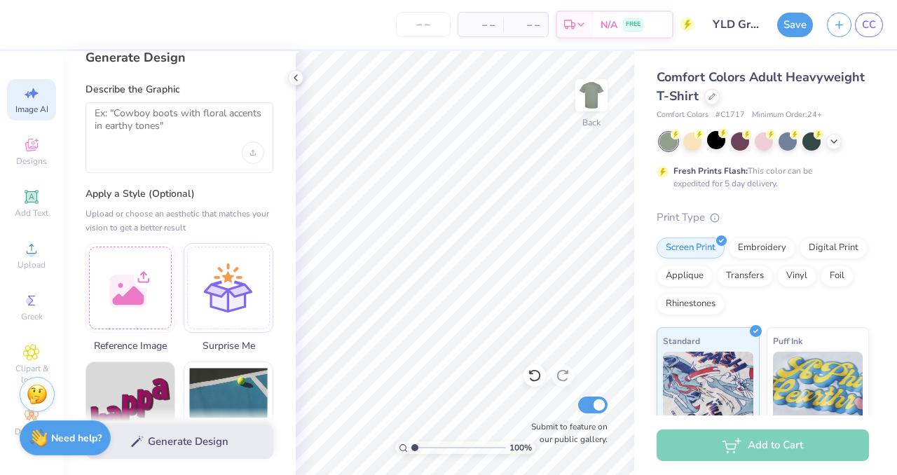
scroll to position [17, 0]
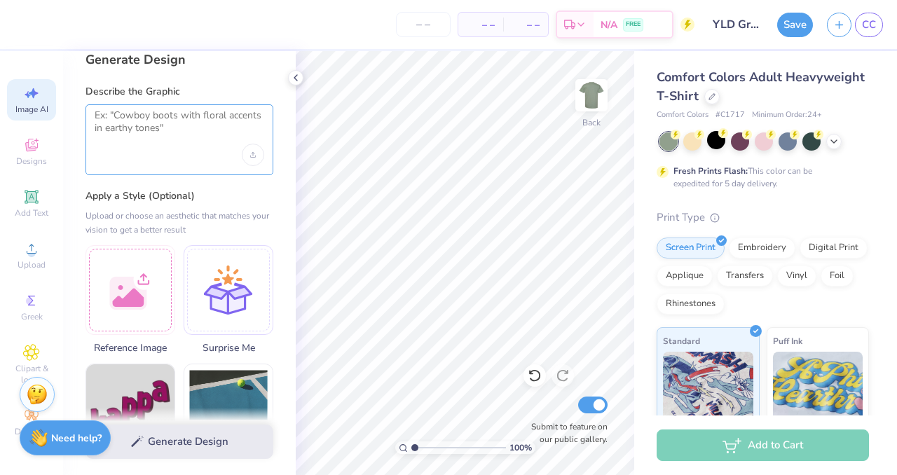
click at [144, 125] on textarea at bounding box center [180, 126] width 170 height 35
click at [250, 156] on icon "Upload image" at bounding box center [252, 156] width 5 height 1
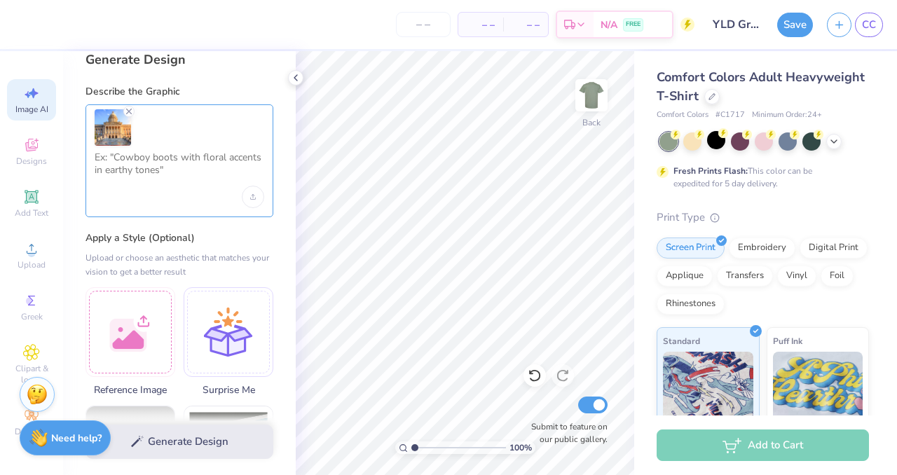
click at [177, 156] on textarea at bounding box center [180, 168] width 170 height 35
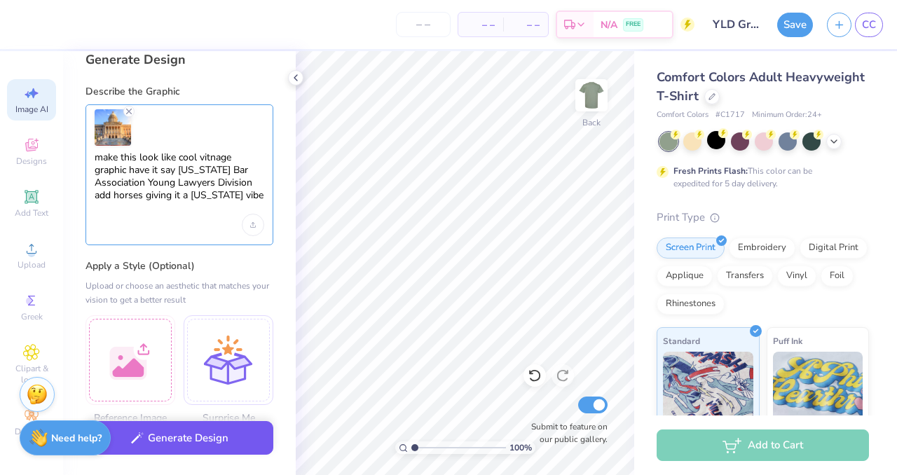
type textarea "make this look like cool vitnage graphic have it say [US_STATE] Bar Association…"
click at [219, 445] on button "Generate Design" at bounding box center [179, 438] width 188 height 34
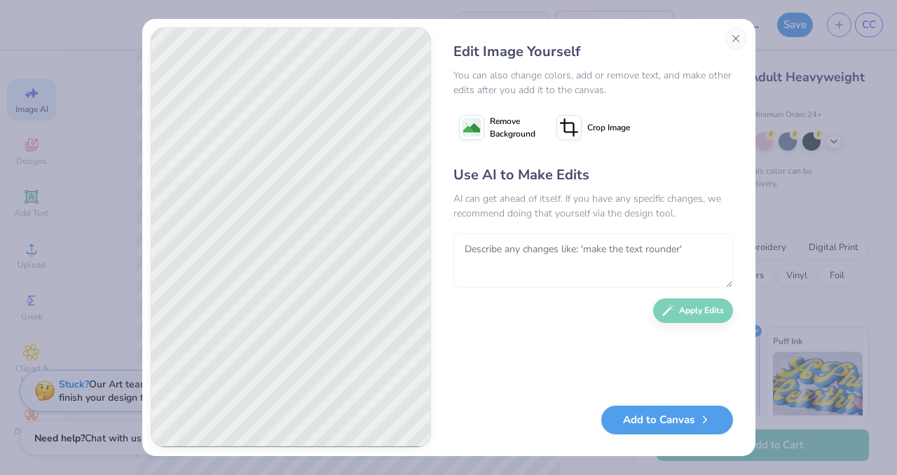
click at [541, 264] on textarea at bounding box center [593, 260] width 280 height 55
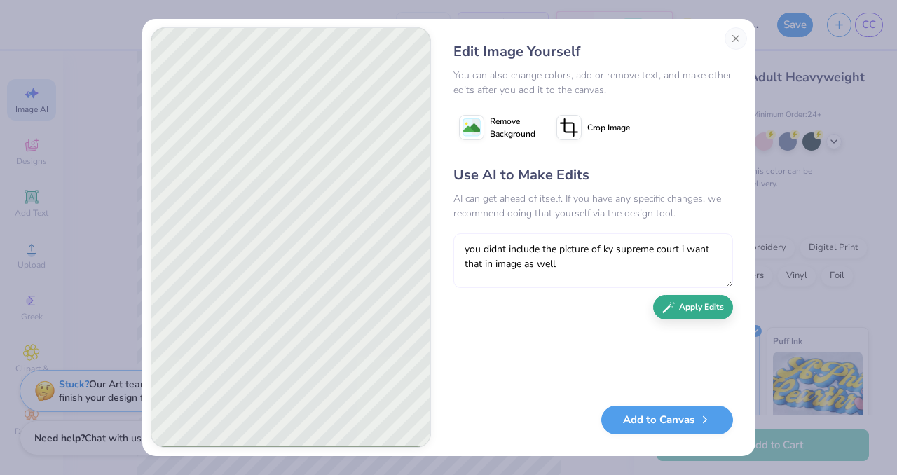
type textarea "you didnt include the picture of ky supreme court i want that in image as well"
click at [696, 305] on button "Apply Edits" at bounding box center [693, 307] width 80 height 25
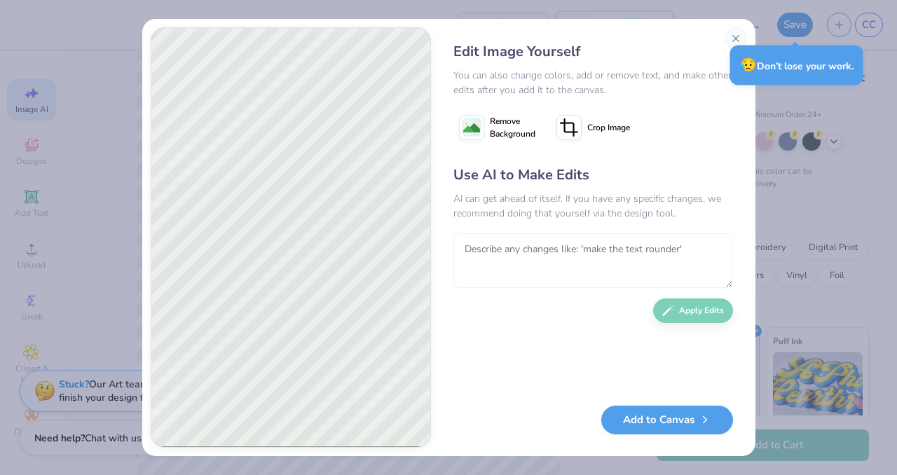
click at [618, 274] on textarea at bounding box center [593, 260] width 280 height 55
click at [640, 425] on button "Add to Canvas" at bounding box center [667, 416] width 132 height 29
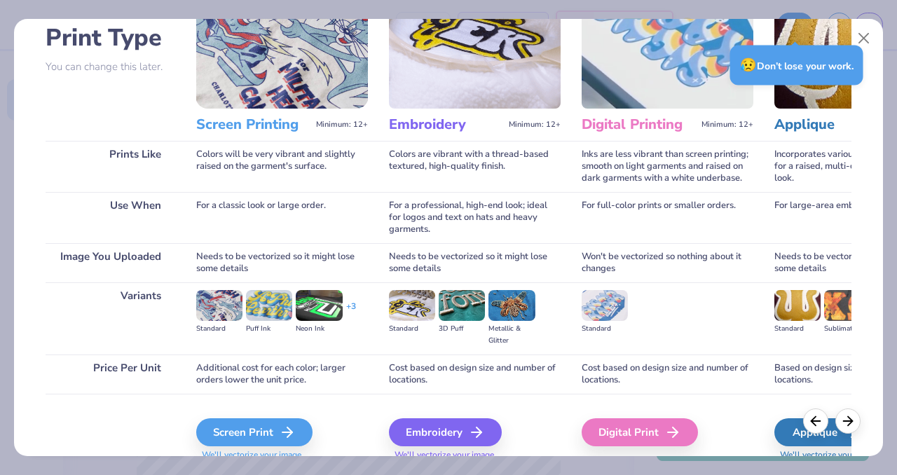
scroll to position [122, 0]
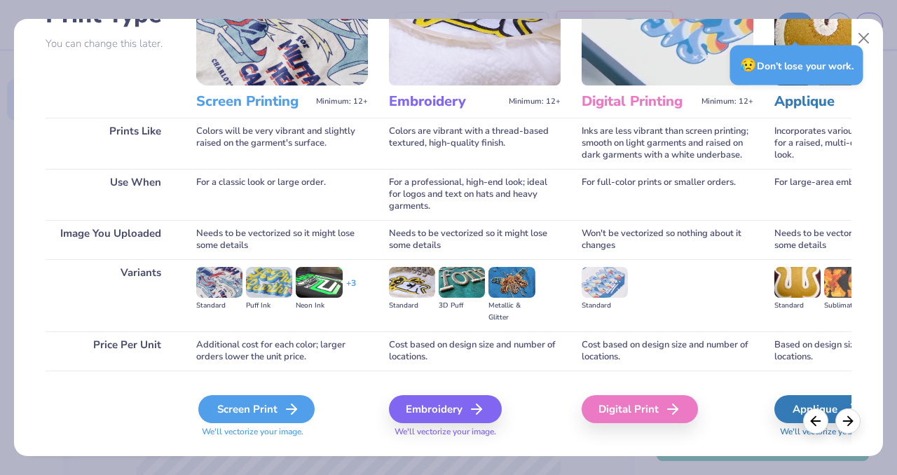
click at [256, 416] on div "Screen Print" at bounding box center [256, 409] width 116 height 28
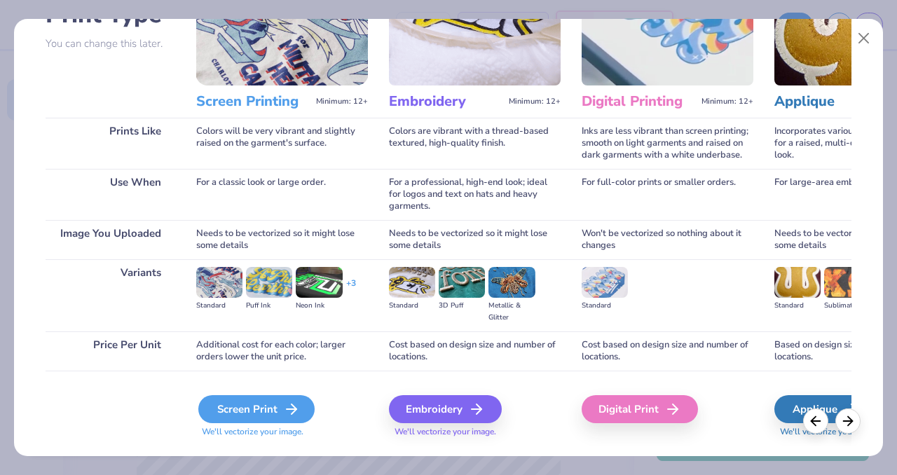
click at [257, 412] on div "Screen Print" at bounding box center [256, 409] width 116 height 28
click at [292, 399] on div "Screen Print" at bounding box center [256, 409] width 116 height 28
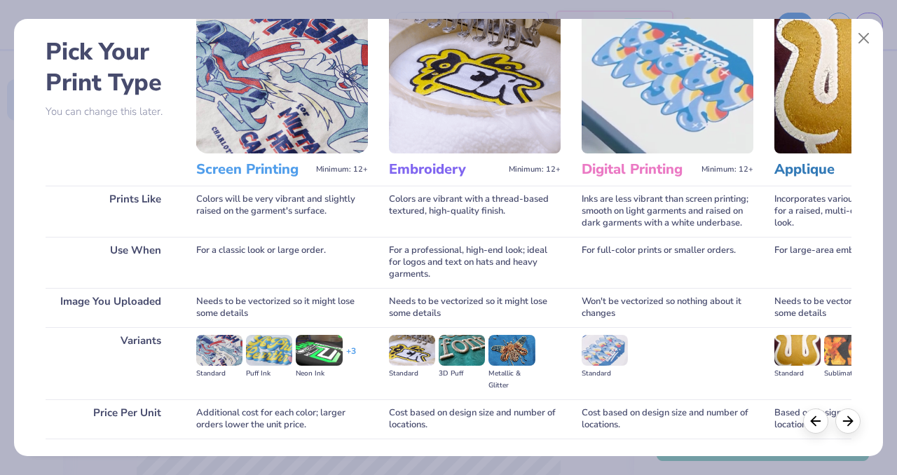
scroll to position [0, 0]
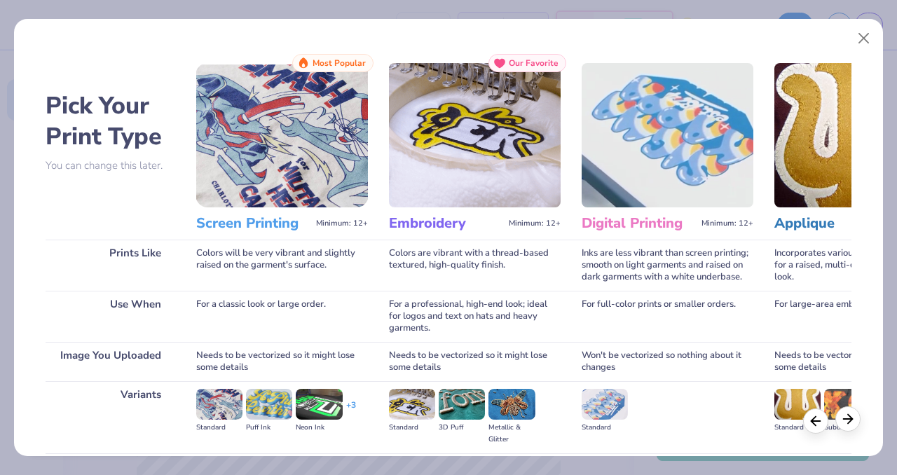
click at [844, 420] on icon at bounding box center [847, 418] width 15 height 15
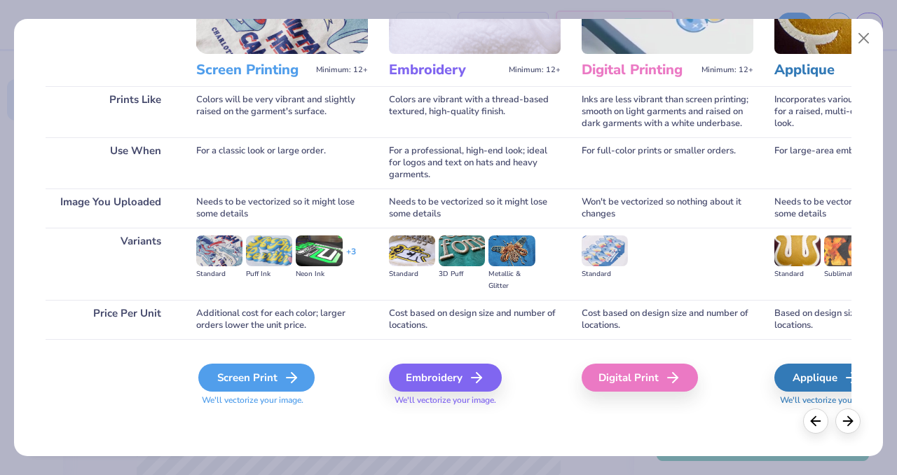
click at [249, 376] on div "Screen Print" at bounding box center [256, 378] width 116 height 28
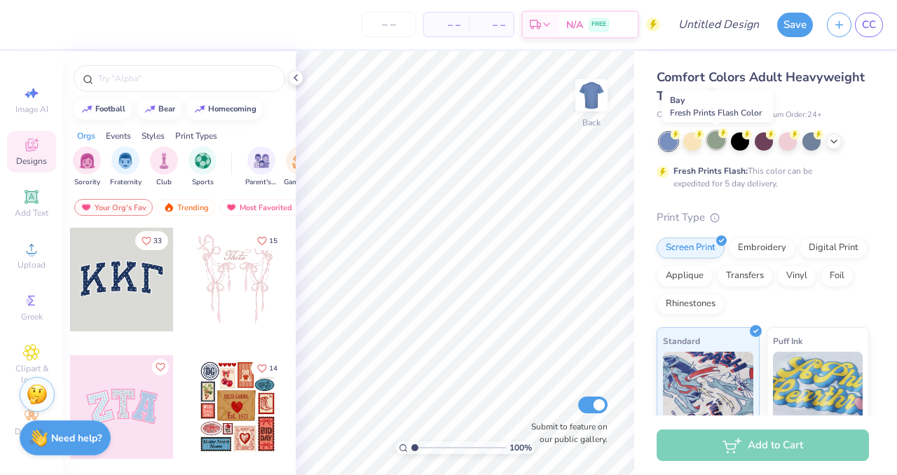
click at [724, 139] on div at bounding box center [716, 140] width 18 height 18
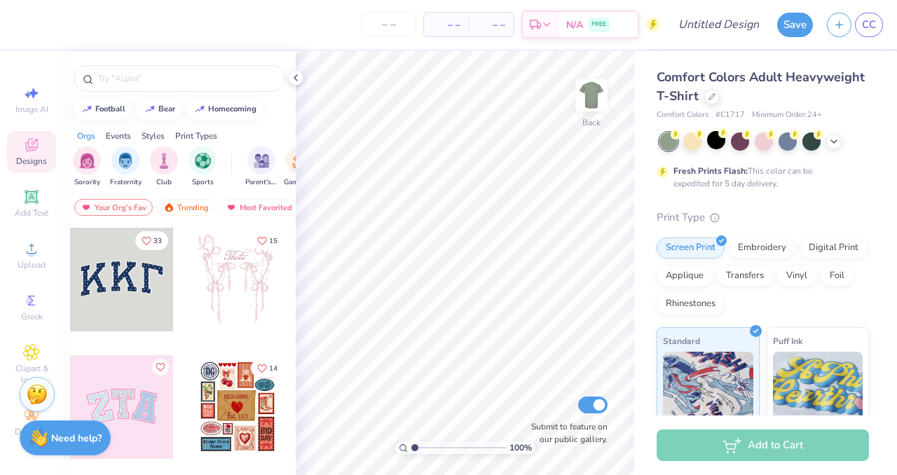
click at [35, 160] on span "Designs" at bounding box center [31, 161] width 31 height 11
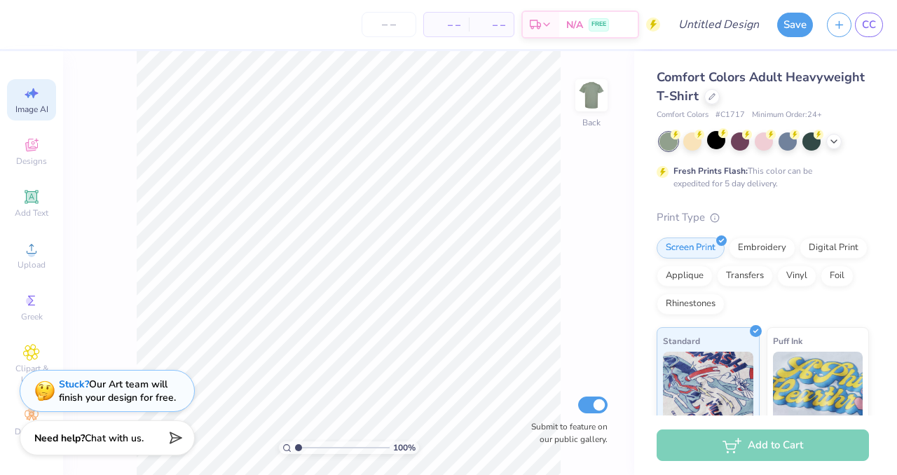
click at [46, 95] on div "Image AI" at bounding box center [31, 99] width 49 height 41
select select "4"
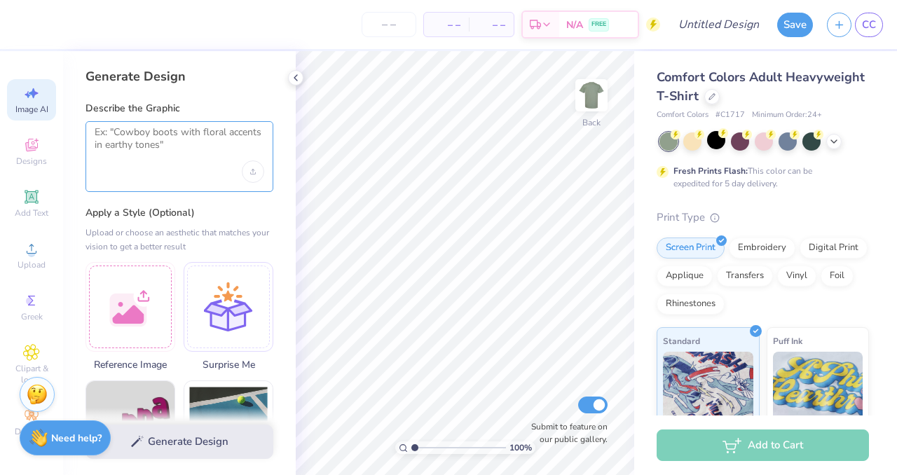
click at [169, 137] on textarea at bounding box center [180, 143] width 170 height 35
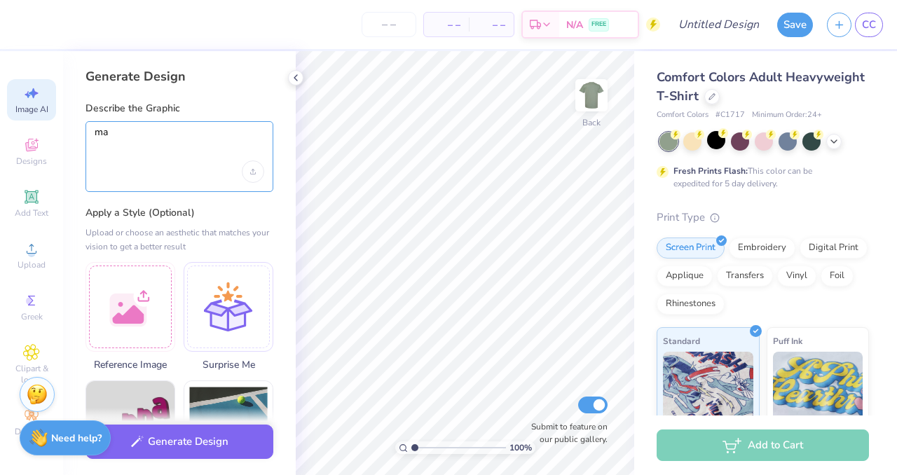
type textarea "m"
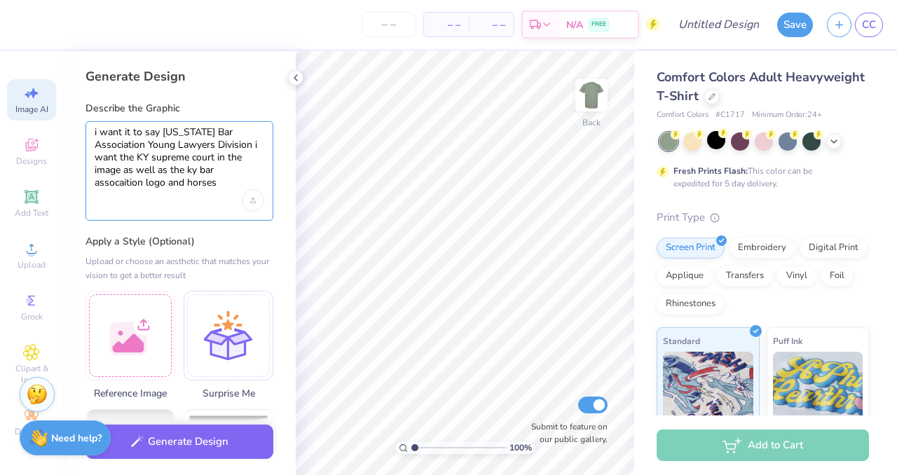
type textarea "i want it to say [US_STATE] Bar Association Young Lawyers Division i want the K…"
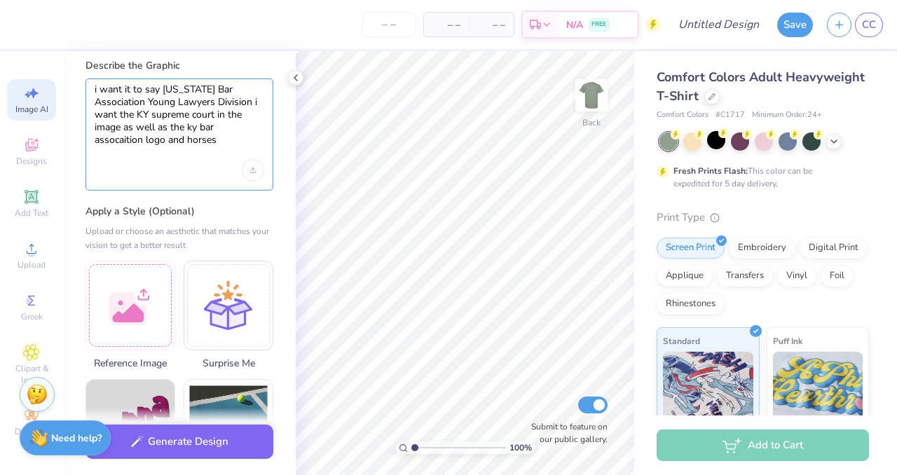
scroll to position [62, 0]
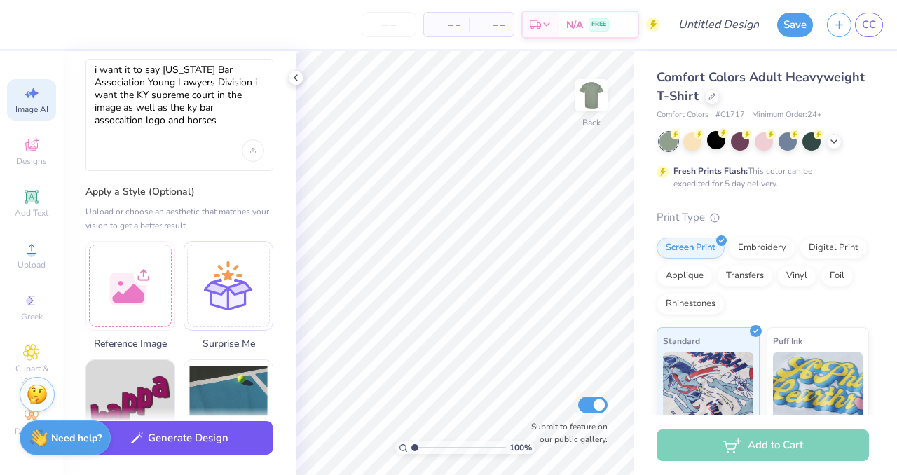
click at [228, 450] on button "Generate Design" at bounding box center [179, 438] width 188 height 34
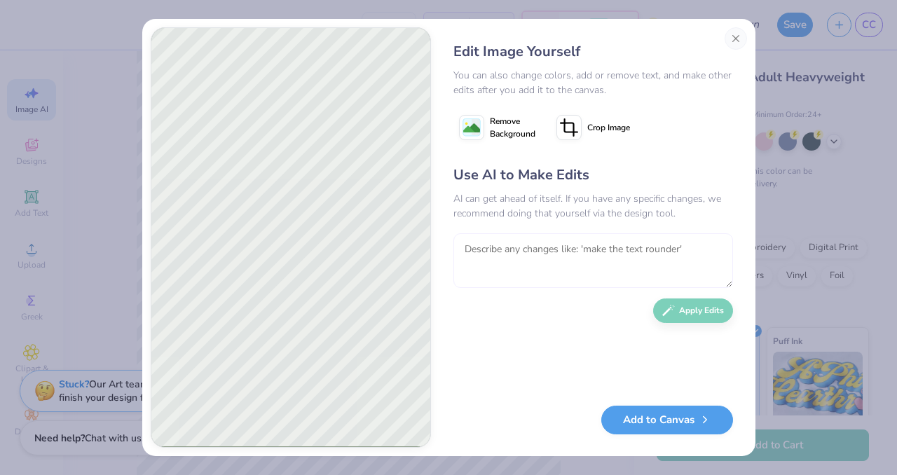
click at [722, 252] on textarea at bounding box center [593, 260] width 280 height 55
type textarea "remove. the circle and the horses need to be more detailed"
click at [708, 313] on button "Apply Edits" at bounding box center [693, 307] width 80 height 25
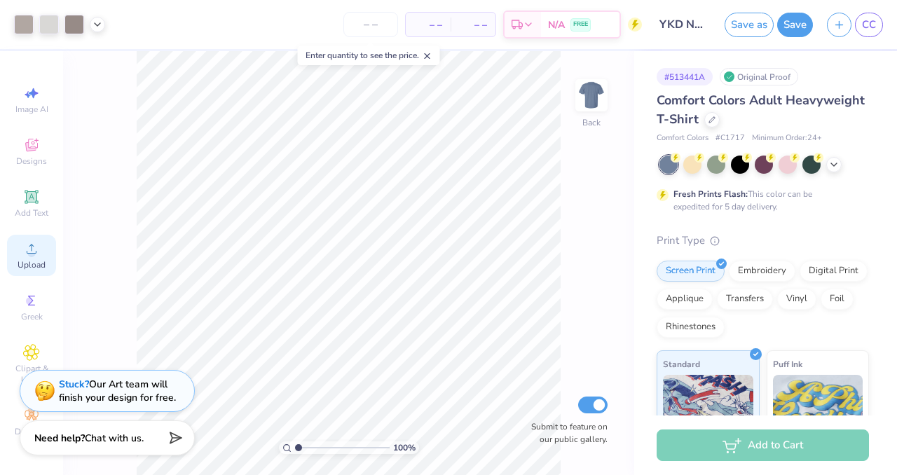
click at [35, 256] on icon at bounding box center [31, 248] width 17 height 17
click at [27, 237] on div "Upload" at bounding box center [31, 255] width 49 height 41
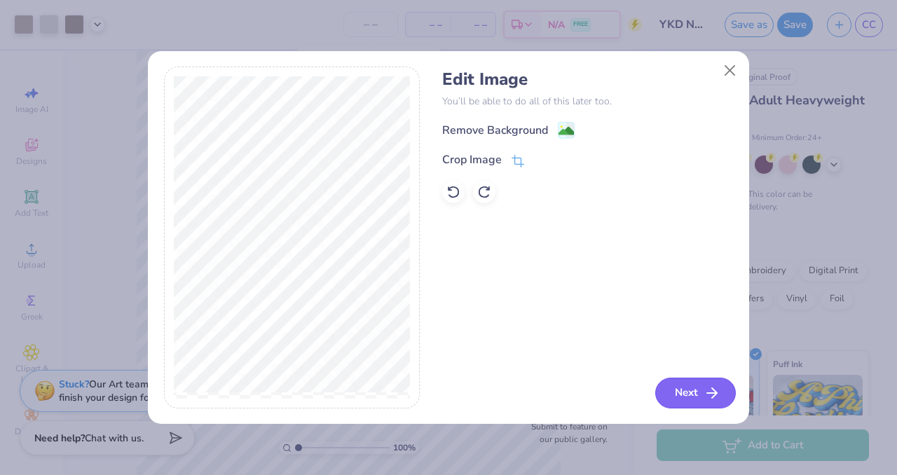
click at [716, 402] on button "Next" at bounding box center [695, 393] width 81 height 31
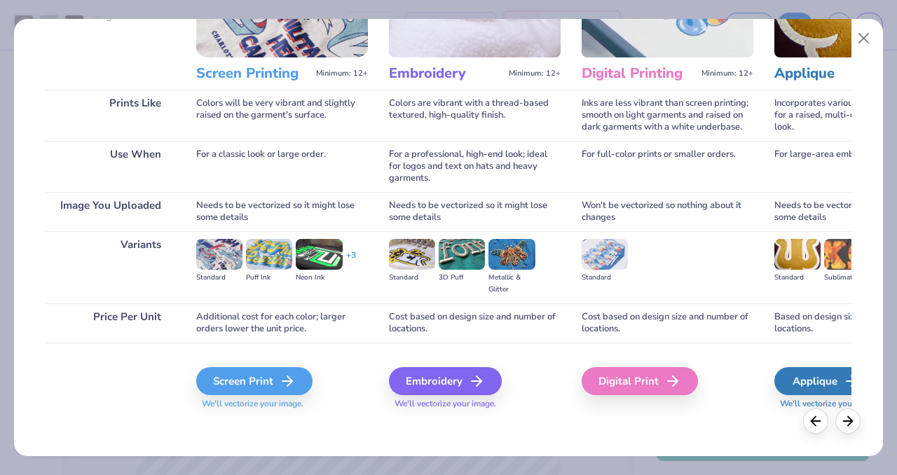
scroll to position [153, 0]
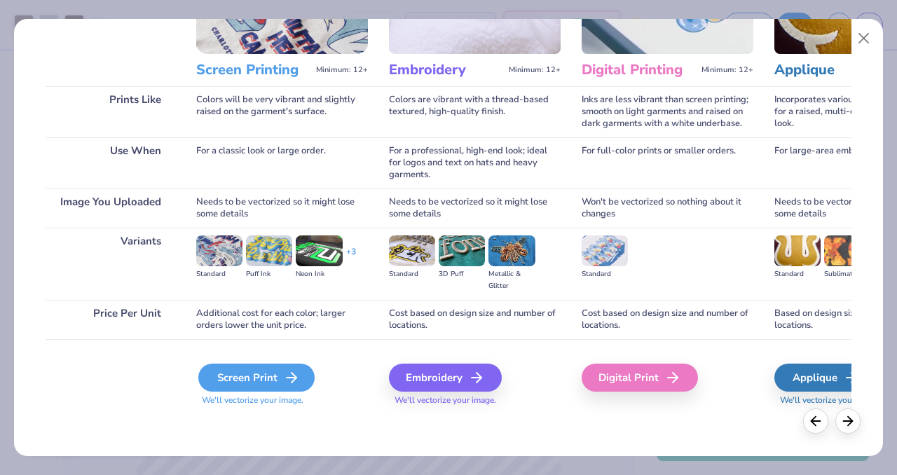
click at [263, 375] on div "Screen Print" at bounding box center [256, 378] width 116 height 28
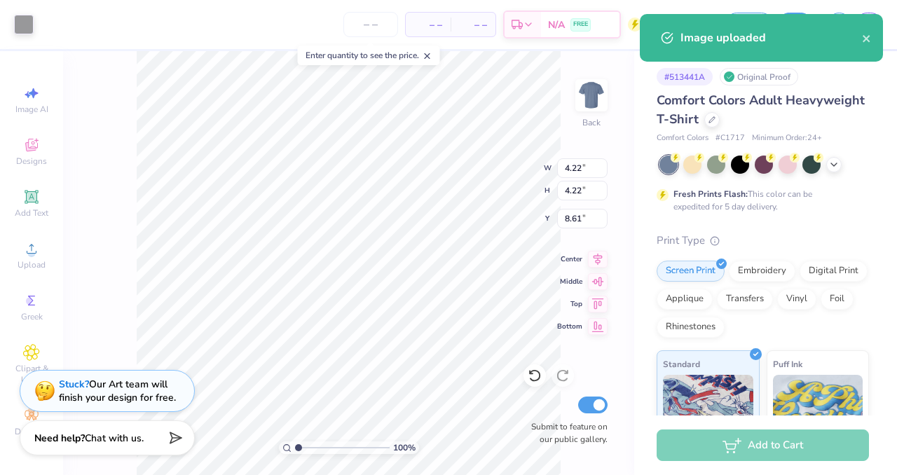
type input "4.22"
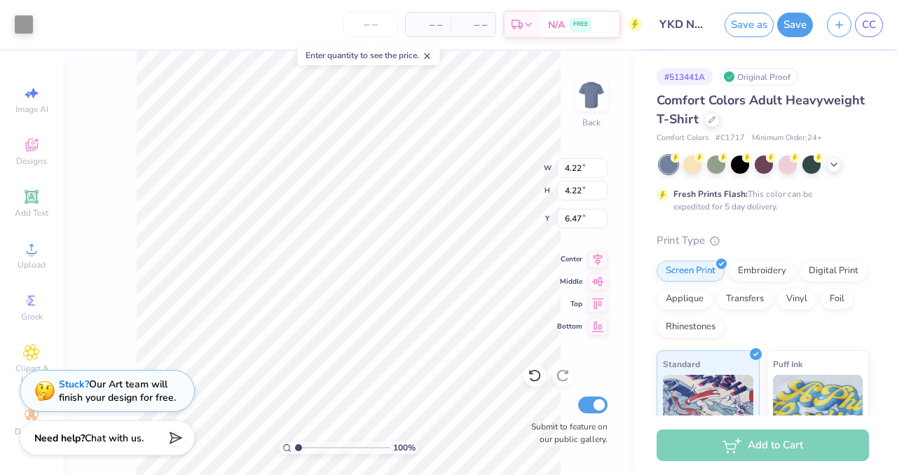
type input "7.19"
click at [15, 28] on div at bounding box center [24, 23] width 20 height 20
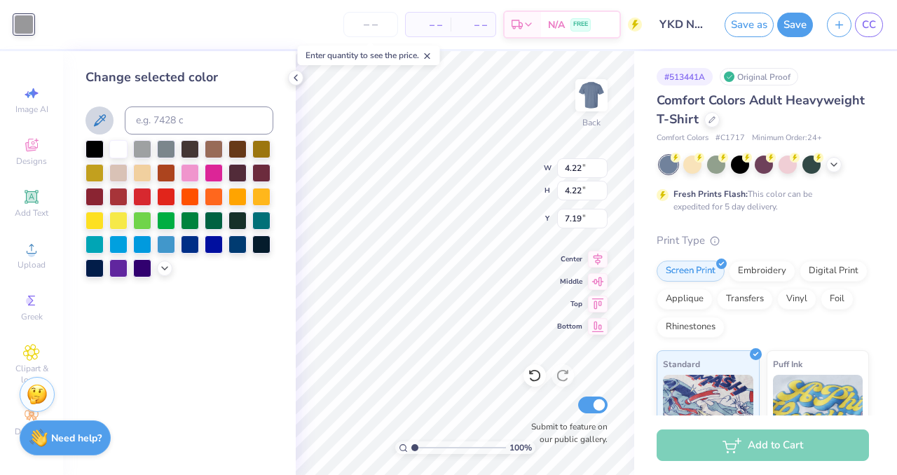
click at [97, 122] on icon at bounding box center [99, 120] width 17 height 17
type input "2.89"
type input "7.48"
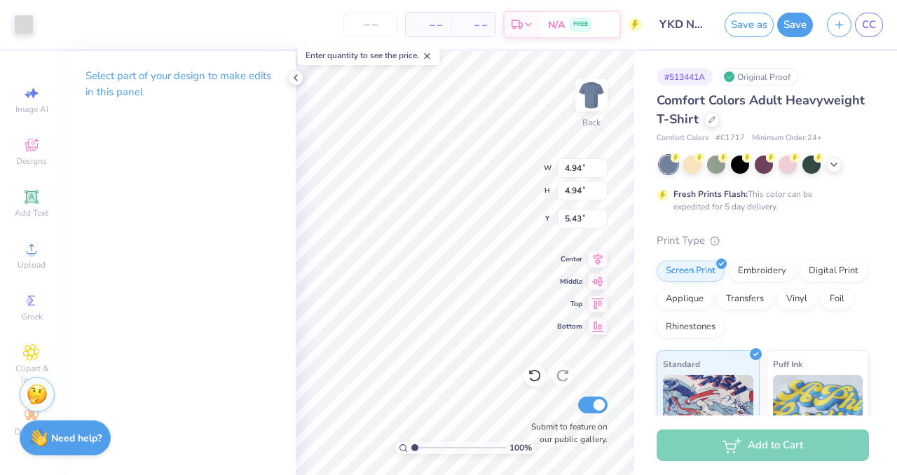
type input "4.94"
type input "4.55"
type input "5.86"
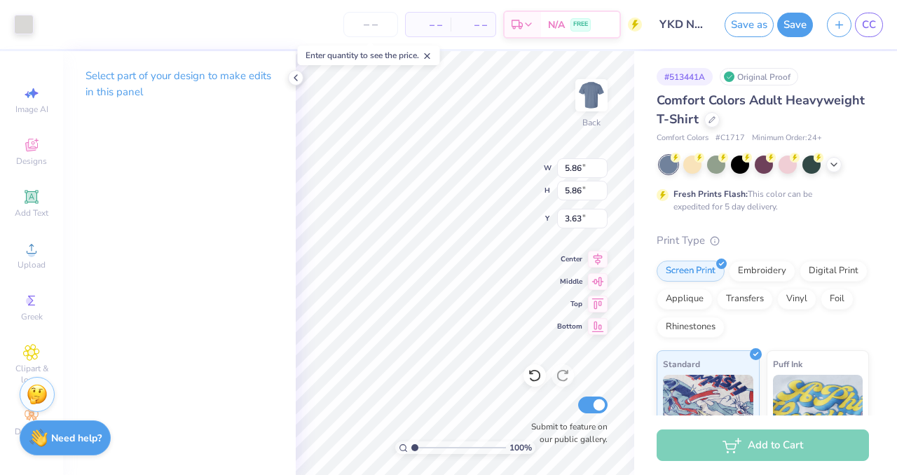
type input "4.11"
type input "6.46"
type input "3.76"
type input "3.41"
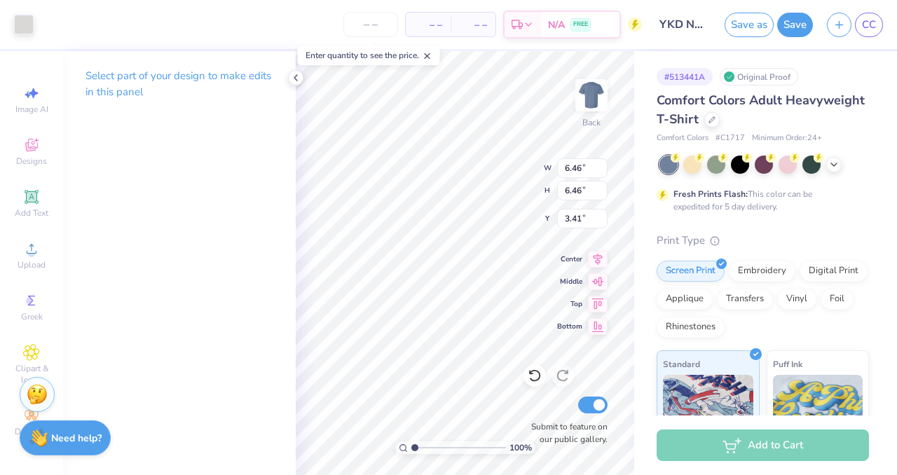
type input "3.23"
type input "7.04"
type input "2.18"
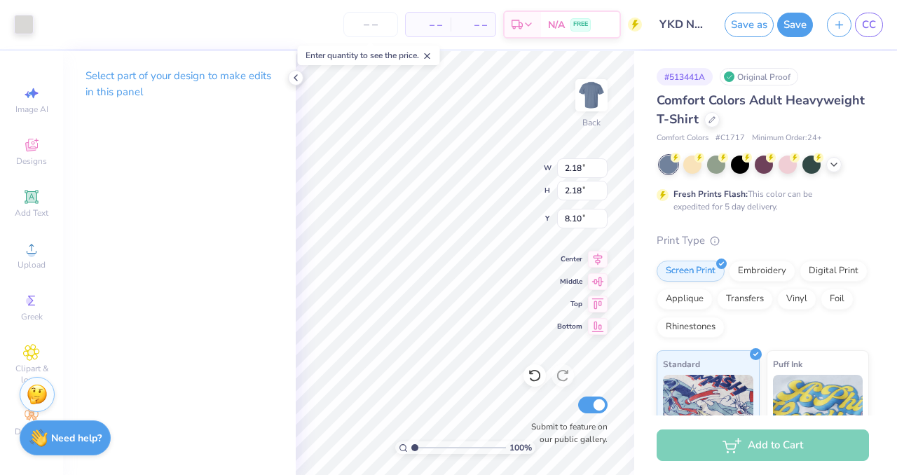
type input "7.87"
type input "3.30"
type input "7.10"
type input "2.46"
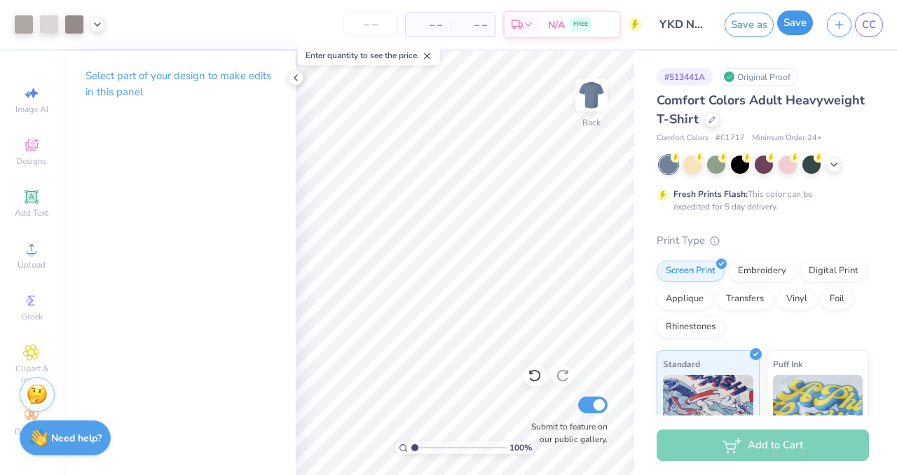
click at [788, 20] on button "Save" at bounding box center [795, 23] width 36 height 25
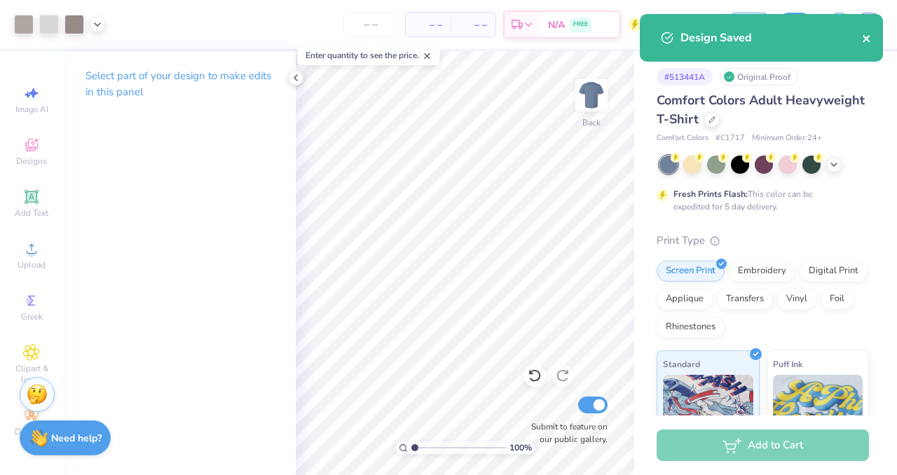
click at [867, 43] on icon "close" at bounding box center [867, 38] width 10 height 11
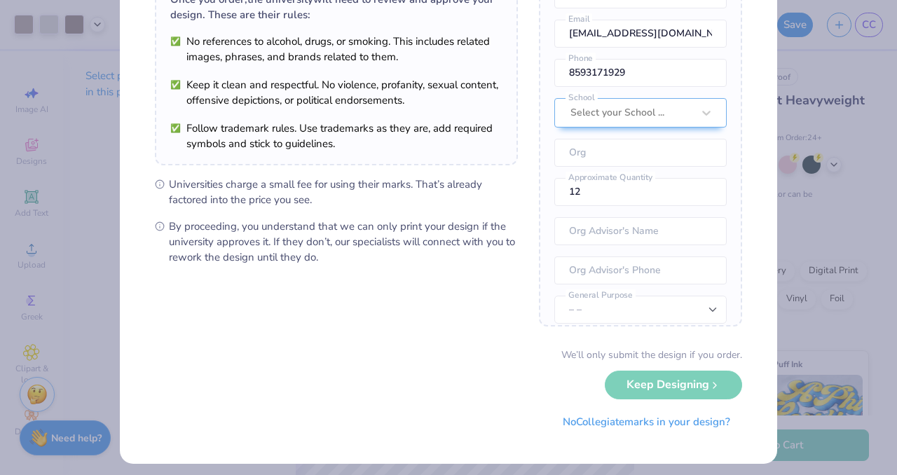
scroll to position [135, 0]
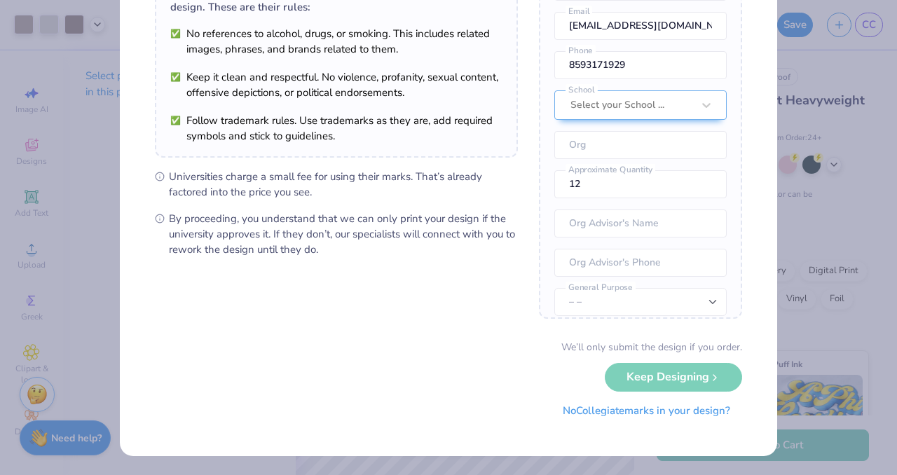
click at [603, 412] on button "No Collegiate marks in your design?" at bounding box center [646, 411] width 191 height 29
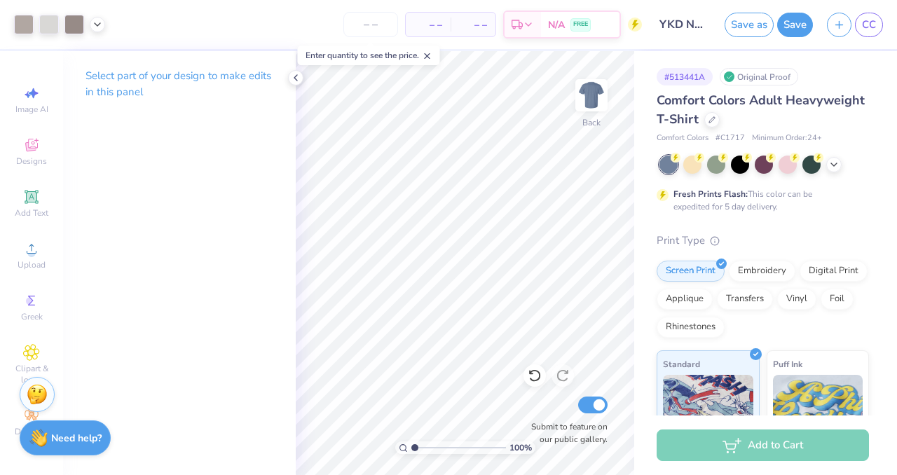
scroll to position [0, 0]
click at [713, 116] on icon at bounding box center [711, 118] width 7 height 7
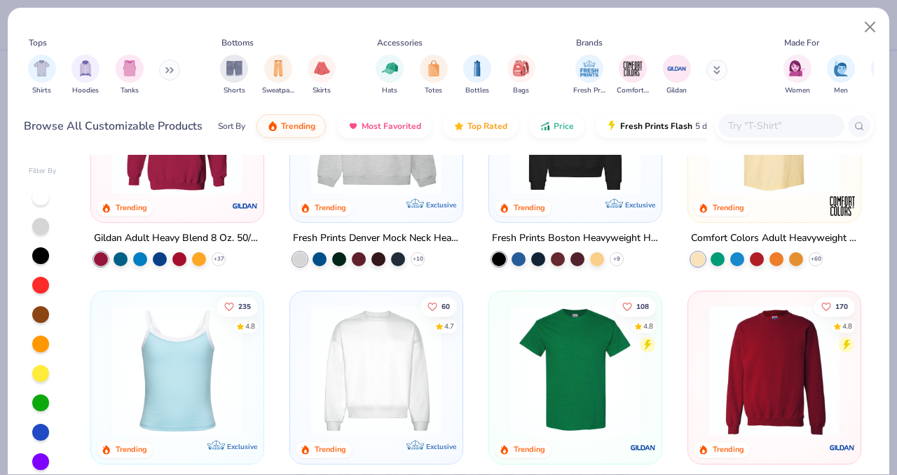
scroll to position [262, 0]
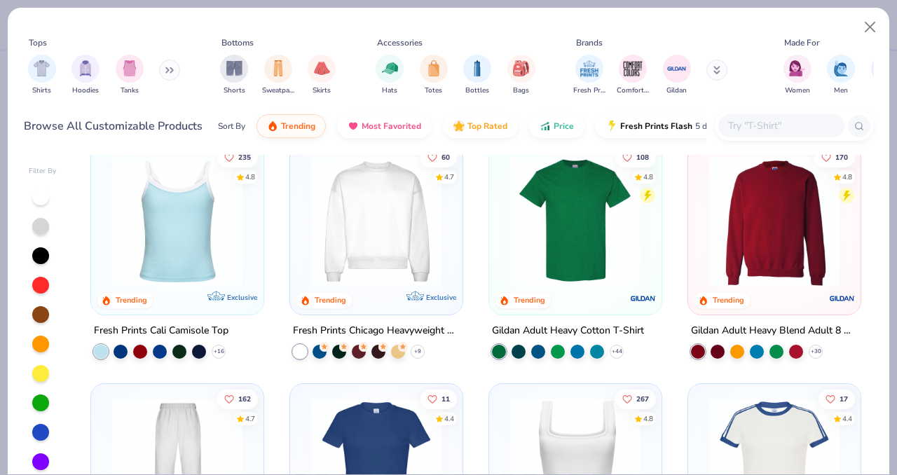
click at [772, 271] on img at bounding box center [774, 221] width 144 height 130
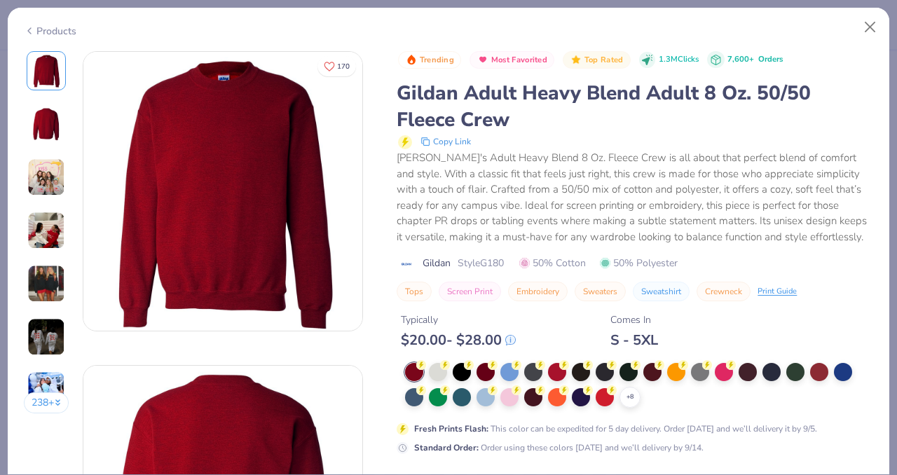
click at [436, 371] on div at bounding box center [438, 372] width 18 height 18
click at [39, 32] on div "Products" at bounding box center [50, 31] width 53 height 15
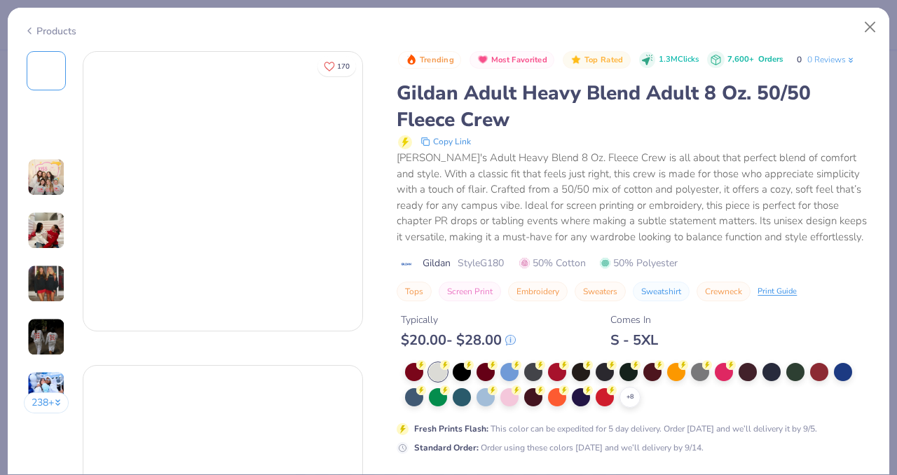
click at [39, 32] on div "Products" at bounding box center [50, 31] width 53 height 15
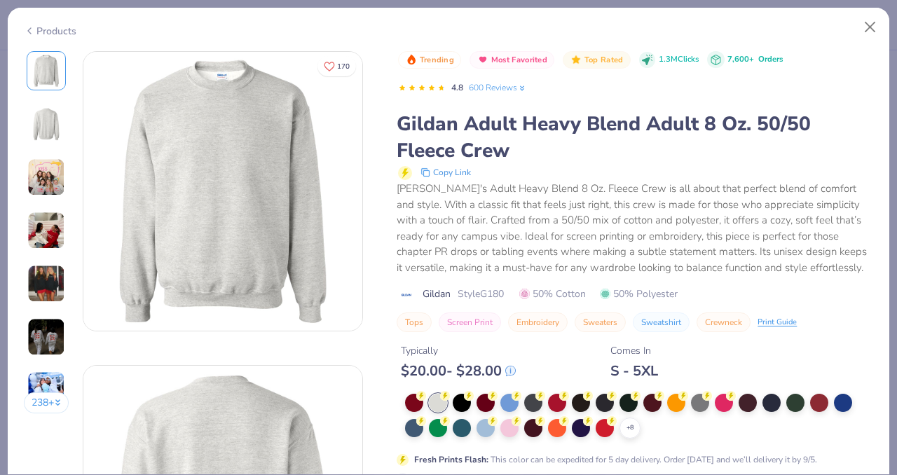
click at [31, 31] on icon at bounding box center [29, 30] width 11 height 17
click at [38, 28] on div "Products" at bounding box center [50, 31] width 53 height 15
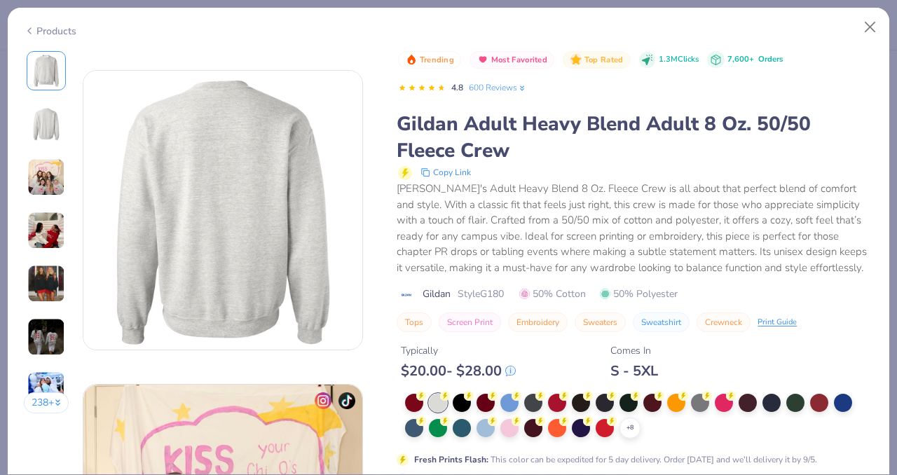
click at [57, 33] on div "Products" at bounding box center [50, 31] width 53 height 15
click at [870, 27] on button "Close" at bounding box center [870, 27] width 27 height 27
click at [872, 25] on button "Close" at bounding box center [870, 27] width 27 height 27
click at [861, 36] on button "Close" at bounding box center [870, 27] width 27 height 27
click at [675, 2] on div "Products 238 + 170 MT Morgan Thompson Chi Omega, Bowling Green State University…" at bounding box center [448, 237] width 897 height 475
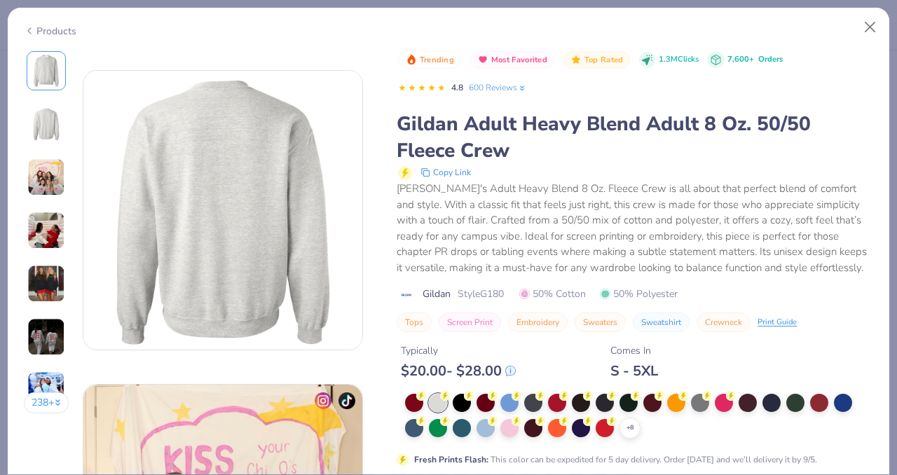
click at [40, 29] on div "Products" at bounding box center [50, 31] width 53 height 15
click at [34, 31] on icon at bounding box center [29, 30] width 11 height 17
